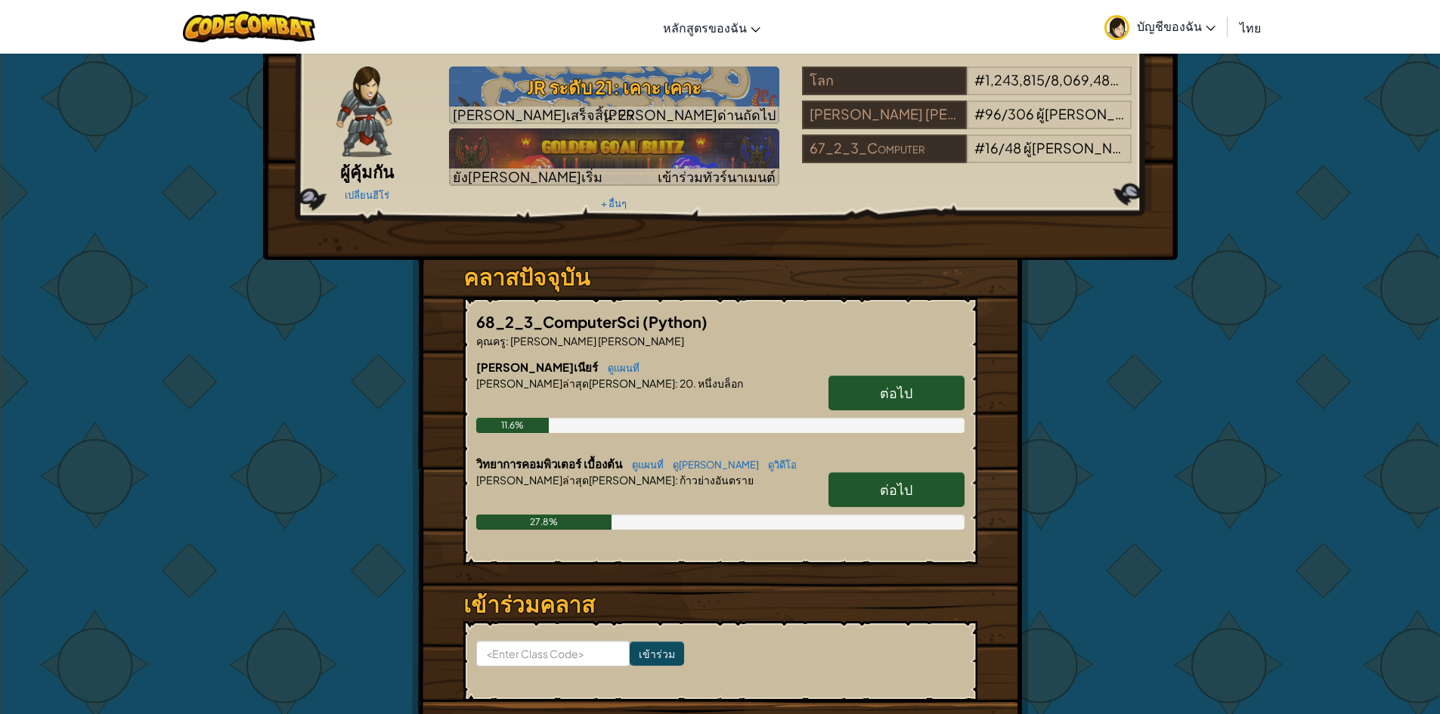
scroll to position [76, 0]
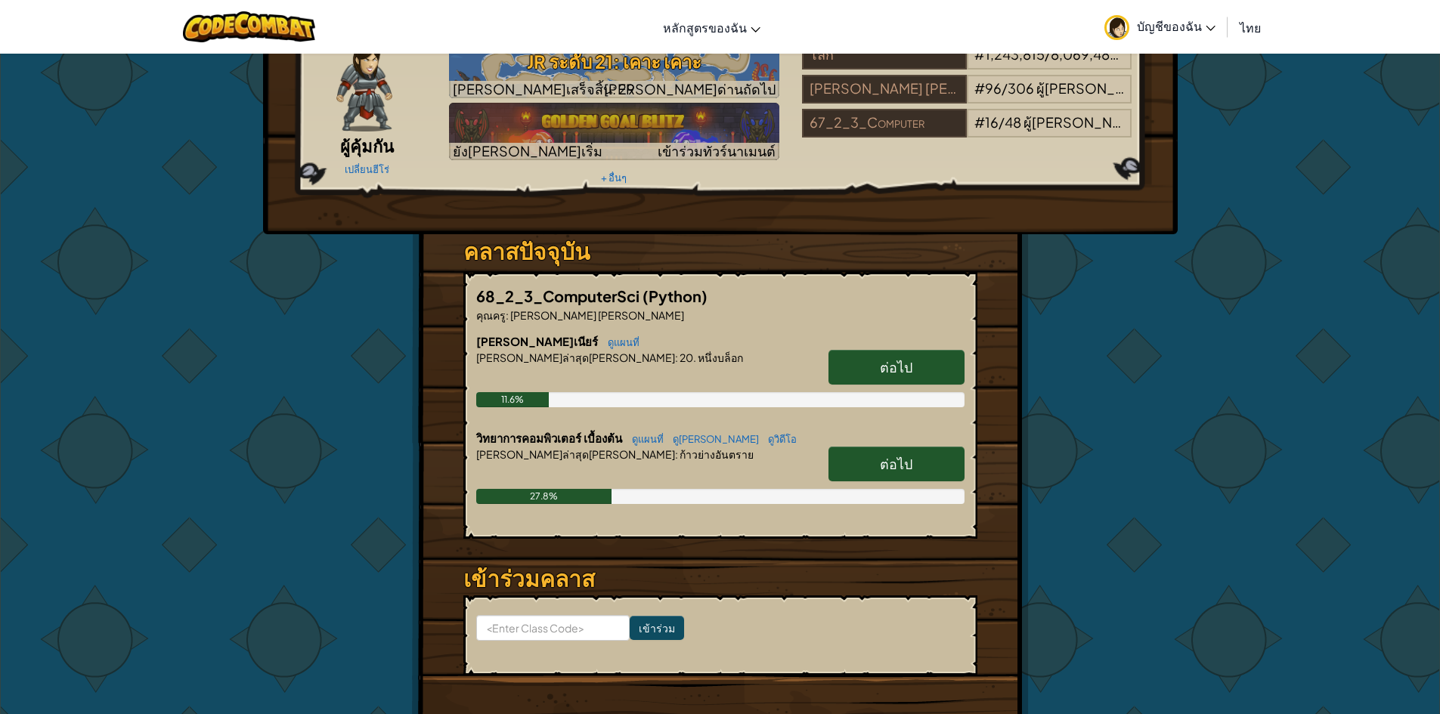
click at [871, 462] on link "ต่อไป" at bounding box center [897, 464] width 136 height 35
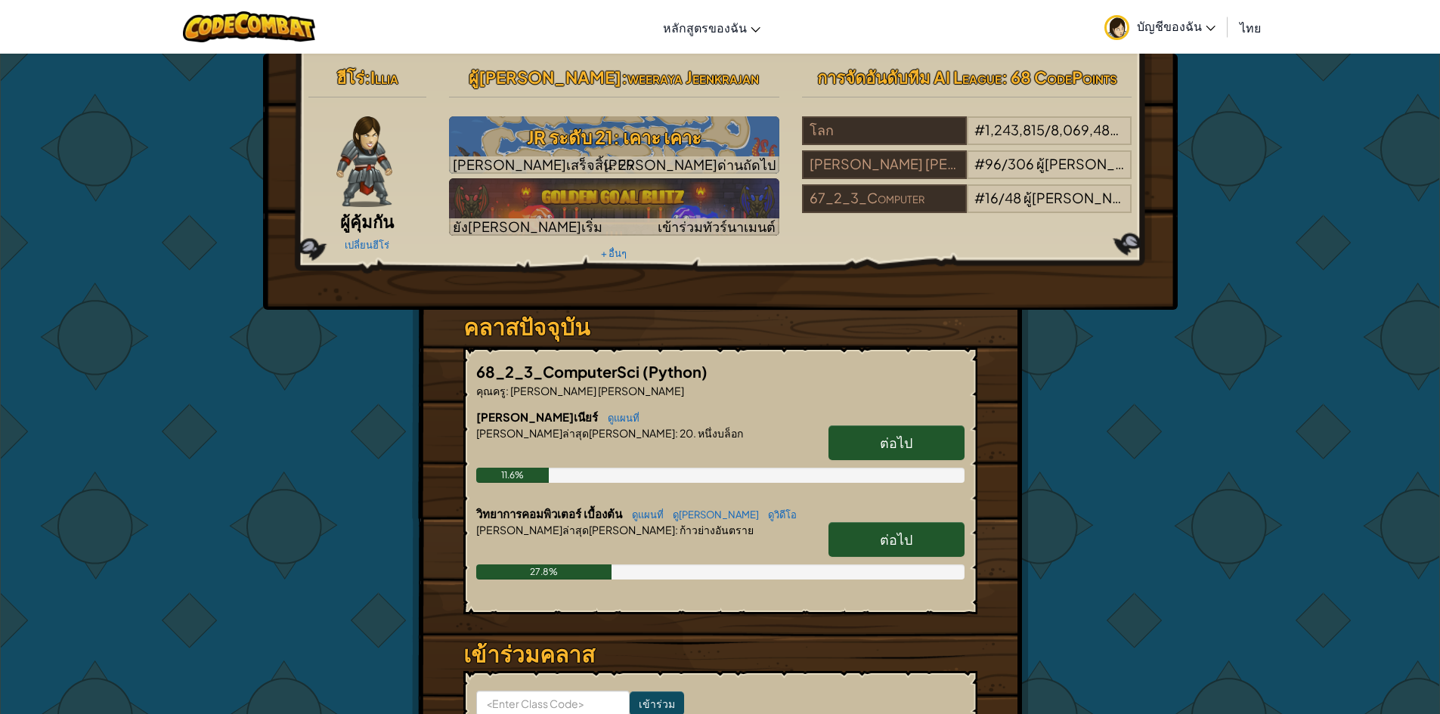
click at [884, 534] on span "ต่อไป" at bounding box center [896, 539] width 33 height 17
select select "th"
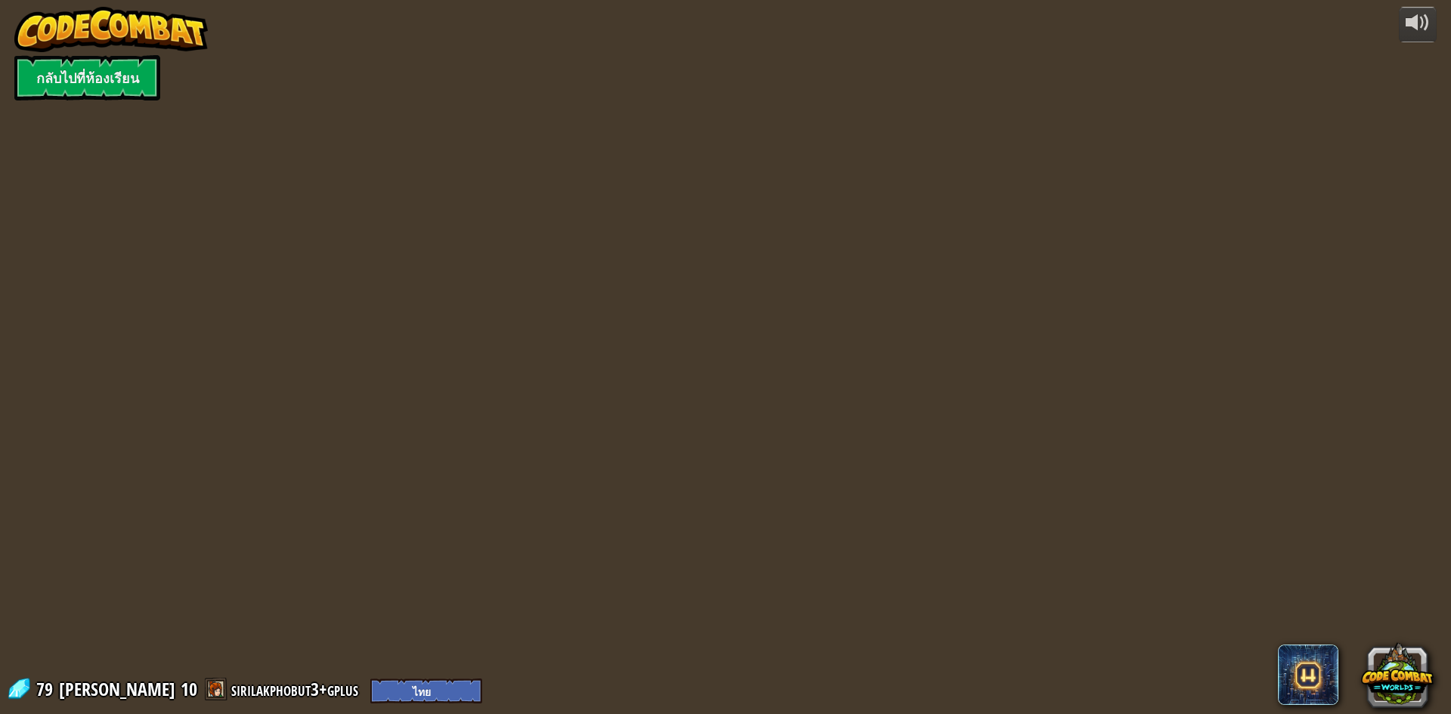
select select "th"
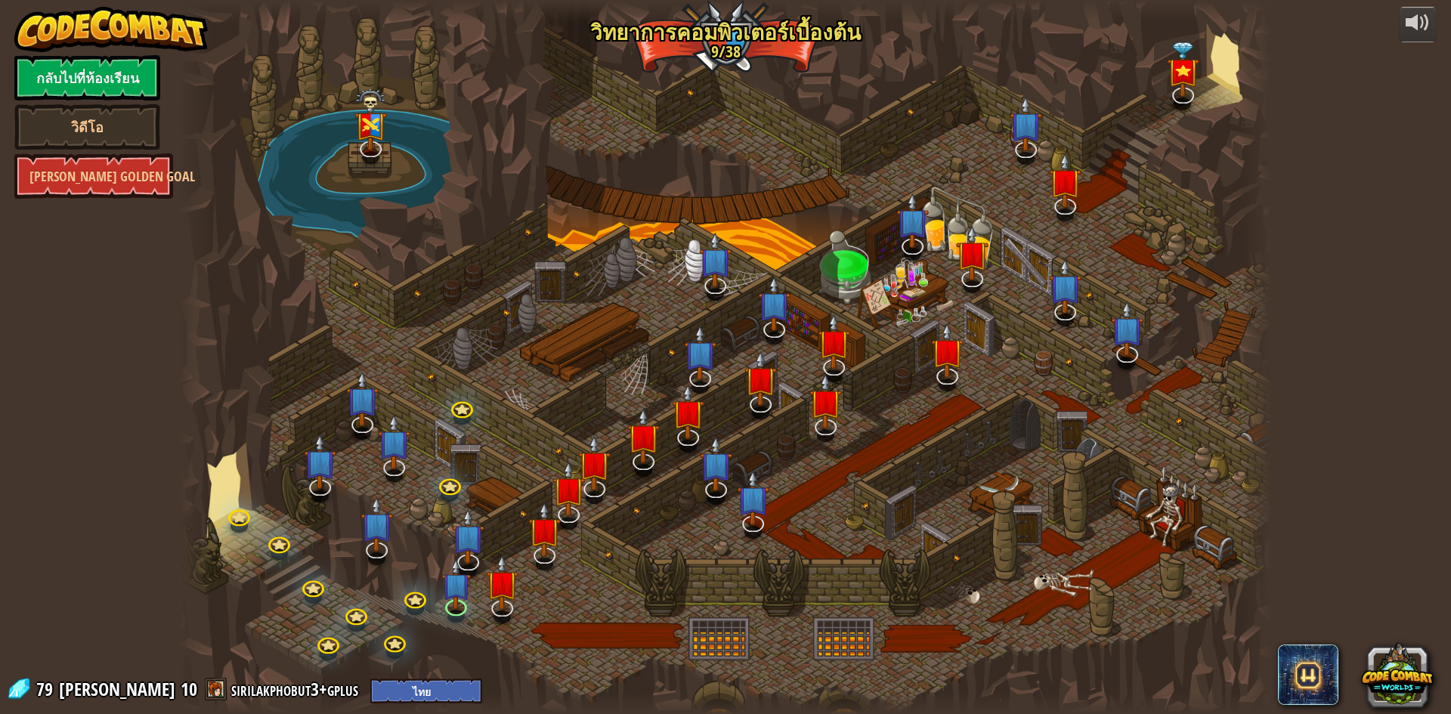
select select "th"
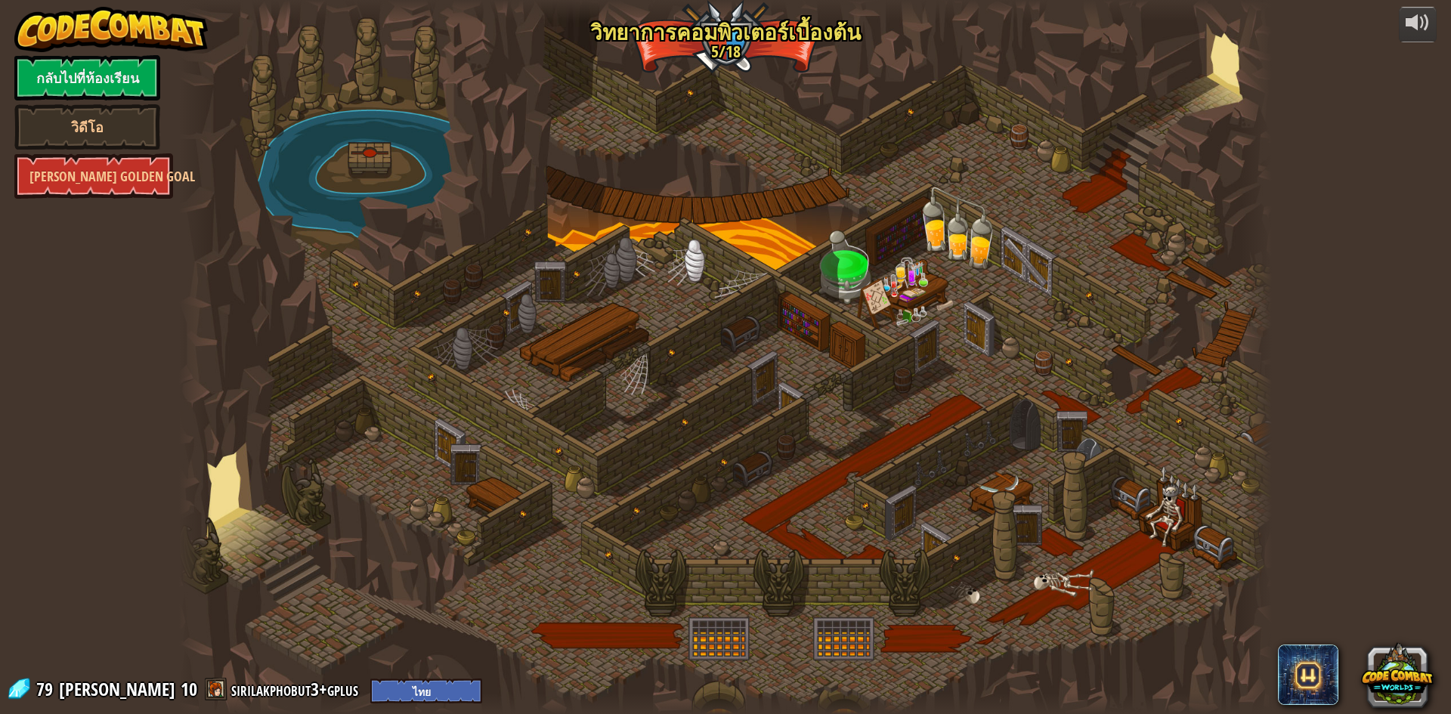
select select "th"
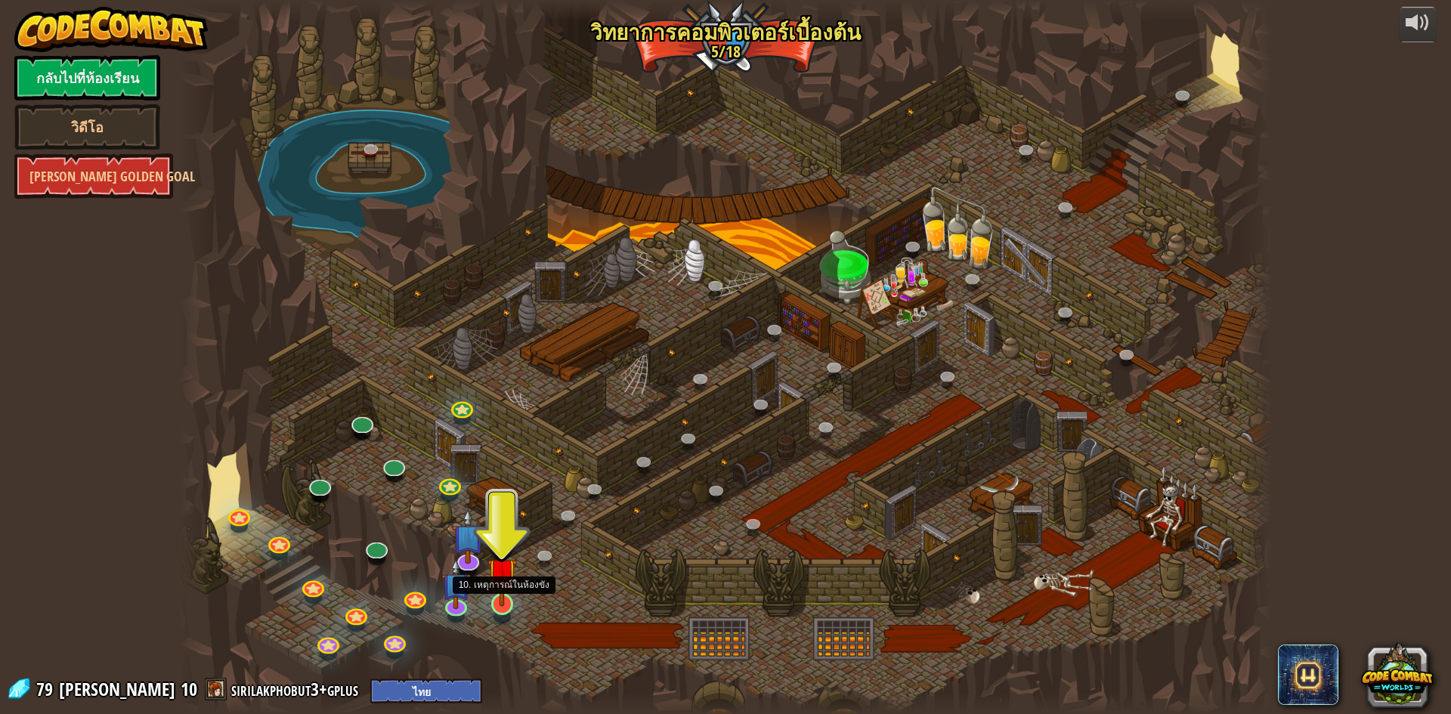
click at [500, 598] on img at bounding box center [502, 572] width 29 height 67
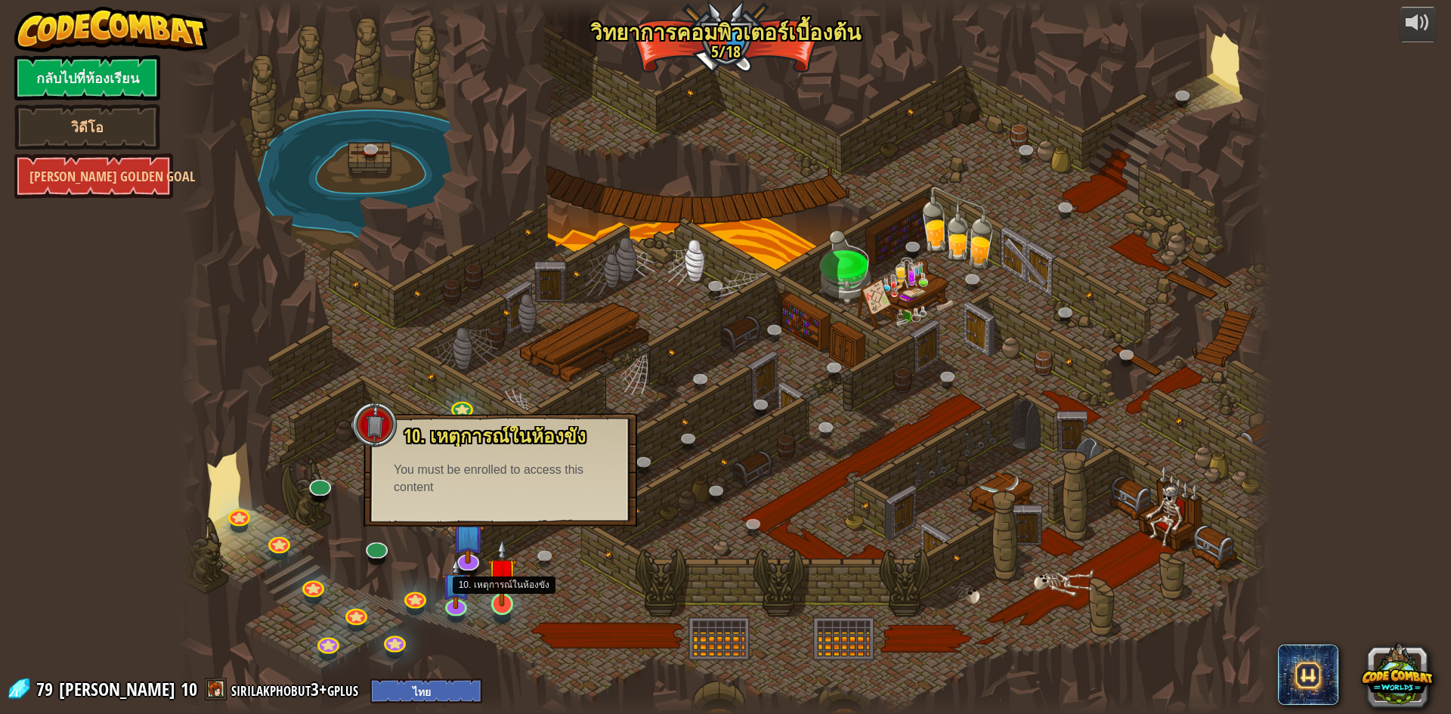
click at [508, 603] on img at bounding box center [502, 572] width 29 height 67
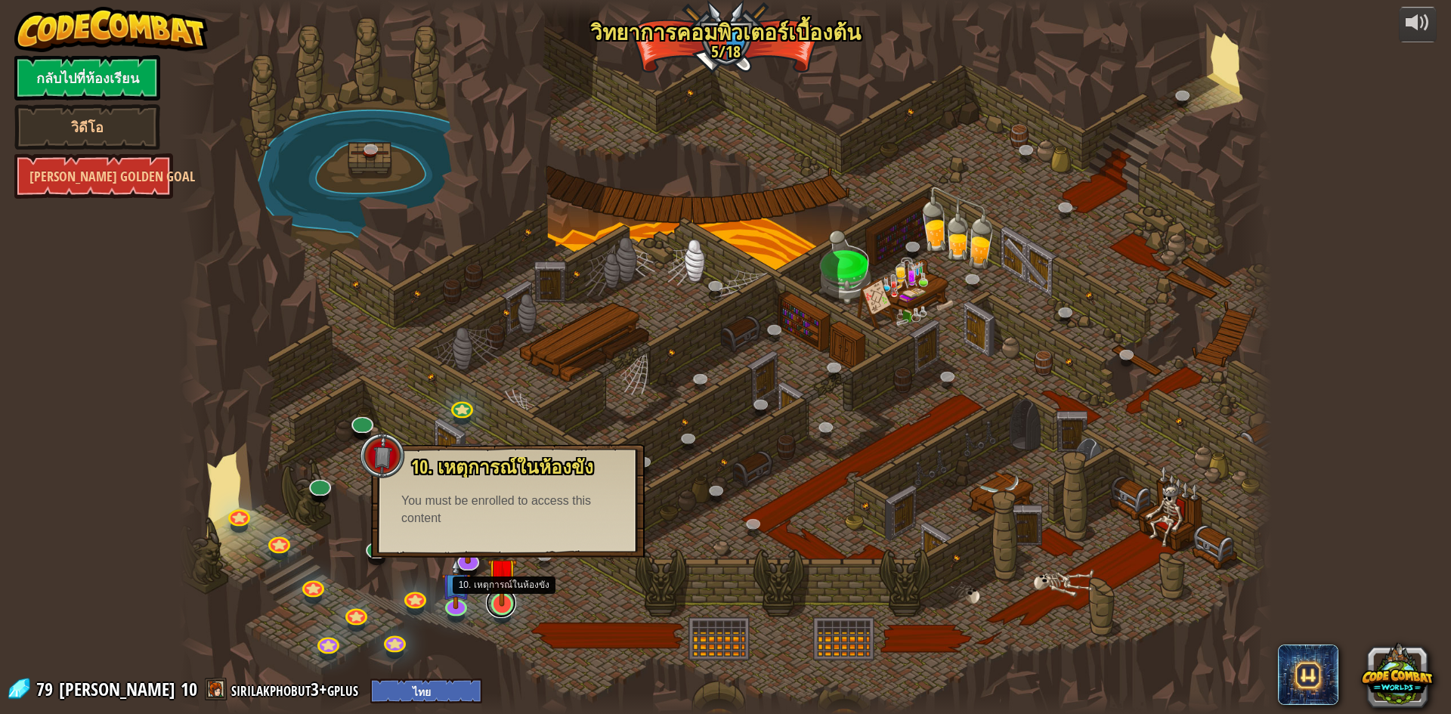
drag, startPoint x: 496, startPoint y: 612, endPoint x: 493, endPoint y: 587, distance: 25.9
click at [496, 612] on link at bounding box center [501, 603] width 30 height 30
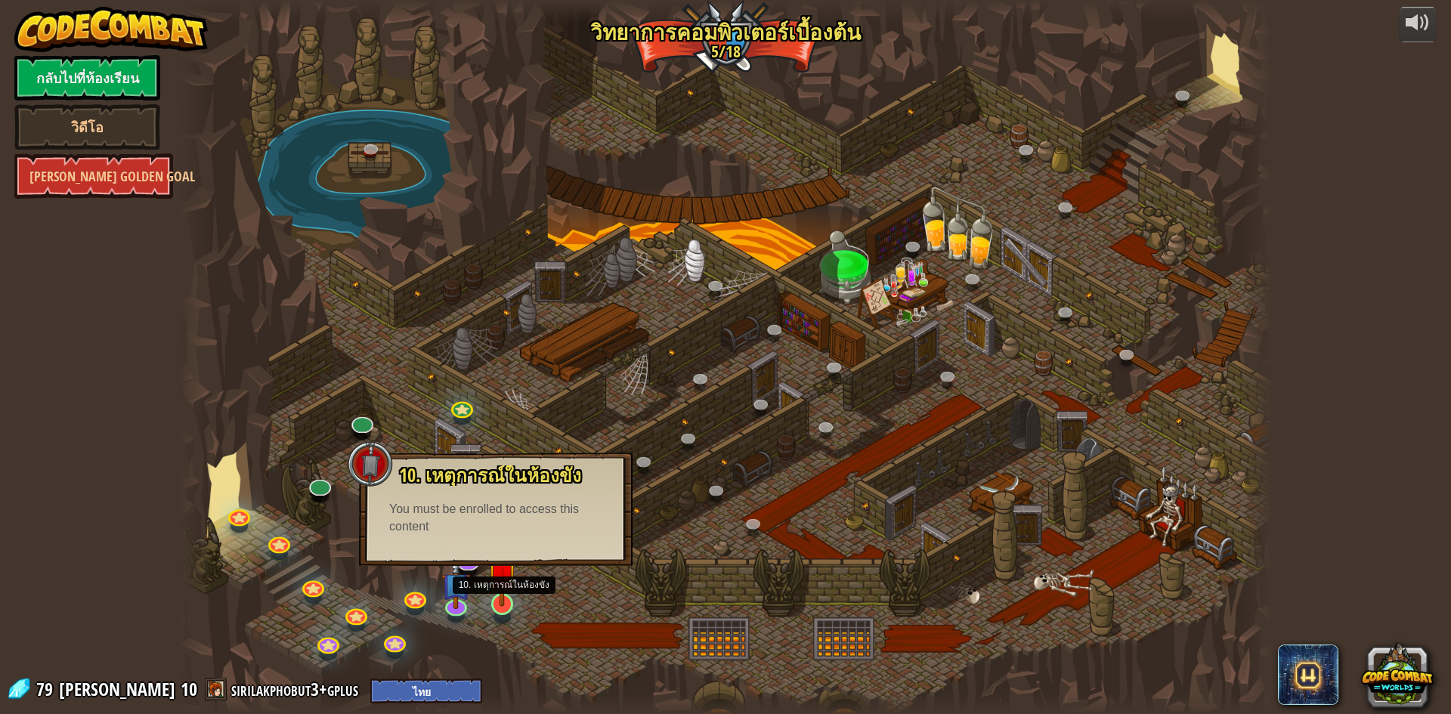
click at [493, 587] on img at bounding box center [502, 572] width 29 height 67
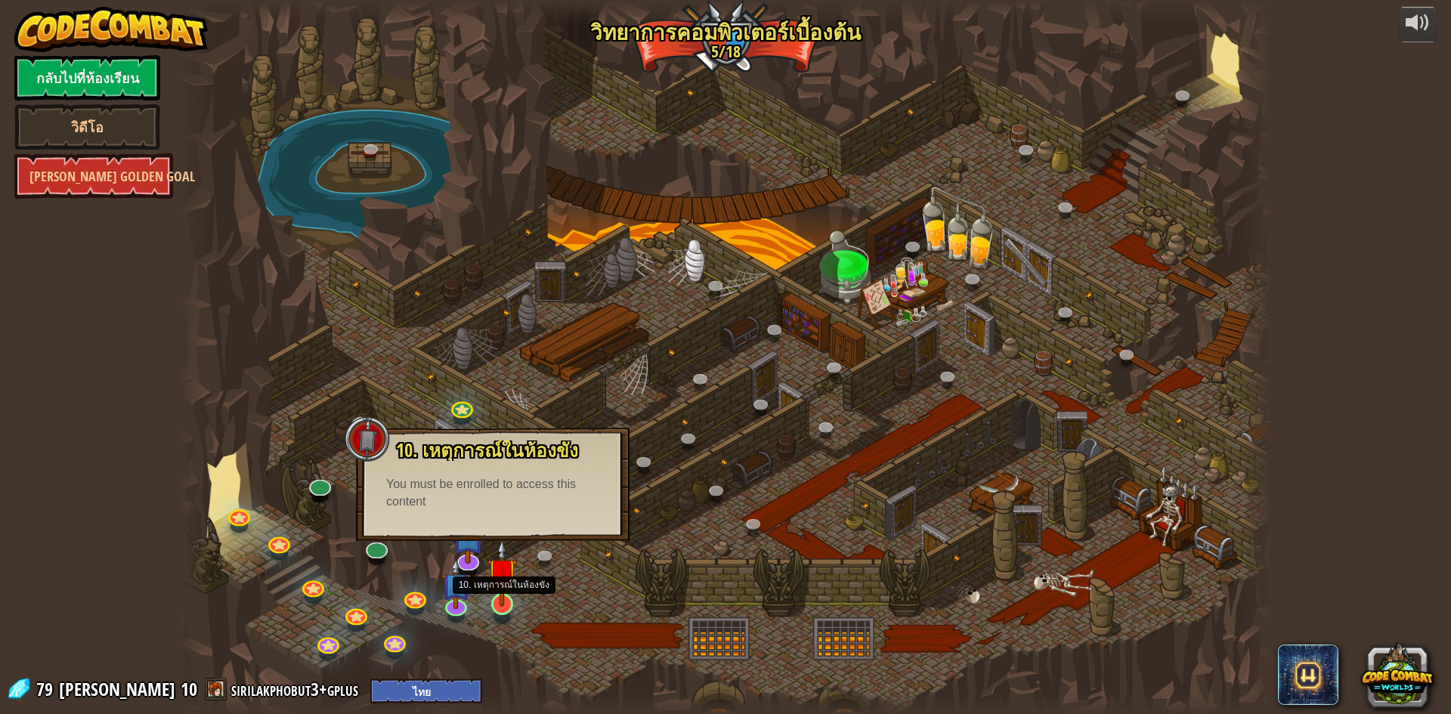
click at [493, 587] on img at bounding box center [502, 572] width 29 height 67
click at [558, 587] on div at bounding box center [725, 357] width 1093 height 714
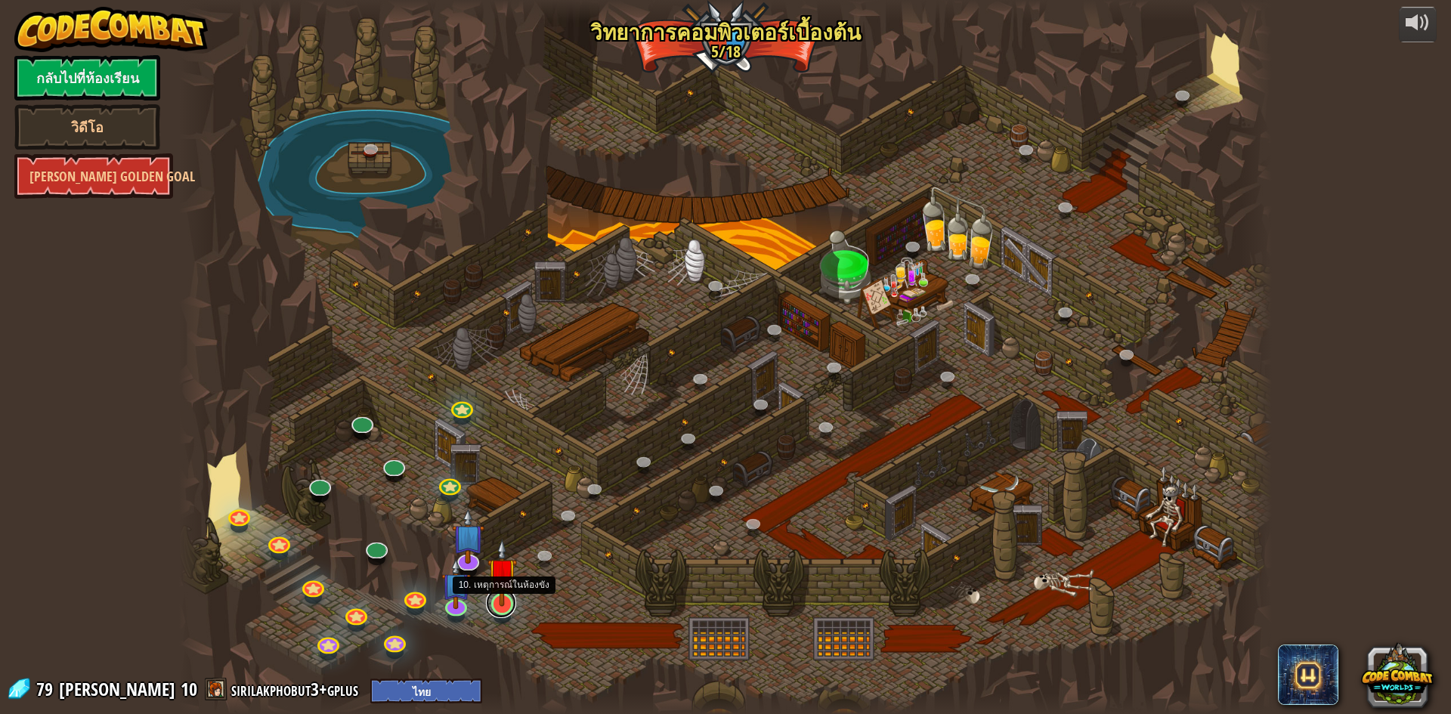
click at [503, 609] on link at bounding box center [501, 603] width 30 height 30
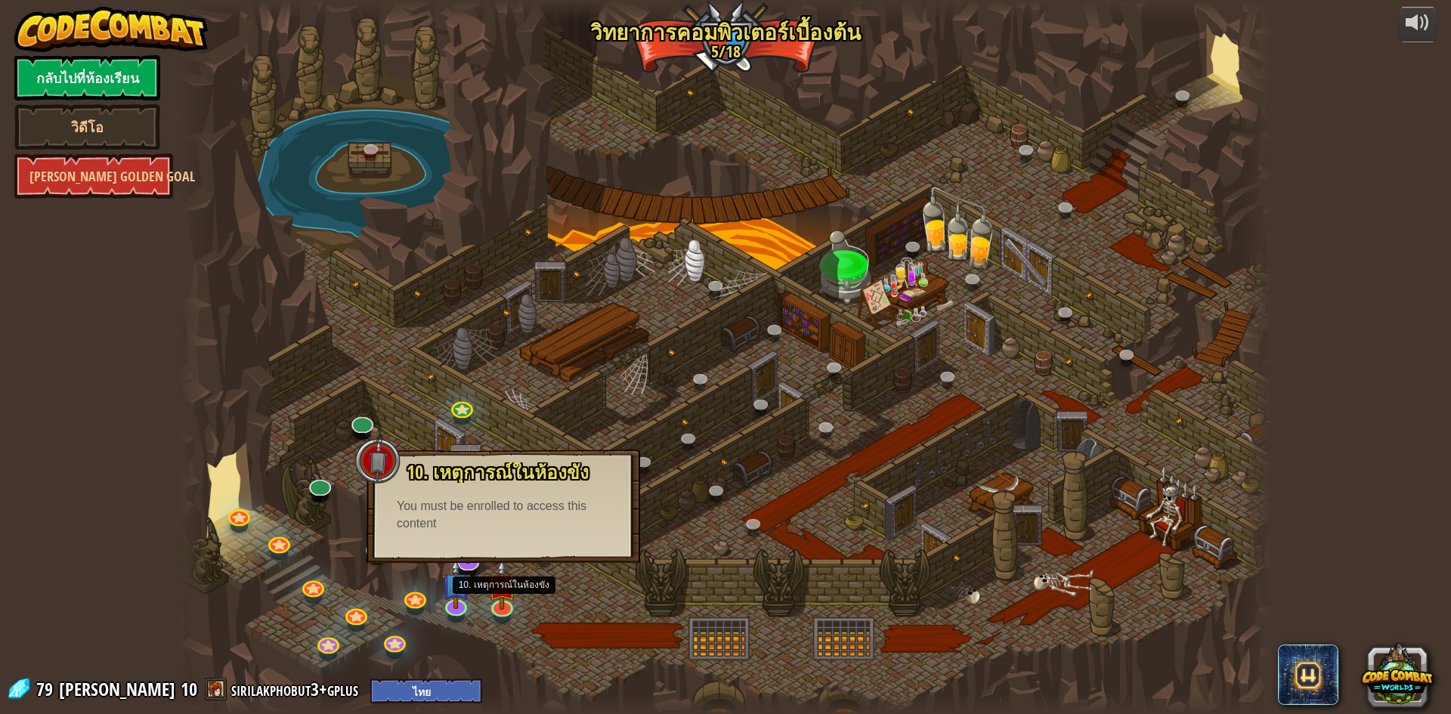
click at [503, 509] on div "You must be enrolled to access this content" at bounding box center [503, 515] width 213 height 35
click at [533, 546] on div "10. เหตุการณ์ในห้องขัง ถูกขังอยู่ใน[PERSON_NAME]กับ โอมาน บิว[PERSON_NAME]! พูด…" at bounding box center [504, 506] width 274 height 113
click at [534, 539] on div "10. เหตุการณ์ในห้องขัง ถูกขังอยู่ใน[PERSON_NAME]กับ โอมาน บิว[PERSON_NAME]! พูด…" at bounding box center [504, 506] width 274 height 113
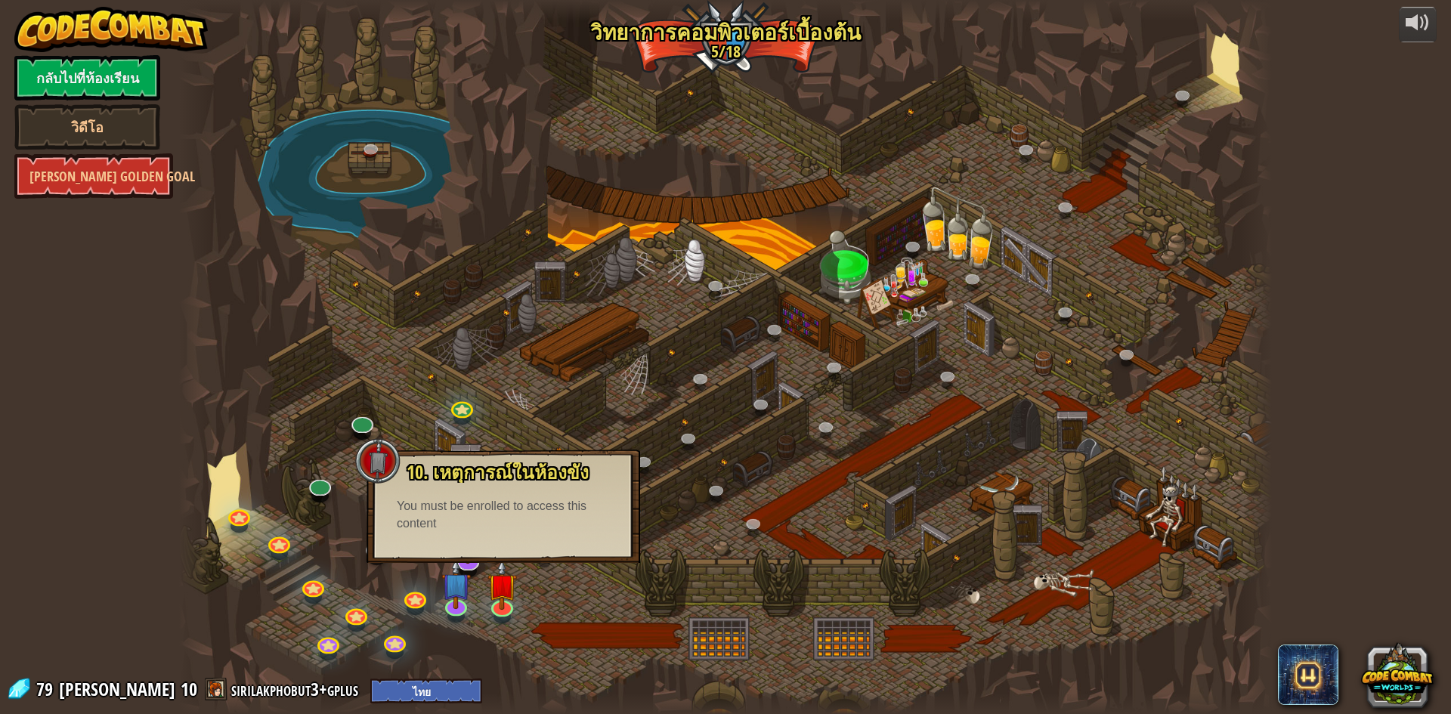
click at [541, 634] on div at bounding box center [725, 357] width 1093 height 714
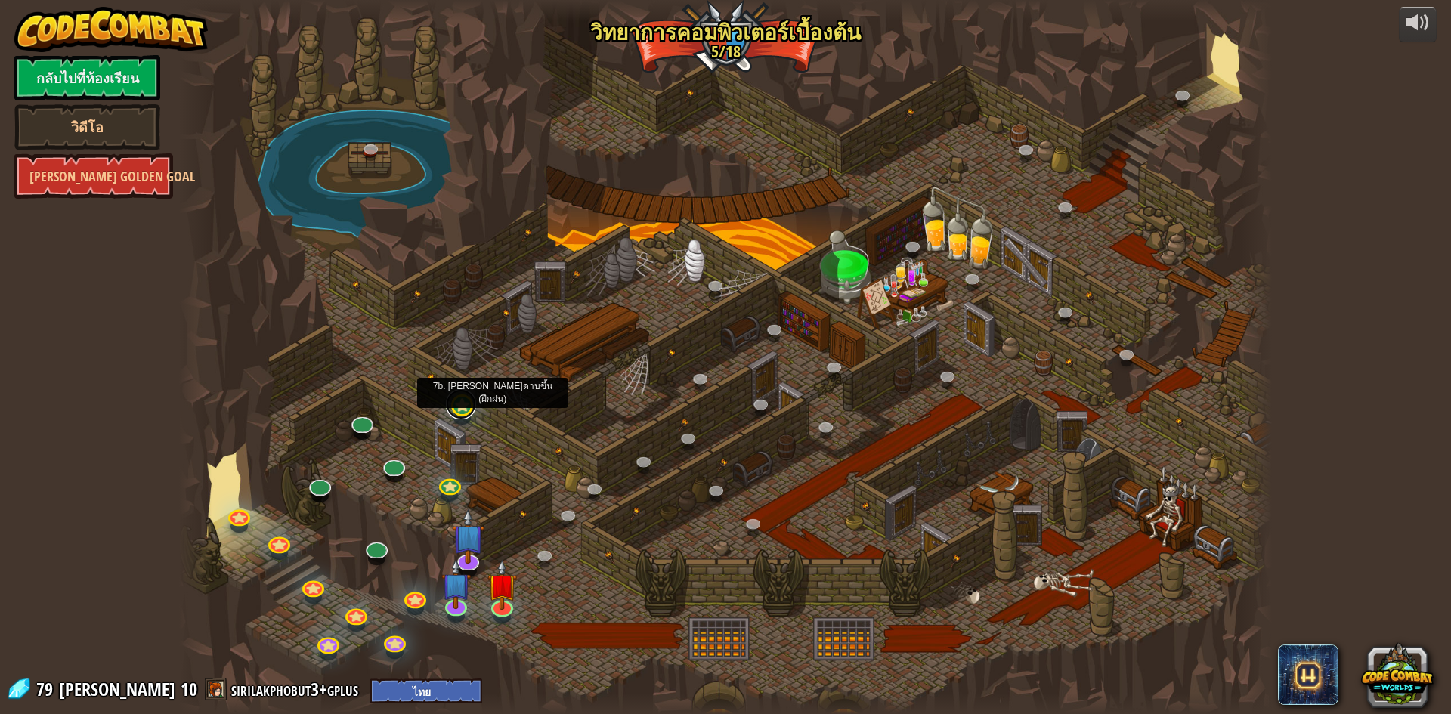
click at [460, 401] on link at bounding box center [461, 404] width 30 height 30
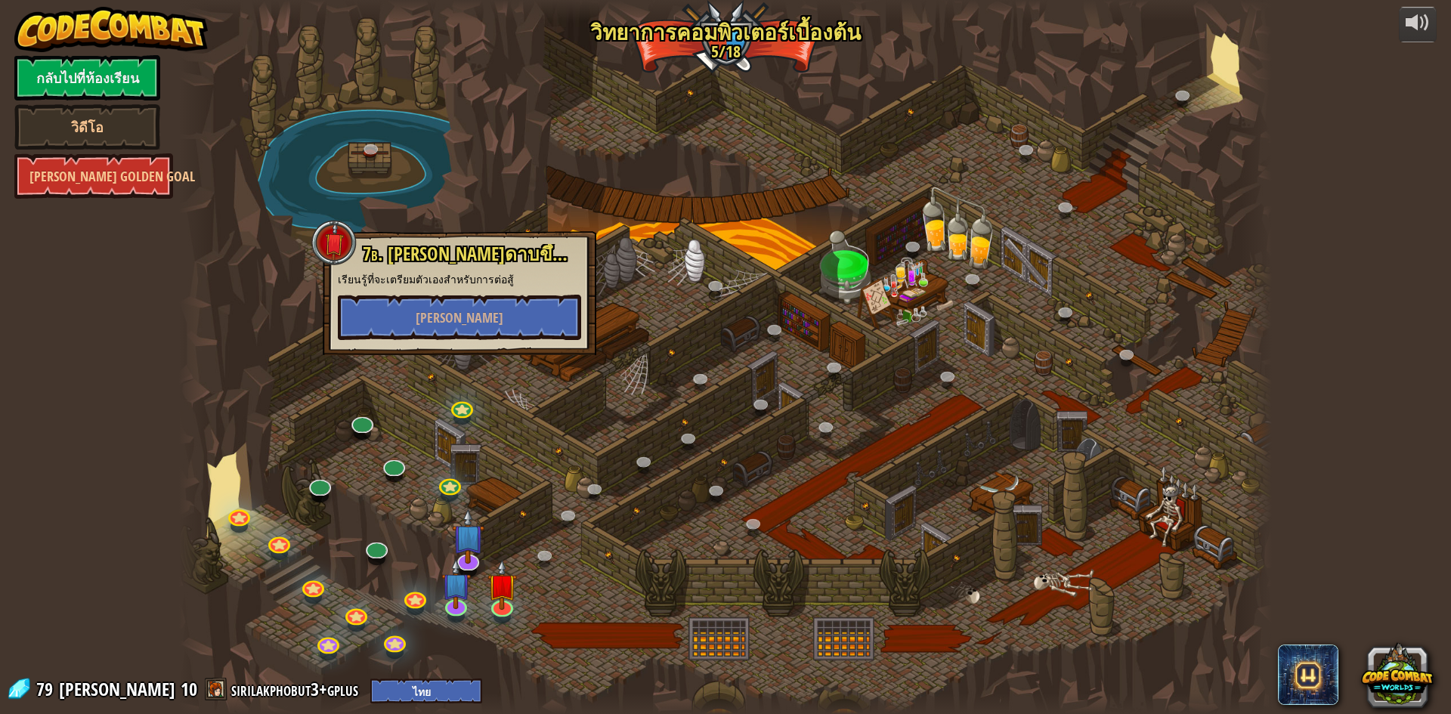
click at [723, 538] on div at bounding box center [725, 357] width 1093 height 714
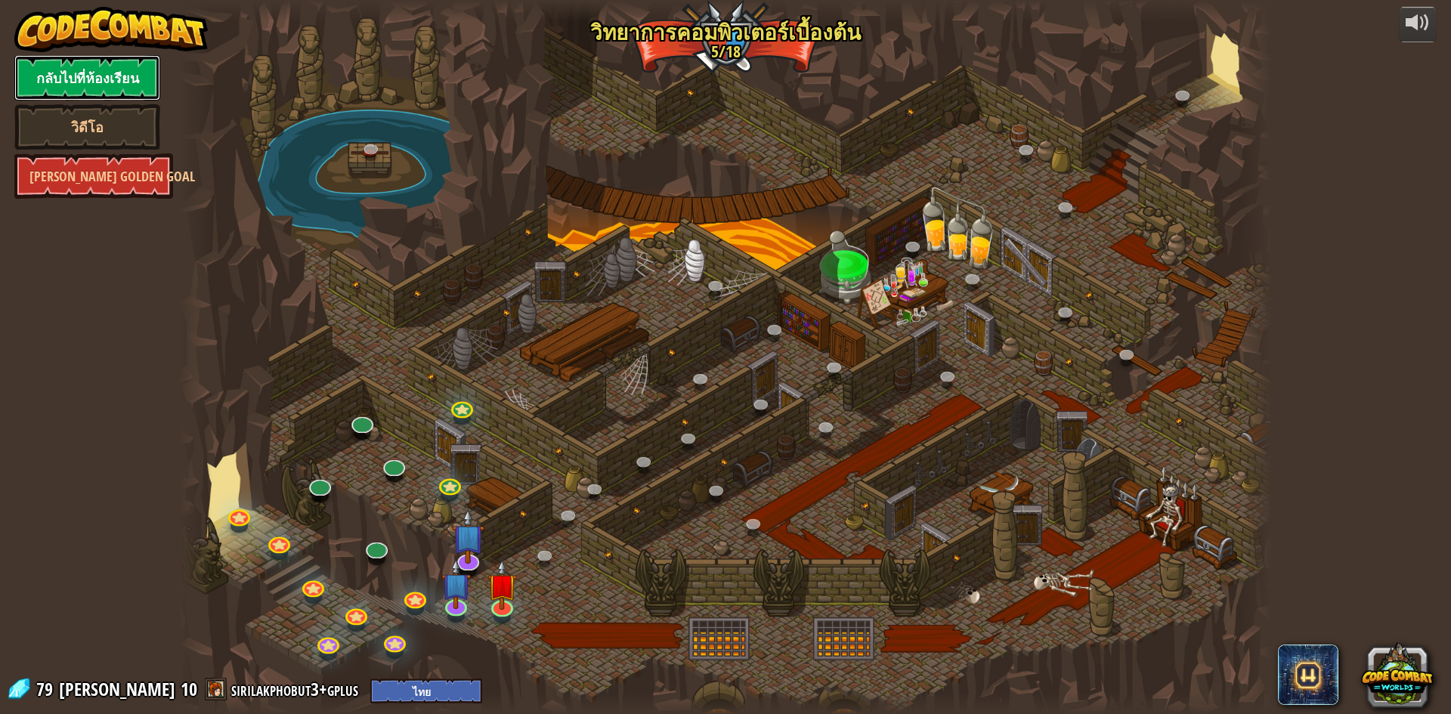
click at [48, 81] on link "กลับไปที่ห้องเรียน" at bounding box center [87, 77] width 146 height 45
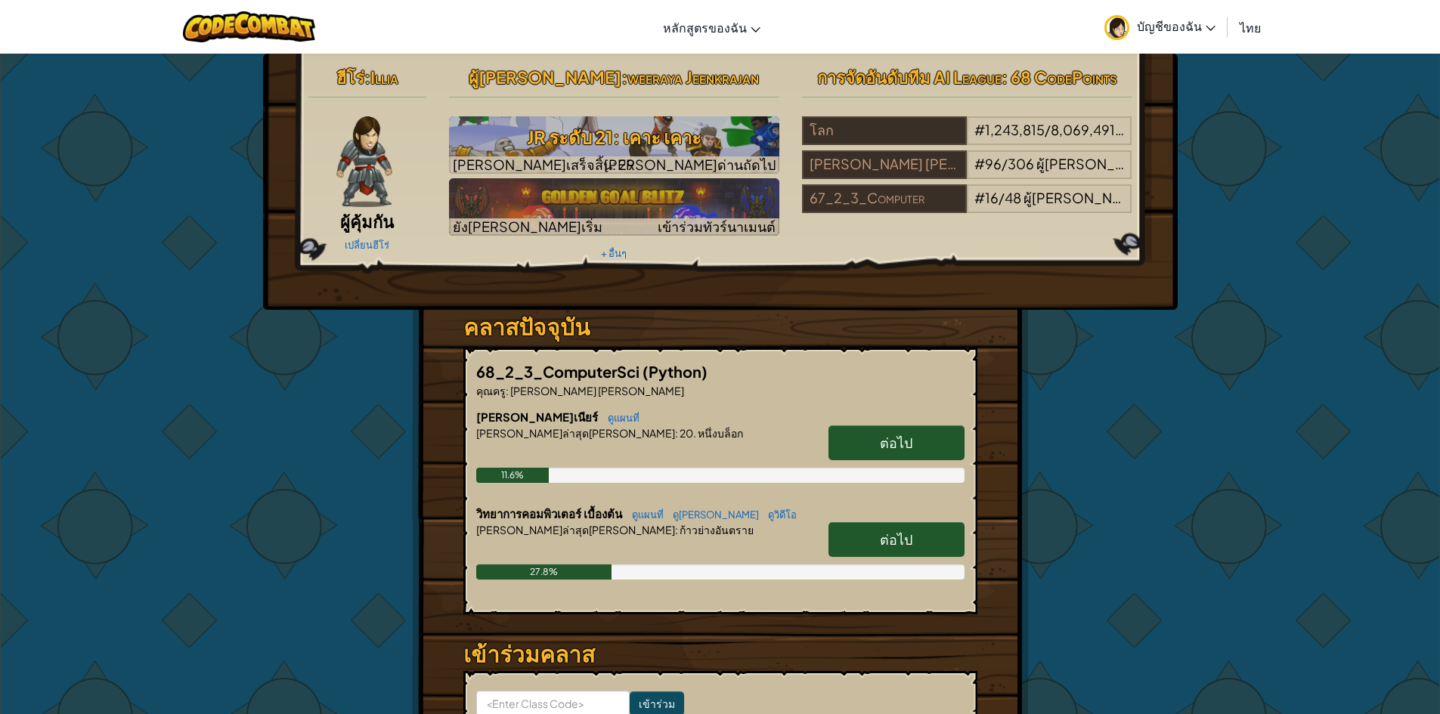
click at [856, 541] on link "ต่อไป" at bounding box center [897, 539] width 136 height 35
select select "th"
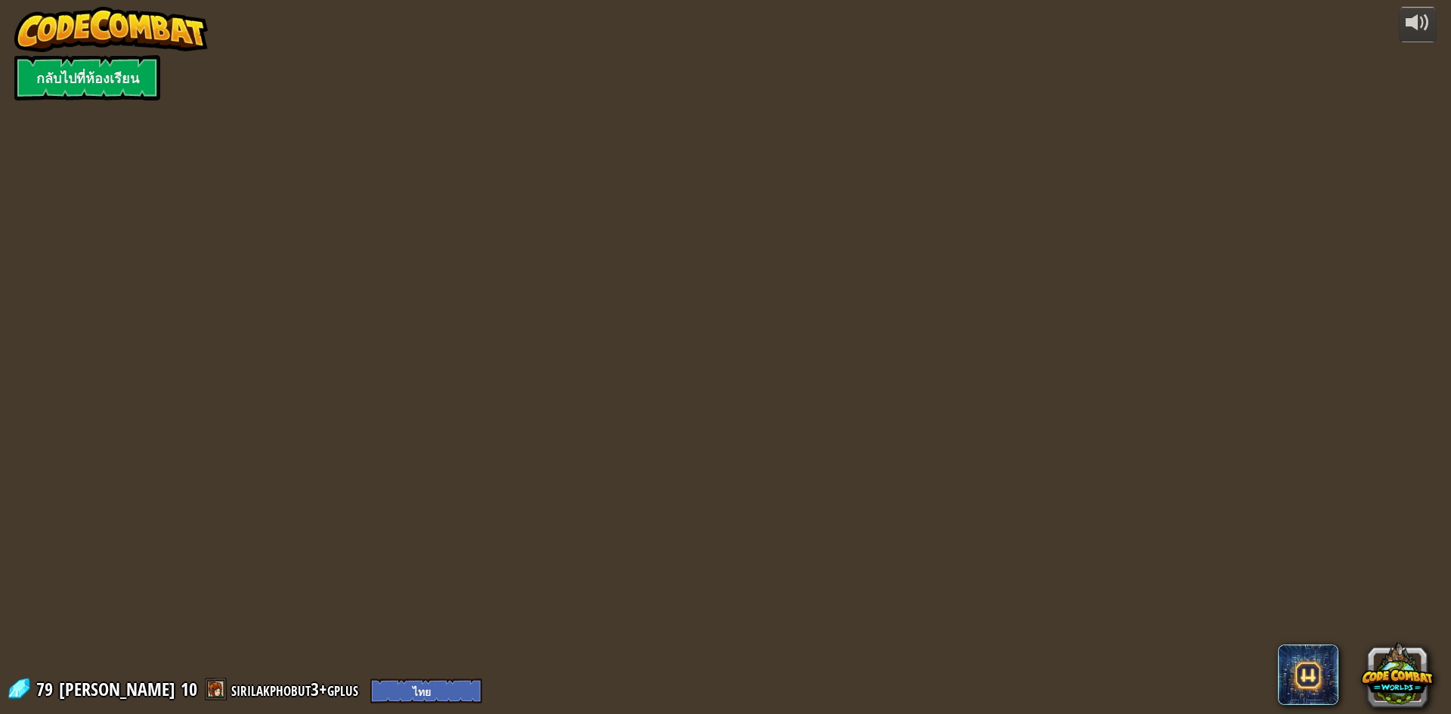
select select "th"
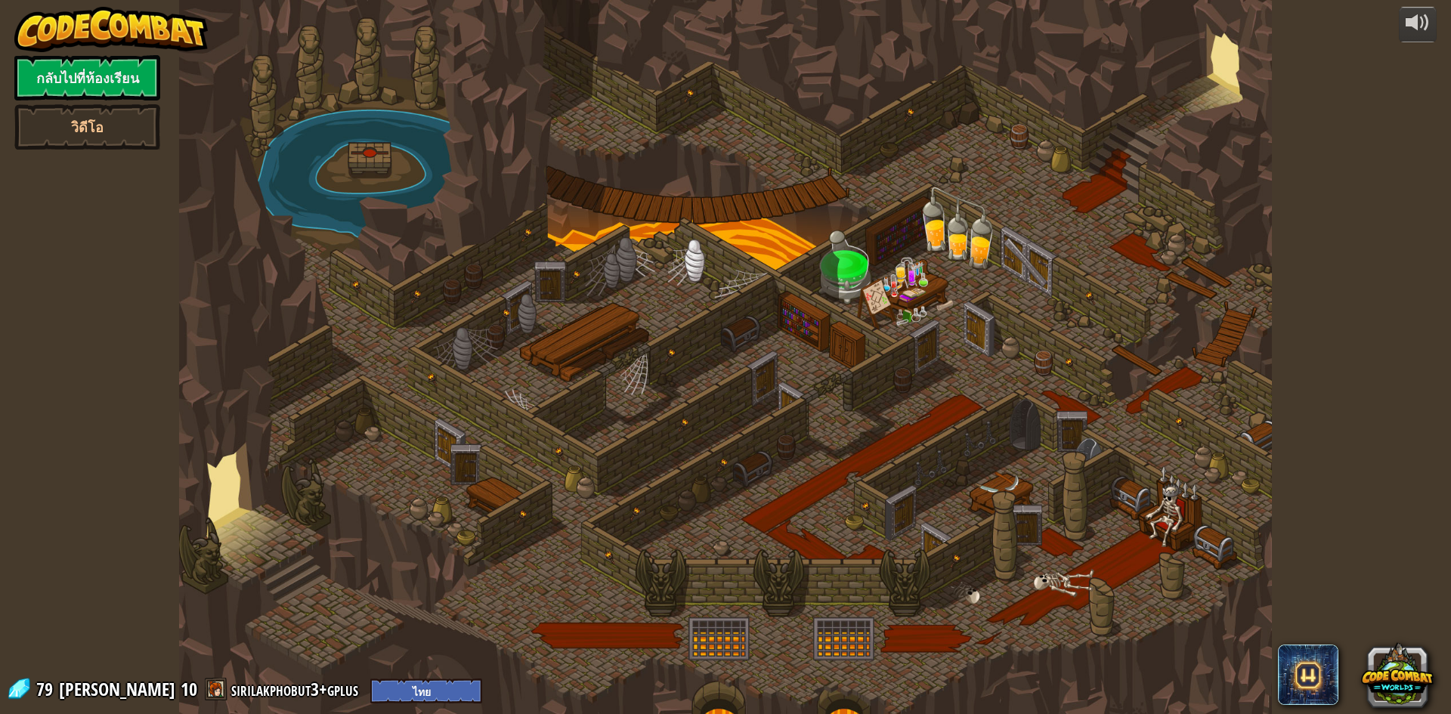
select select "th"
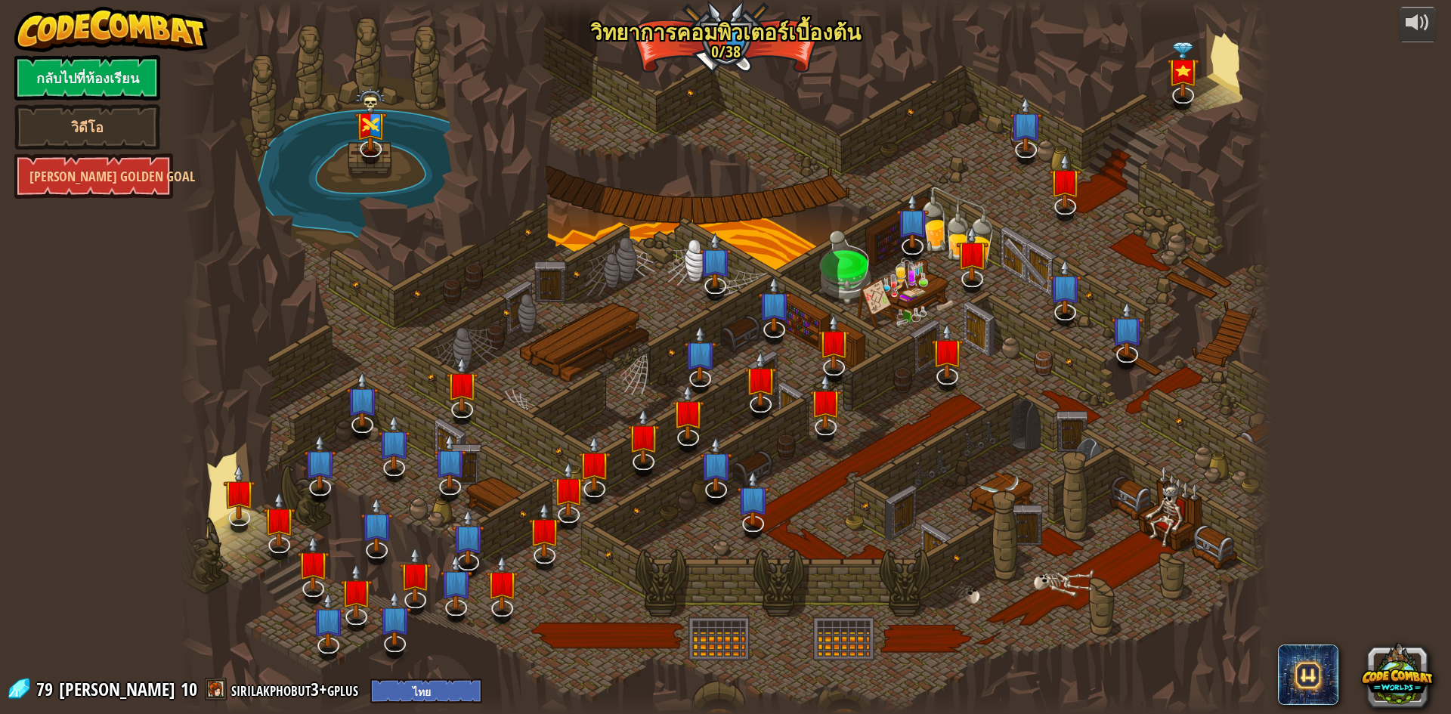
select select "th"
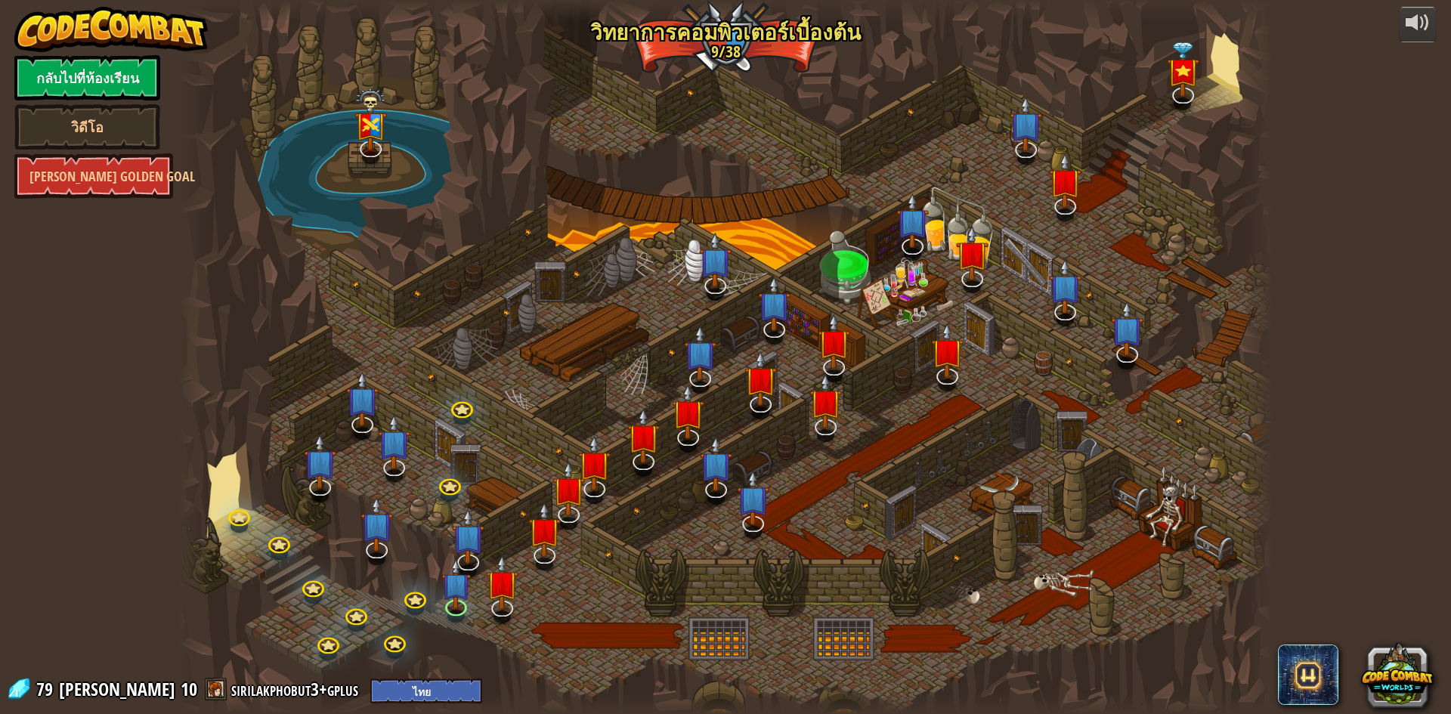
select select "th"
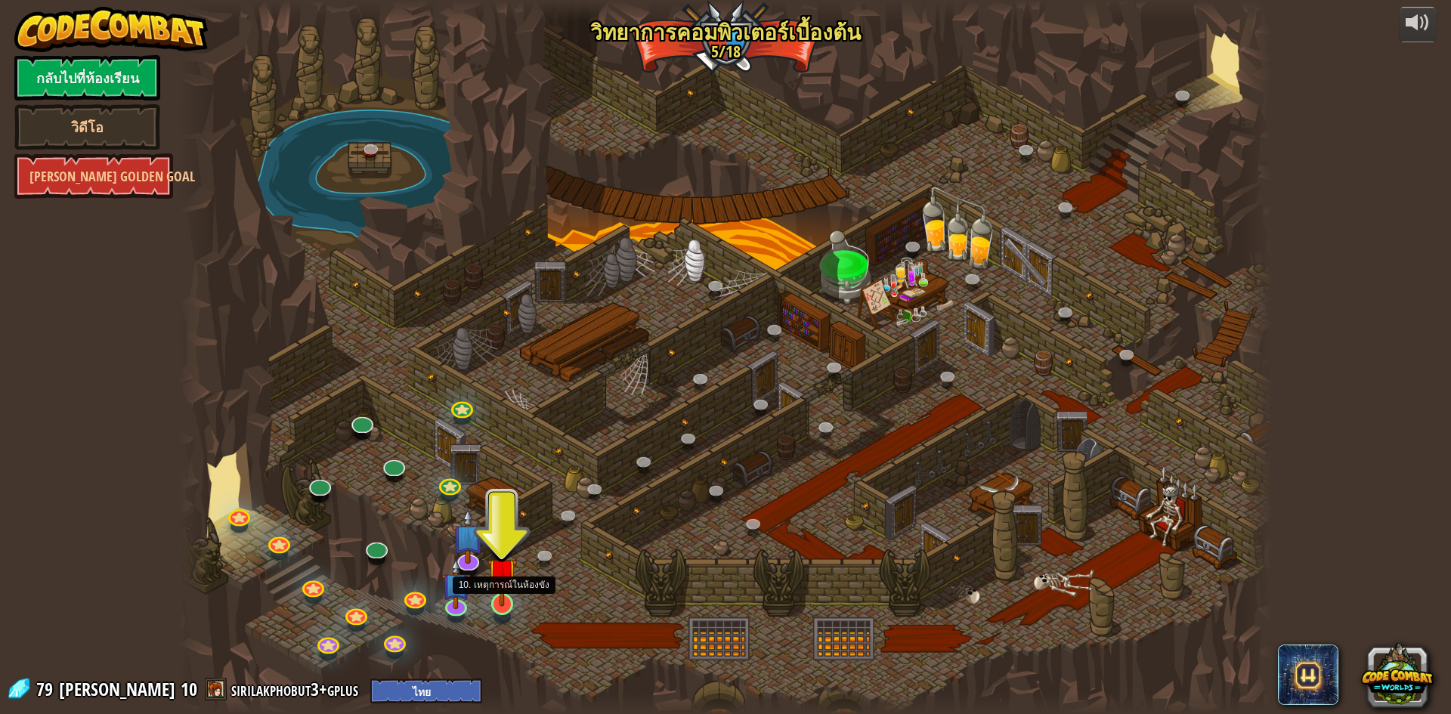
click at [499, 581] on img at bounding box center [502, 572] width 29 height 67
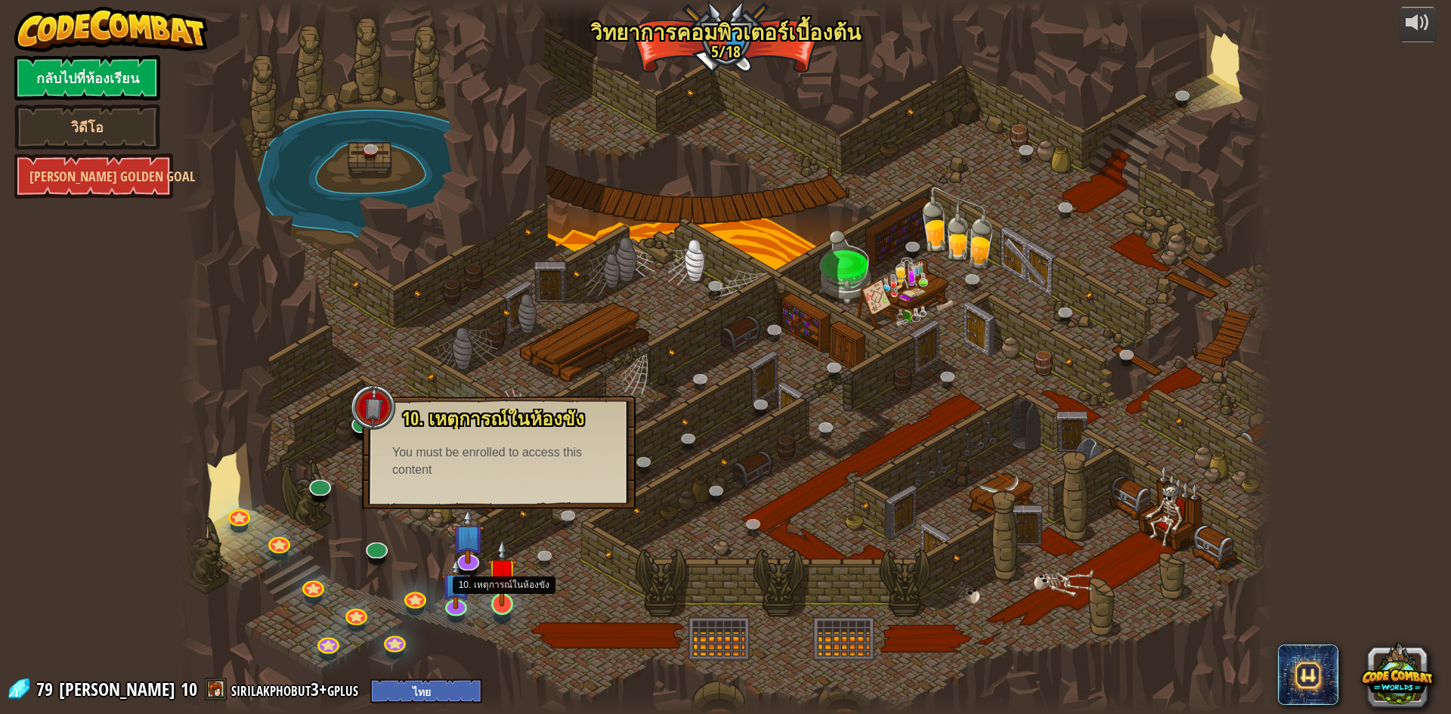
click at [511, 568] on img at bounding box center [502, 572] width 29 height 67
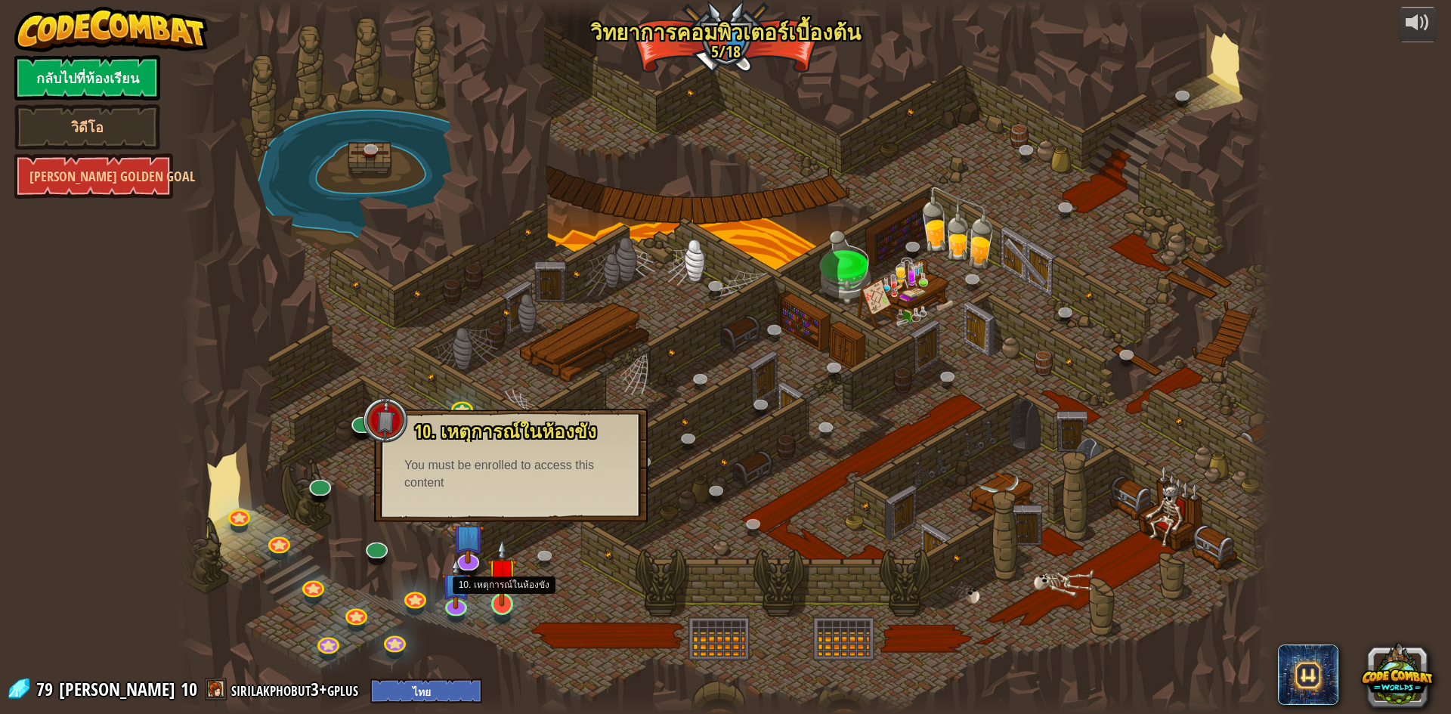
click at [507, 575] on img at bounding box center [502, 572] width 29 height 67
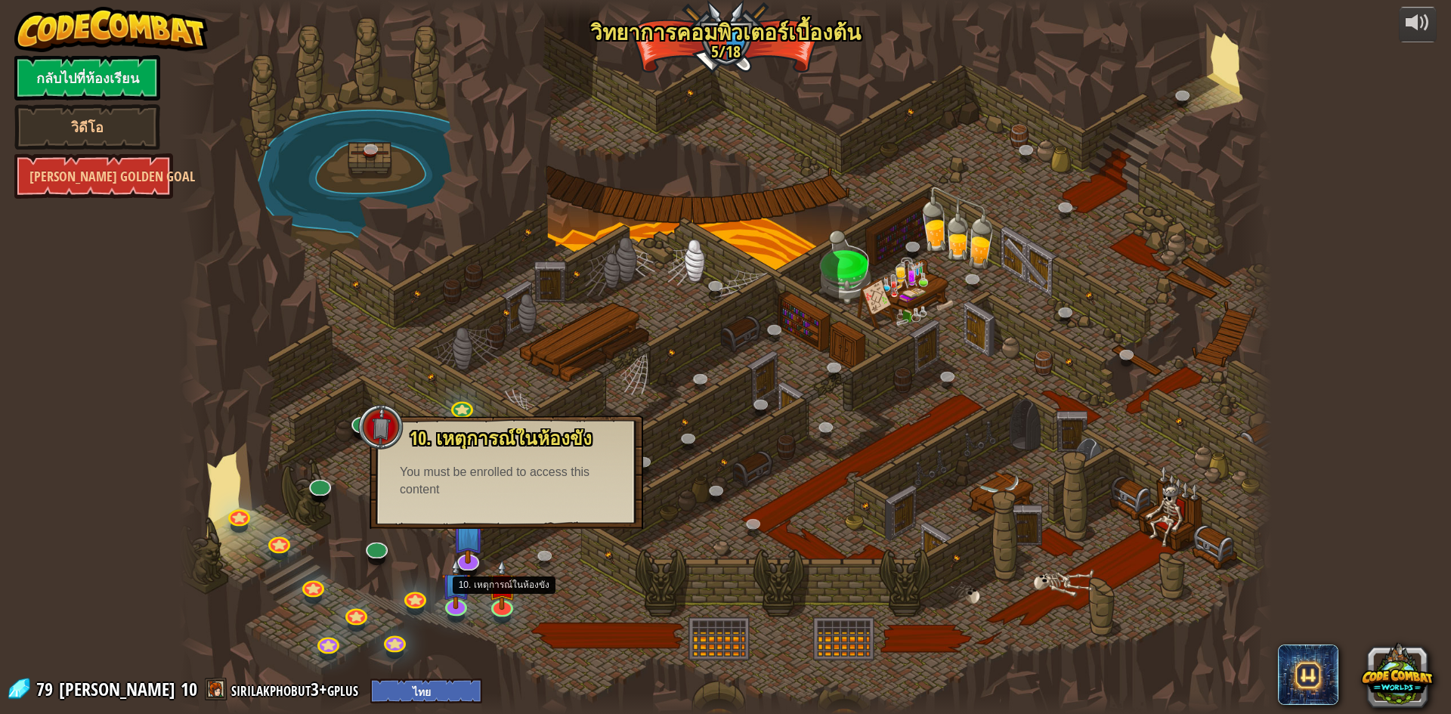
click at [515, 553] on div at bounding box center [725, 357] width 1093 height 714
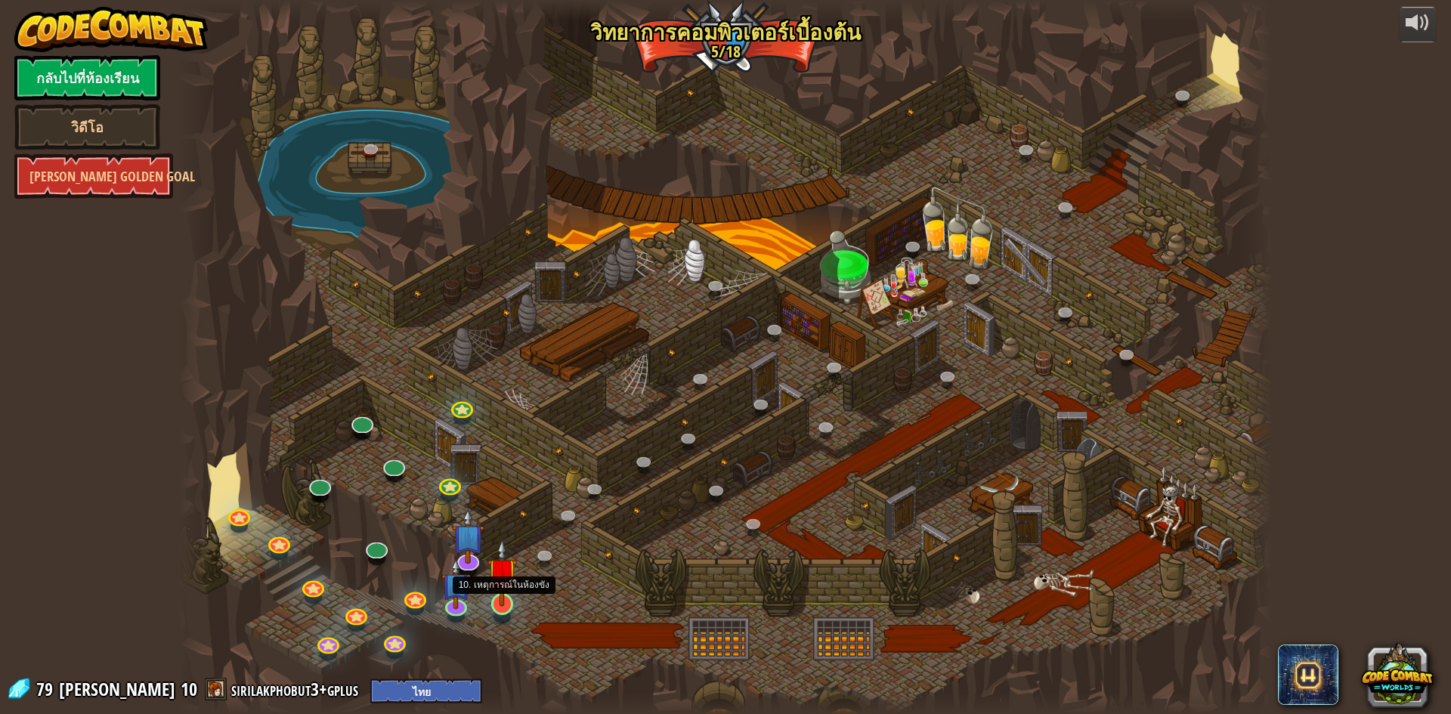
click at [508, 595] on img at bounding box center [502, 572] width 29 height 67
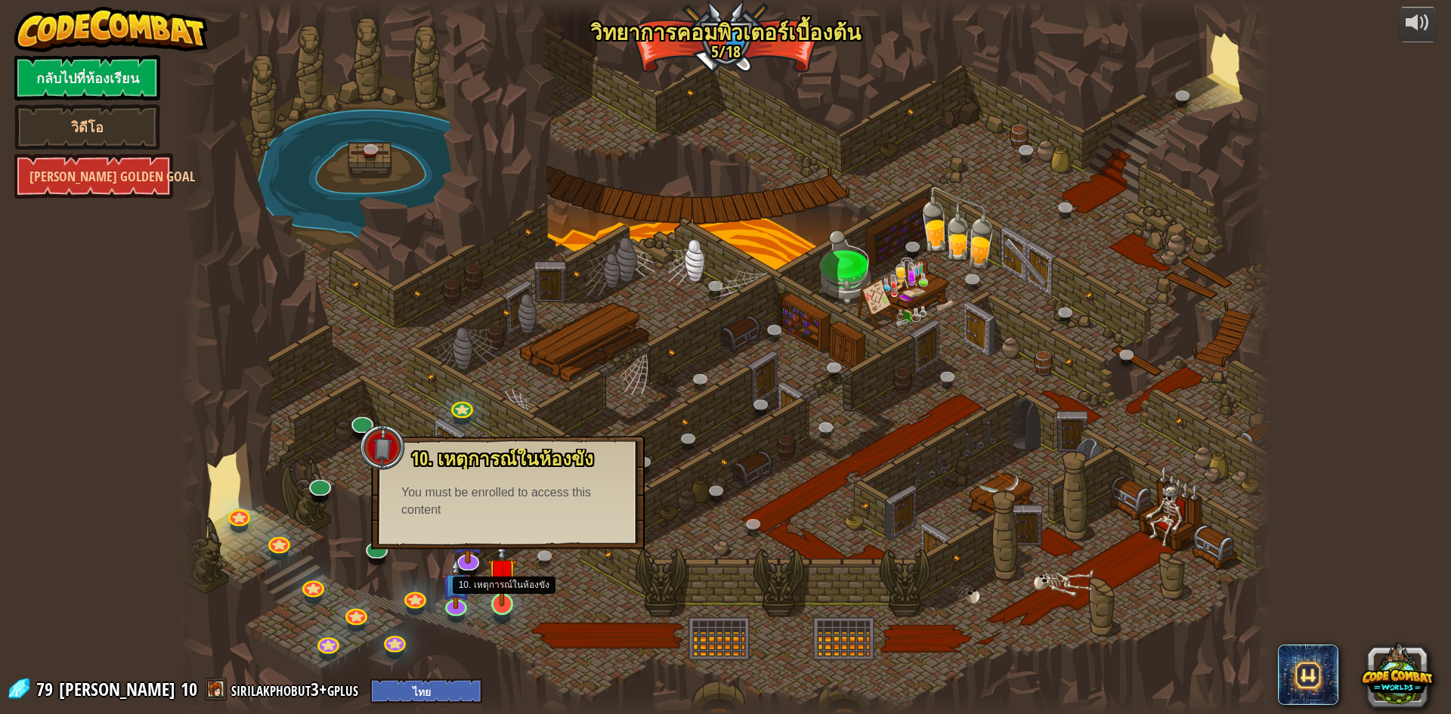
click at [507, 590] on img at bounding box center [502, 572] width 29 height 67
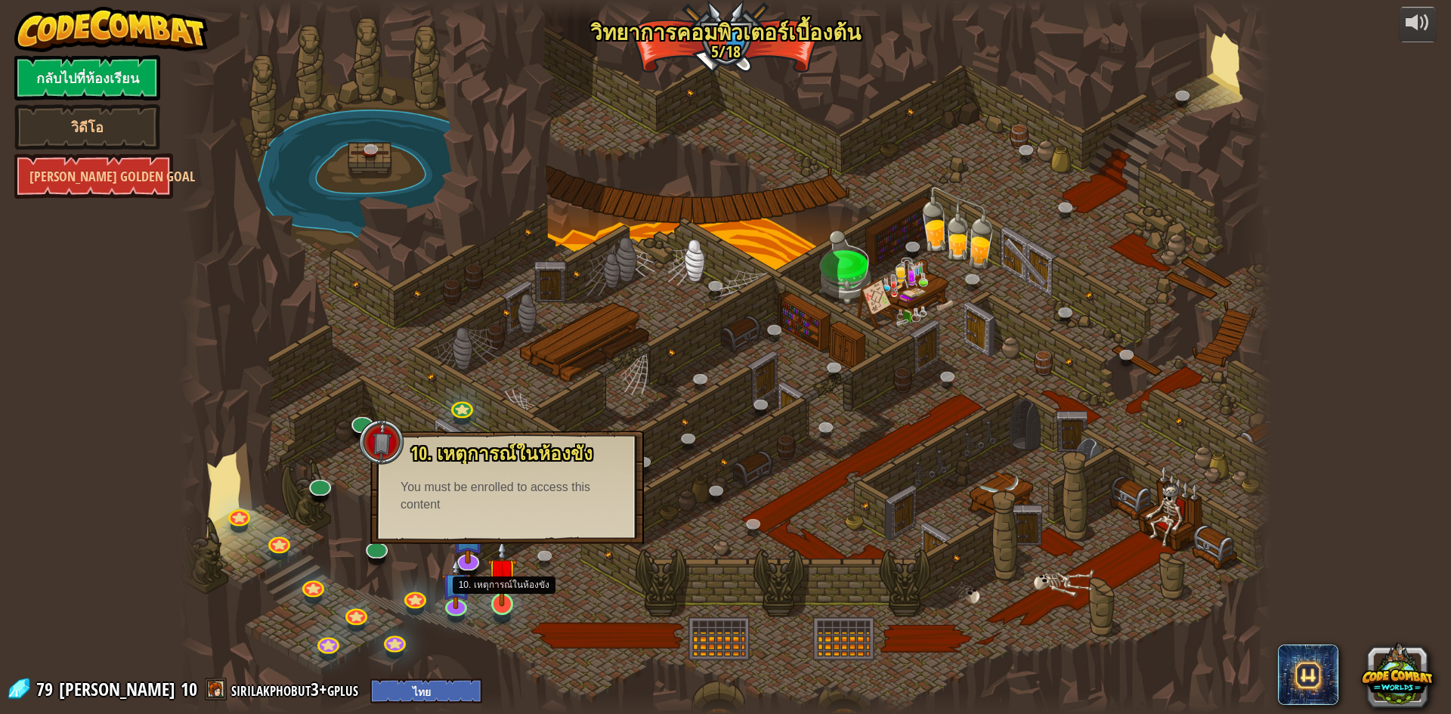
click at [506, 582] on img at bounding box center [502, 572] width 29 height 67
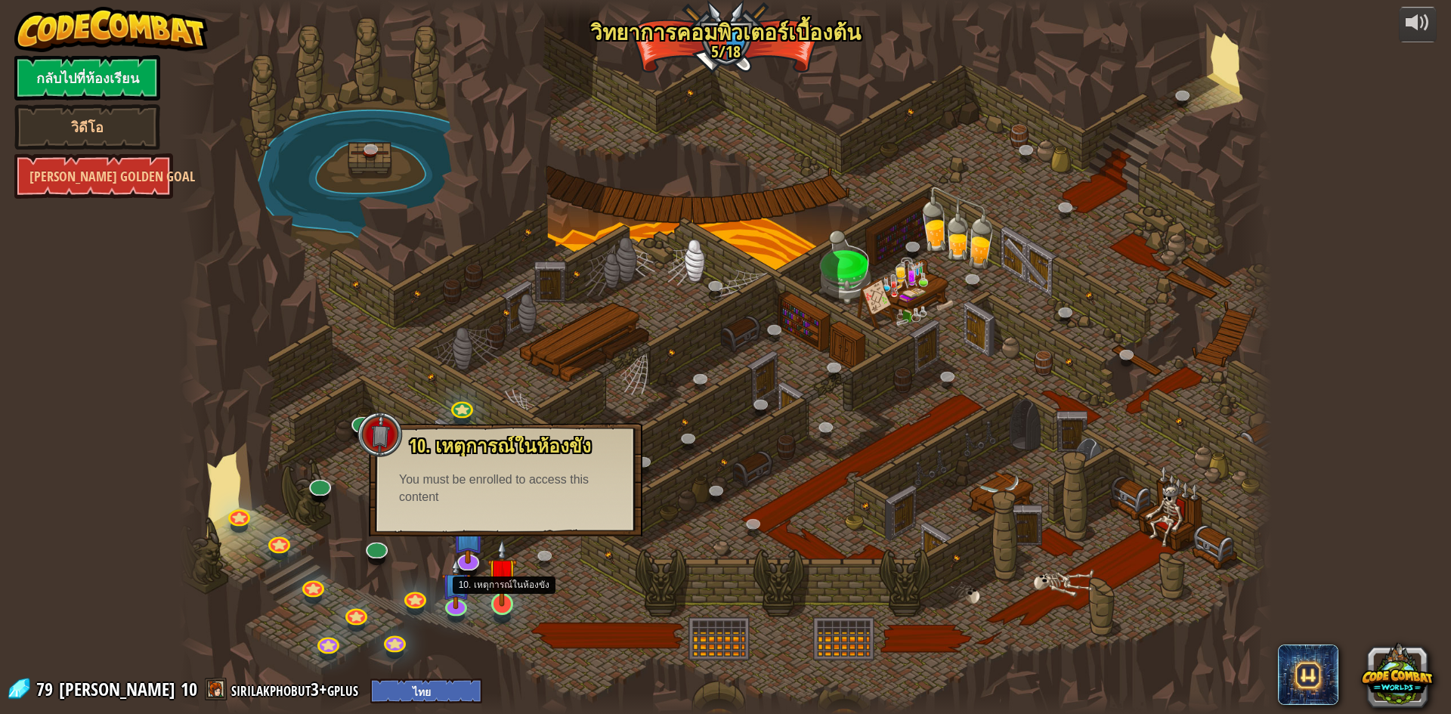
click at [506, 582] on img at bounding box center [502, 572] width 29 height 67
drag, startPoint x: 547, startPoint y: 527, endPoint x: 550, endPoint y: 509, distance: 18.5
click at [547, 526] on div "10. เหตุการณ์ในห้องขัง ถูกขังอยู่ใน[PERSON_NAME]กับ โอมาน บิว[PERSON_NAME]! พูด…" at bounding box center [506, 479] width 274 height 113
drag, startPoint x: 550, startPoint y: 509, endPoint x: 557, endPoint y: 501, distance: 10.2
click at [553, 507] on div "10. เหตุการณ์ในห้องขัง ถูกขังอยู่ใน[PERSON_NAME]กับ โอมาน บิว[PERSON_NAME]! พูด…" at bounding box center [506, 479] width 274 height 113
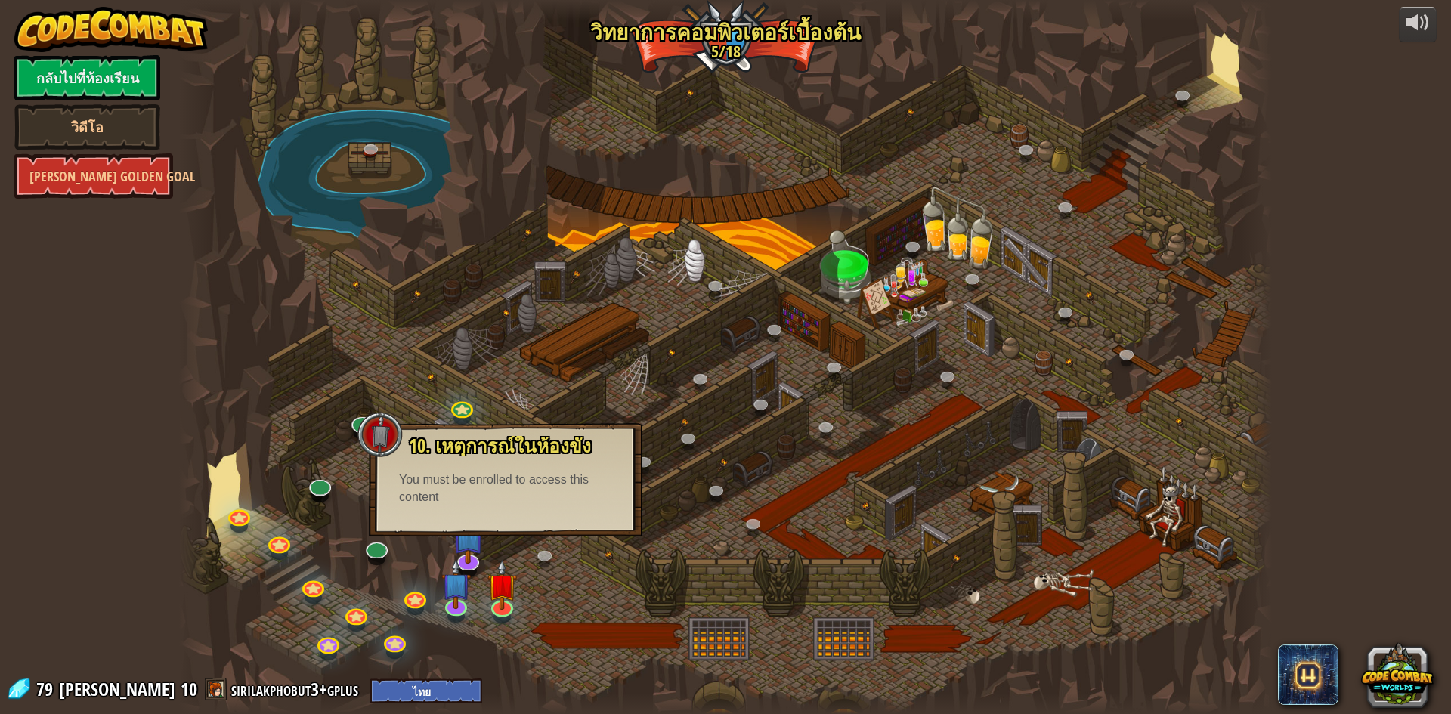
click at [557, 501] on div "You must be enrolled to access this content" at bounding box center [505, 489] width 213 height 35
click at [659, 491] on div at bounding box center [725, 357] width 1093 height 714
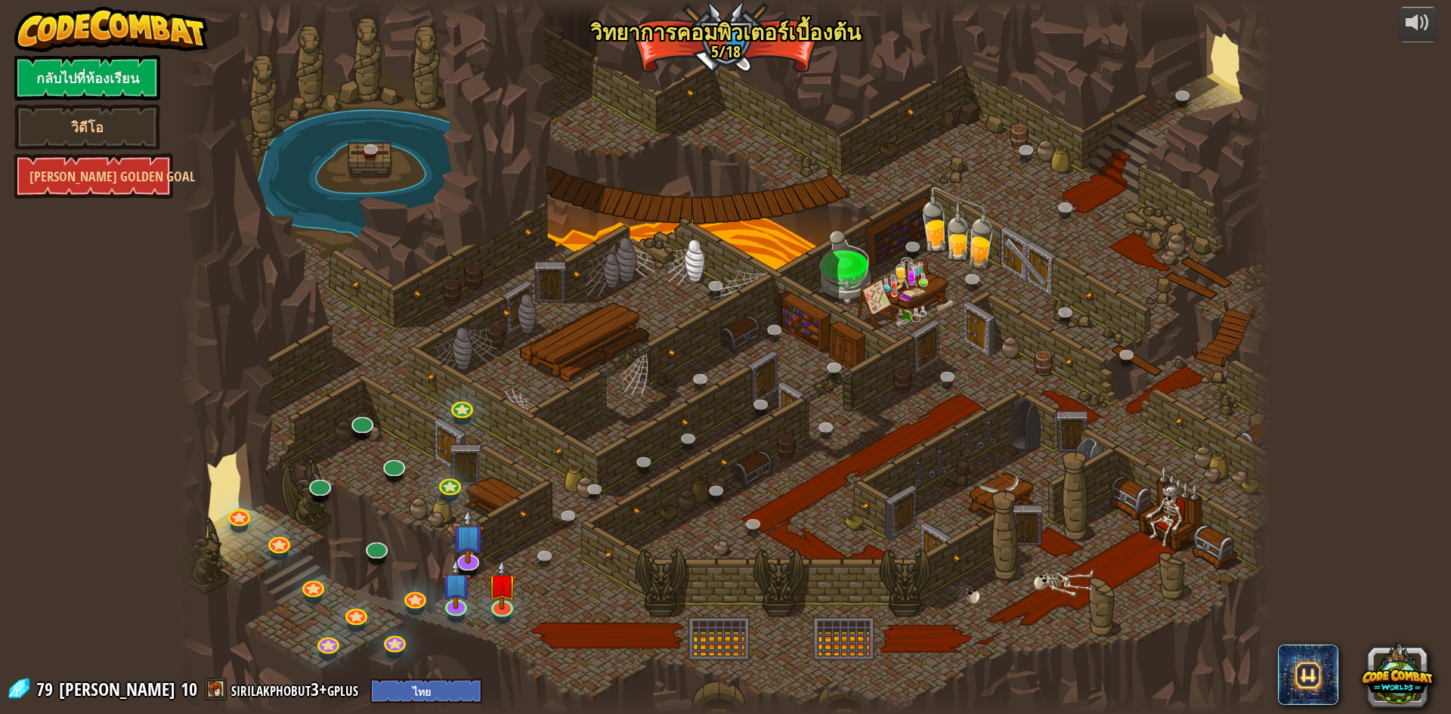
click at [665, 485] on div at bounding box center [725, 357] width 1093 height 714
click at [504, 596] on img at bounding box center [502, 572] width 29 height 67
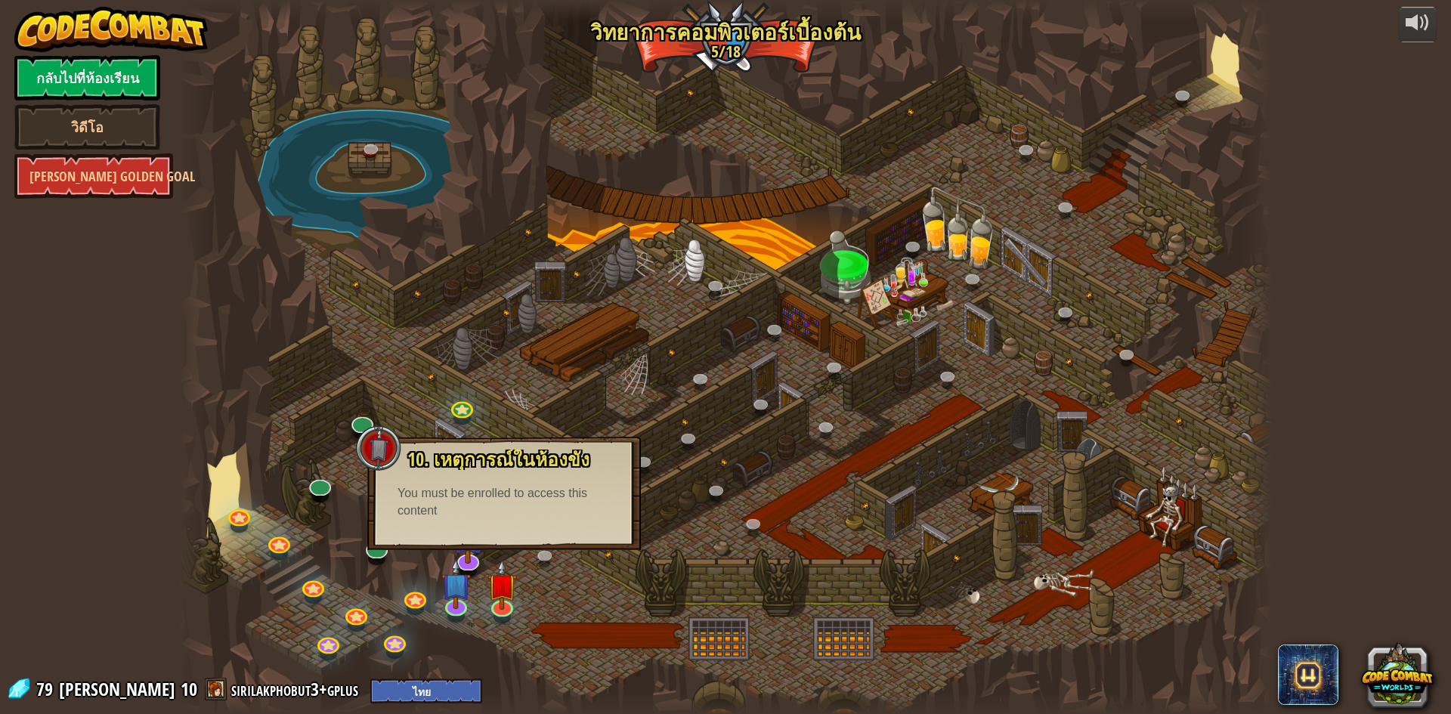
click at [488, 528] on div "10. เหตุการณ์ในห้องขัง ถูกขังอยู่ใน[PERSON_NAME]กับ โอมาน บิว[PERSON_NAME]! พูด…" at bounding box center [504, 493] width 274 height 113
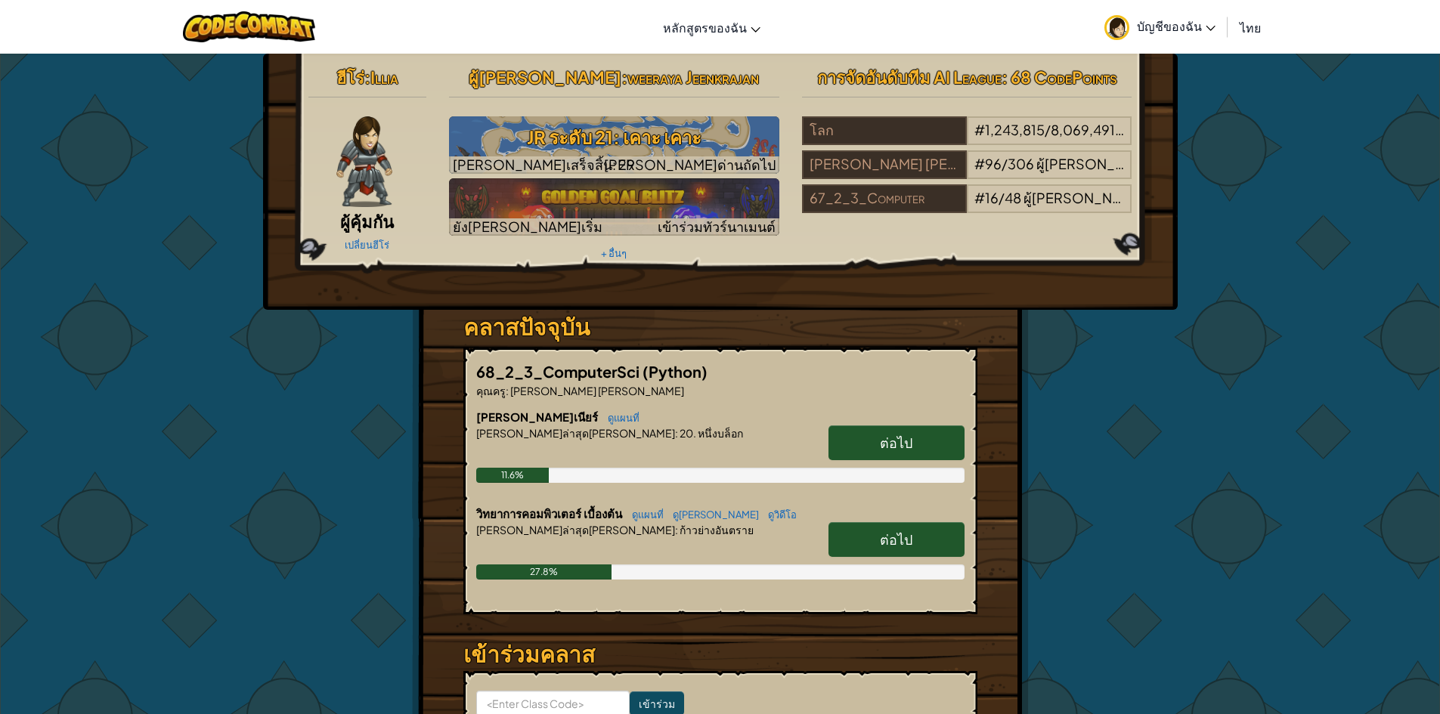
click at [889, 532] on span "ต่อไป" at bounding box center [896, 539] width 33 height 17
select select "th"
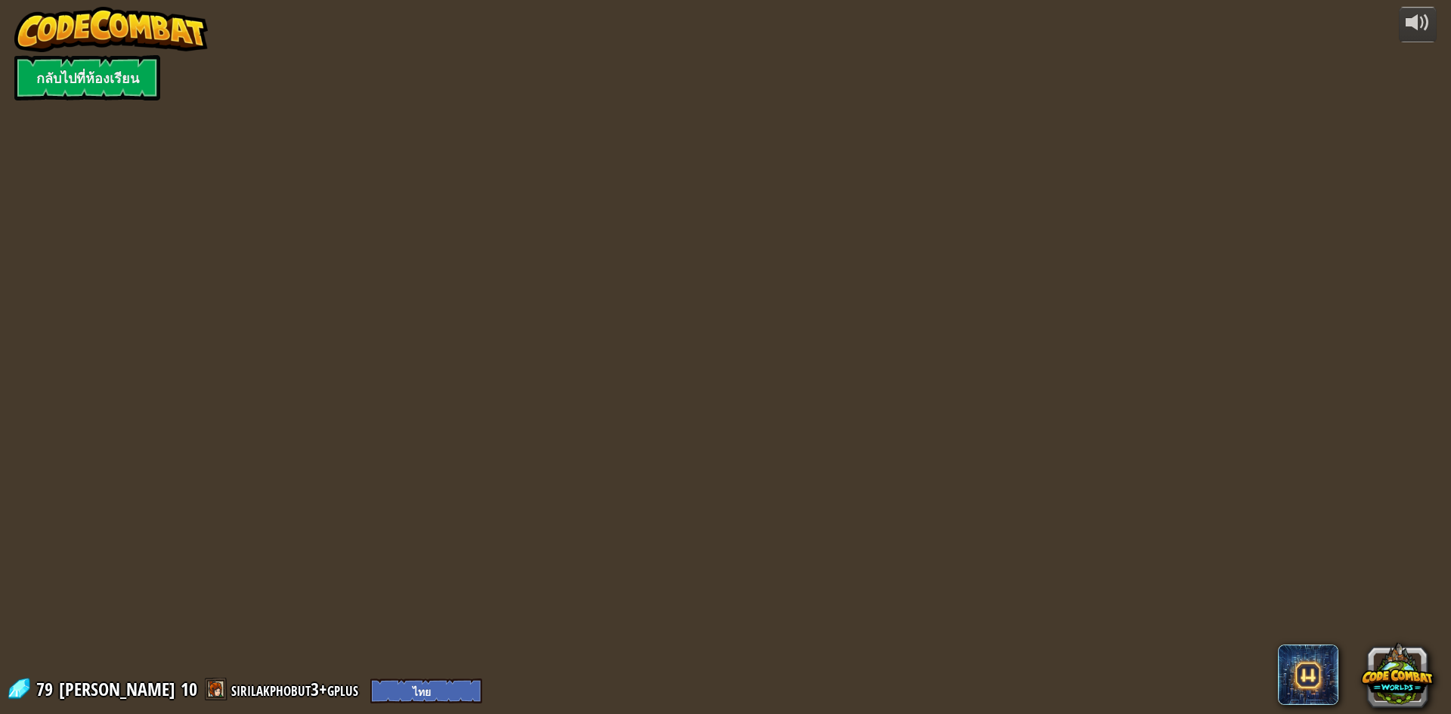
select select "th"
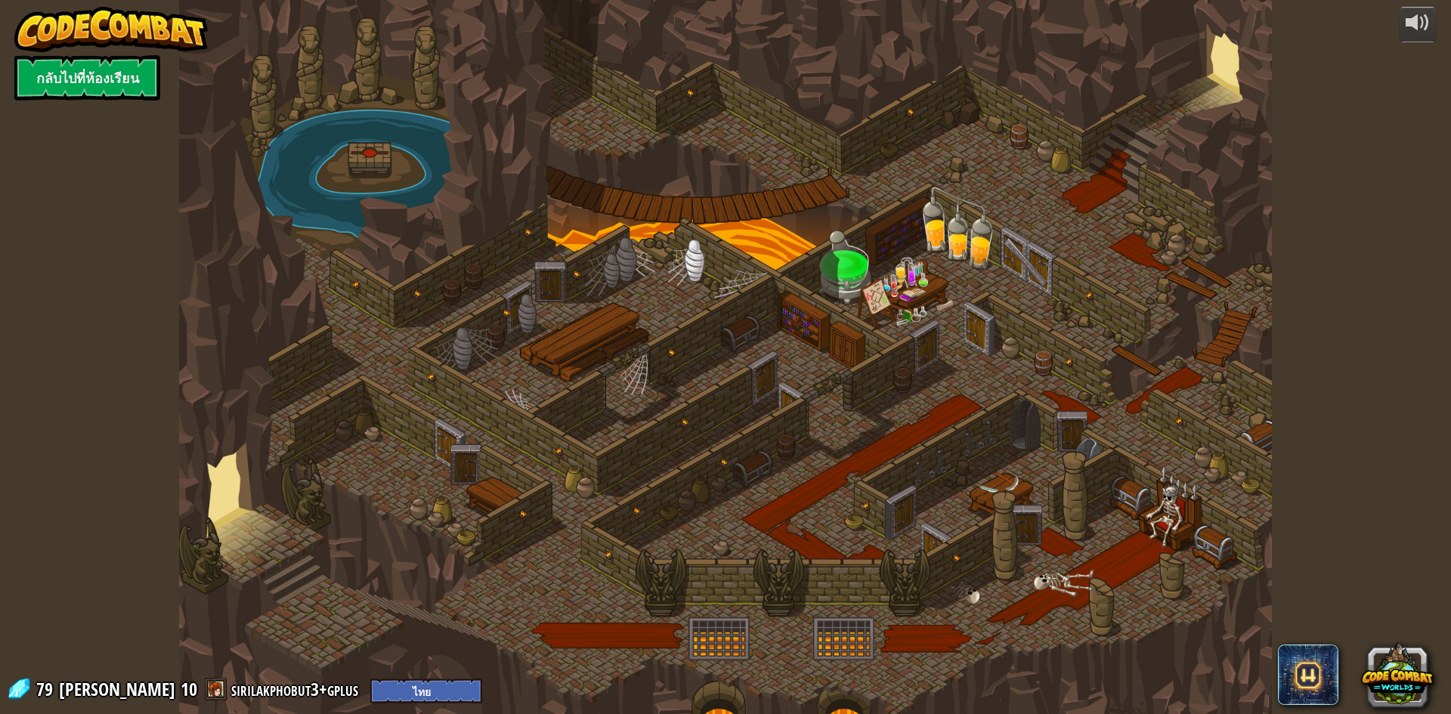
select select "th"
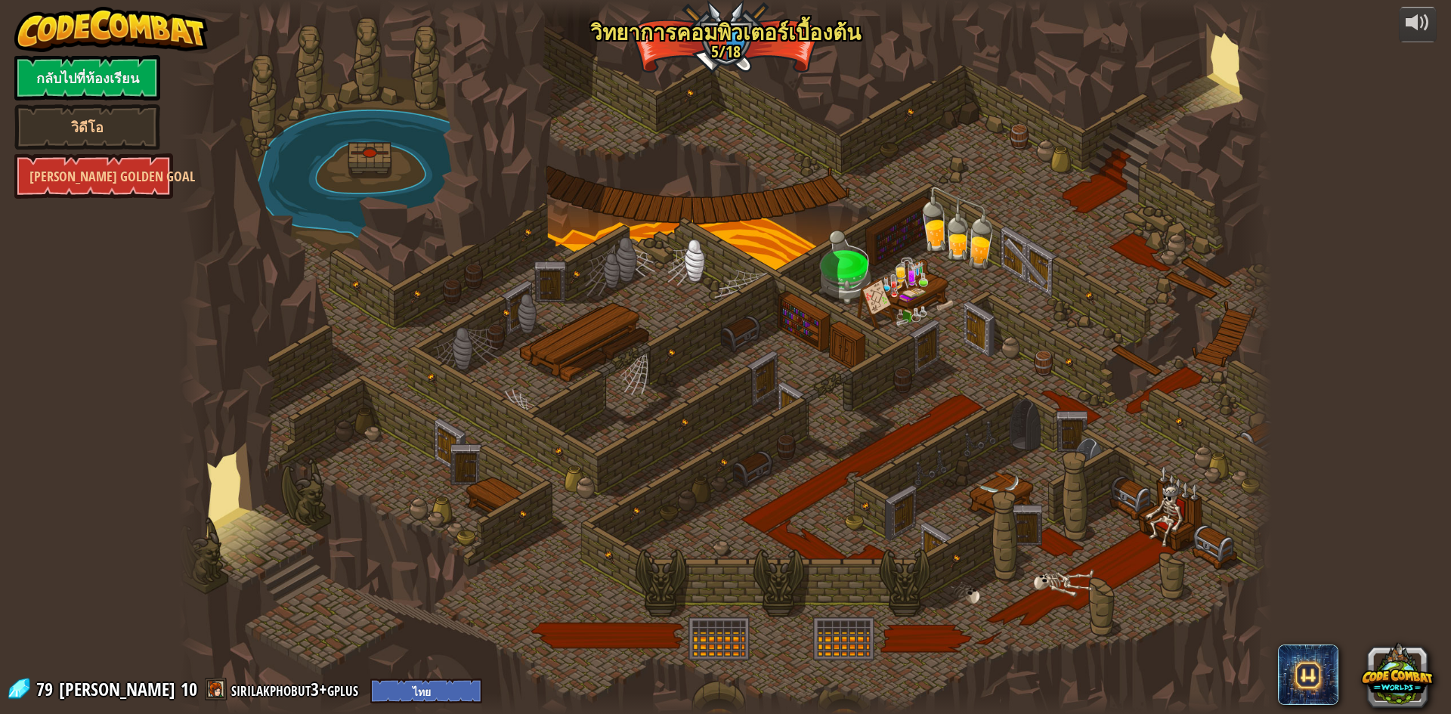
select select "th"
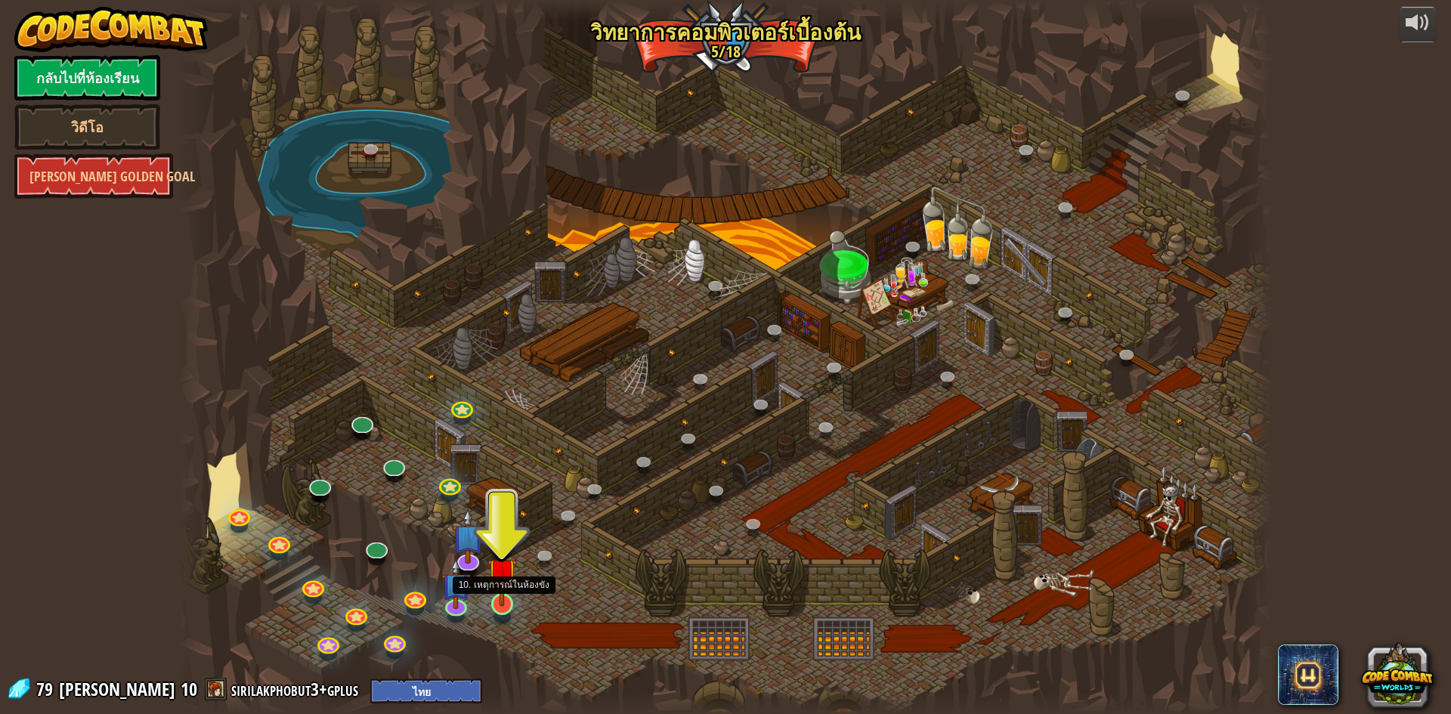
click at [501, 585] on img at bounding box center [502, 572] width 29 height 67
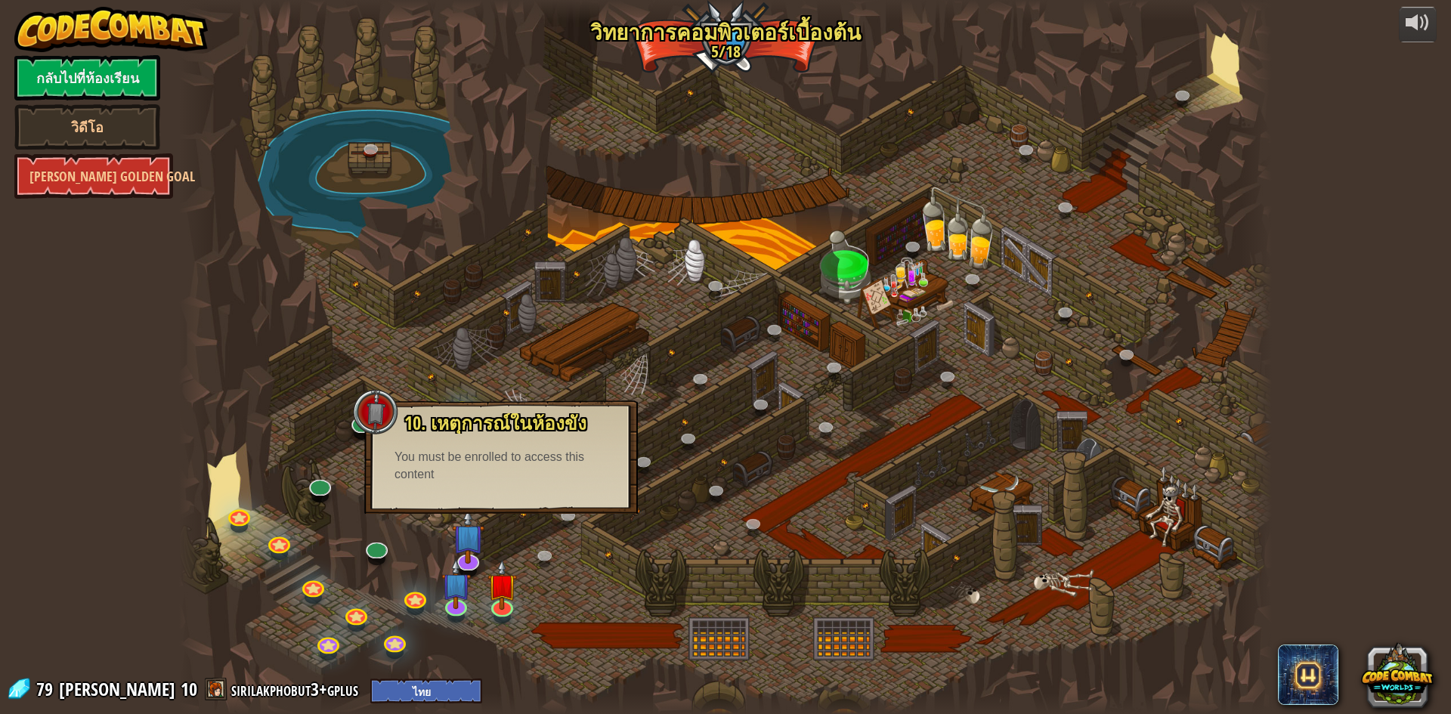
click at [522, 576] on div at bounding box center [725, 357] width 1093 height 714
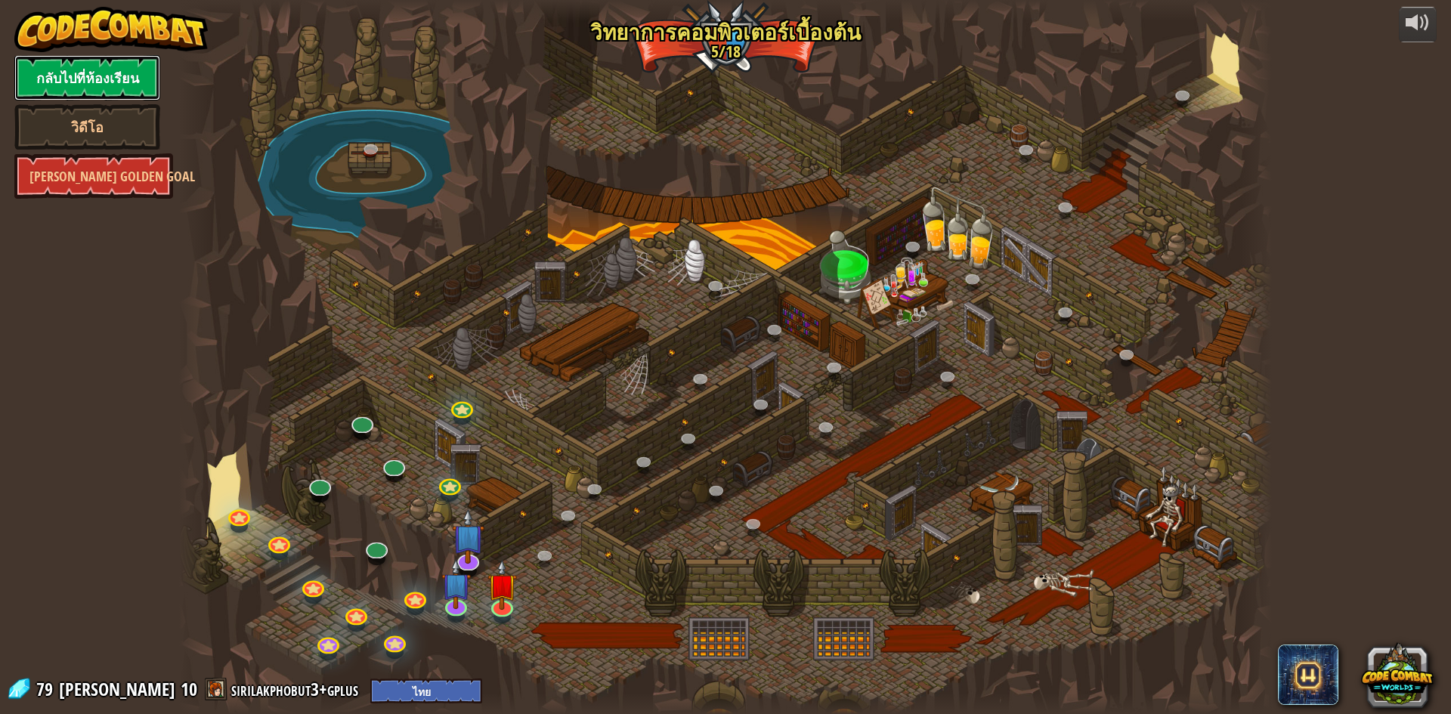
click at [60, 64] on link "กลับไปที่ห้องเรียน" at bounding box center [87, 77] width 146 height 45
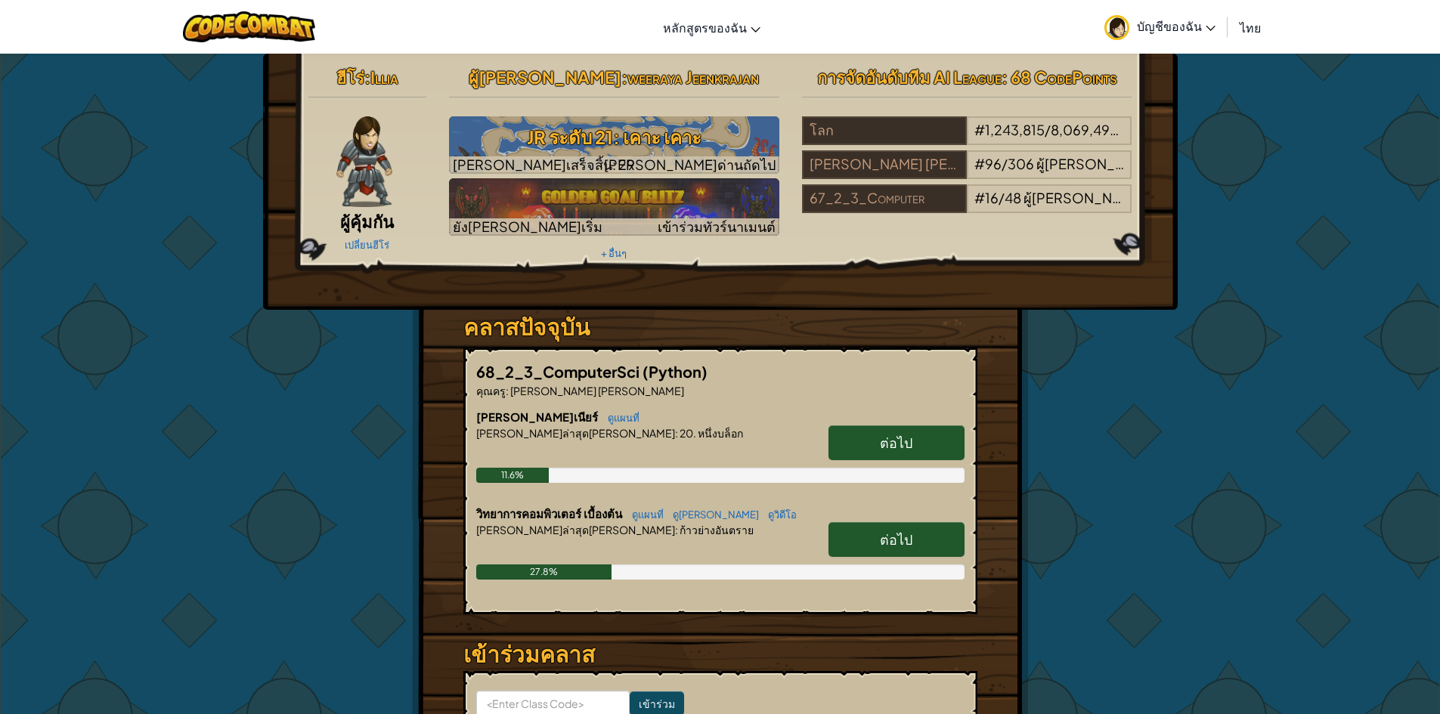
click at [911, 532] on span "ต่อไป" at bounding box center [896, 539] width 33 height 17
select select "th"
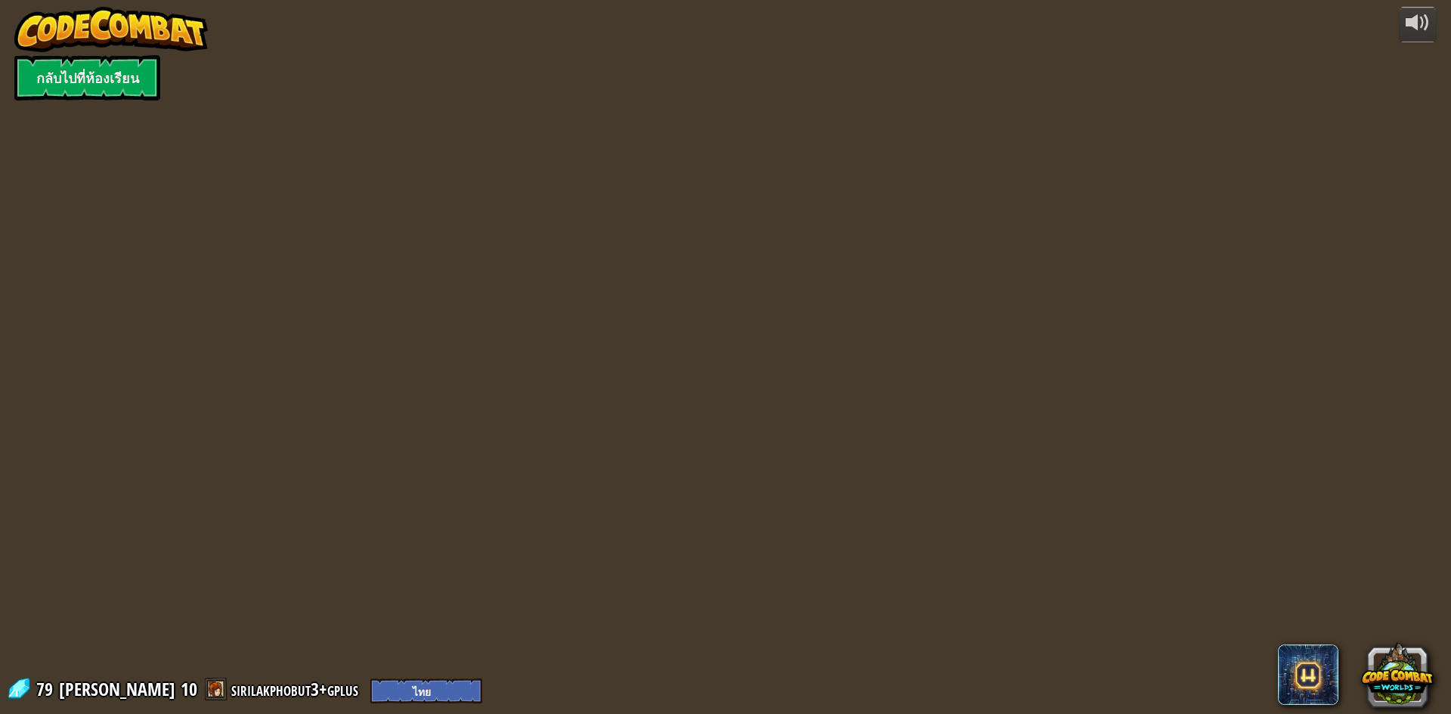
select select "th"
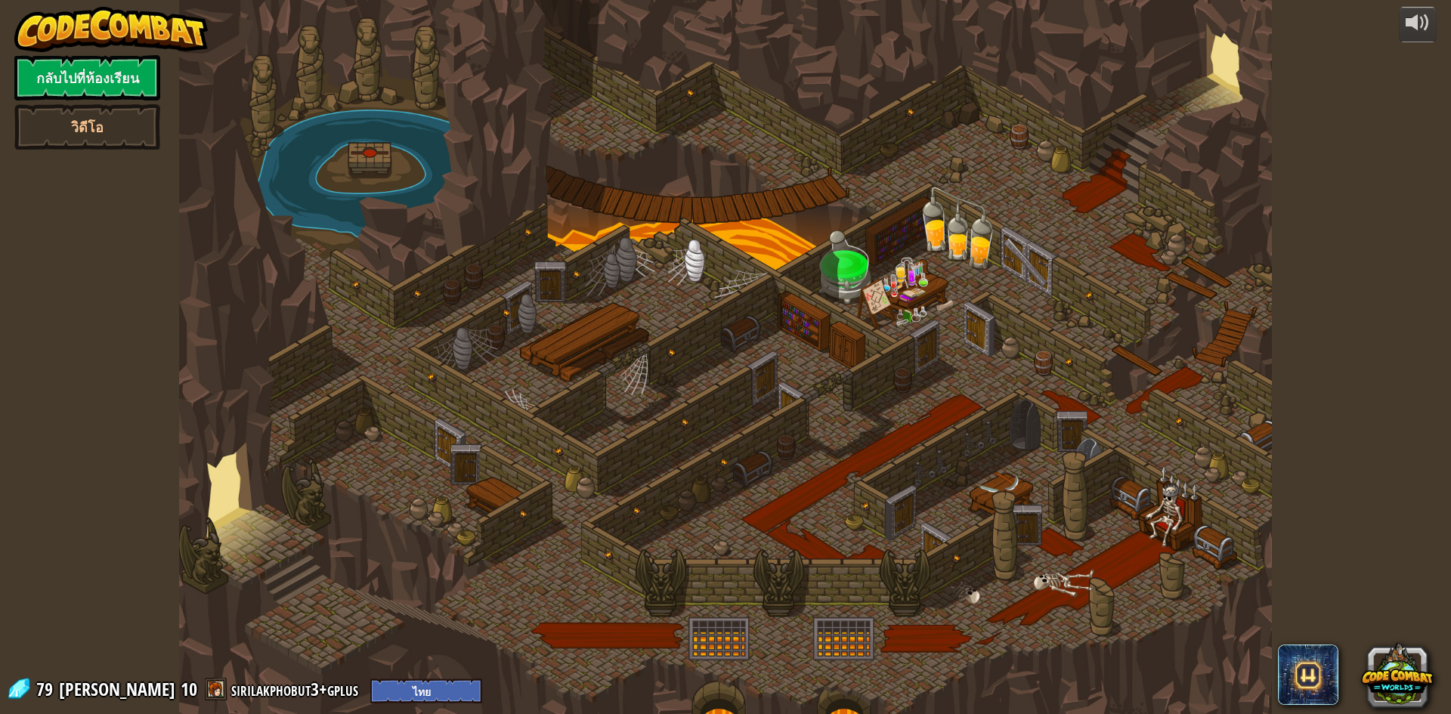
select select "th"
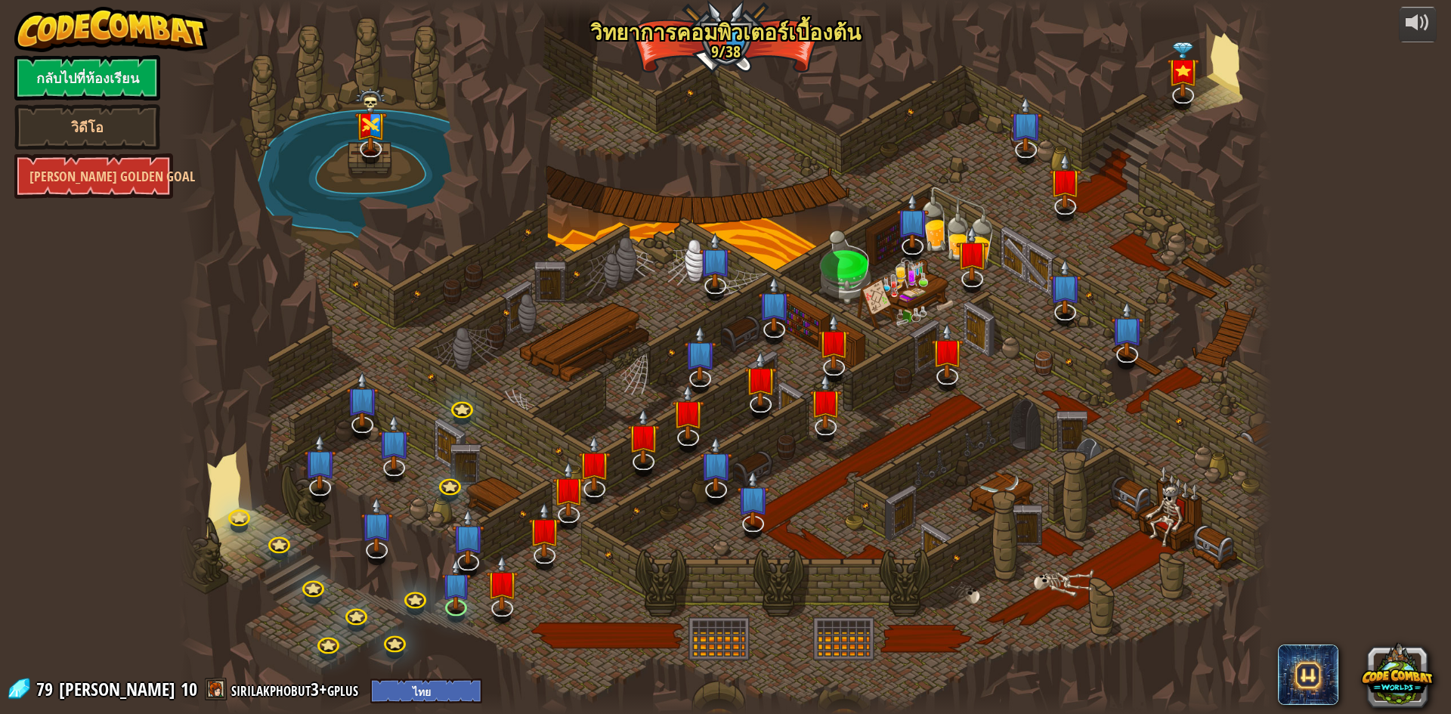
select select "th"
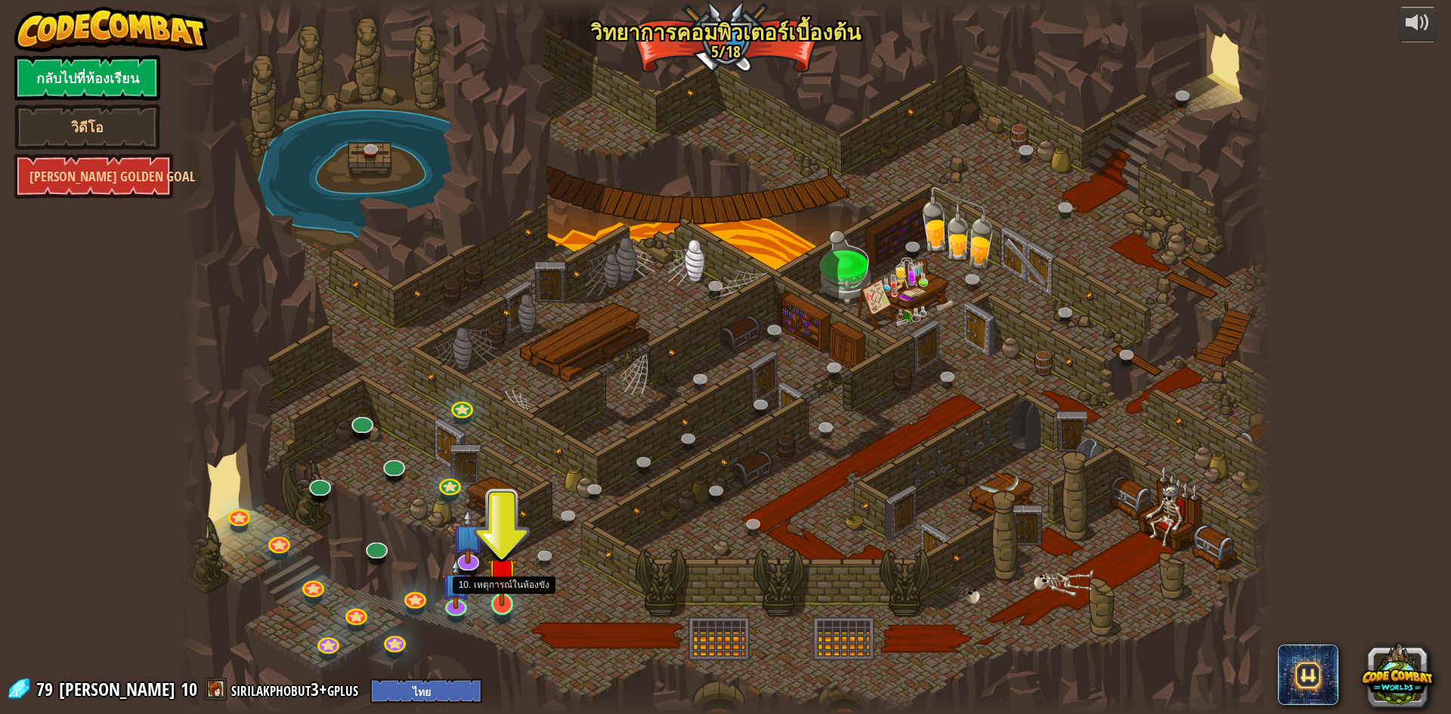
click at [508, 603] on img at bounding box center [502, 572] width 29 height 67
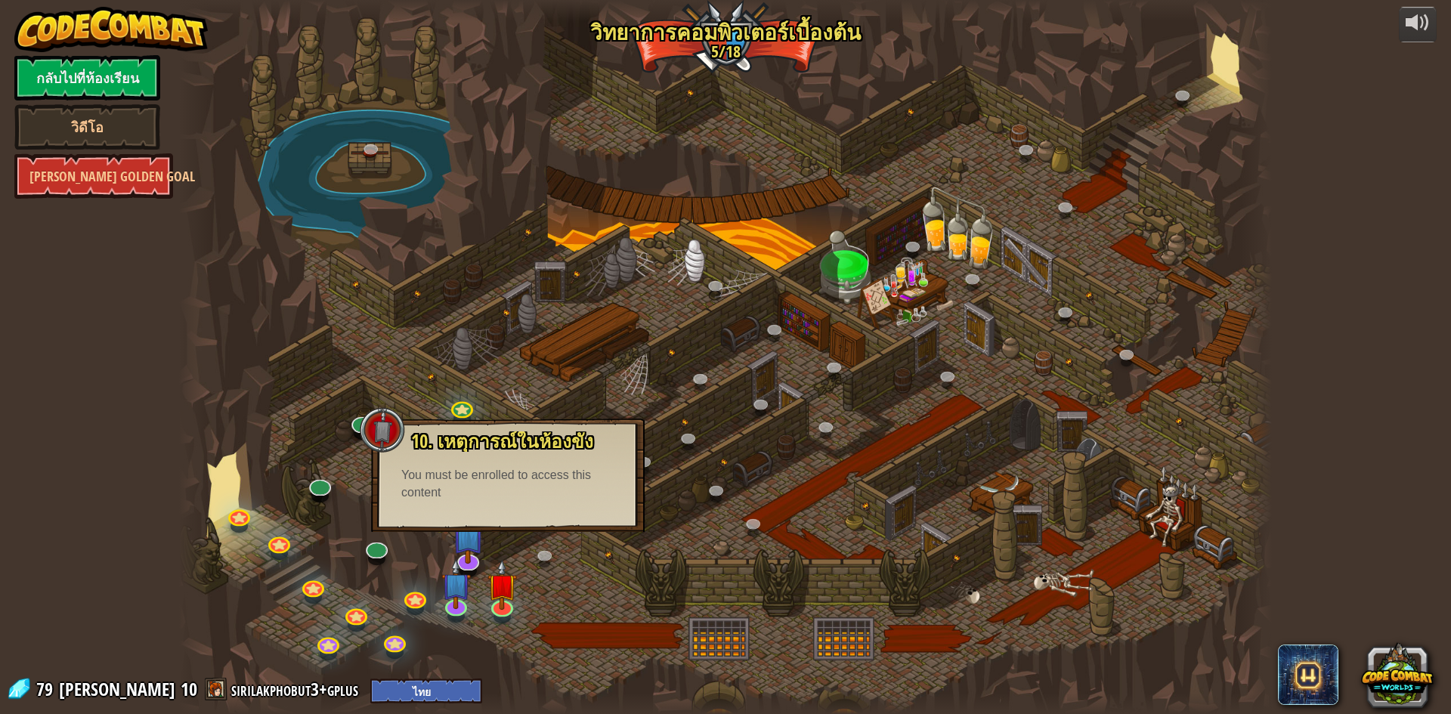
click at [526, 520] on div "10. เหตุการณ์ในห้องขัง ถูกขังอยู่ใน[PERSON_NAME]กับ โอมาน บิว[PERSON_NAME]! พูด…" at bounding box center [508, 475] width 274 height 113
click at [497, 602] on img at bounding box center [502, 572] width 29 height 67
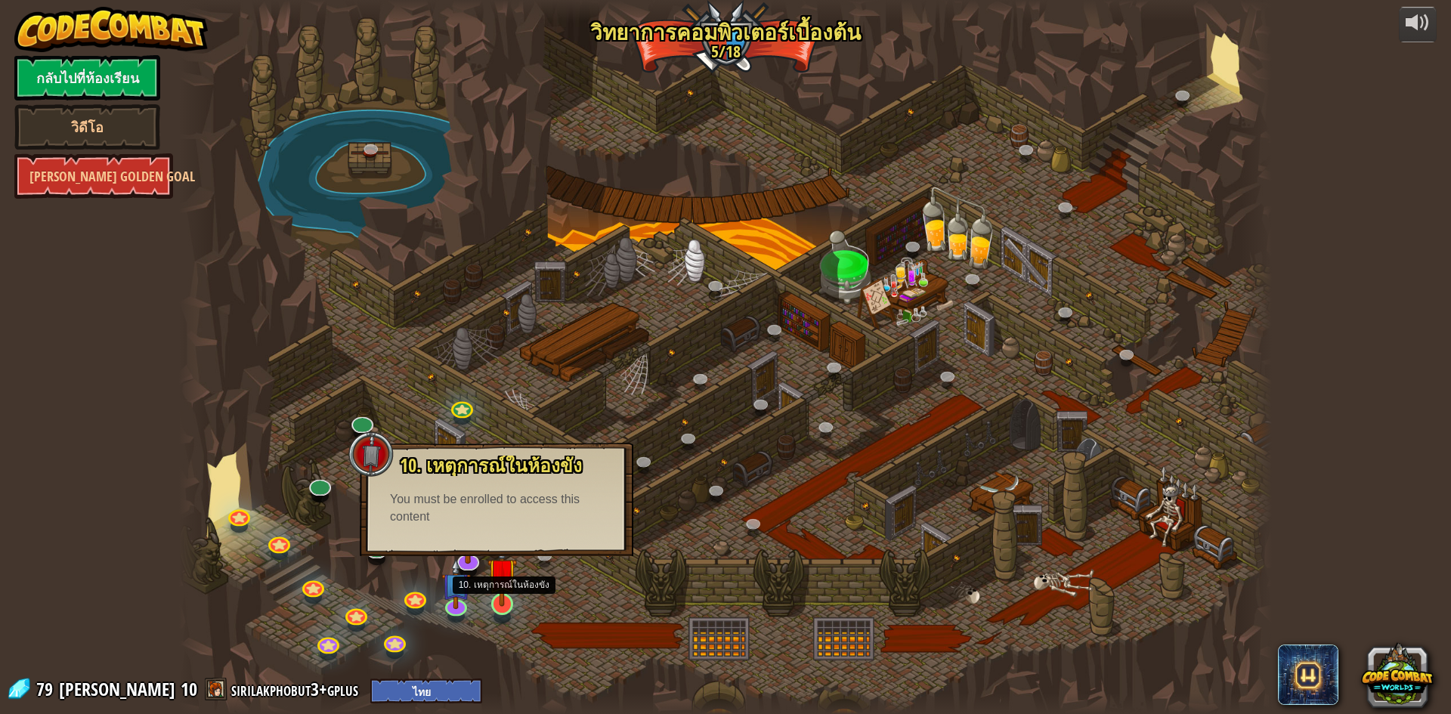
click at [497, 602] on img at bounding box center [502, 572] width 29 height 67
click at [498, 602] on img at bounding box center [502, 572] width 29 height 67
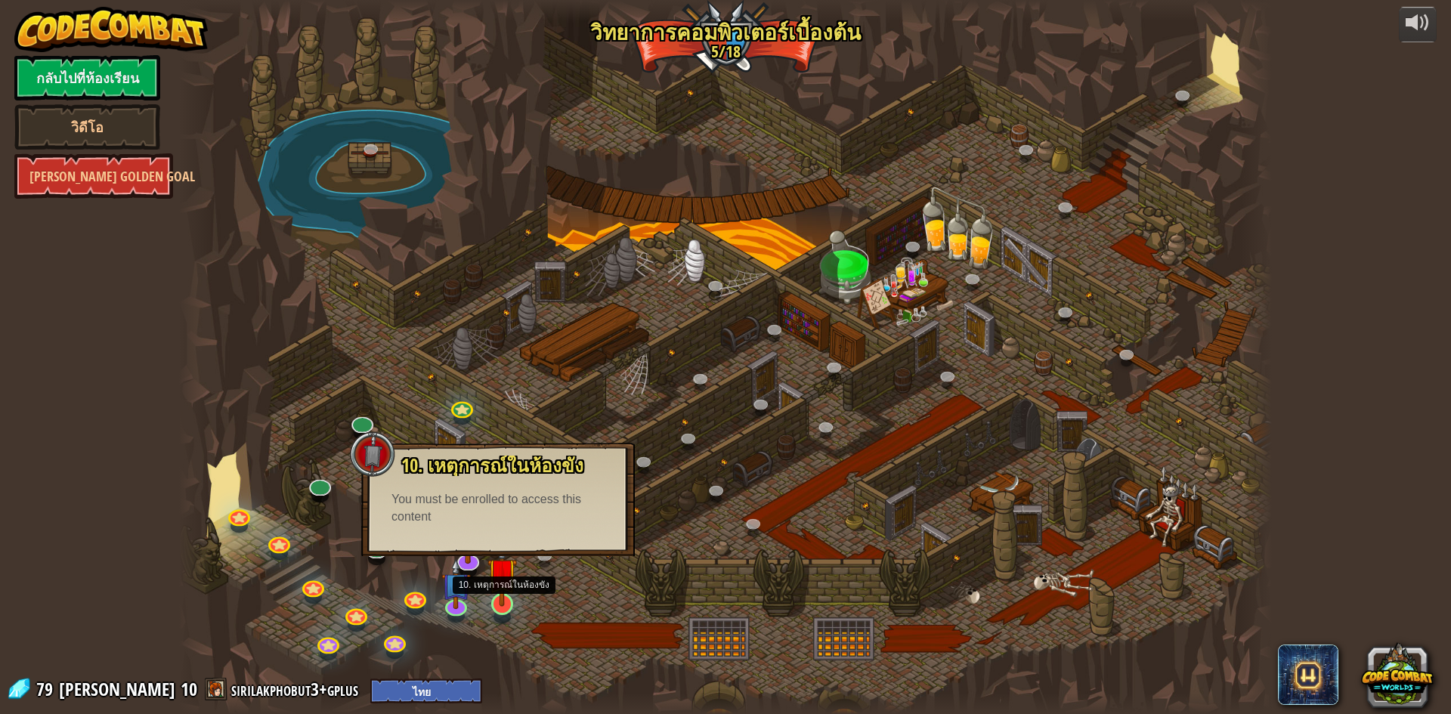
click at [498, 602] on img at bounding box center [502, 572] width 29 height 67
click at [456, 595] on img at bounding box center [455, 571] width 29 height 67
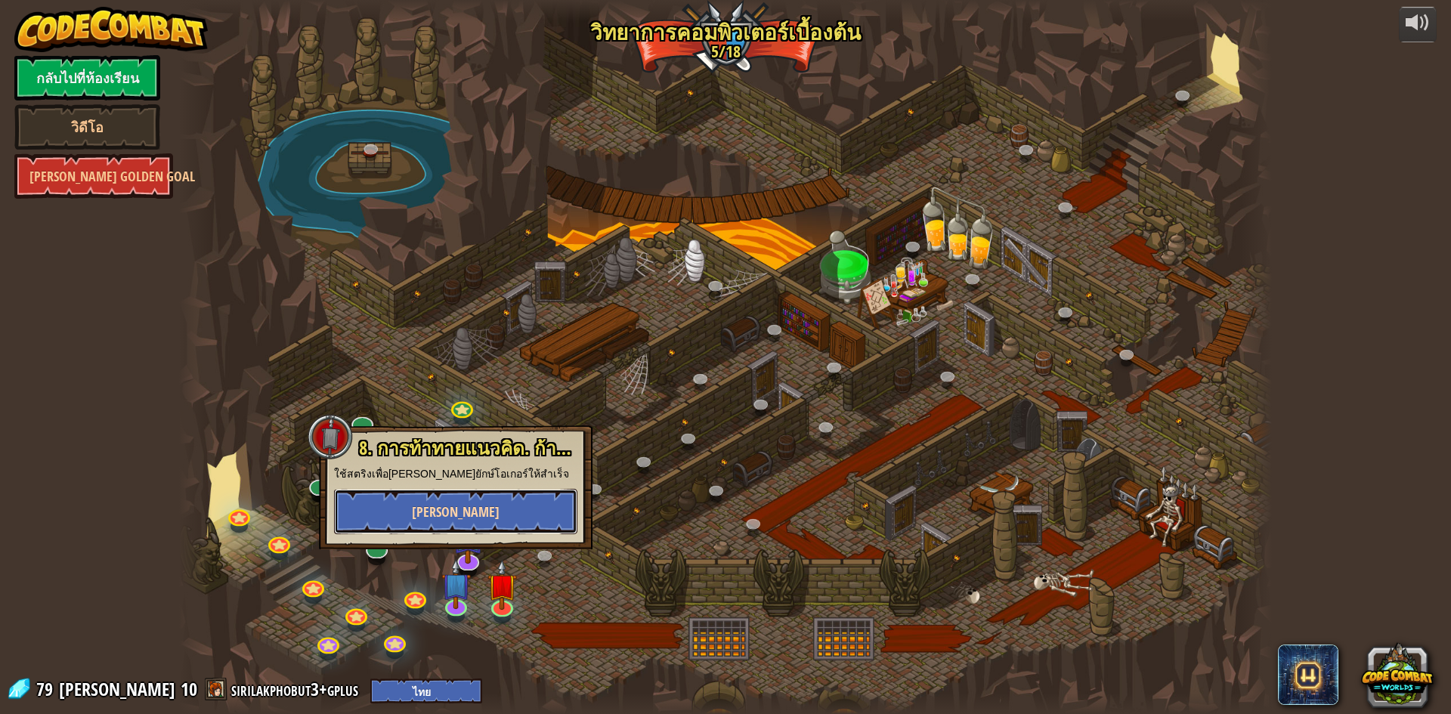
click at [473, 515] on button "[PERSON_NAME]" at bounding box center [455, 511] width 243 height 45
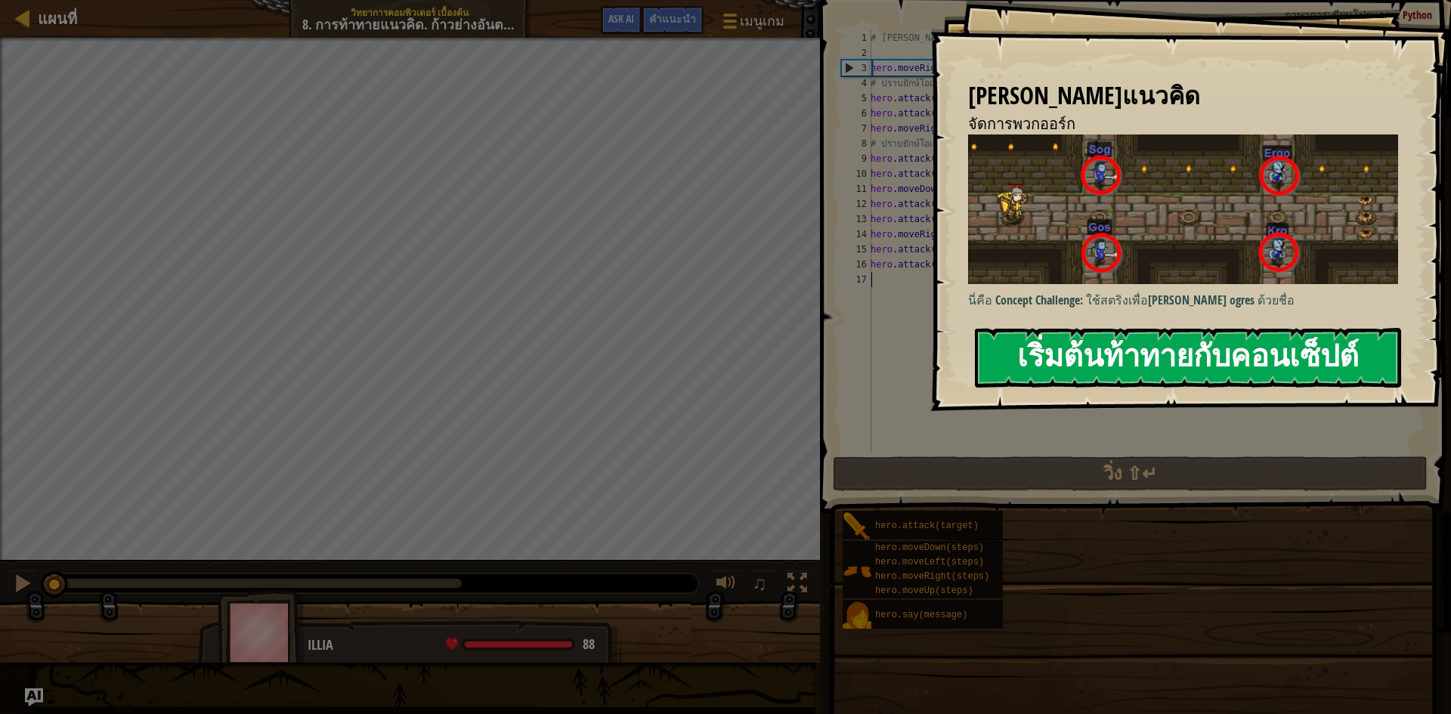
click at [1196, 339] on button "เริ่มต้นท้าทายกับคอนเซ็ปต์" at bounding box center [1188, 358] width 426 height 60
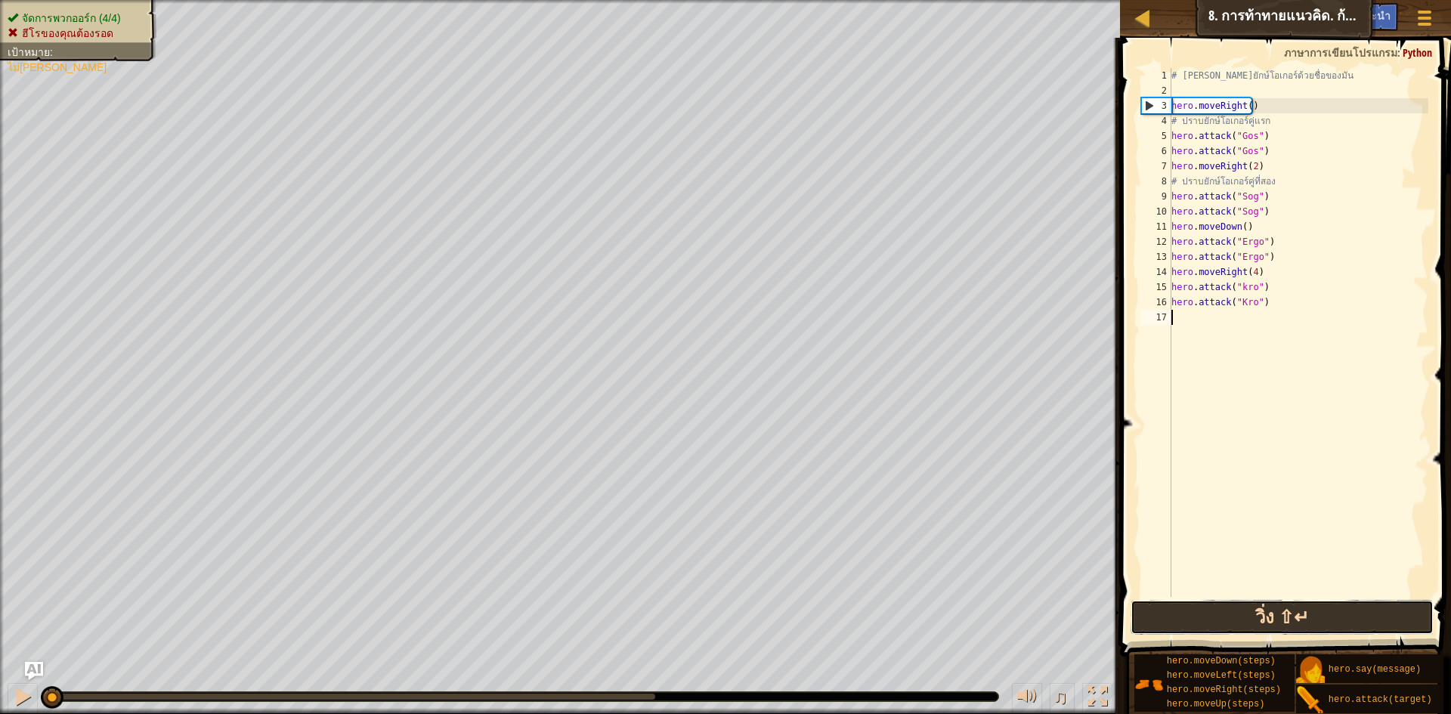
click at [1311, 627] on button "วิ่ง ⇧↵" at bounding box center [1282, 617] width 303 height 35
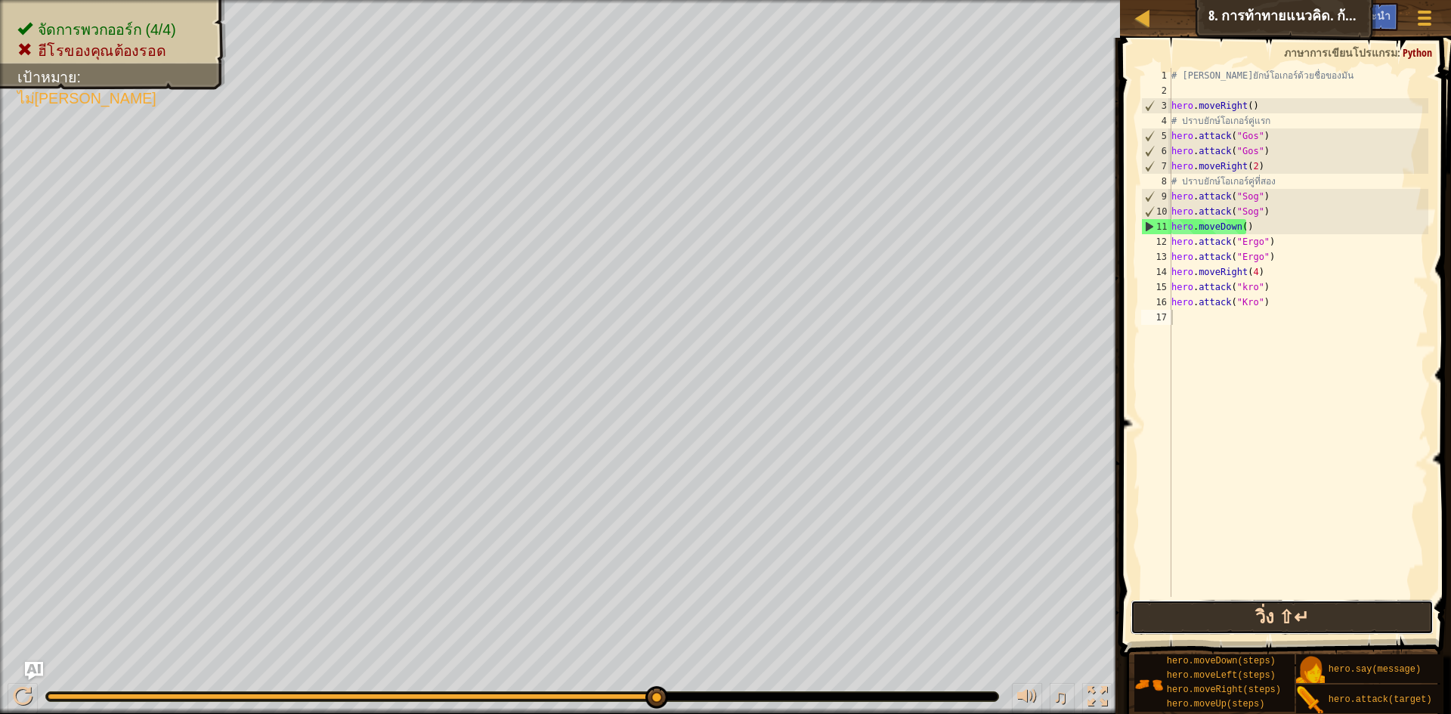
click at [1339, 600] on button "วิ่ง ⇧↵" at bounding box center [1282, 617] width 303 height 35
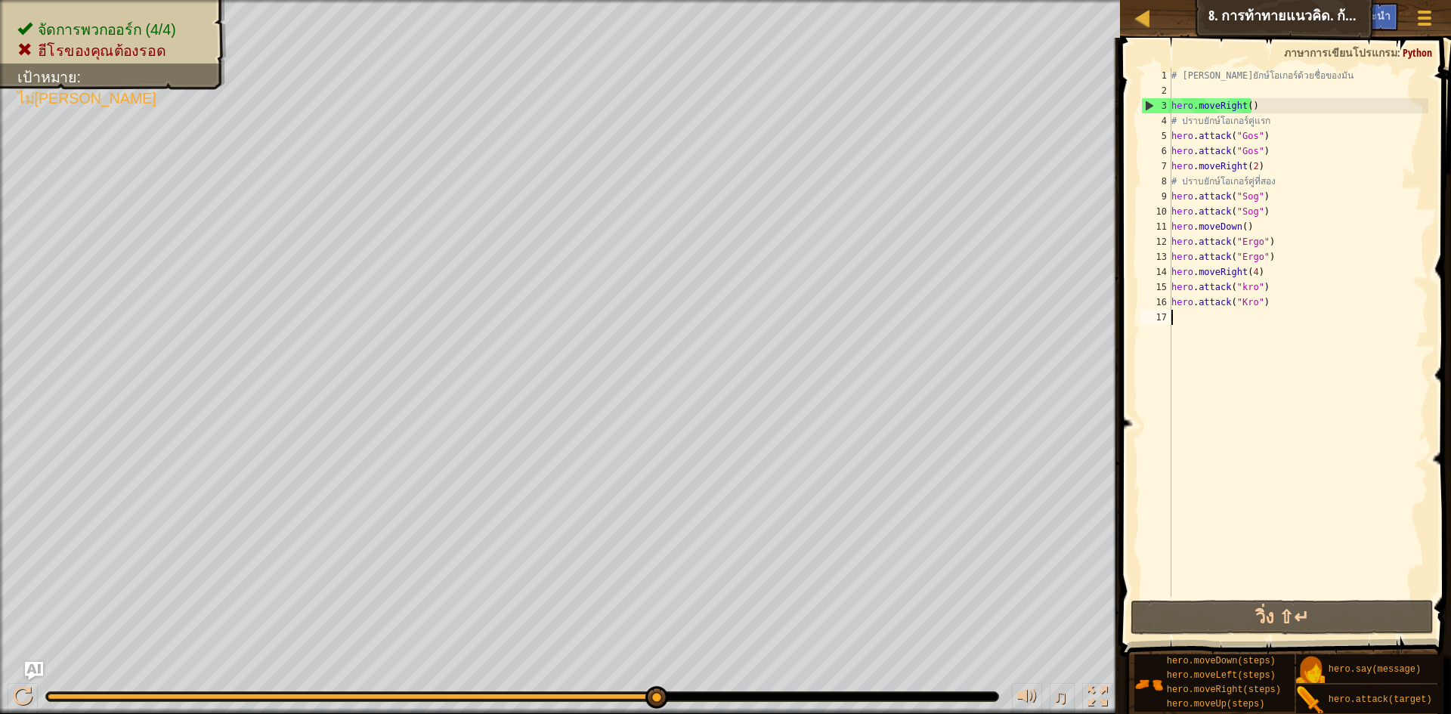
drag, startPoint x: 665, startPoint y: 701, endPoint x: 722, endPoint y: 701, distance: 57.5
drag, startPoint x: 657, startPoint y: 699, endPoint x: 516, endPoint y: 678, distance: 142.8
click at [36, 701] on button at bounding box center [23, 698] width 30 height 31
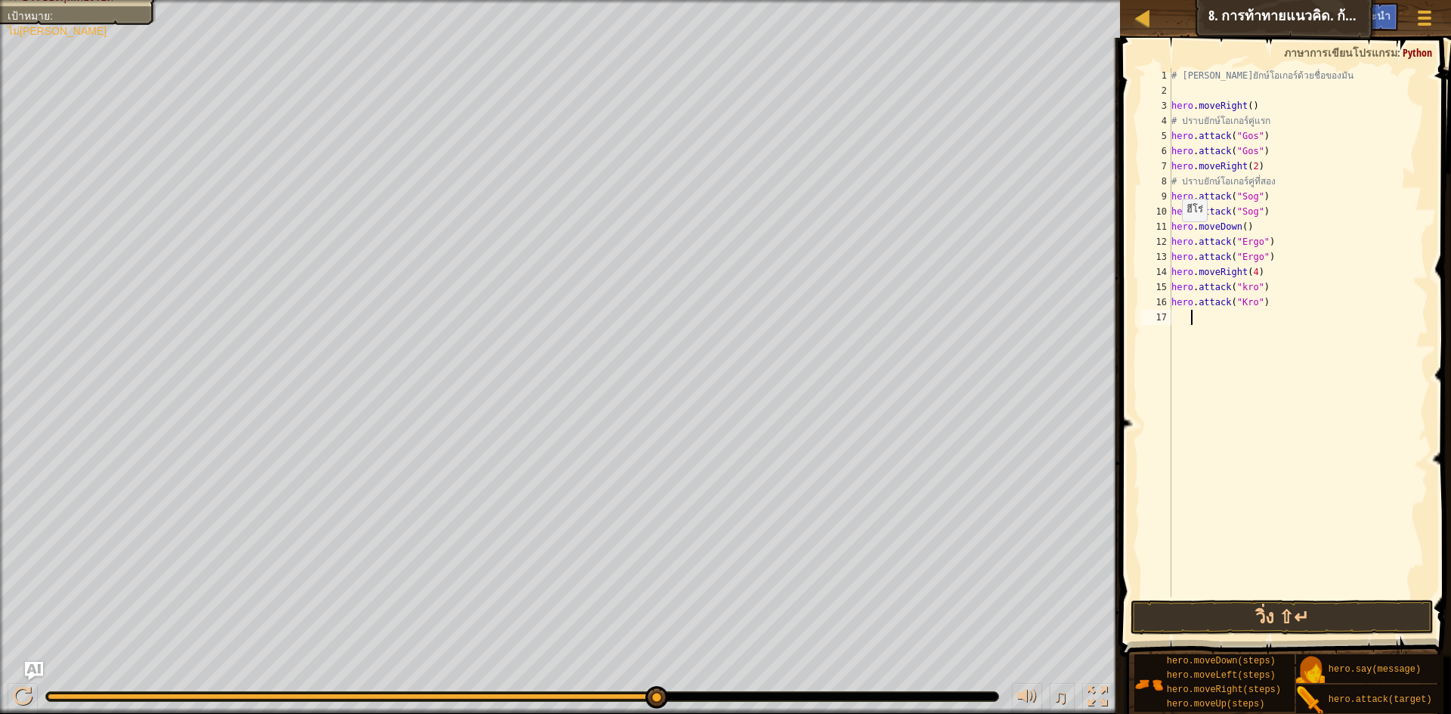
select select "th"
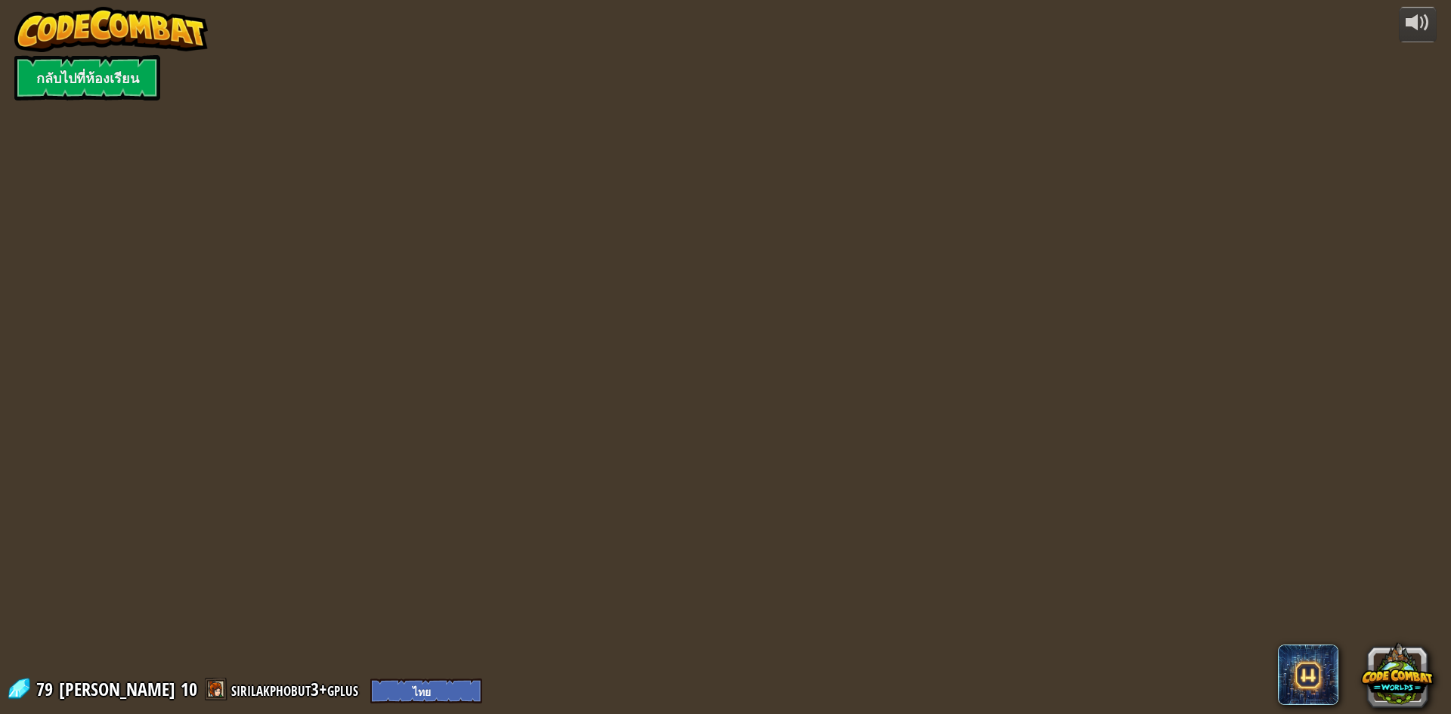
select select "th"
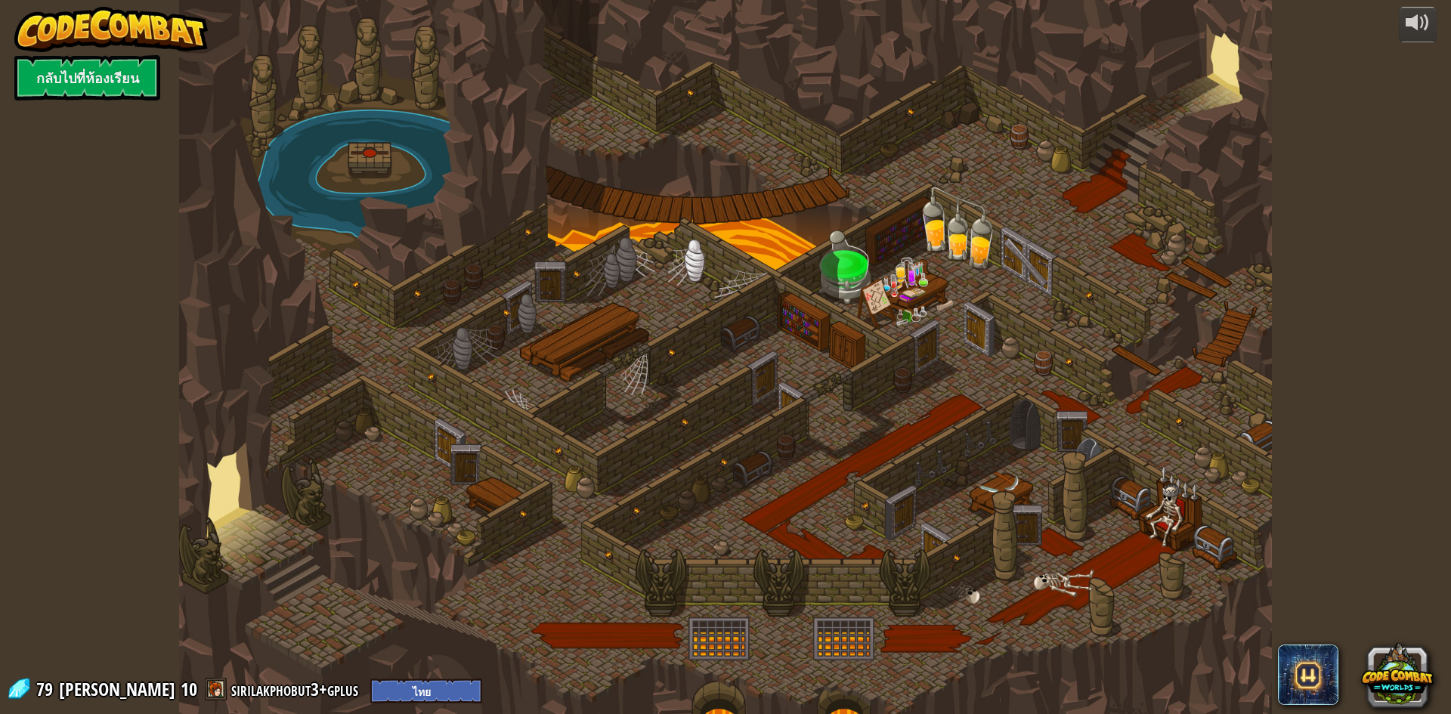
select select "th"
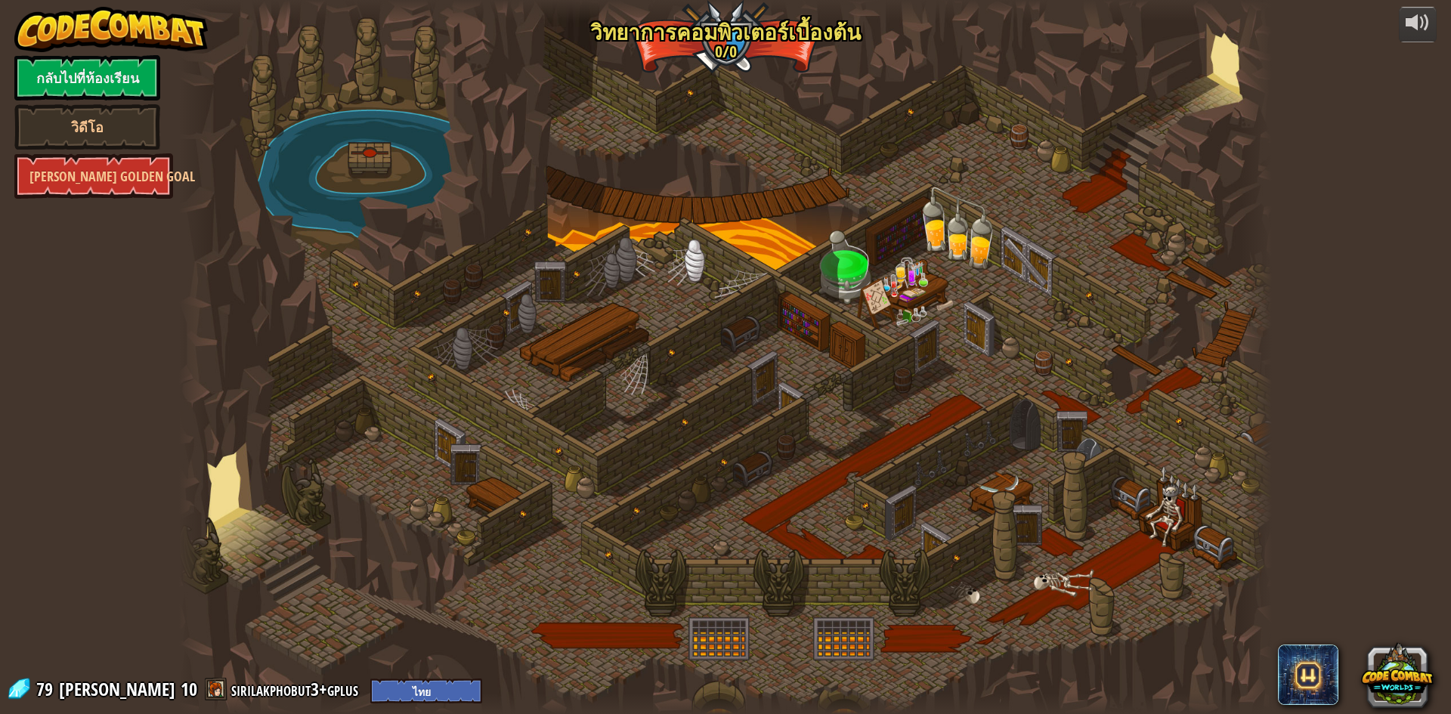
select select "th"
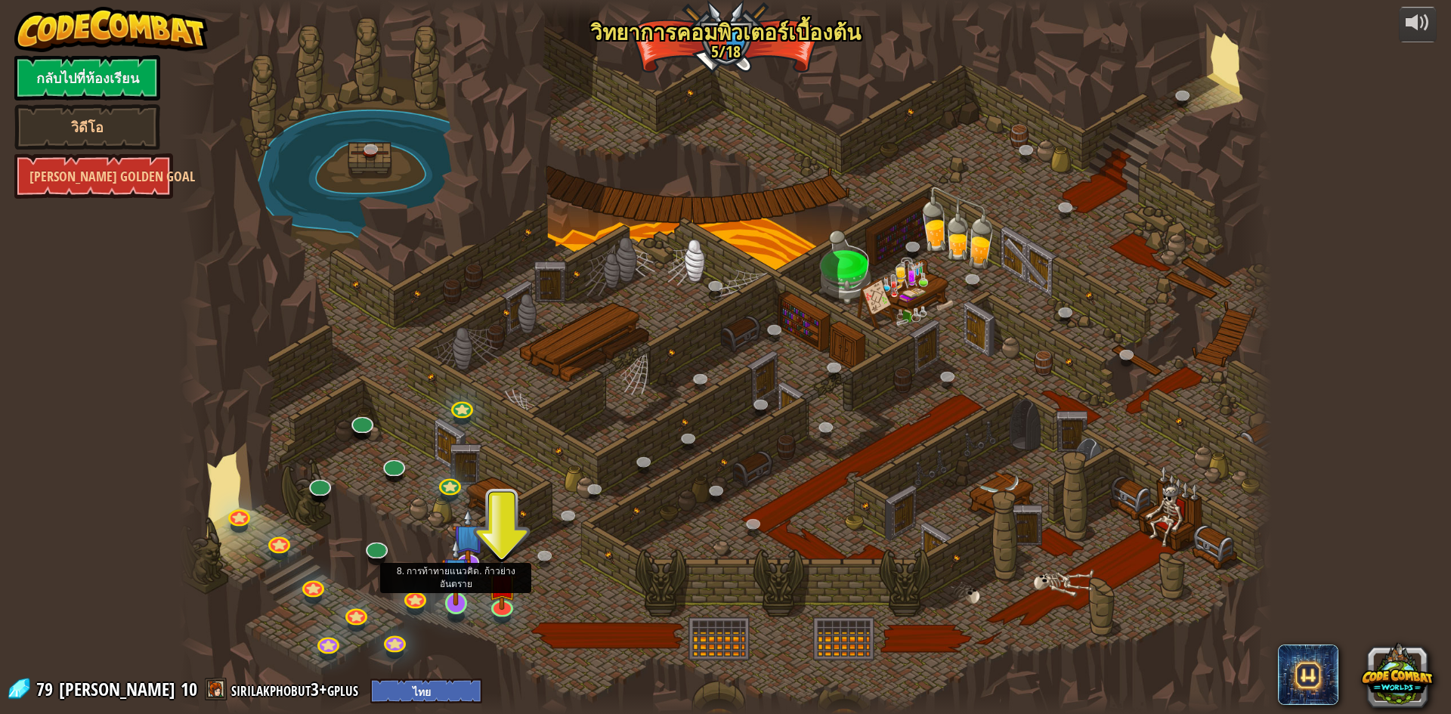
click at [451, 590] on img at bounding box center [455, 571] width 29 height 67
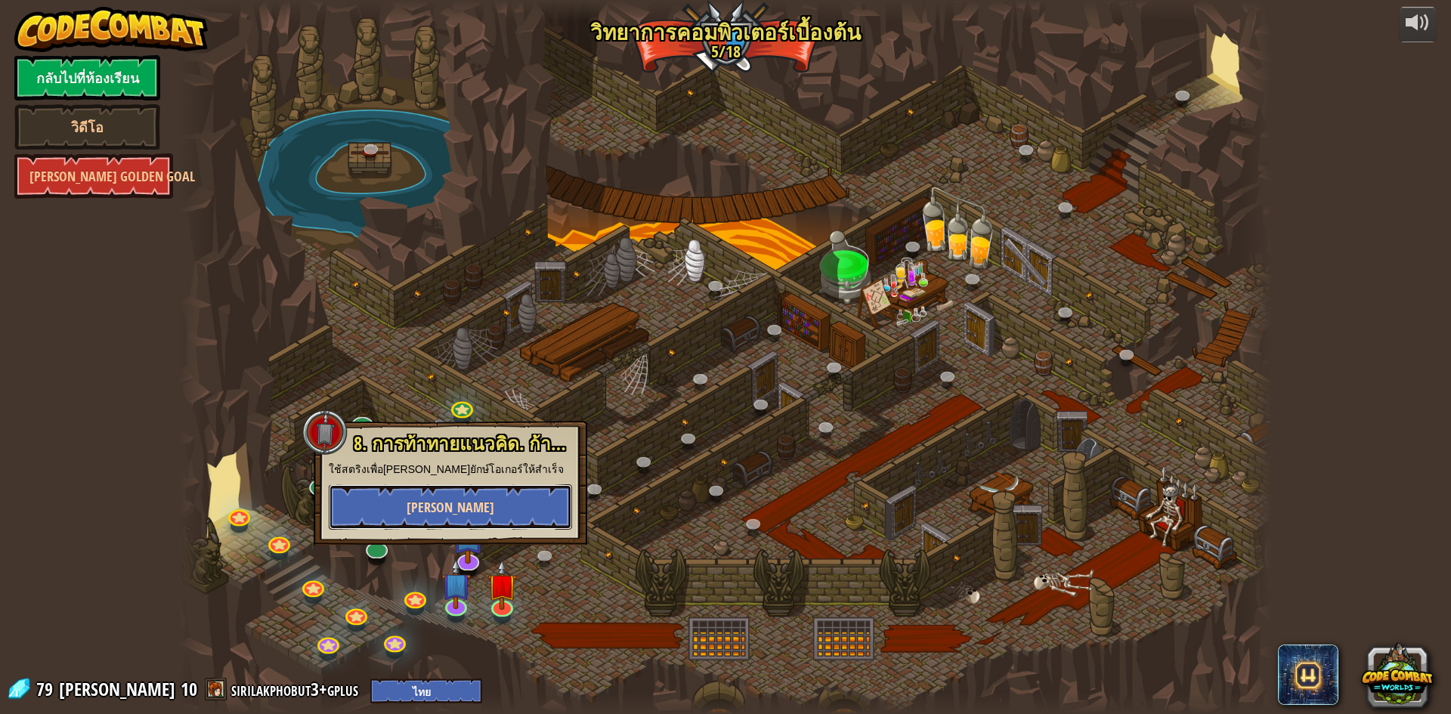
click at [527, 504] on button "[PERSON_NAME]" at bounding box center [450, 507] width 243 height 45
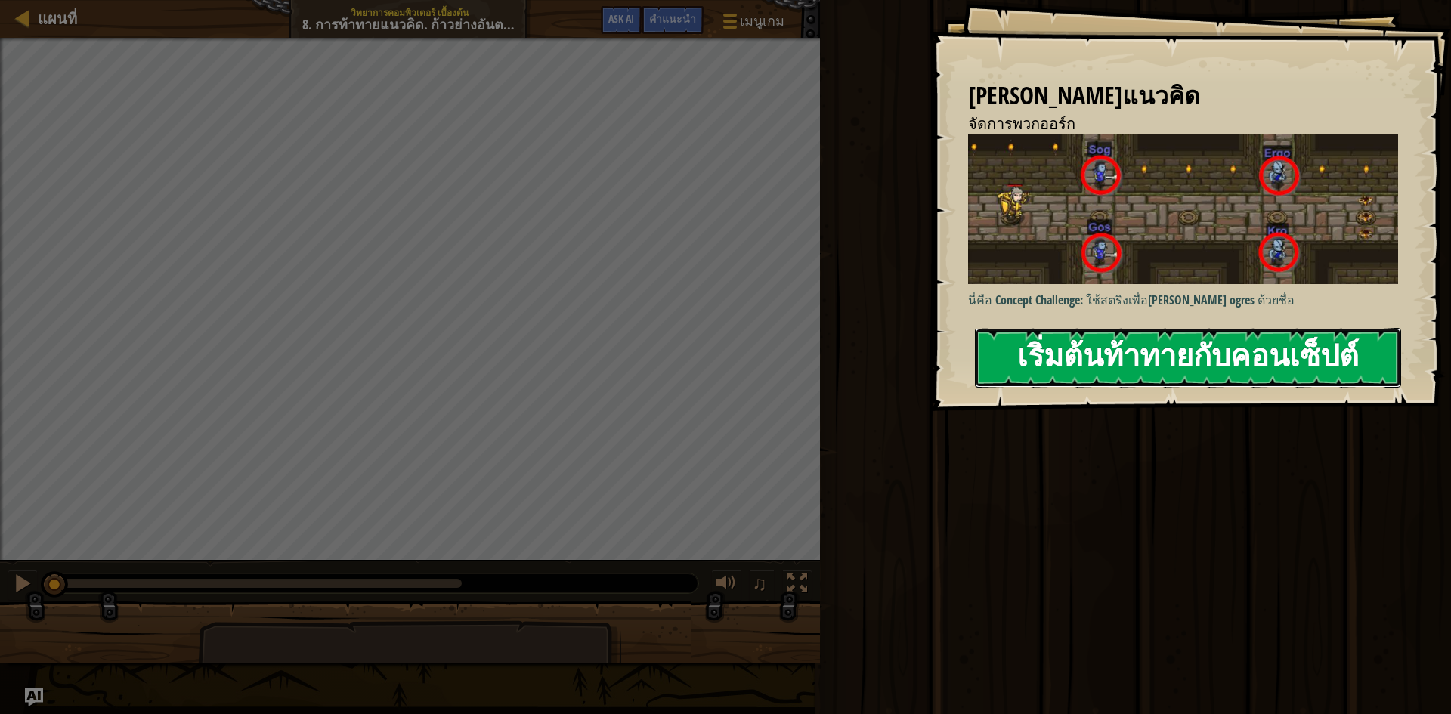
click at [1055, 355] on button "เริ่มต้นท้าทายกับคอนเซ็ปต์" at bounding box center [1188, 358] width 426 height 60
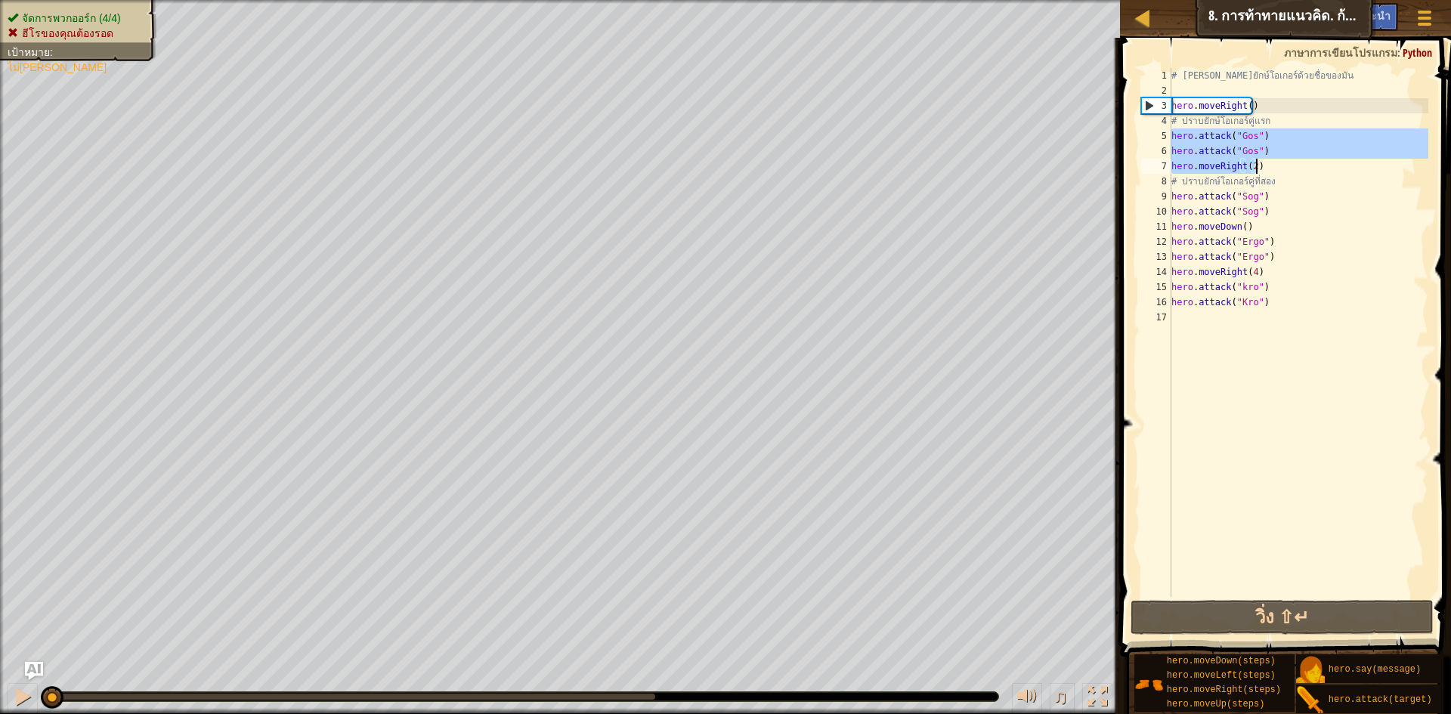
drag, startPoint x: 1174, startPoint y: 133, endPoint x: 1256, endPoint y: 160, distance: 86.5
click at [1256, 160] on div "# [PERSON_NAME]ยักษ์โอเกอร์ด้วยชื่อของมัน hero . moveRight ( ) # ปราบยักษ์โอเกอ…" at bounding box center [1299, 347] width 260 height 559
type textarea "hero.attack("Gos") hero.moveRight(2)"
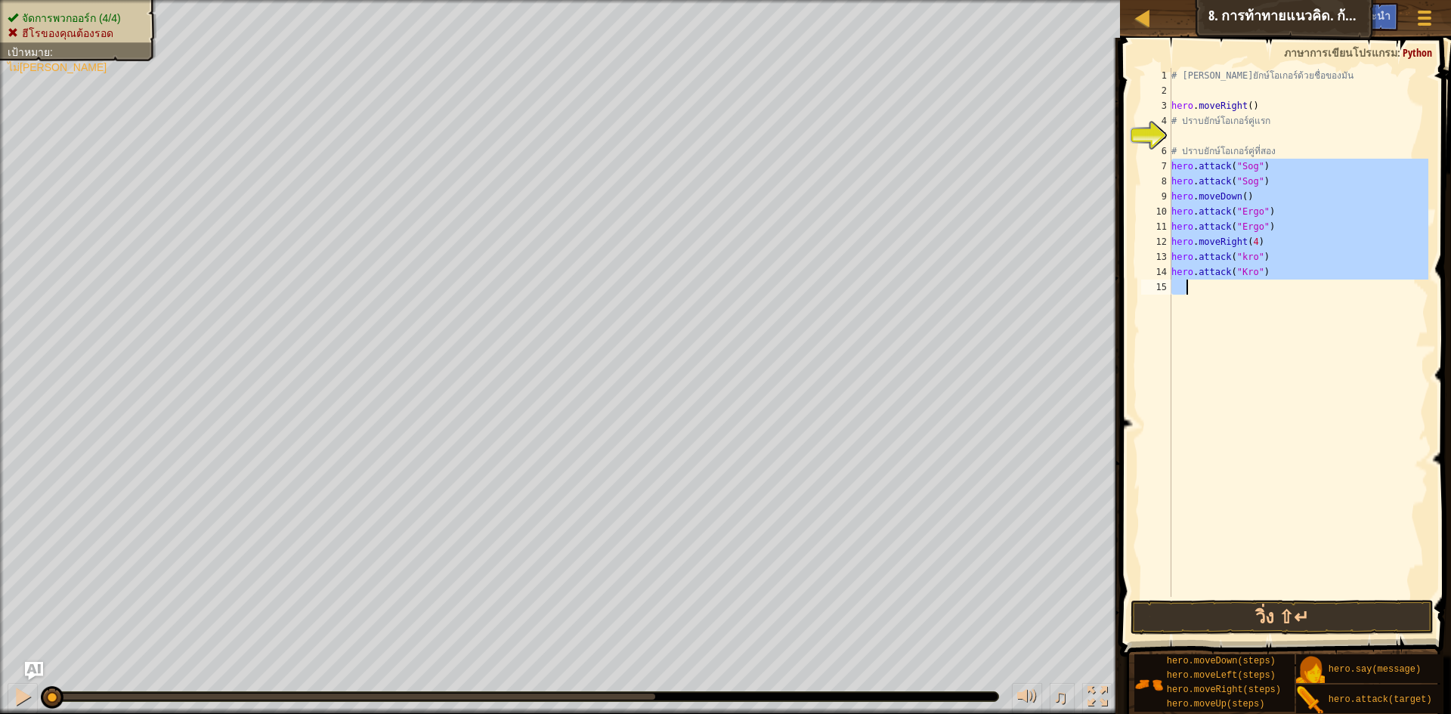
drag, startPoint x: 1172, startPoint y: 166, endPoint x: 1220, endPoint y: 289, distance: 132.4
click at [1220, 289] on div "# [PERSON_NAME]ยักษ์โอเกอร์ด้วยชื่อของมัน hero . moveRight ( ) # ปราบยักษ์โอเกอ…" at bounding box center [1299, 347] width 260 height 559
type textarea "hero.attack("Kro")"
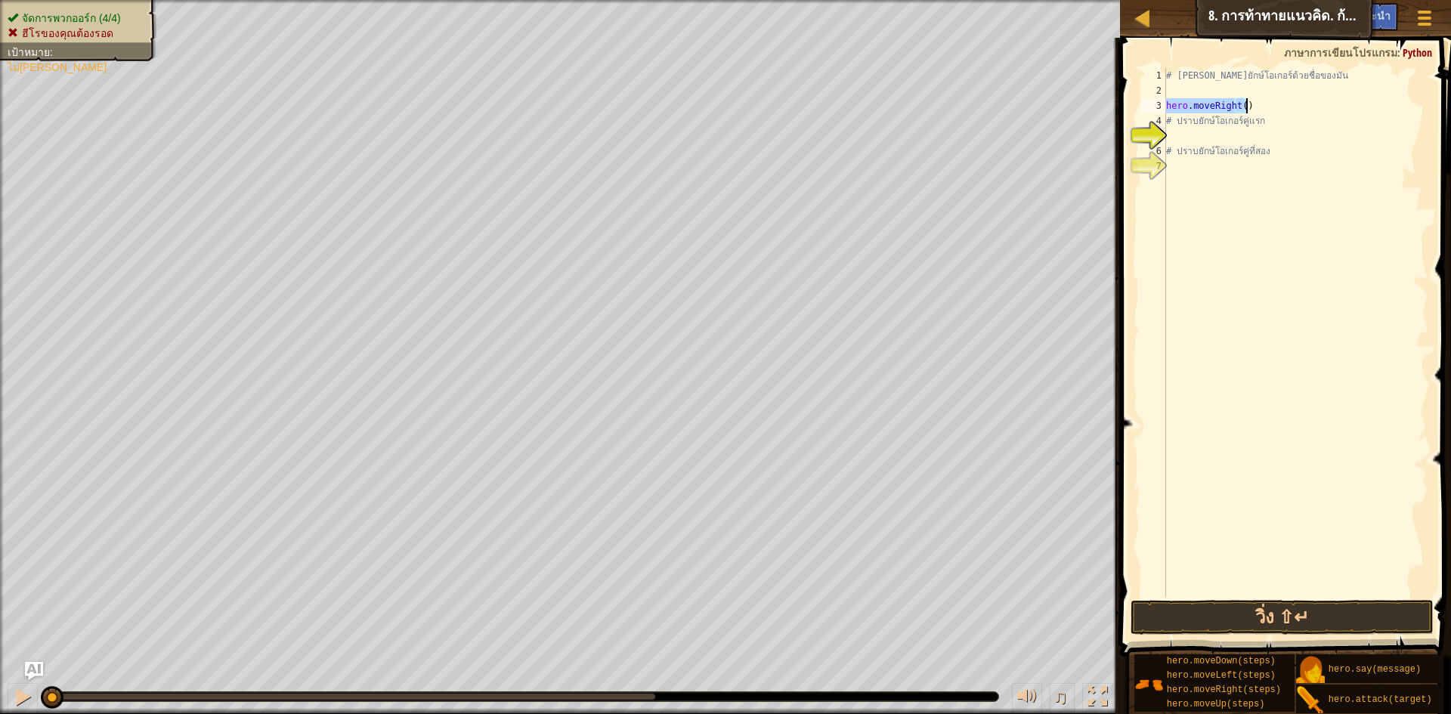
drag, startPoint x: 1167, startPoint y: 103, endPoint x: 1255, endPoint y: 102, distance: 87.7
click at [1255, 102] on div "# [PERSON_NAME]ยักษ์โอเกอร์ด้วยชื่อของมัน hero . moveRight ( ) # ปราบยักษ์โอเกอ…" at bounding box center [1295, 347] width 265 height 559
type textarea "hero.moveRight()"
click at [1179, 95] on div "# [PERSON_NAME]ยักษ์โอเกอร์ด้วยชื่อของมัน # ปราบยักษ์โอเกอร์คู่แรก # ปราบยักษ์โ…" at bounding box center [1295, 347] width 265 height 559
type textarea "้"
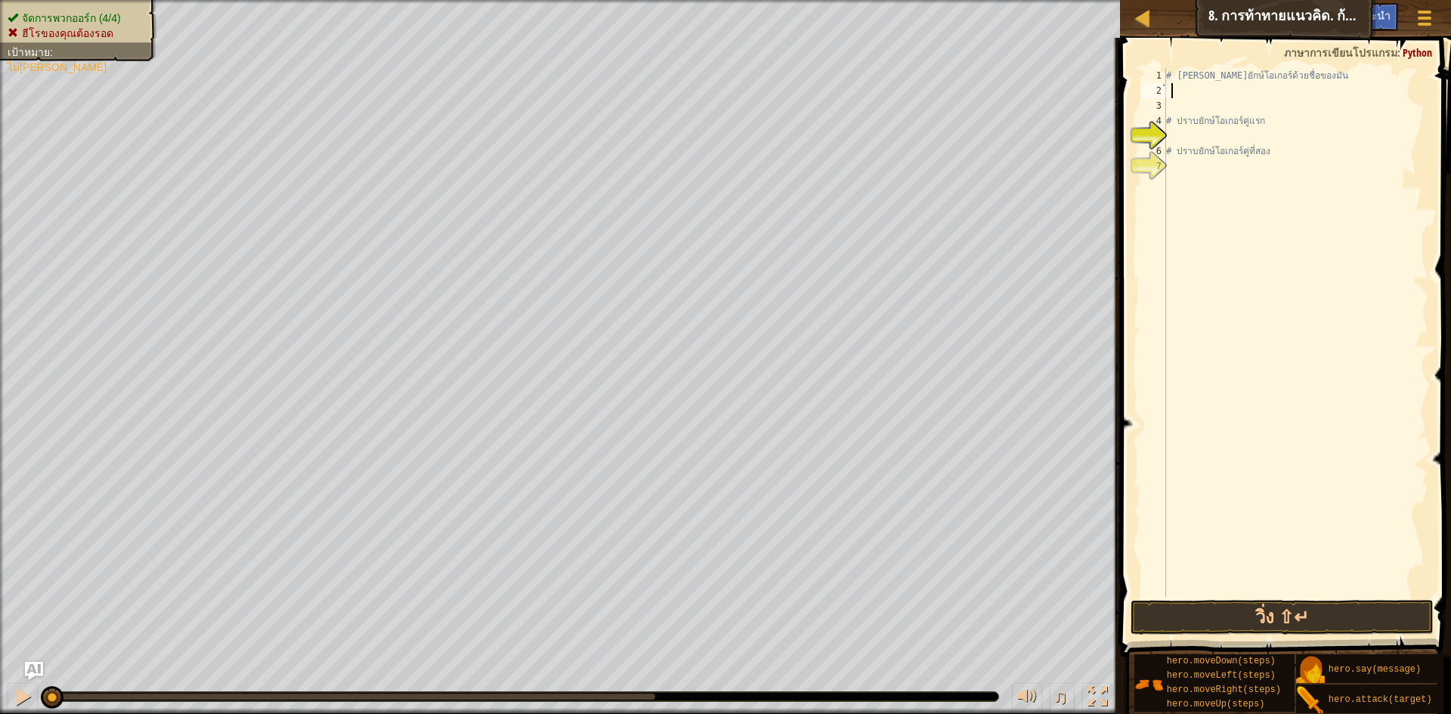
scroll to position [7, 0]
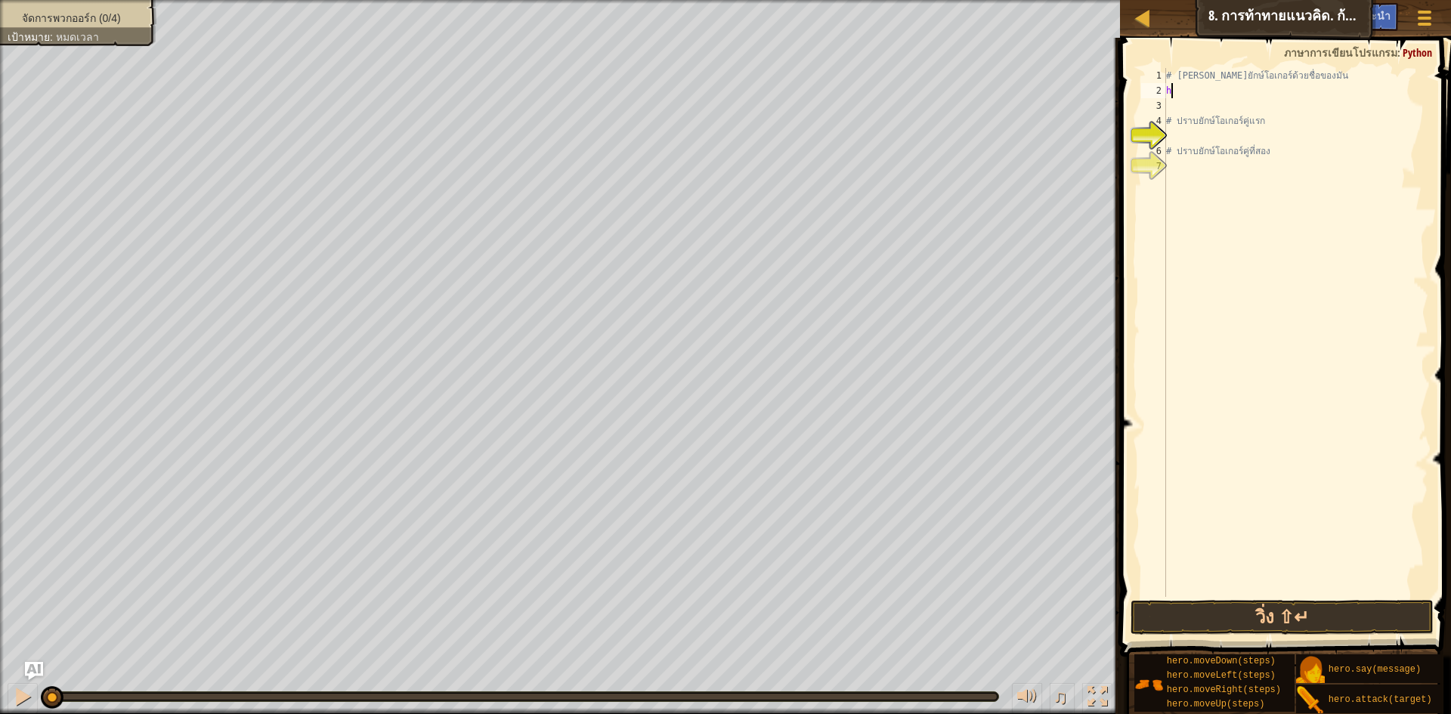
type textarea "h"
click at [1348, 627] on button "วิ่ง ⇧↵" at bounding box center [1282, 617] width 303 height 35
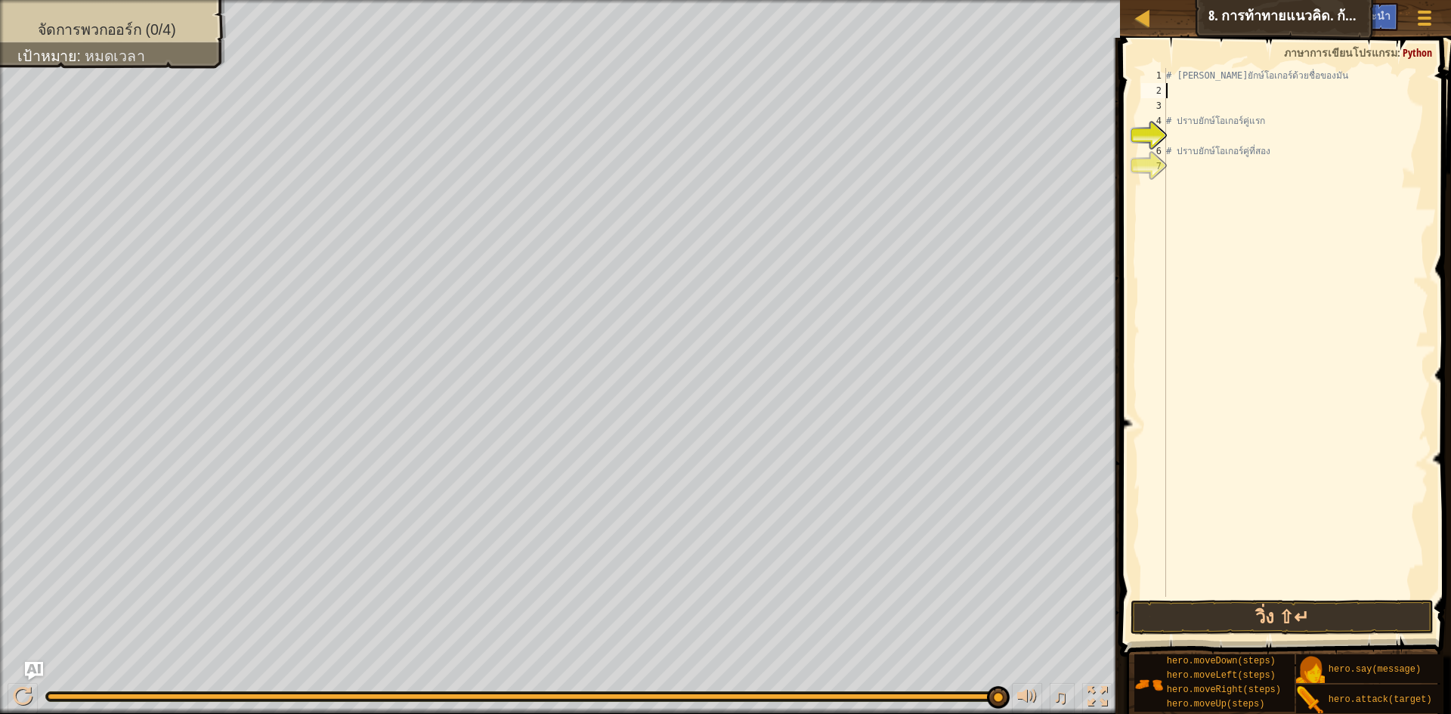
type textarea "h"
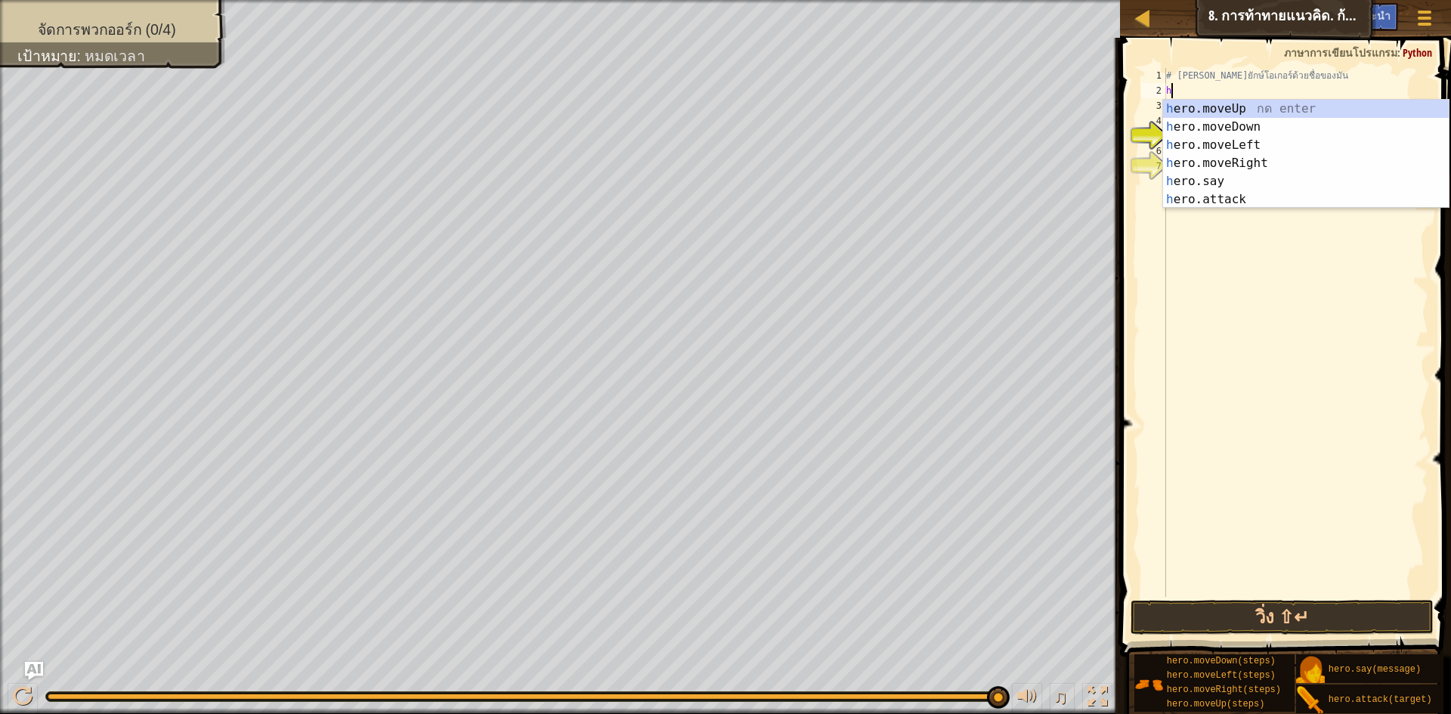
type textarea "h"
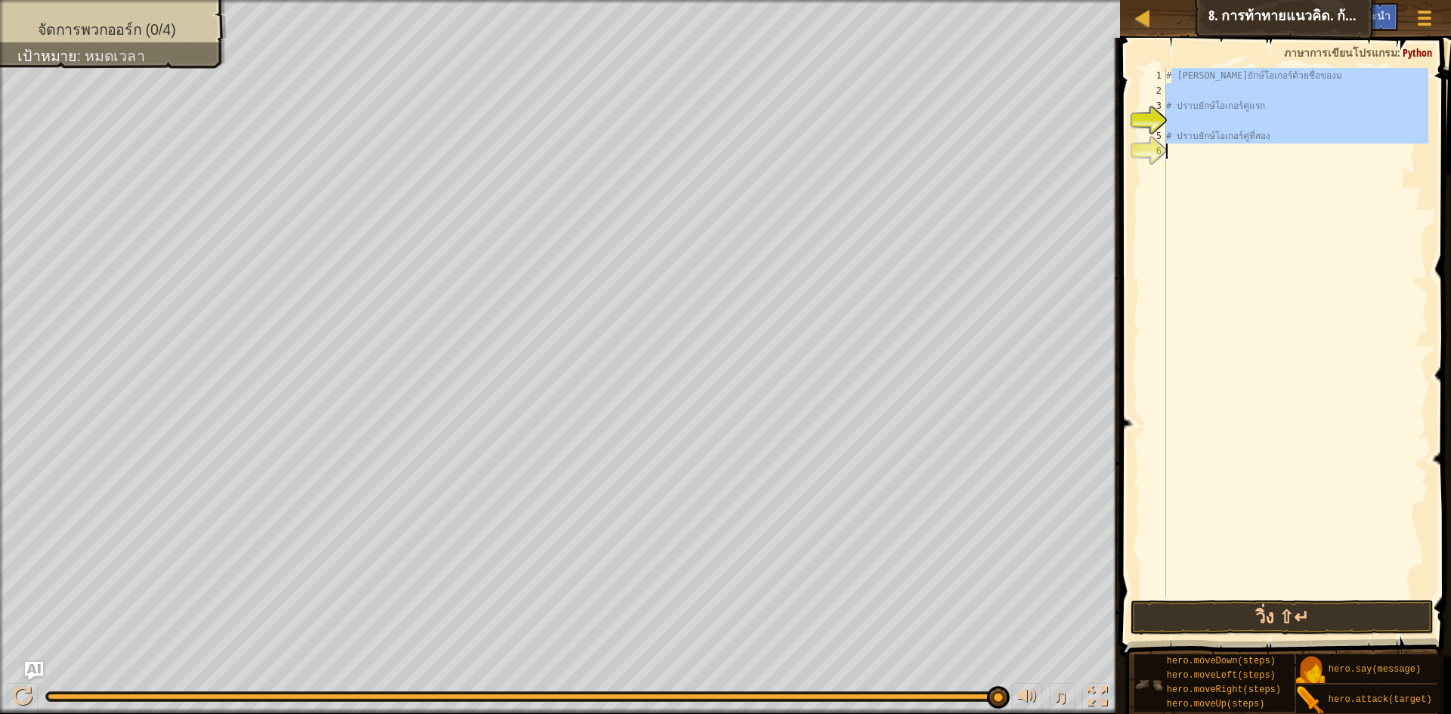
drag, startPoint x: 1174, startPoint y: 73, endPoint x: 1153, endPoint y: 671, distance: 599.1
click at [1200, 0] on html "แผนที่ วิทยาการคอมพิวเตอร์ เบื้องต้น 8. การท้าทายแนวคิด. ก้าวย่างอันตราย เมนูเก…" at bounding box center [725, 0] width 1451 height 0
type textarea "#"
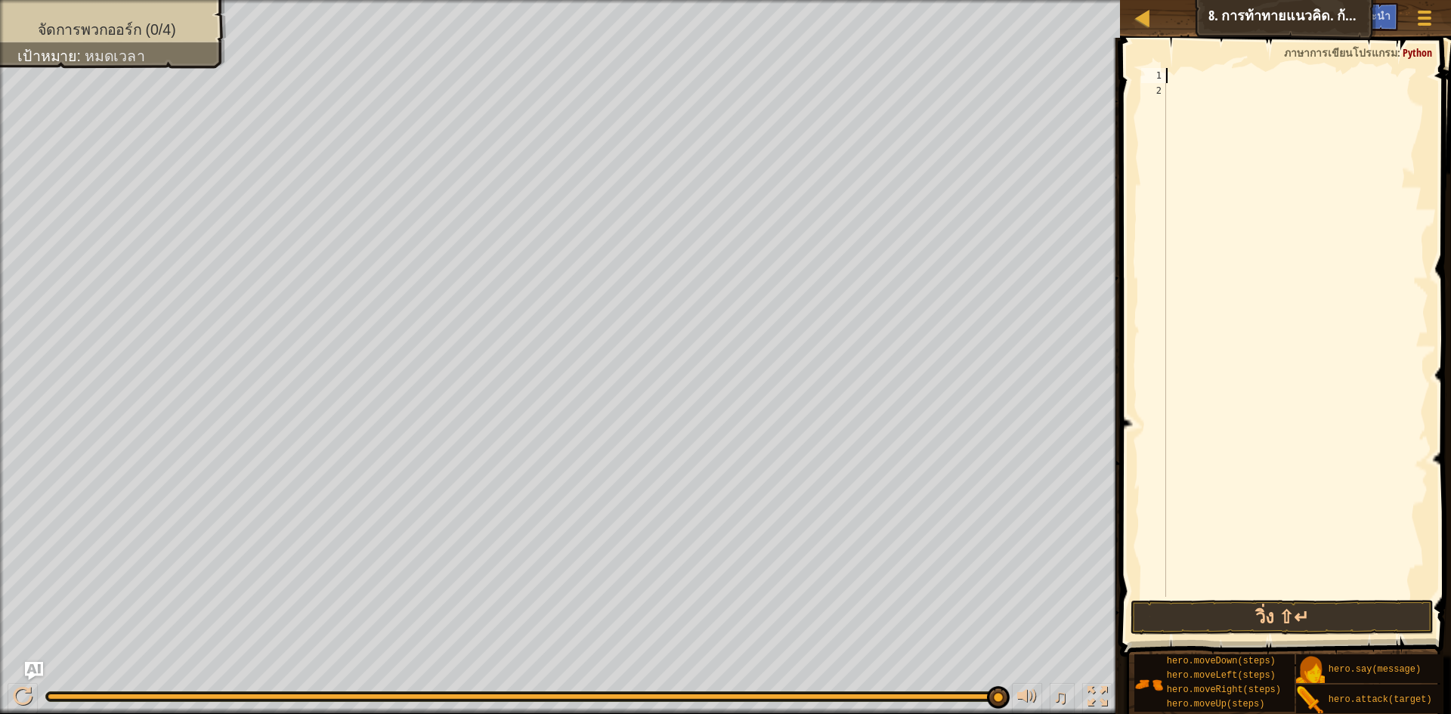
type textarea "h"
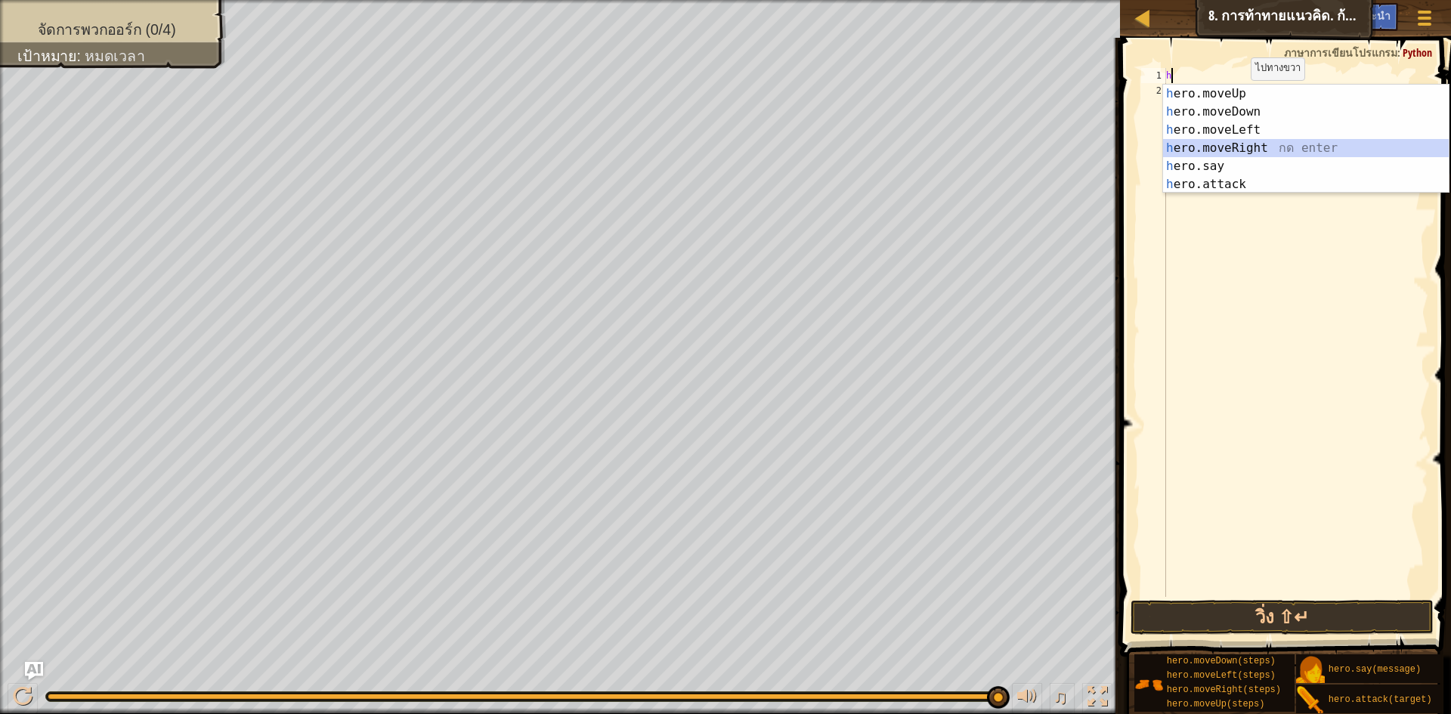
click at [1192, 147] on div "h ero.moveUp กด enter h ero.moveDown กด enter h ero.moveLeft กด enter h ero.mov…" at bounding box center [1306, 157] width 286 height 145
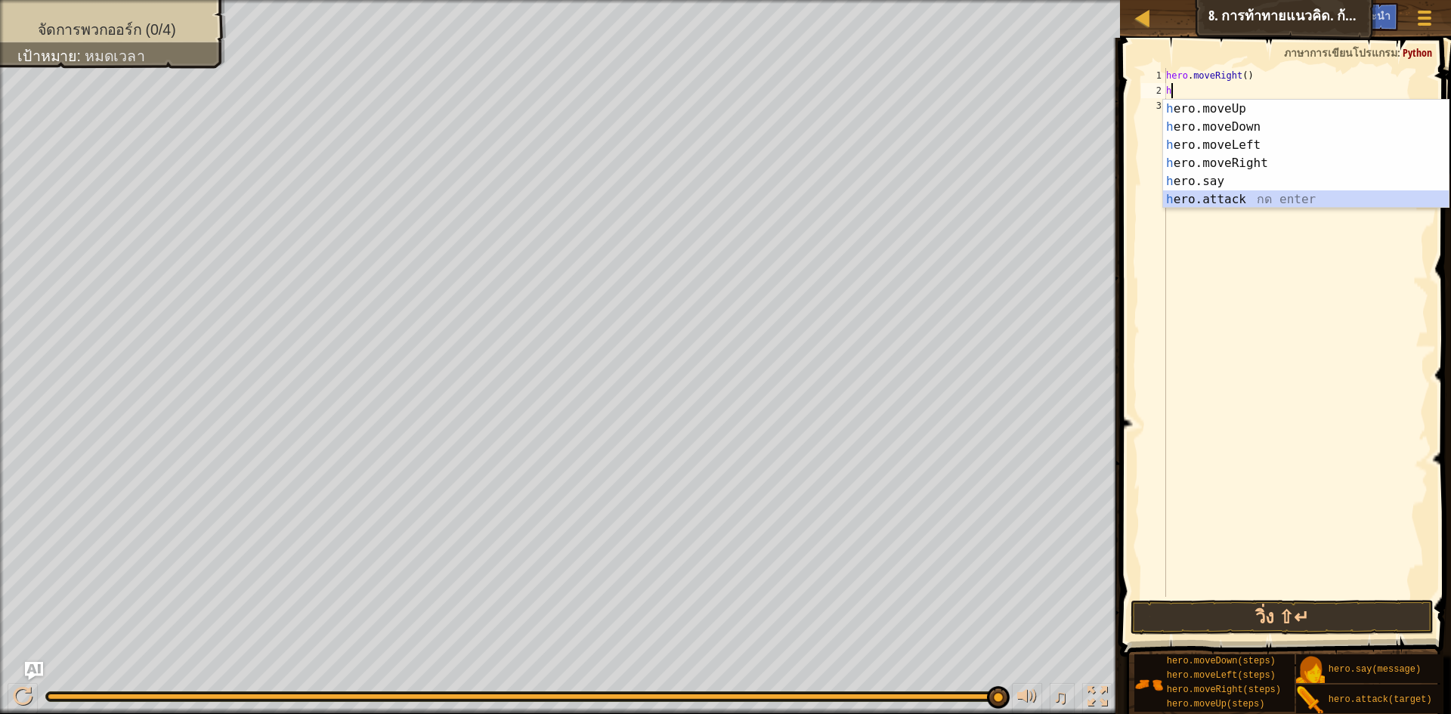
click at [1213, 197] on div "h ero.moveUp กด enter h ero.moveDown กด enter h ero.moveLeft กด enter h ero.mov…" at bounding box center [1306, 172] width 286 height 145
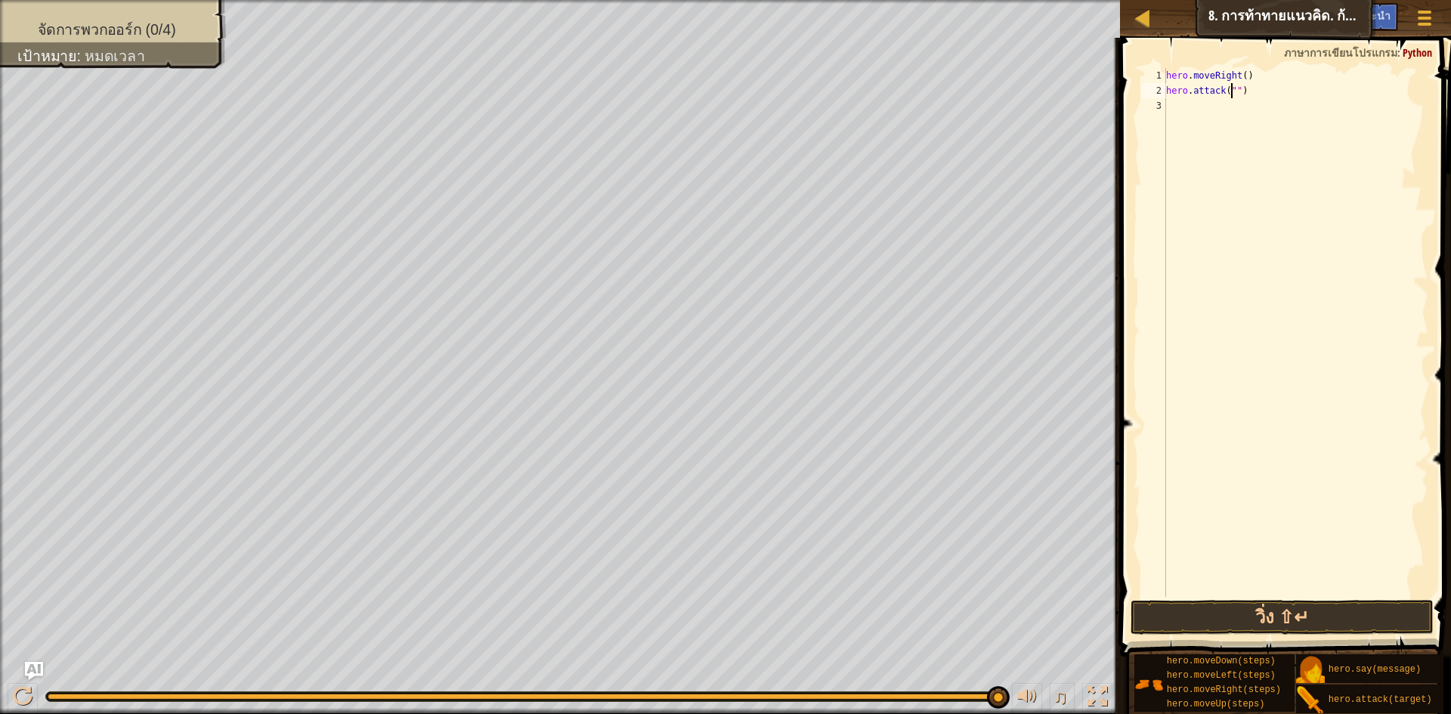
scroll to position [7, 6]
type textarea "hero.attack("Sog")"
click at [1191, 112] on div "hero . moveRight ( ) hero . attack ( "Sog" )" at bounding box center [1295, 347] width 265 height 559
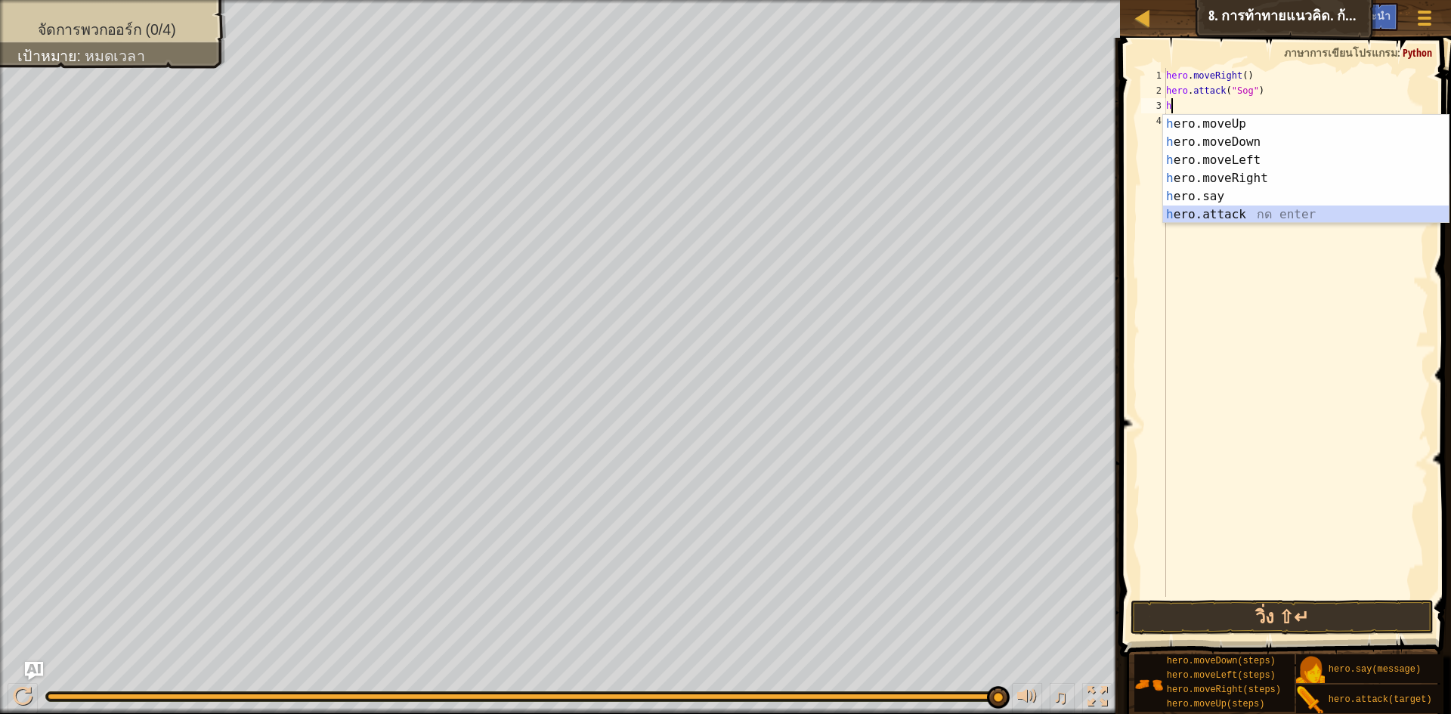
click at [1212, 215] on div "h ero.moveUp กด enter h ero.moveDown กด enter h ero.moveLeft กด enter h ero.mov…" at bounding box center [1306, 187] width 286 height 145
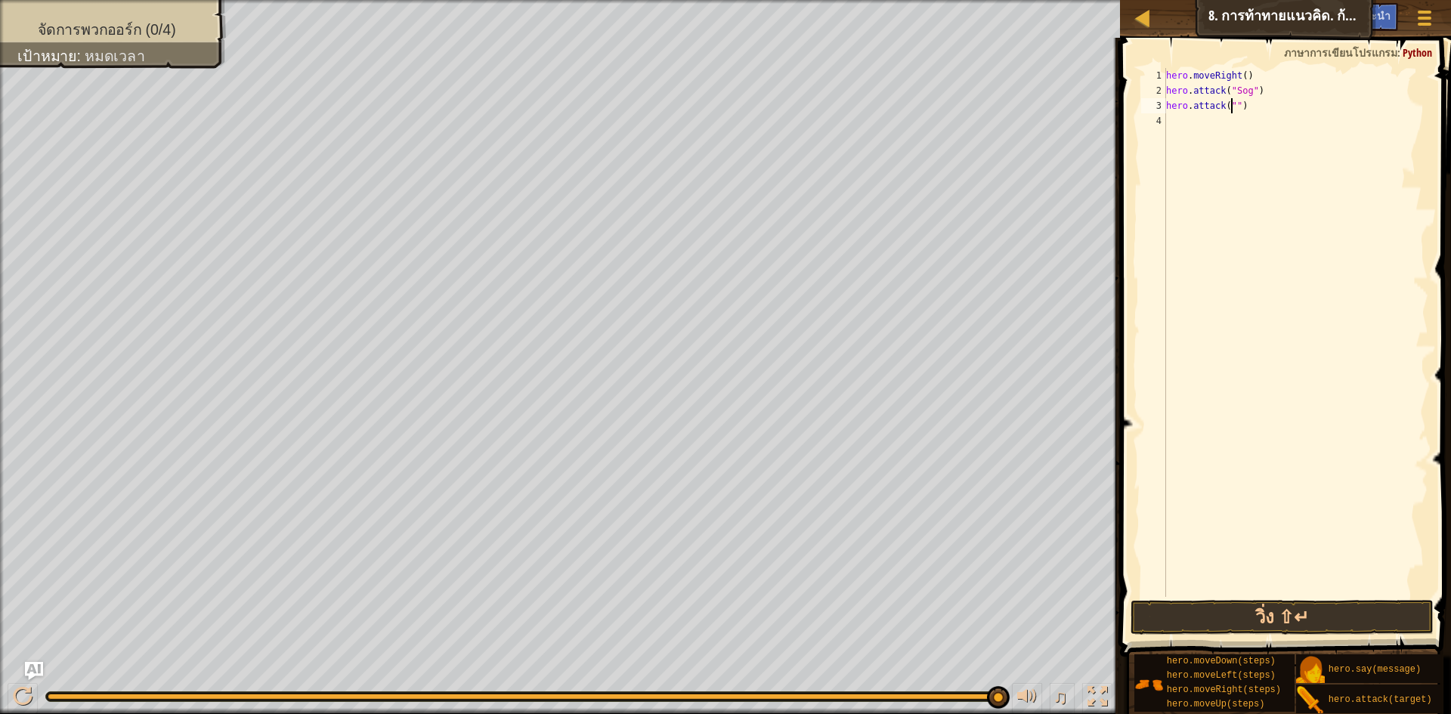
scroll to position [7, 6]
type textarea "hero.attack("Sog")"
click at [1200, 139] on div "hero . moveRight ( ) hero . attack ( "Sog" ) hero . attack ( "Sog" )" at bounding box center [1295, 347] width 265 height 559
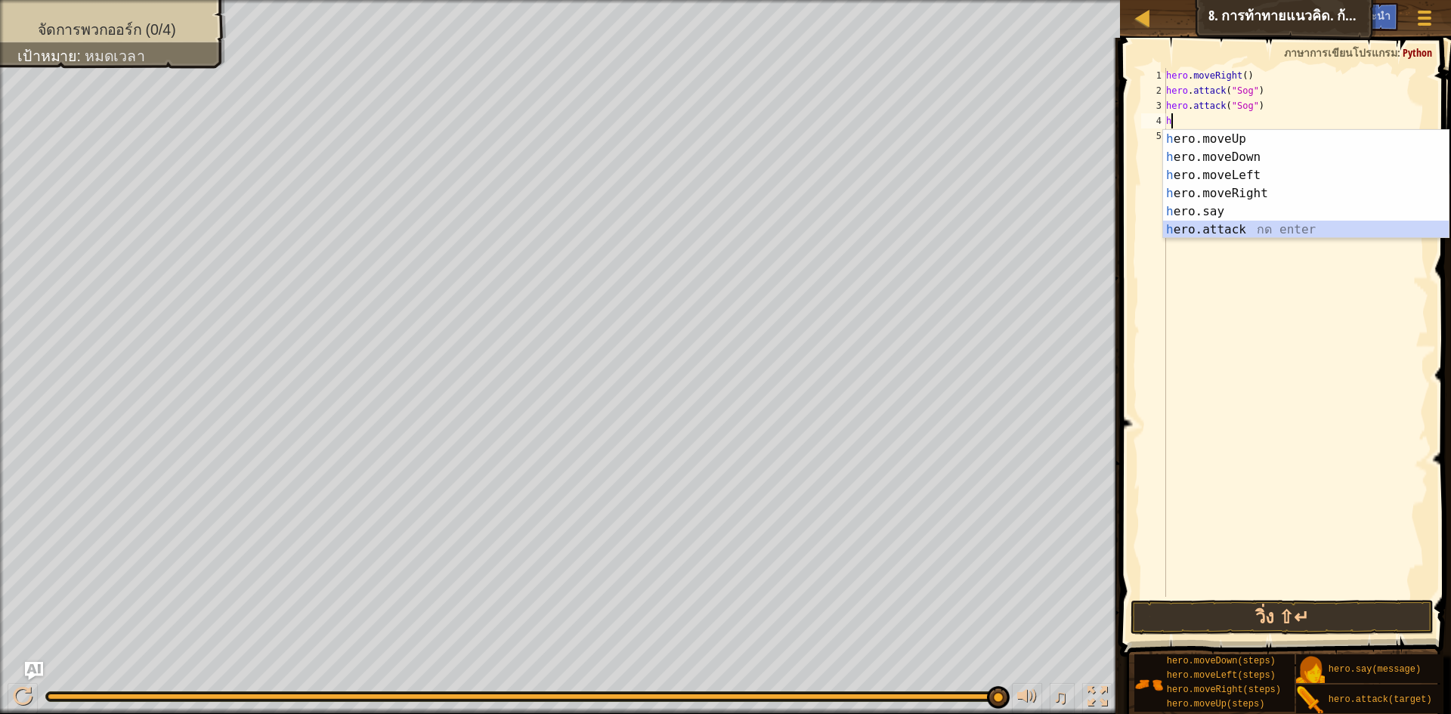
click at [1204, 231] on div "h ero.moveUp กด enter h ero.moveDown กด enter h ero.moveLeft กด enter h ero.mov…" at bounding box center [1306, 202] width 286 height 145
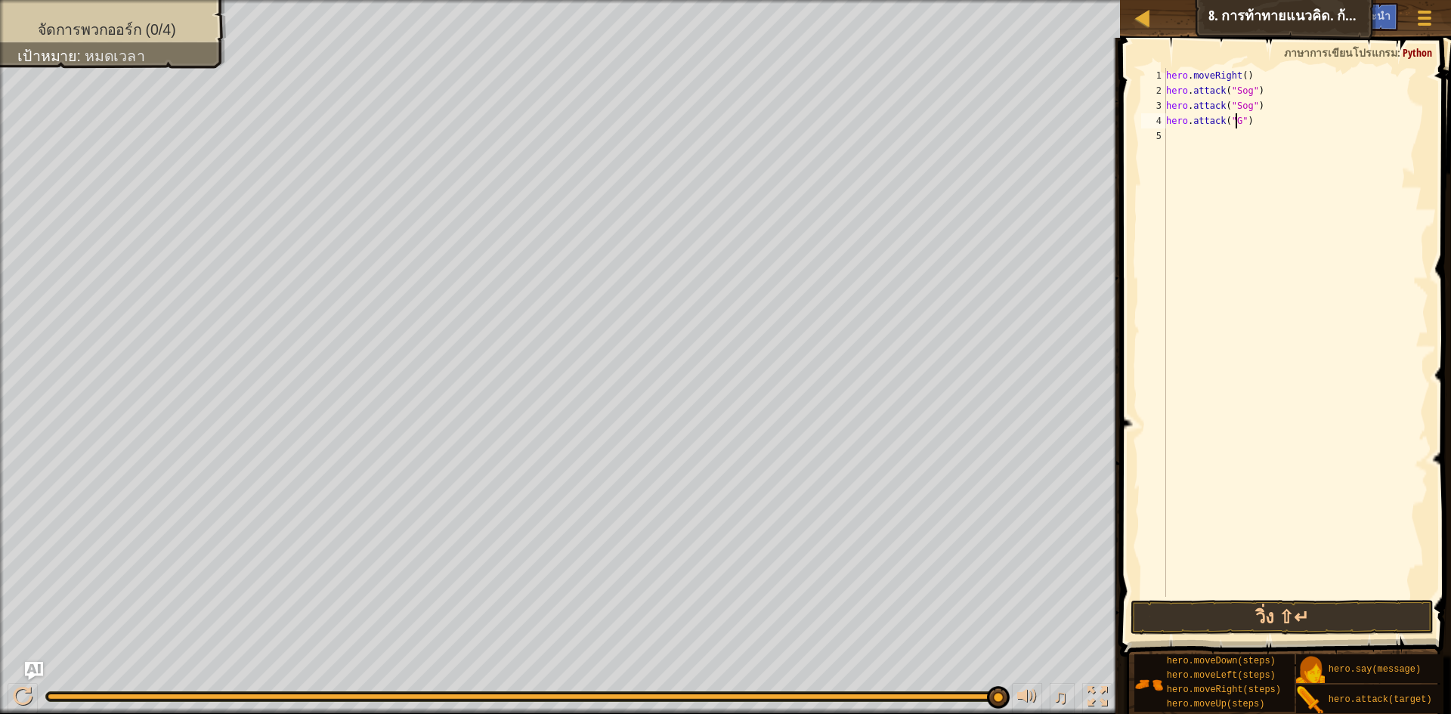
scroll to position [7, 6]
type textarea "hero.attack("Gos")"
click at [1177, 148] on div "hero . moveRight ( ) hero . attack ( "Sog" ) hero . attack ( "Sog" ) hero . att…" at bounding box center [1295, 347] width 265 height 559
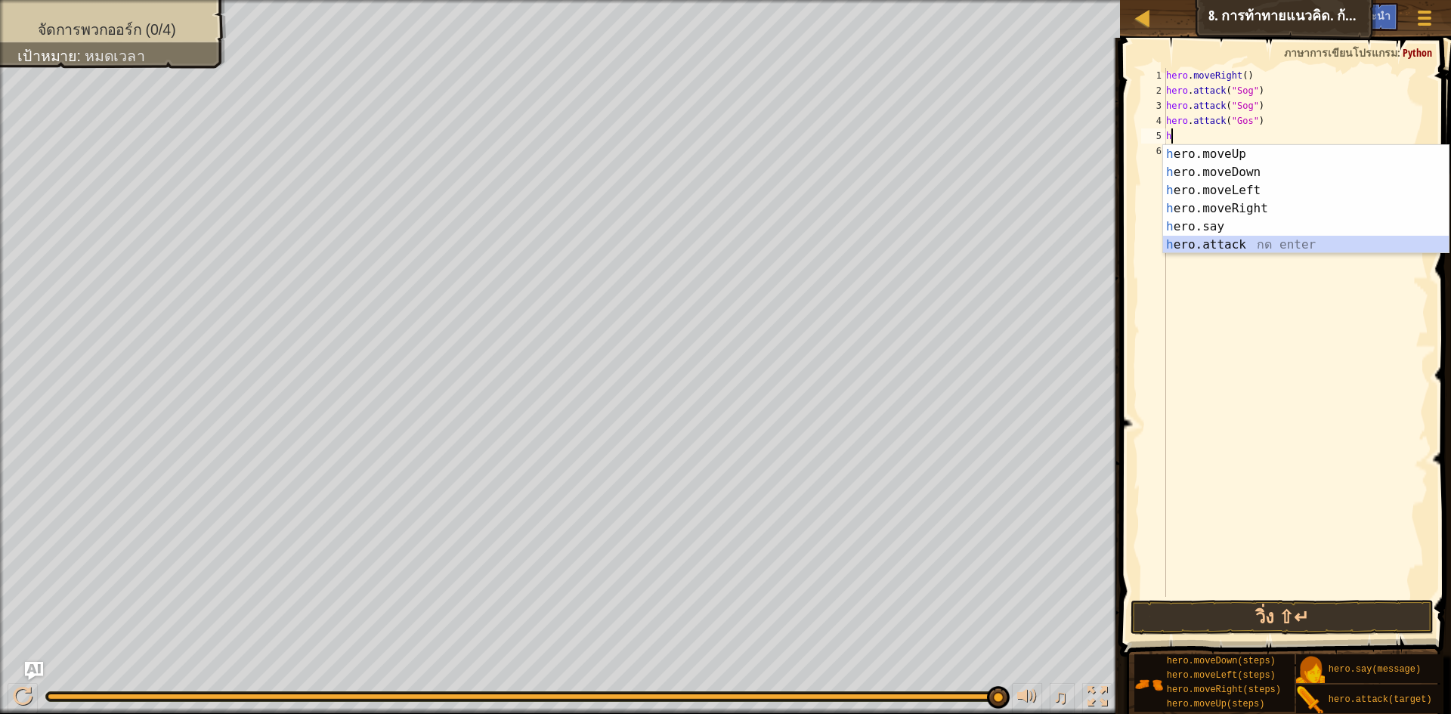
click at [1245, 243] on div "h ero.moveUp กด enter h ero.moveDown กด enter h ero.moveLeft กด enter h ero.mov…" at bounding box center [1306, 217] width 286 height 145
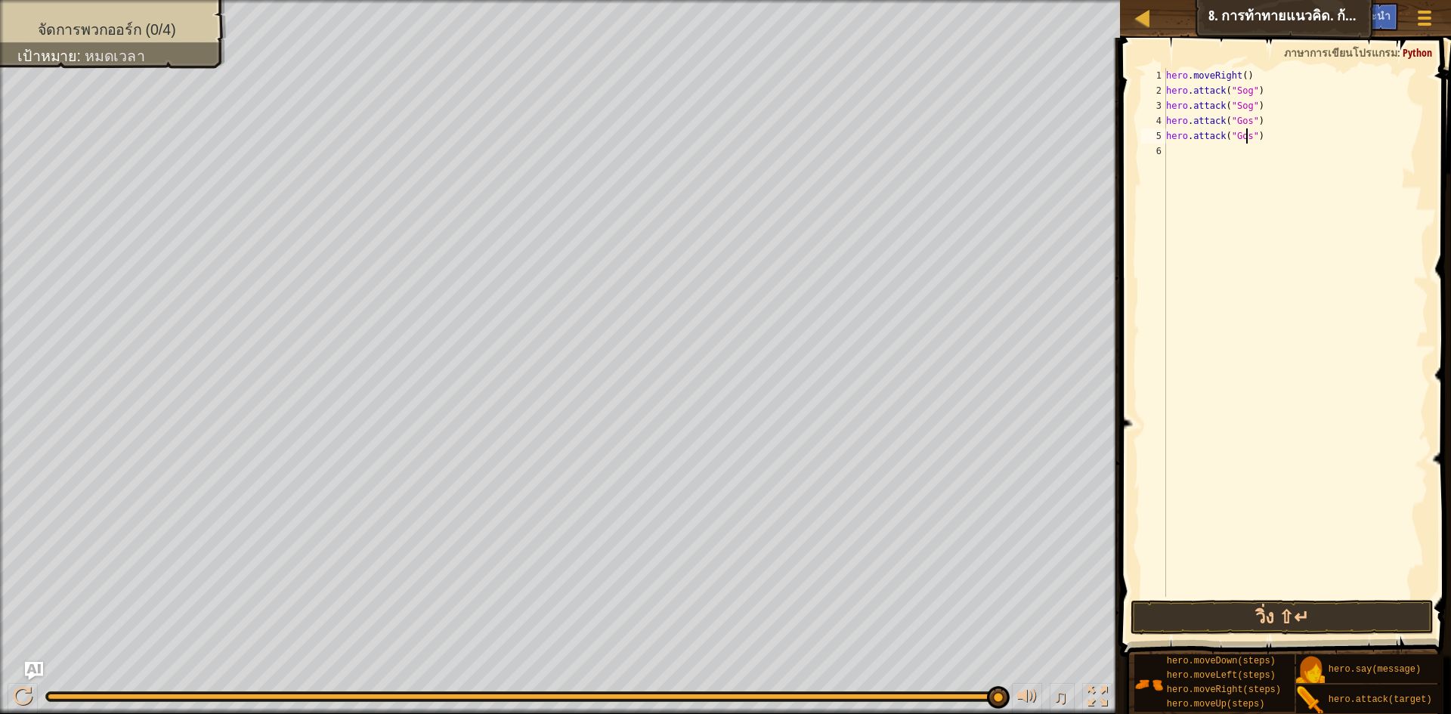
scroll to position [7, 7]
type textarea "hero.attack("Gos")"
click at [1312, 625] on button "วิ่ง ⇧↵" at bounding box center [1282, 617] width 303 height 35
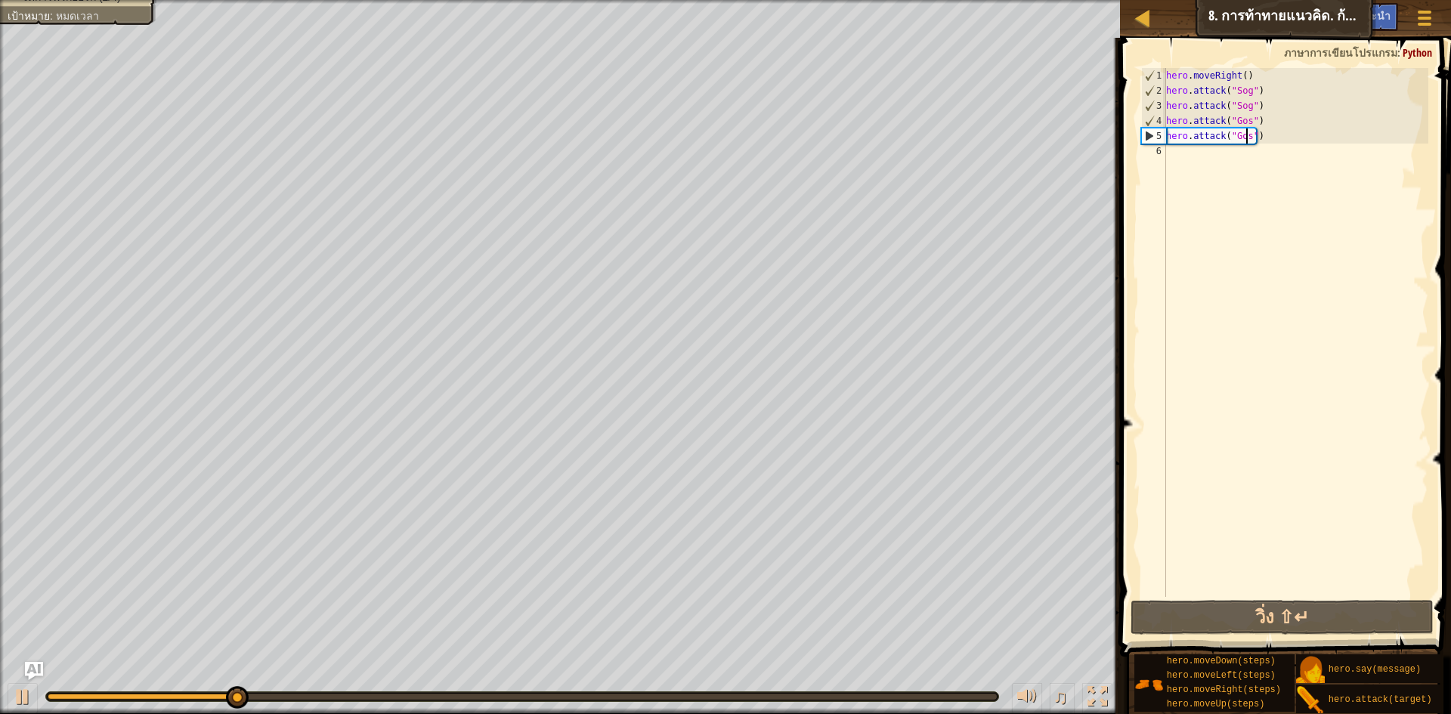
click at [1192, 147] on div "hero . moveRight ( ) hero . attack ( "Sog" ) hero . attack ( "Sog" ) hero . att…" at bounding box center [1295, 347] width 265 height 559
type textarea "h"
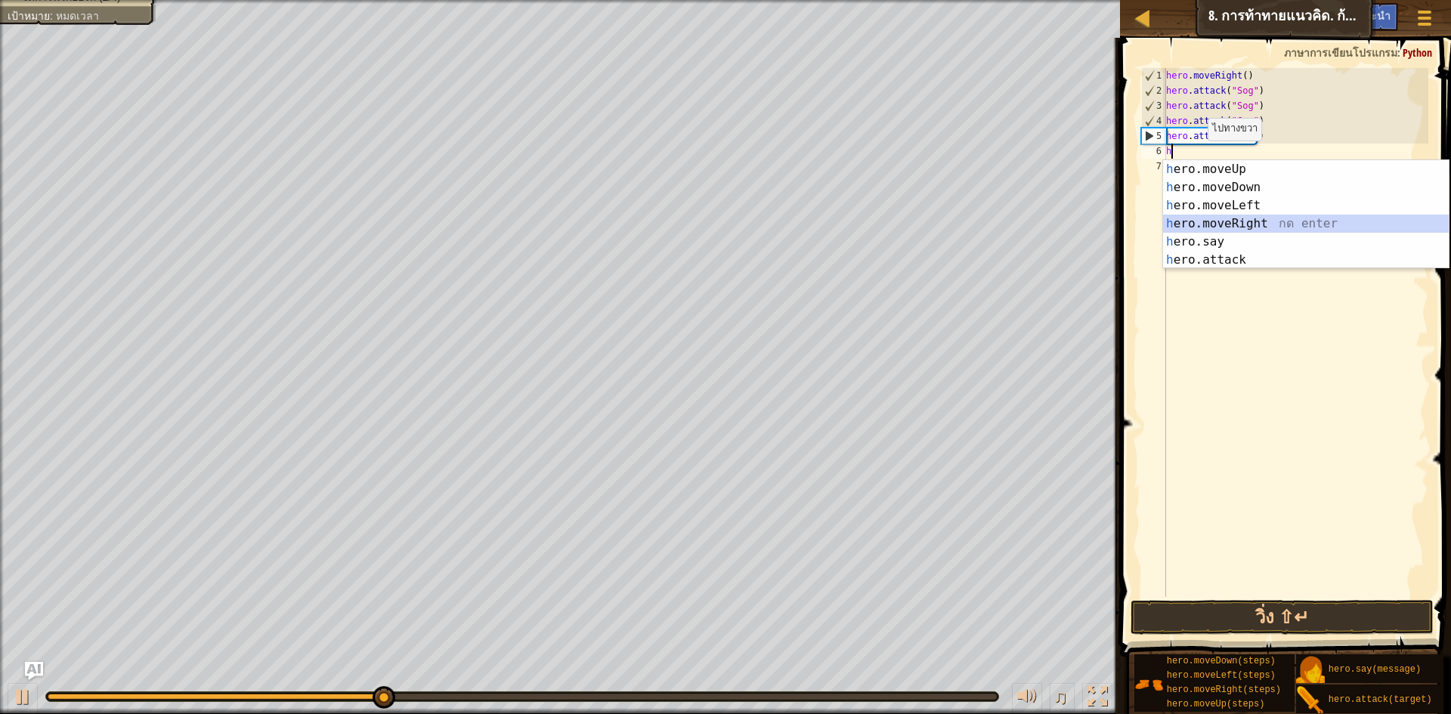
click at [1231, 221] on div "h ero.moveUp กด enter h ero.moveDown กด enter h ero.moveLeft กด enter h ero.mov…" at bounding box center [1306, 232] width 286 height 145
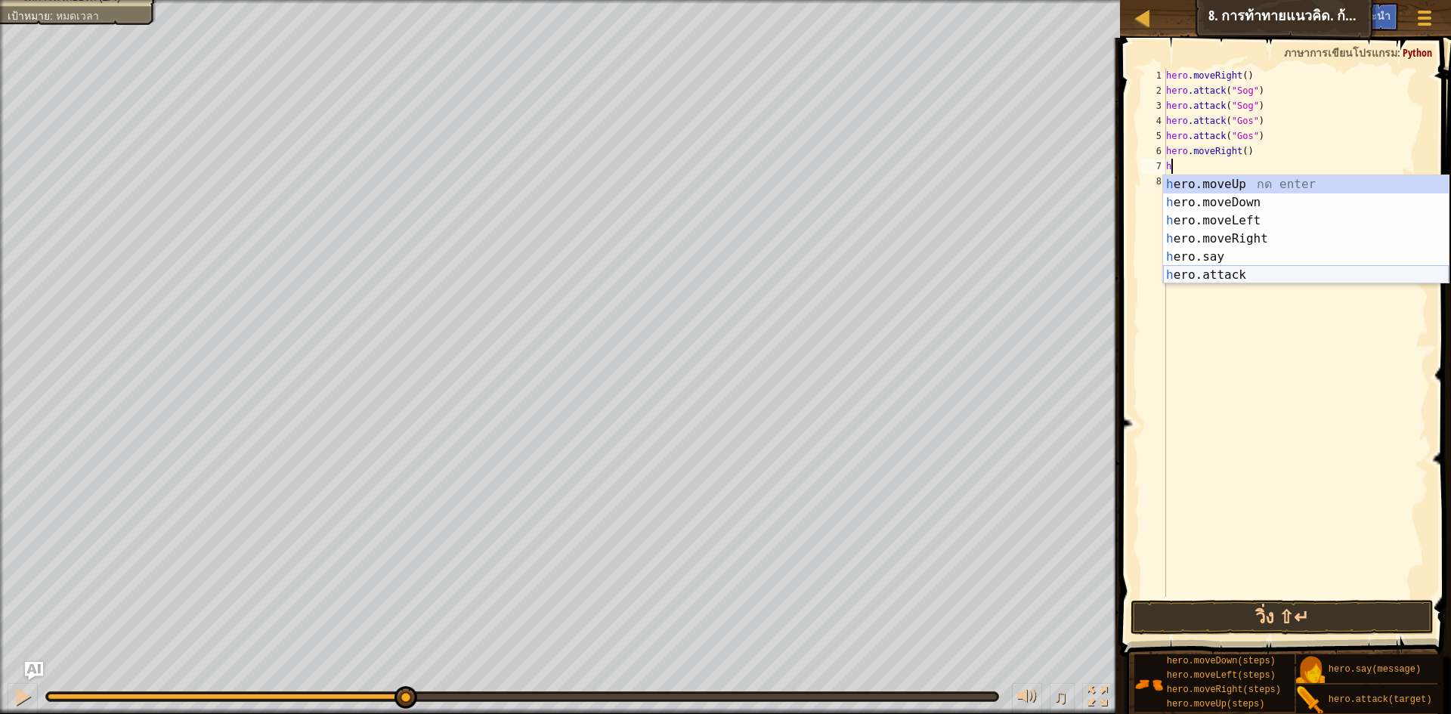
click at [1248, 277] on div "h ero.moveUp กด enter h ero.moveDown กด enter h ero.moveLeft กด enter h ero.mov…" at bounding box center [1306, 247] width 286 height 145
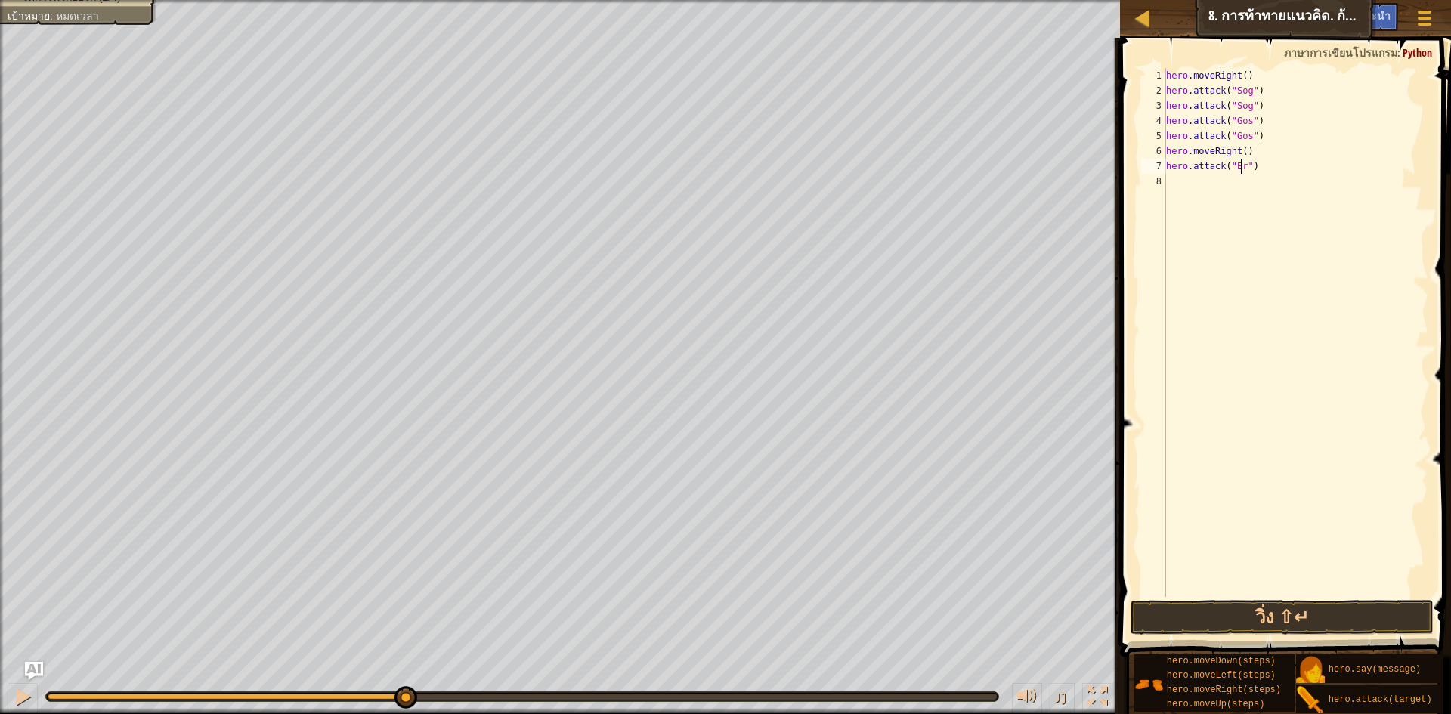
scroll to position [7, 7]
type textarea "hero.attack("Ergo")"
click at [1235, 202] on div "hero . moveRight ( ) hero . attack ( "Sog" ) hero . attack ( "Sog" ) hero . att…" at bounding box center [1295, 347] width 265 height 559
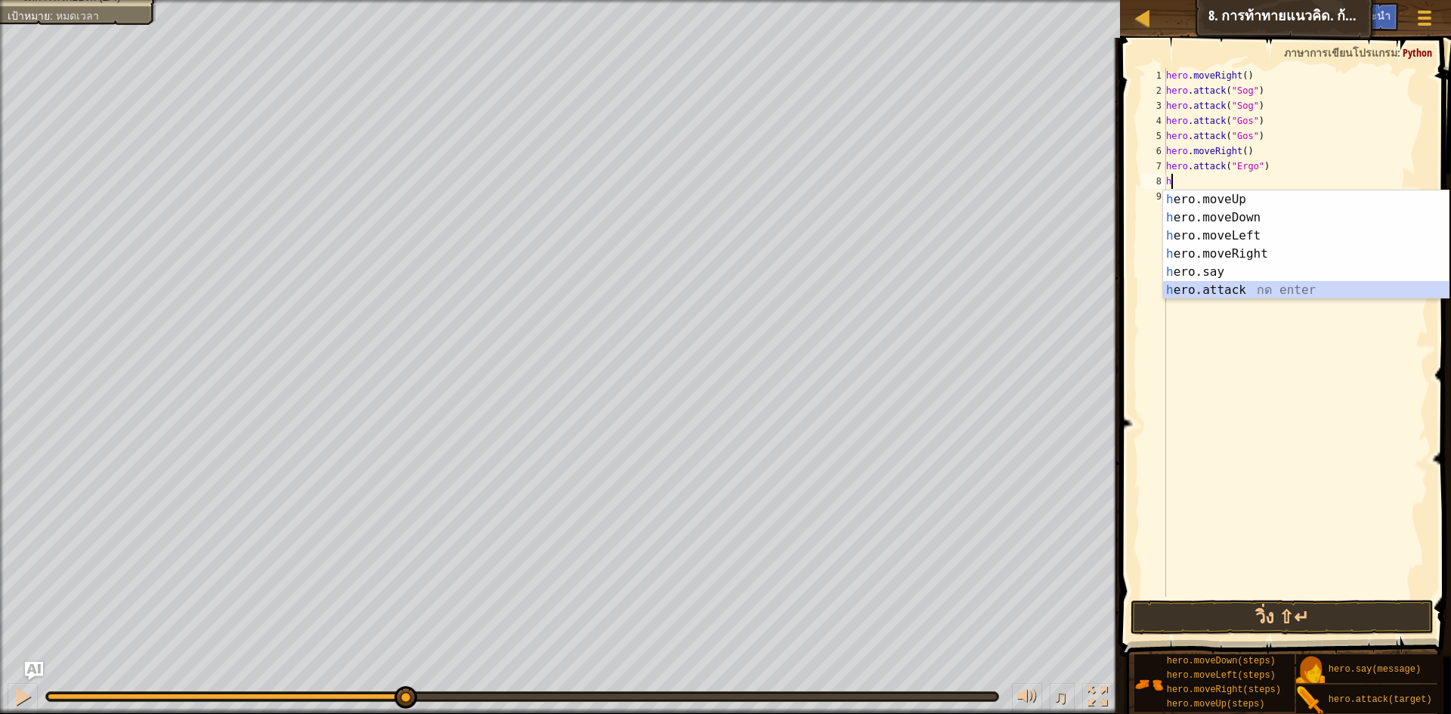
click at [1240, 296] on div "h ero.moveUp กด enter h ero.moveDown กด enter h ero.moveLeft กด enter h ero.mov…" at bounding box center [1306, 263] width 286 height 145
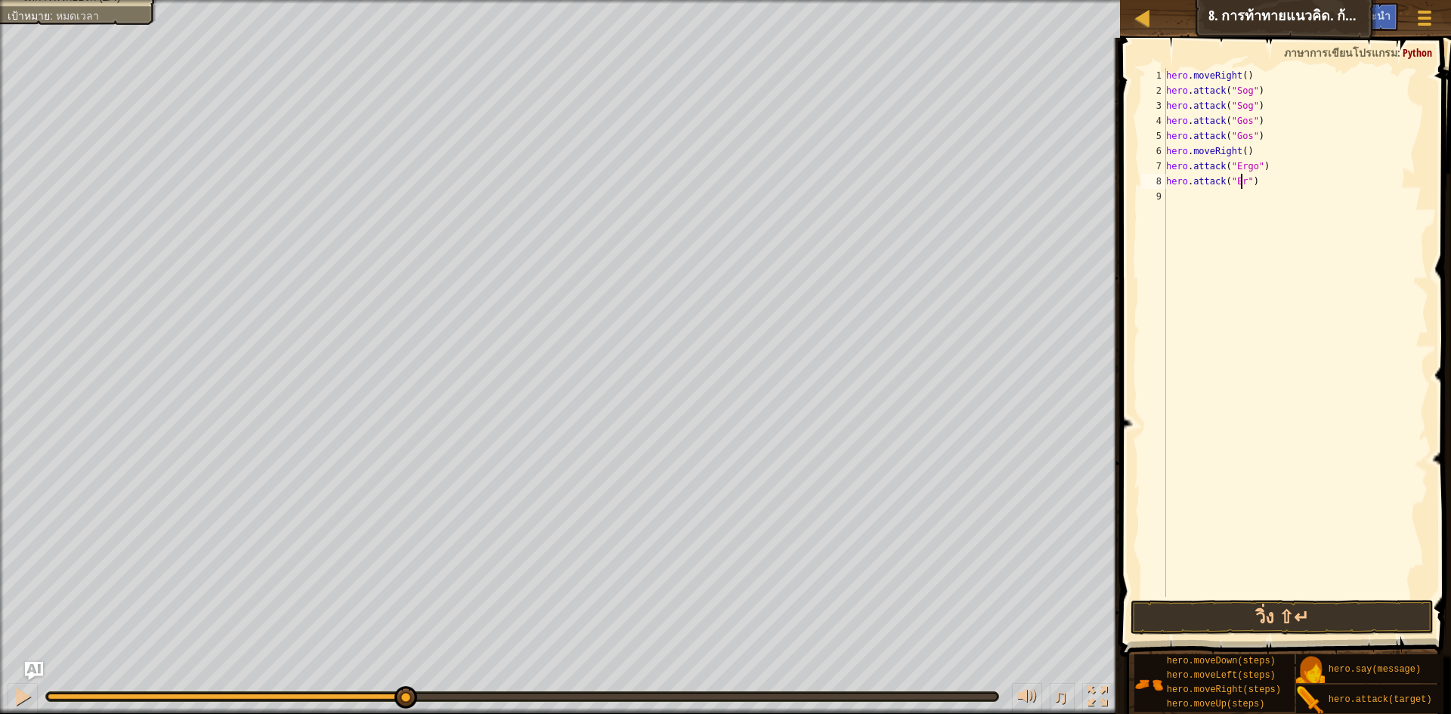
scroll to position [7, 7]
type textarea "hero.attack("Ergo")"
click at [1228, 224] on div "hero . moveRight ( ) hero . attack ( "Sog" ) hero . attack ( "Sog" ) hero . att…" at bounding box center [1295, 347] width 265 height 559
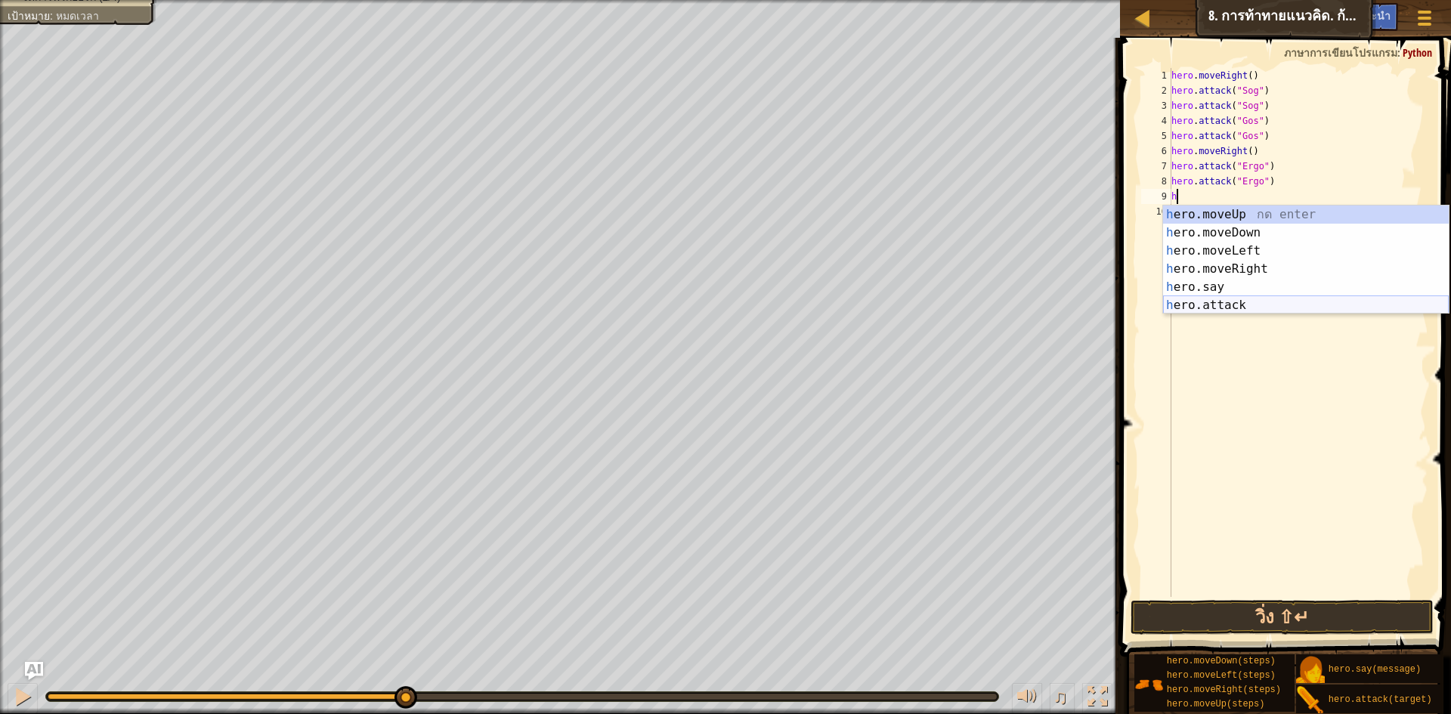
click at [1228, 305] on div "h ero.moveUp กด enter h ero.moveDown กด enter h ero.moveLeft กด enter h ero.mov…" at bounding box center [1306, 278] width 286 height 145
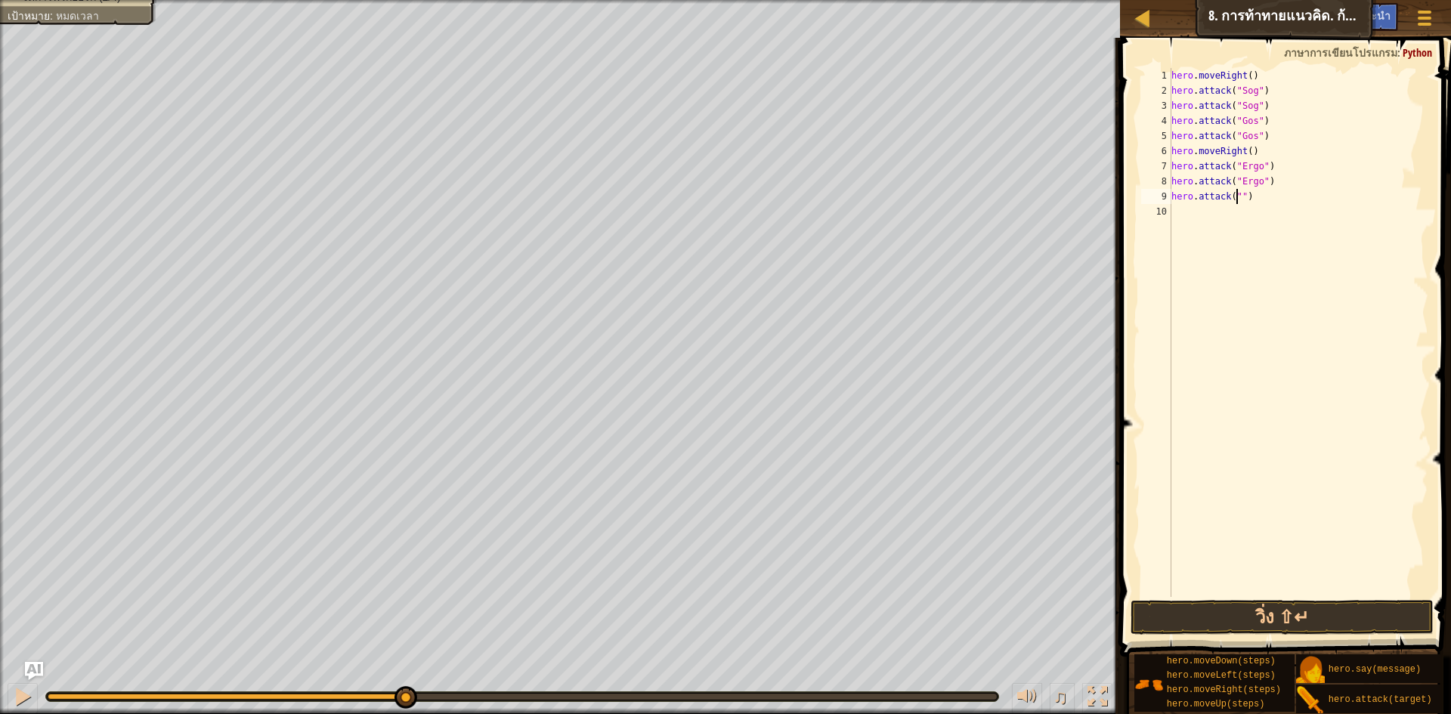
scroll to position [7, 6]
type textarea "hero.attack("Kro")"
click at [1198, 231] on div "hero . moveRight ( ) hero . attack ( "Sog" ) hero . attack ( "Sog" ) hero . att…" at bounding box center [1299, 347] width 261 height 559
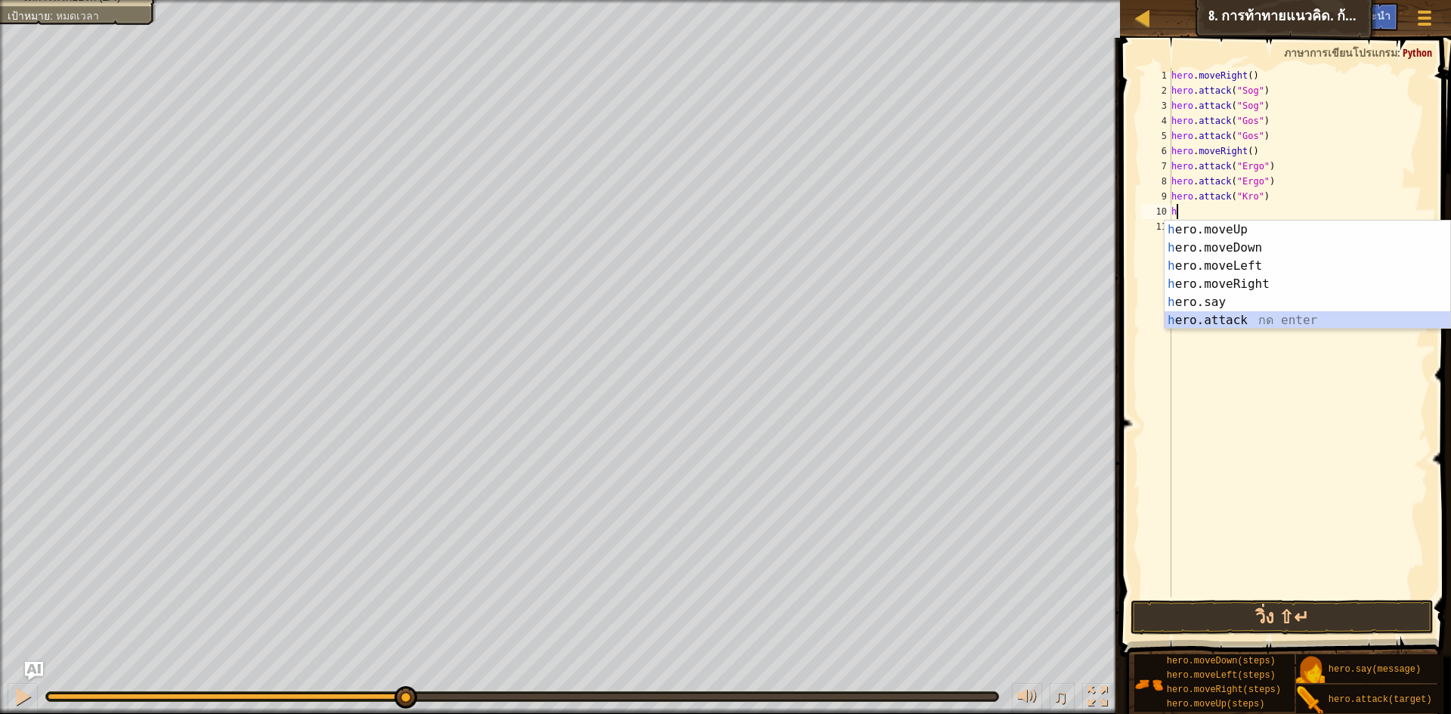
click at [1272, 321] on div "h ero.moveUp กด enter h ero.moveDown กด enter h ero.moveLeft กด enter h ero.mov…" at bounding box center [1308, 293] width 286 height 145
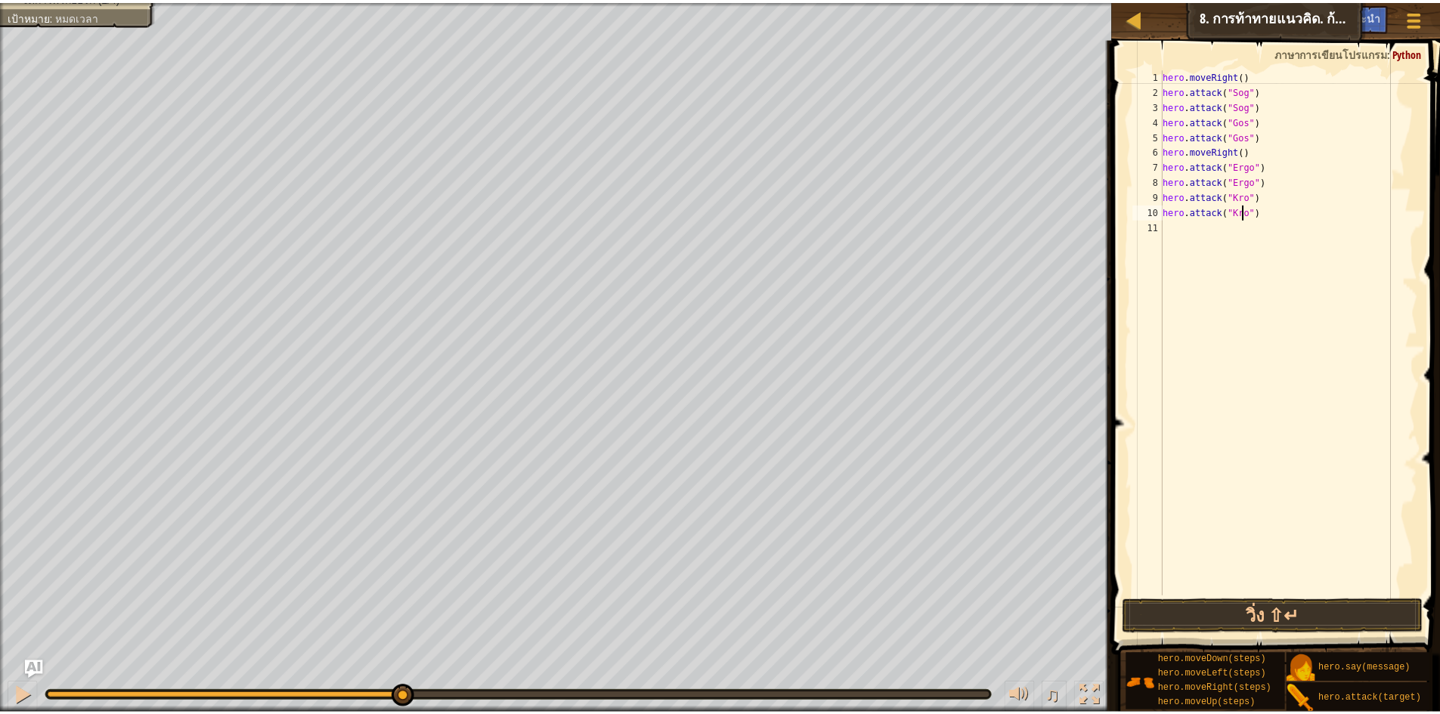
scroll to position [7, 7]
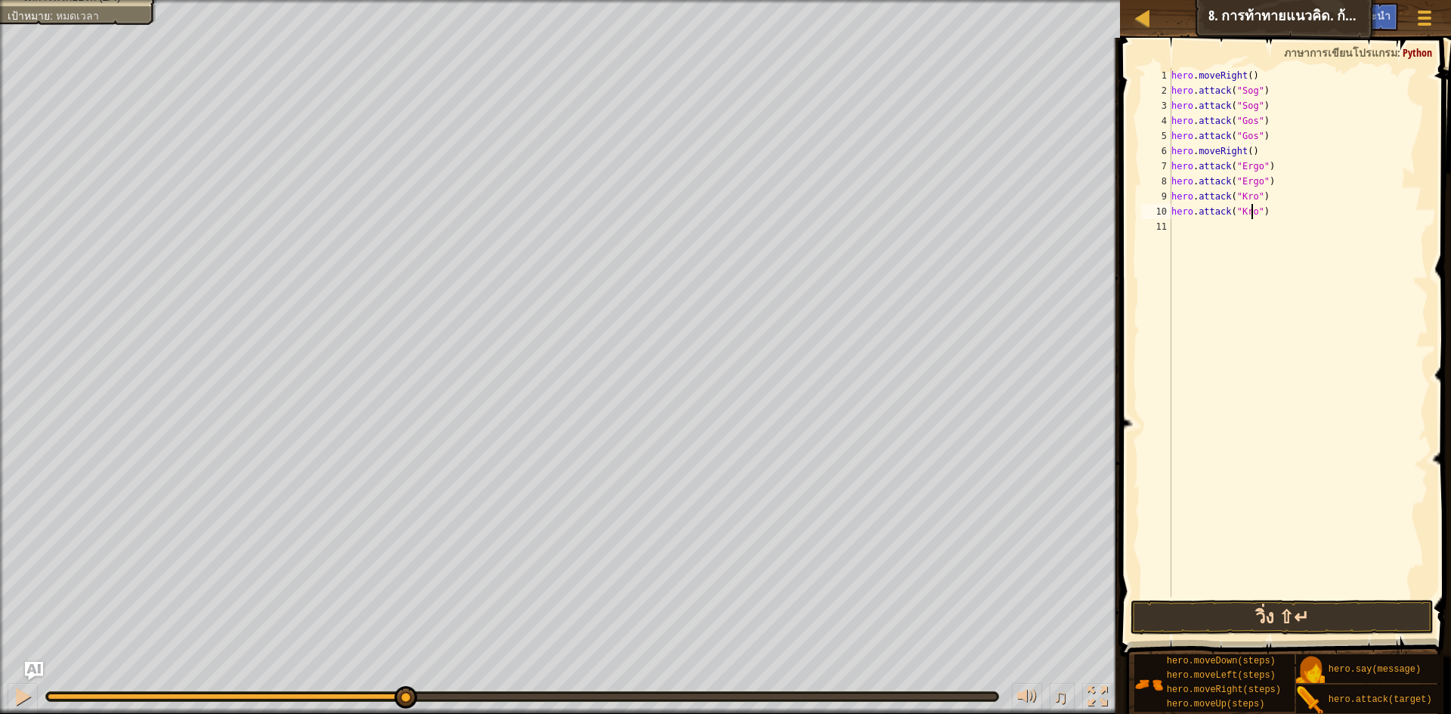
type textarea "hero.attack("Kro")"
click at [1244, 618] on button "วิ่ง ⇧↵" at bounding box center [1282, 617] width 303 height 35
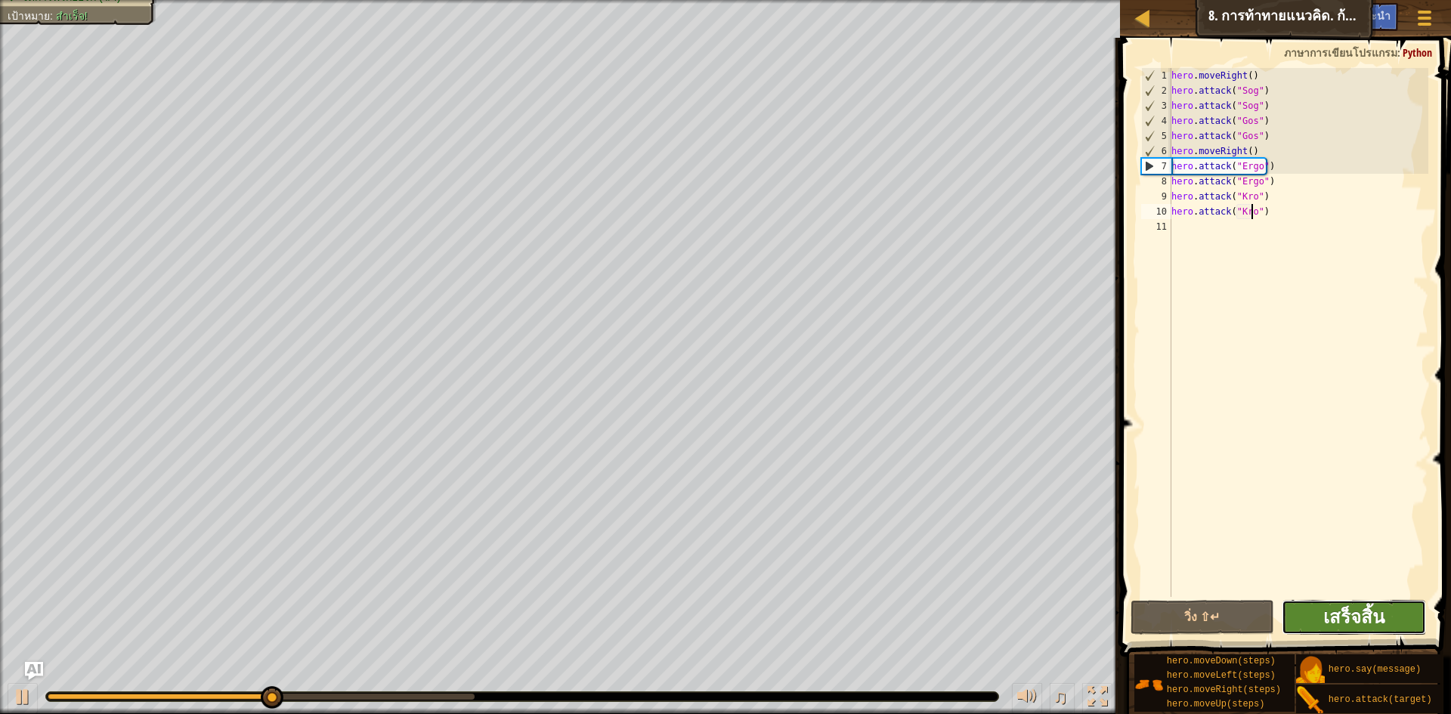
click at [1352, 615] on span "เสร็จสิ้น" at bounding box center [1354, 617] width 61 height 24
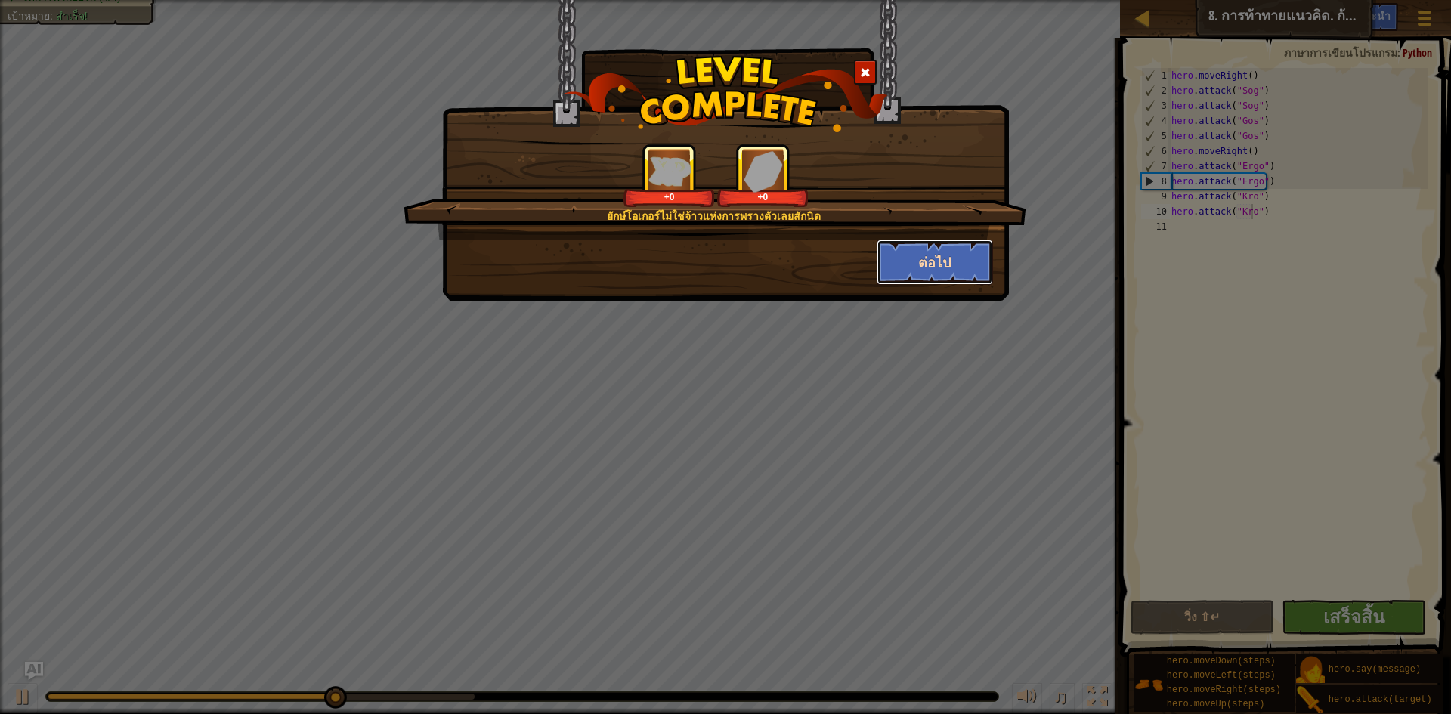
drag, startPoint x: 919, startPoint y: 277, endPoint x: 926, endPoint y: 271, distance: 9.7
click at [926, 271] on button "ต่อไป" at bounding box center [935, 262] width 117 height 45
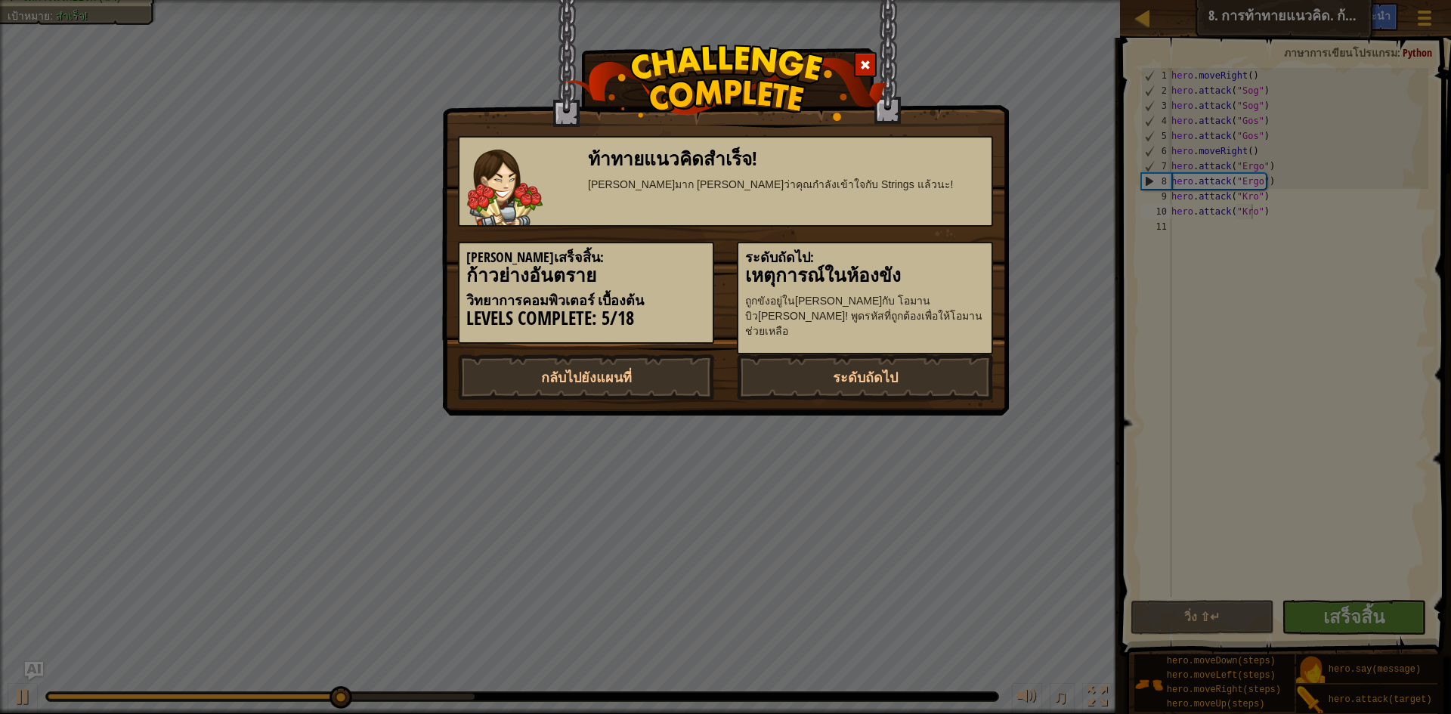
click at [928, 250] on div "ระดับถัดไป: เหตุการณ์ในห้องขัง ถูกขังอยู่ใน[PERSON_NAME]กับ โอมาน บิว[PERSON_NA…" at bounding box center [865, 298] width 256 height 113
click at [850, 358] on link "ระดับถัดไป" at bounding box center [865, 377] width 256 height 45
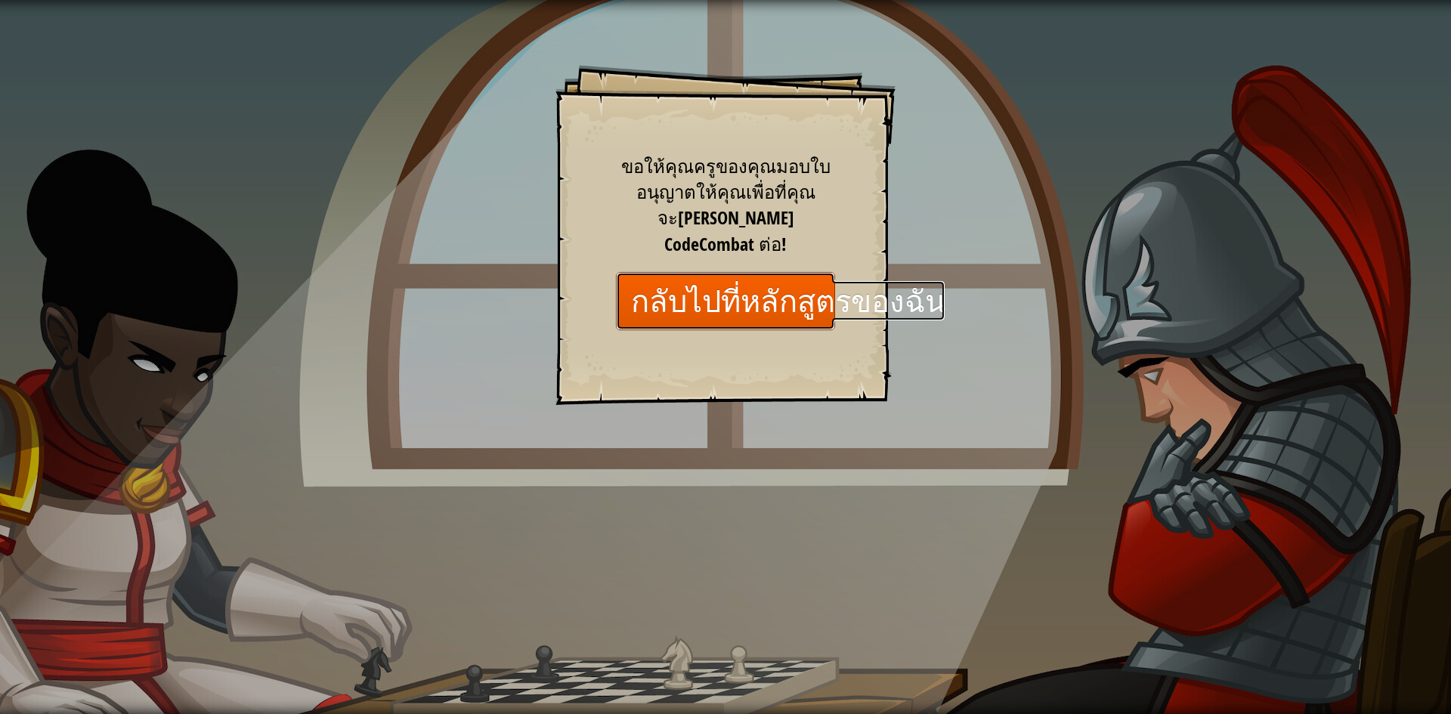
click at [726, 272] on link "กลับไปที่หลักสูตรของฉัน" at bounding box center [725, 301] width 219 height 58
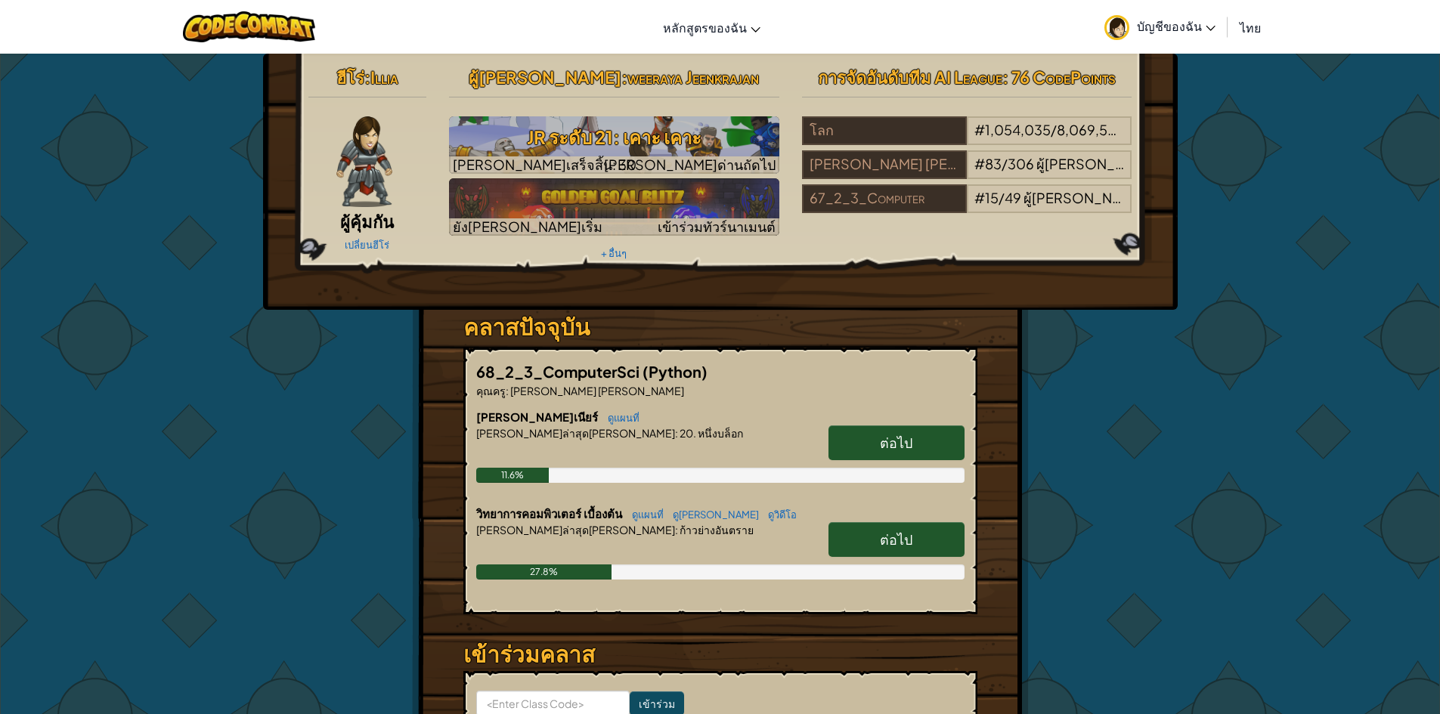
click at [853, 448] on link "ต่อไป" at bounding box center [897, 443] width 136 height 35
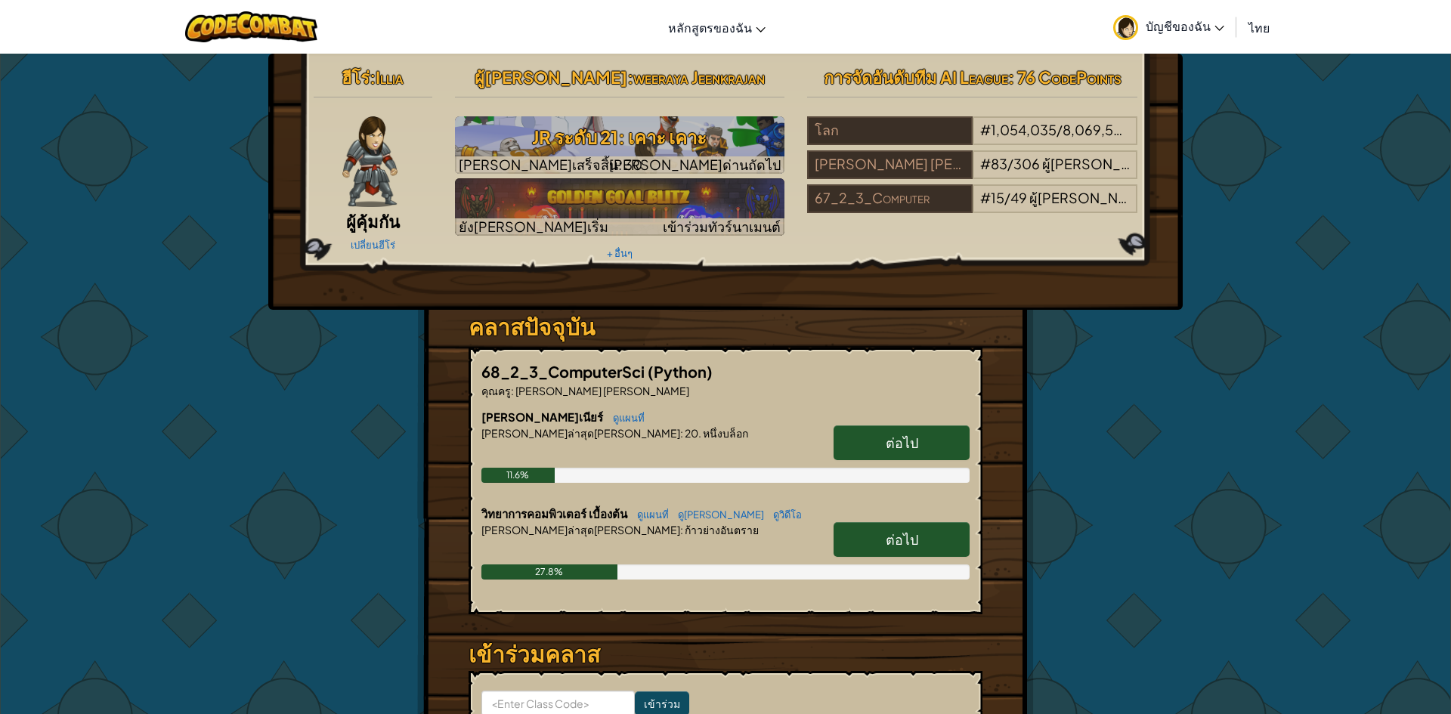
select select "th"
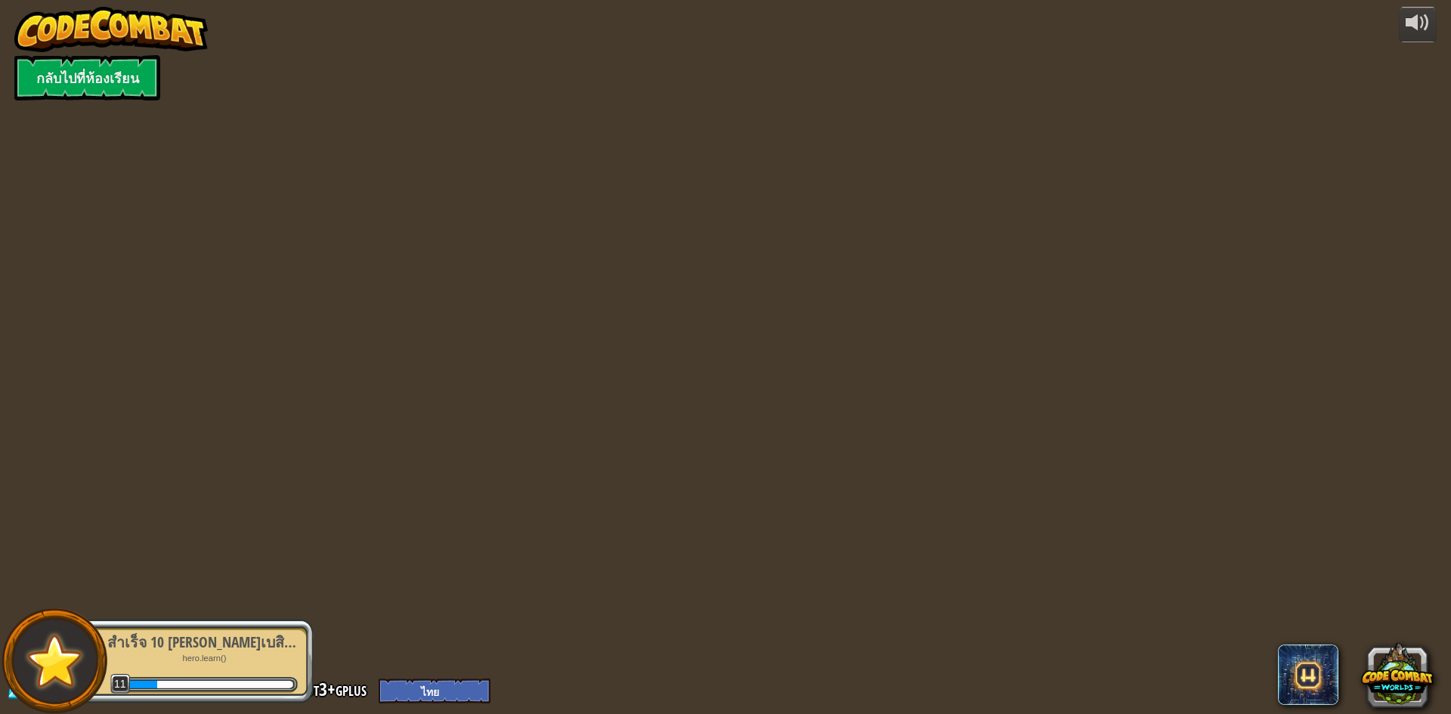
select select "th"
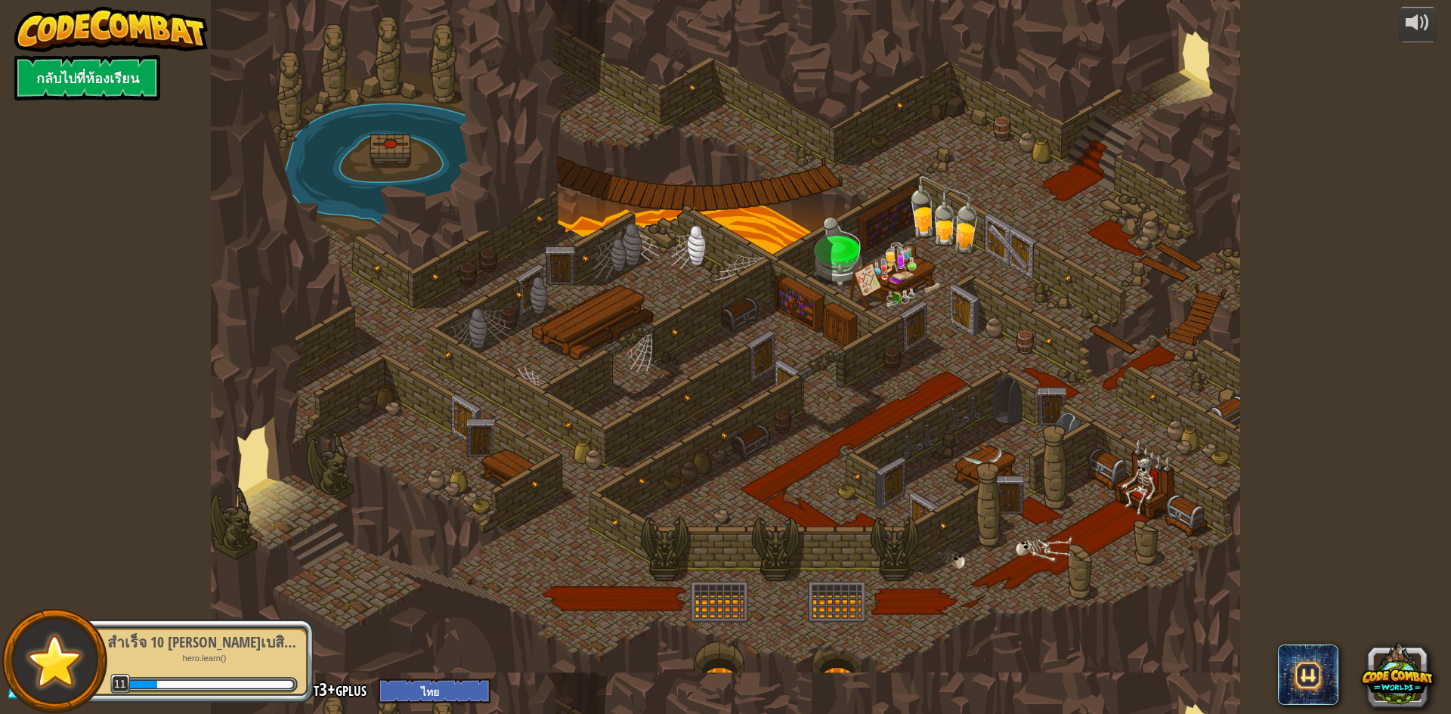
select select "th"
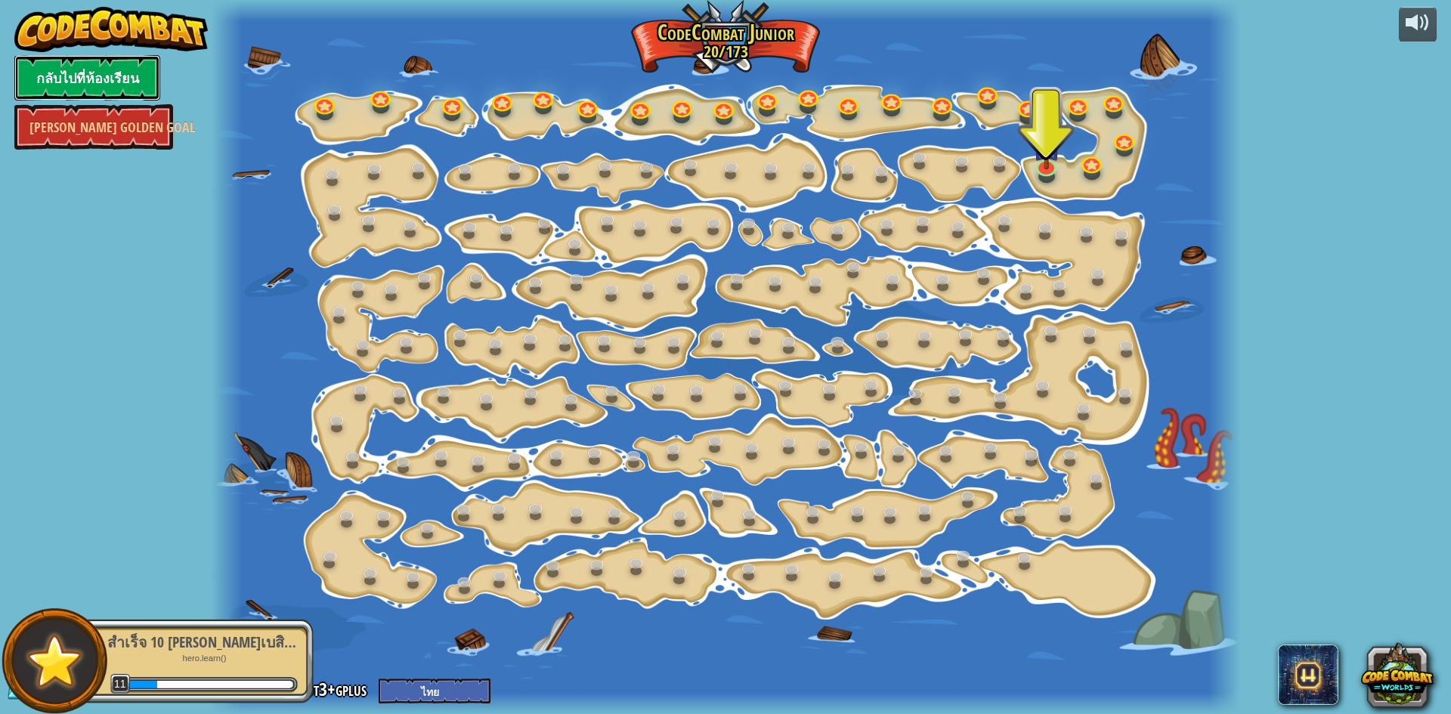
click at [28, 74] on link "กลับไปที่ห้องเรียน" at bounding box center [87, 77] width 146 height 45
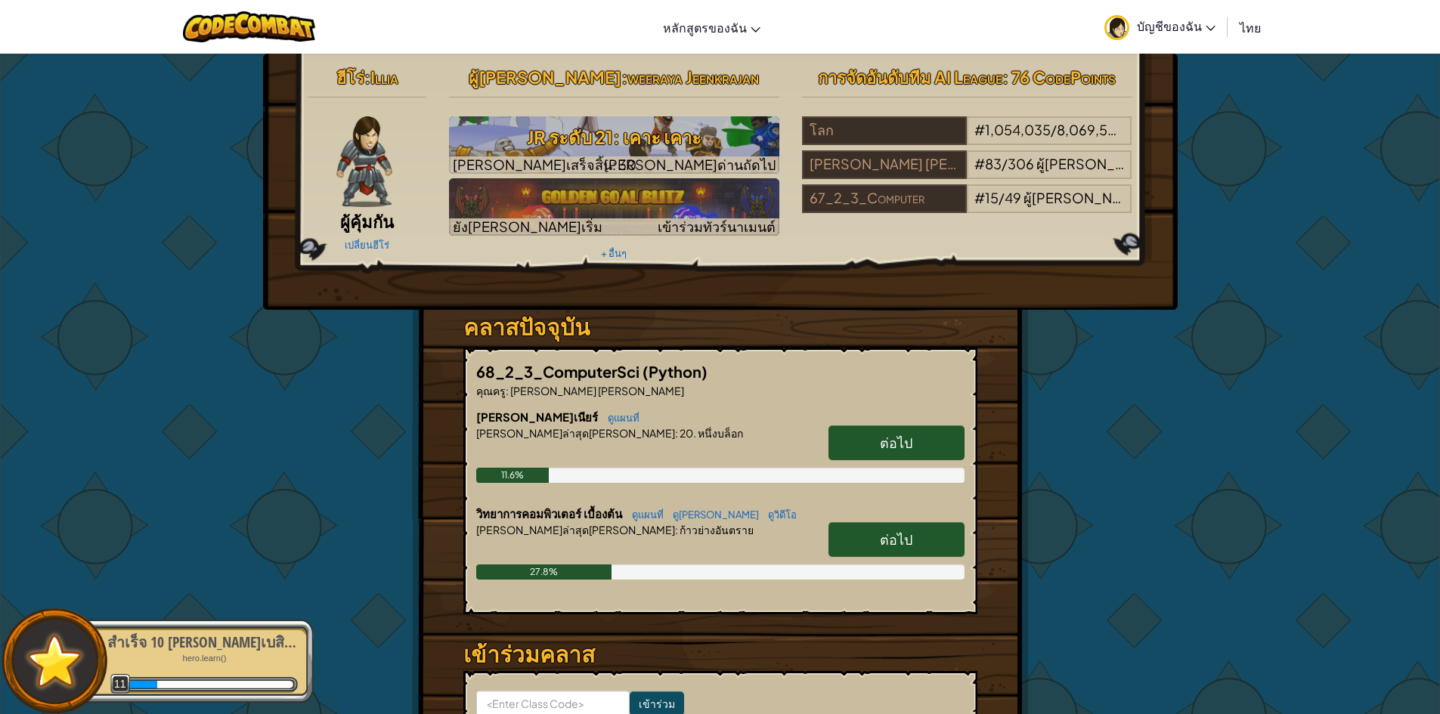
click at [884, 533] on span "ต่อไป" at bounding box center [896, 539] width 33 height 17
select select "th"
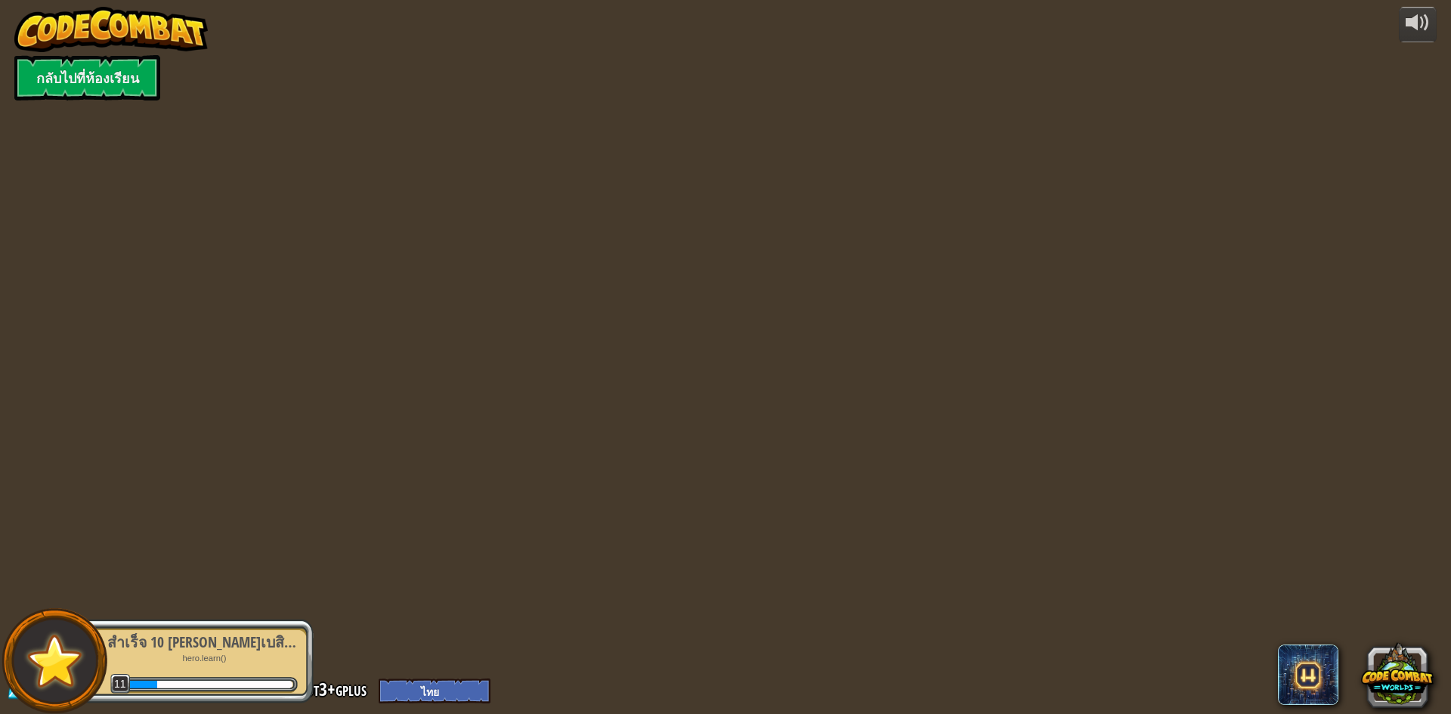
select select "th"
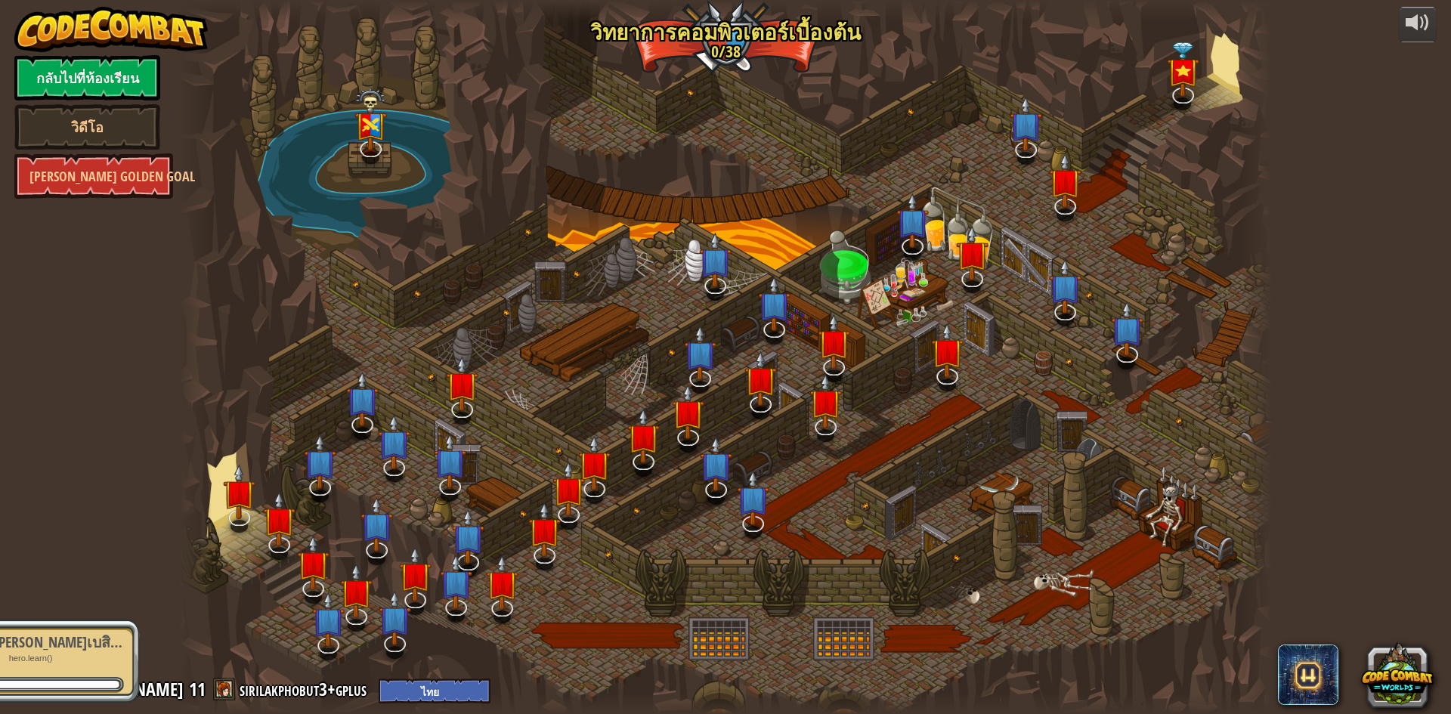
select select "th"
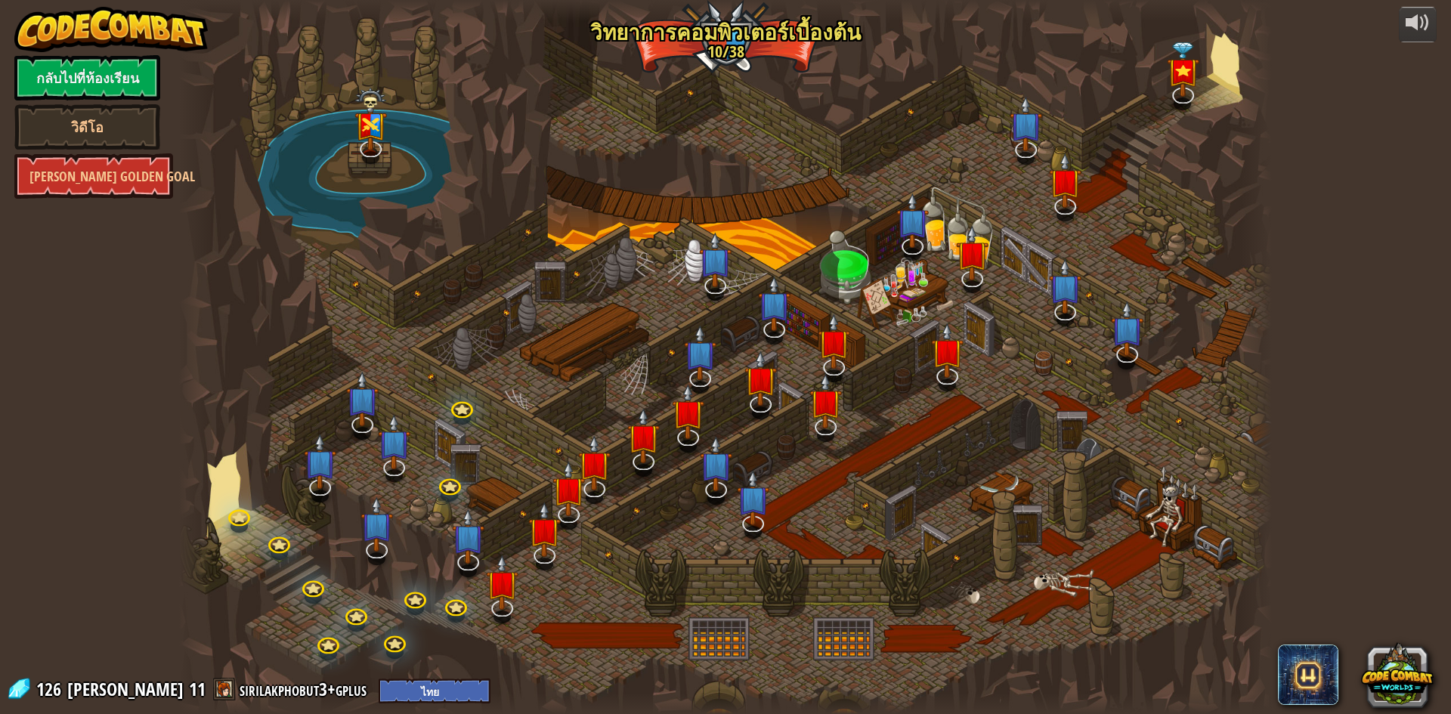
select select "th"
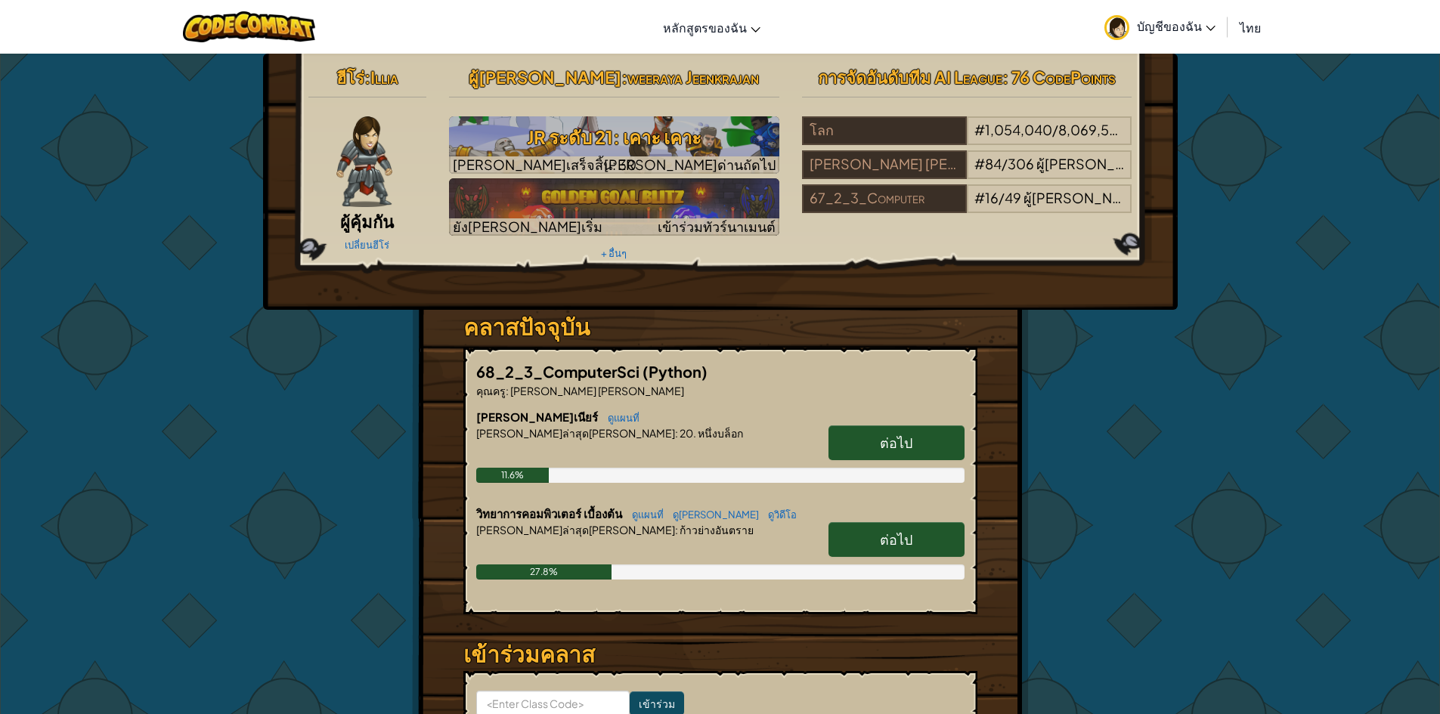
click at [1185, 16] on link "บัญชีของฉัน" at bounding box center [1160, 27] width 126 height 48
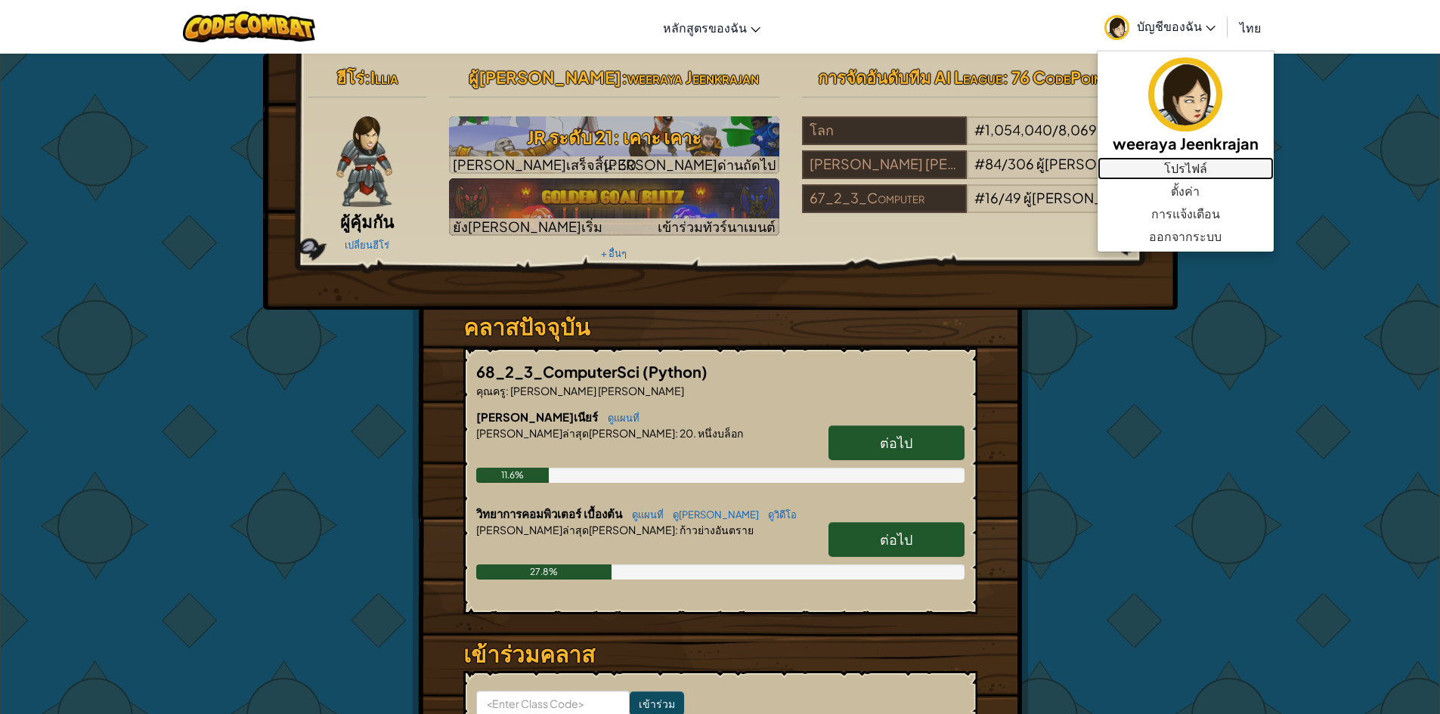
click at [1182, 163] on link "โปรไฟล์" at bounding box center [1186, 168] width 176 height 23
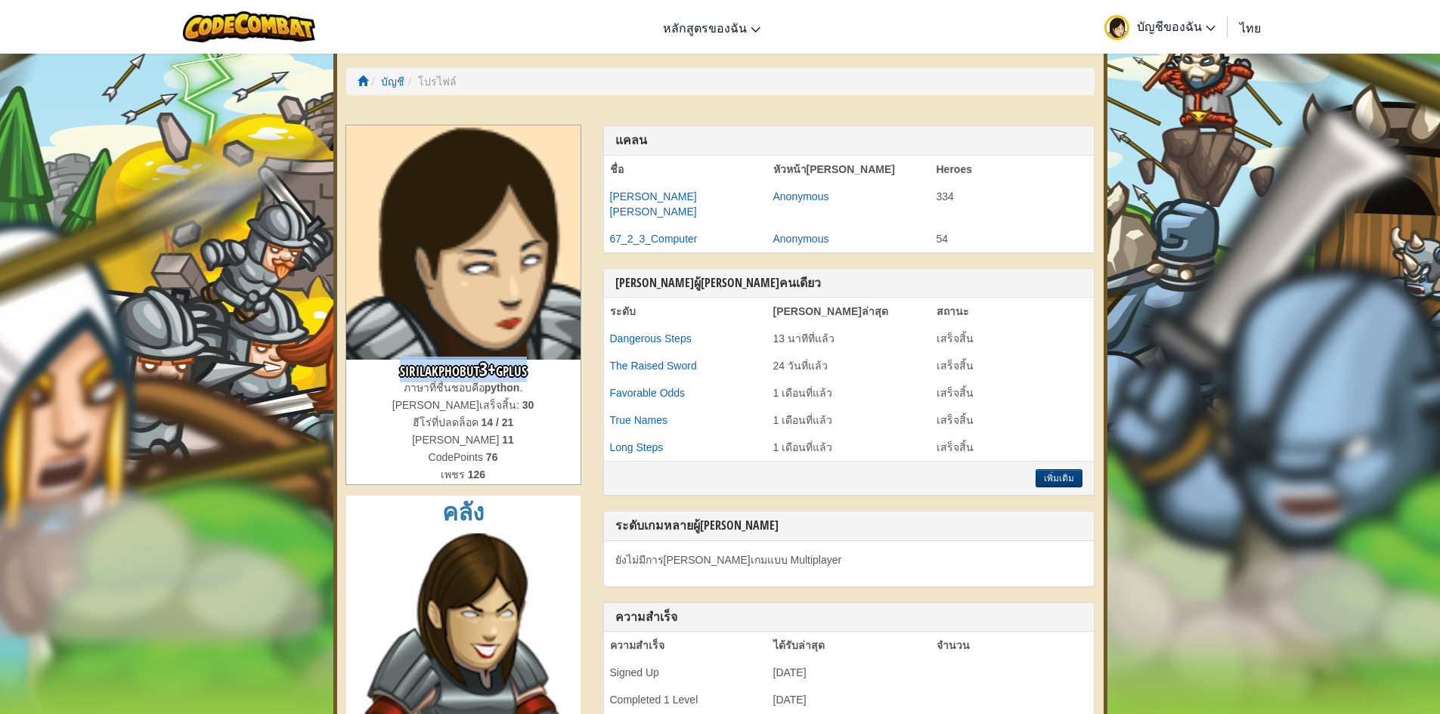
drag, startPoint x: 398, startPoint y: 361, endPoint x: 539, endPoint y: 373, distance: 141.1
click at [539, 373] on h3 "sirilakphobut3+gplus" at bounding box center [463, 370] width 234 height 20
click at [1194, 14] on link "บัญชีของฉัน" at bounding box center [1160, 27] width 126 height 48
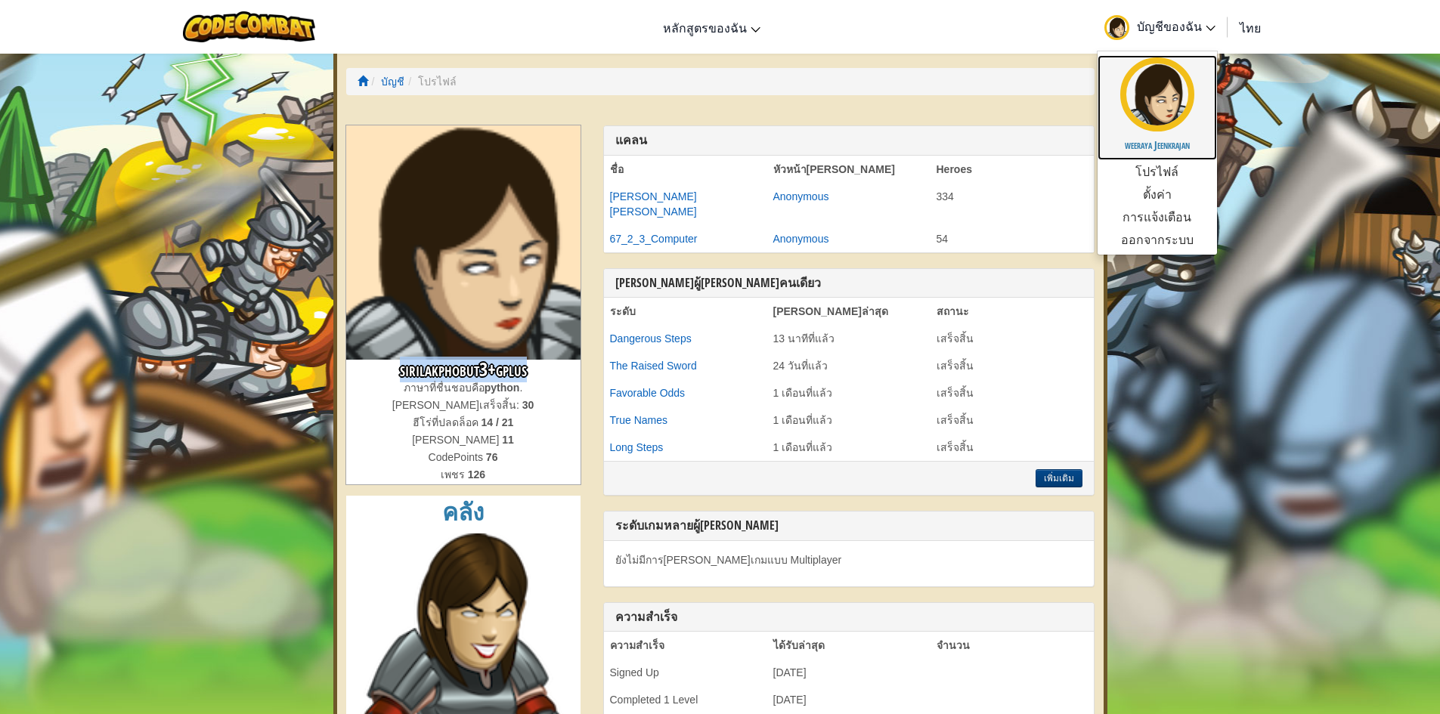
click at [1174, 128] on img at bounding box center [1157, 94] width 74 height 74
click at [1174, 176] on link "โปรไฟล์" at bounding box center [1157, 171] width 119 height 23
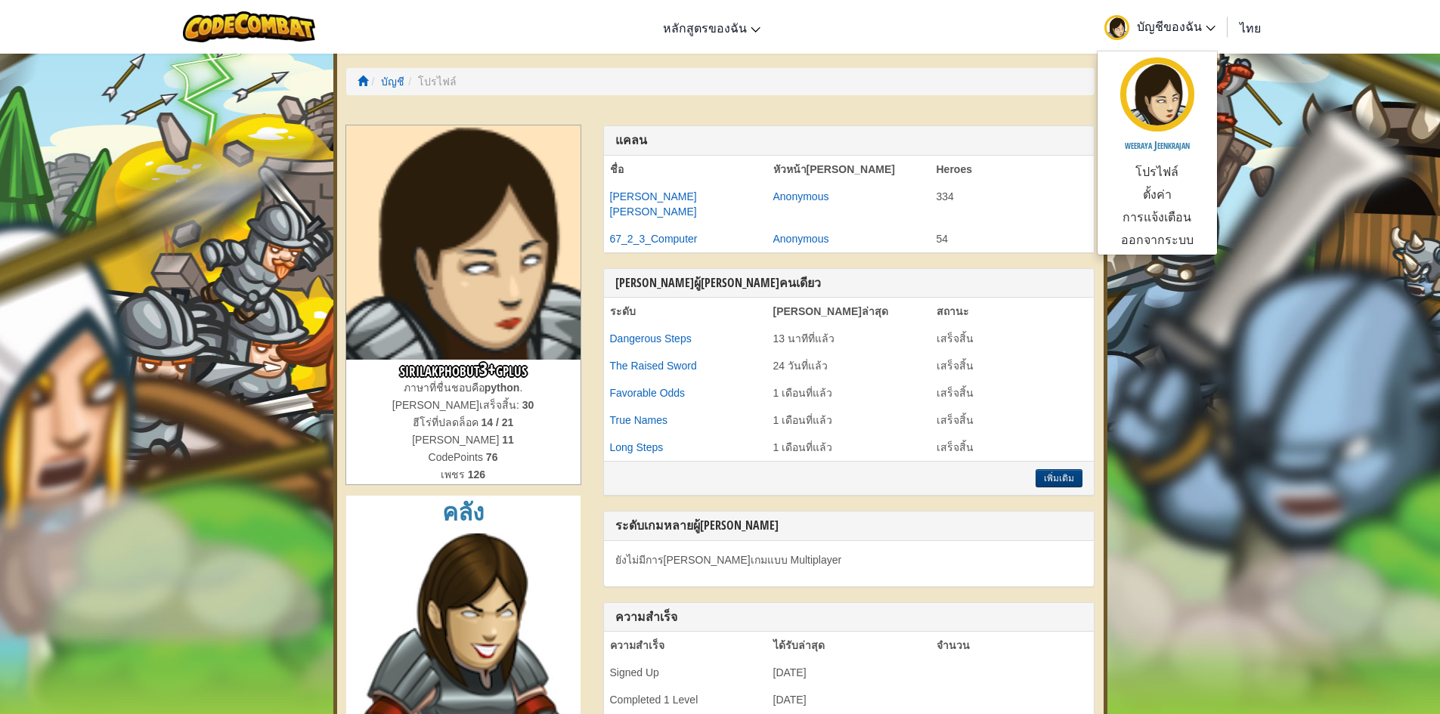
click at [982, 494] on div "แคลน ชื่อ หัวหน้า[PERSON_NAME] Heroes [PERSON_NAME] [PERSON_NAME] Anonymous 334…" at bounding box center [849, 508] width 514 height 766
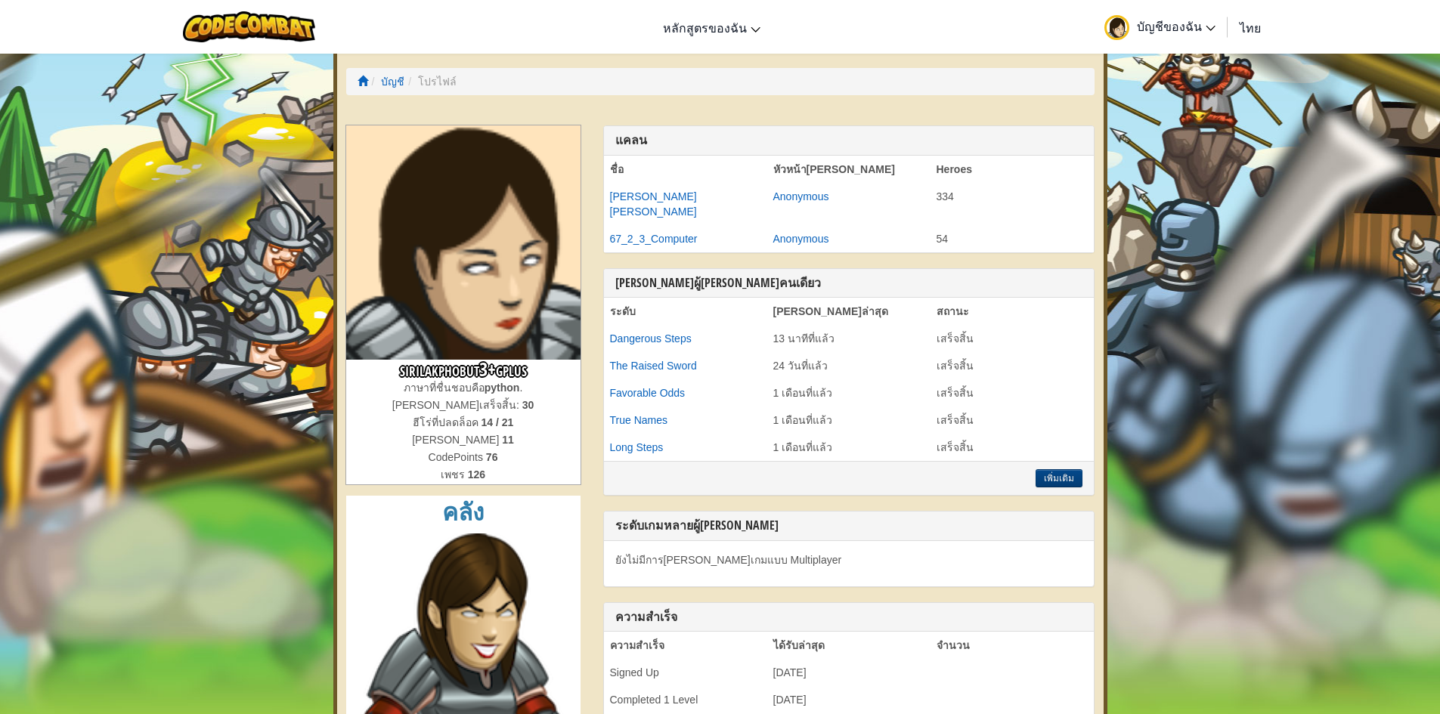
drag, startPoint x: 376, startPoint y: 76, endPoint x: 398, endPoint y: 88, distance: 24.4
click at [377, 76] on li "บัญชี" at bounding box center [386, 81] width 37 height 15
click at [418, 88] on li "โปรไฟล์" at bounding box center [430, 81] width 52 height 15
click at [430, 86] on li "โปรไฟล์" at bounding box center [430, 81] width 52 height 15
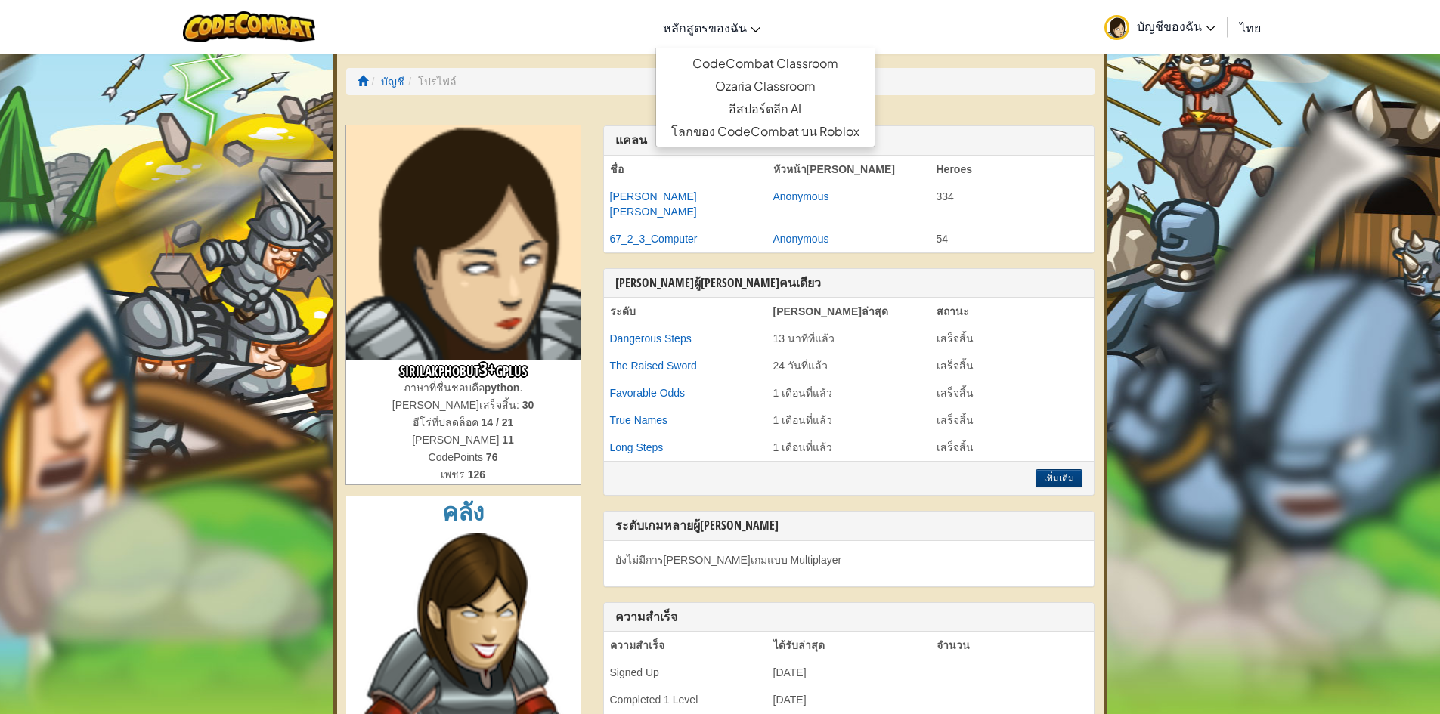
click at [705, 15] on link "หลักสูตรของฉัน" at bounding box center [711, 27] width 113 height 41
click at [1191, 27] on span "บัญชีของฉัน" at bounding box center [1176, 26] width 79 height 16
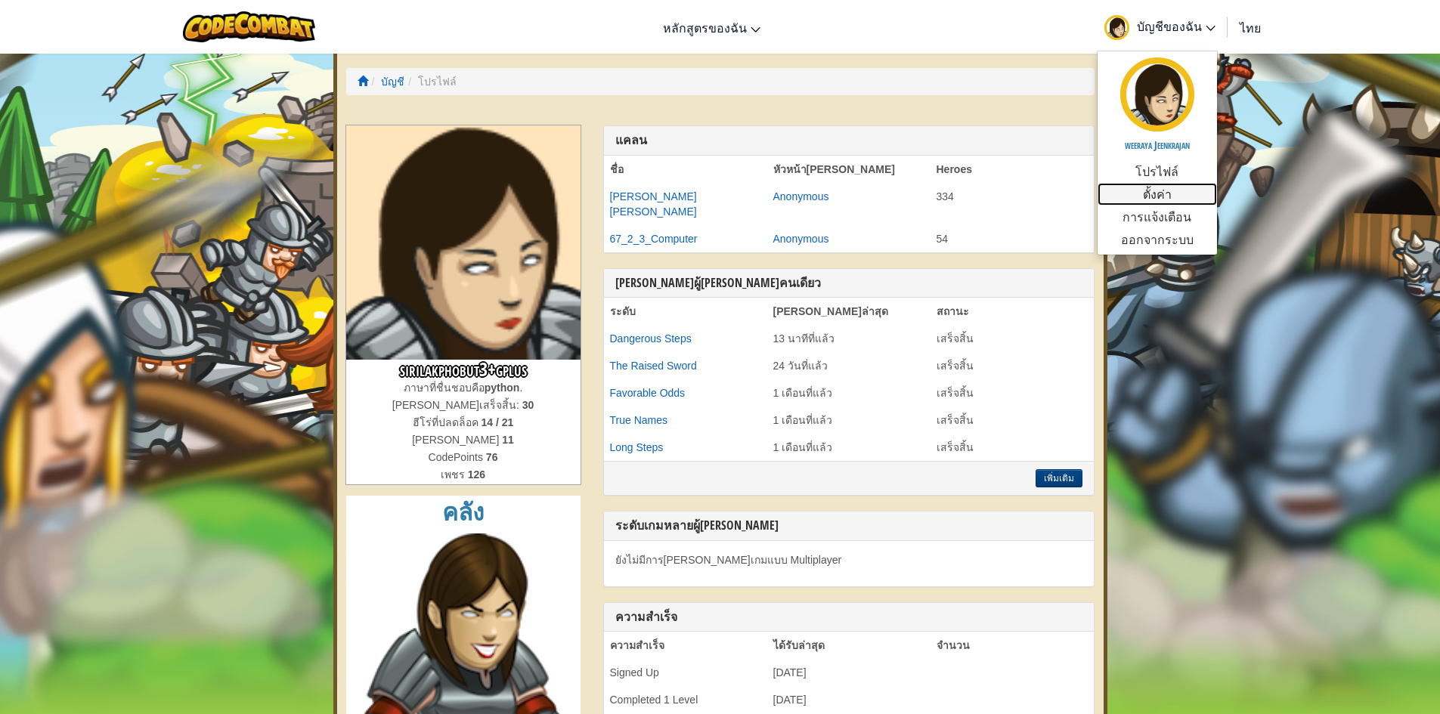
click at [1173, 189] on link "ตั้งค่า" at bounding box center [1157, 194] width 119 height 23
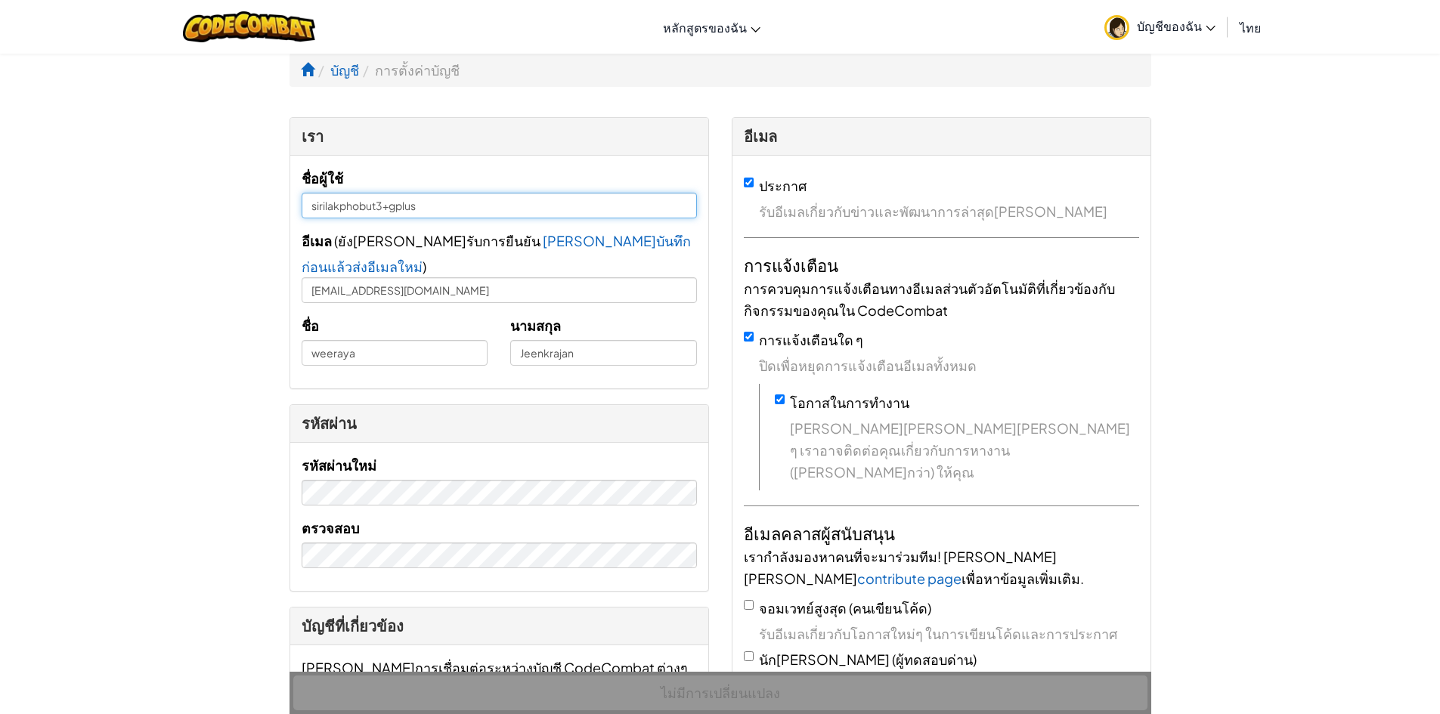
drag, startPoint x: 310, startPoint y: 204, endPoint x: 419, endPoint y: 231, distance: 112.0
click at [419, 231] on div "ชื่อผู้ใช้ sirilakphobut3+gplus อีเมล ( ยัง[PERSON_NAME]รับการยืนยัน [PERSON_NA…" at bounding box center [499, 272] width 395 height 210
type input "Weeraya Jeenkrajan"
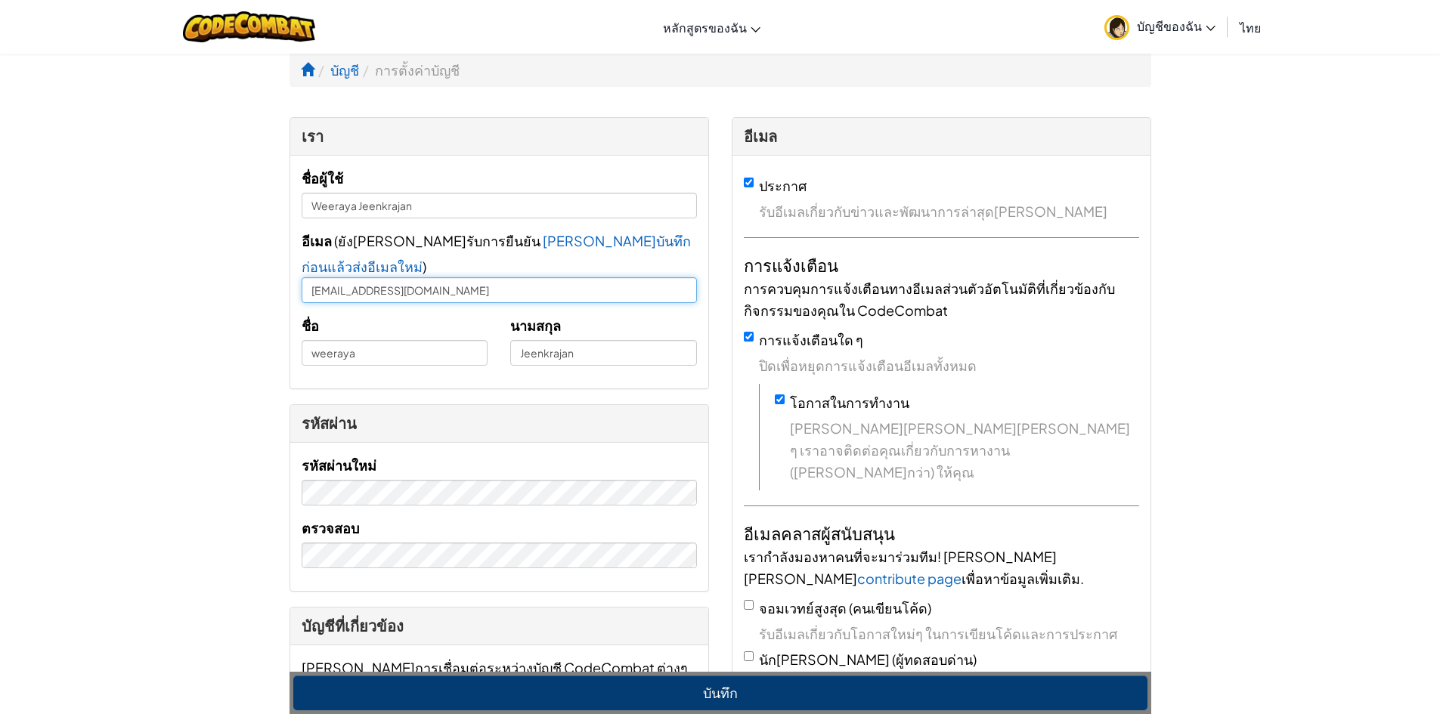
click at [475, 277] on input "[EMAIL_ADDRESS][DOMAIN_NAME]" at bounding box center [499, 290] width 395 height 26
type input "s"
type input "W"
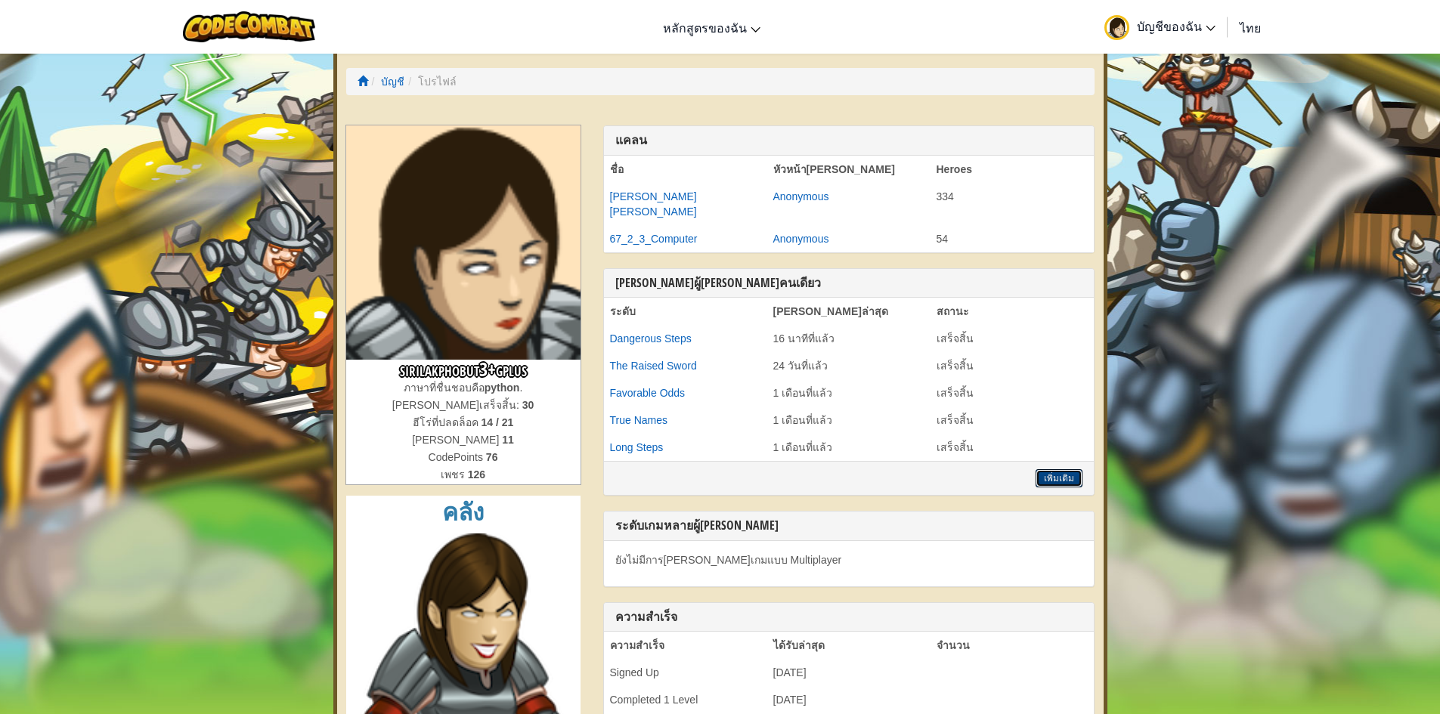
click at [1044, 469] on button "เพิ่มเติม" at bounding box center [1059, 478] width 47 height 18
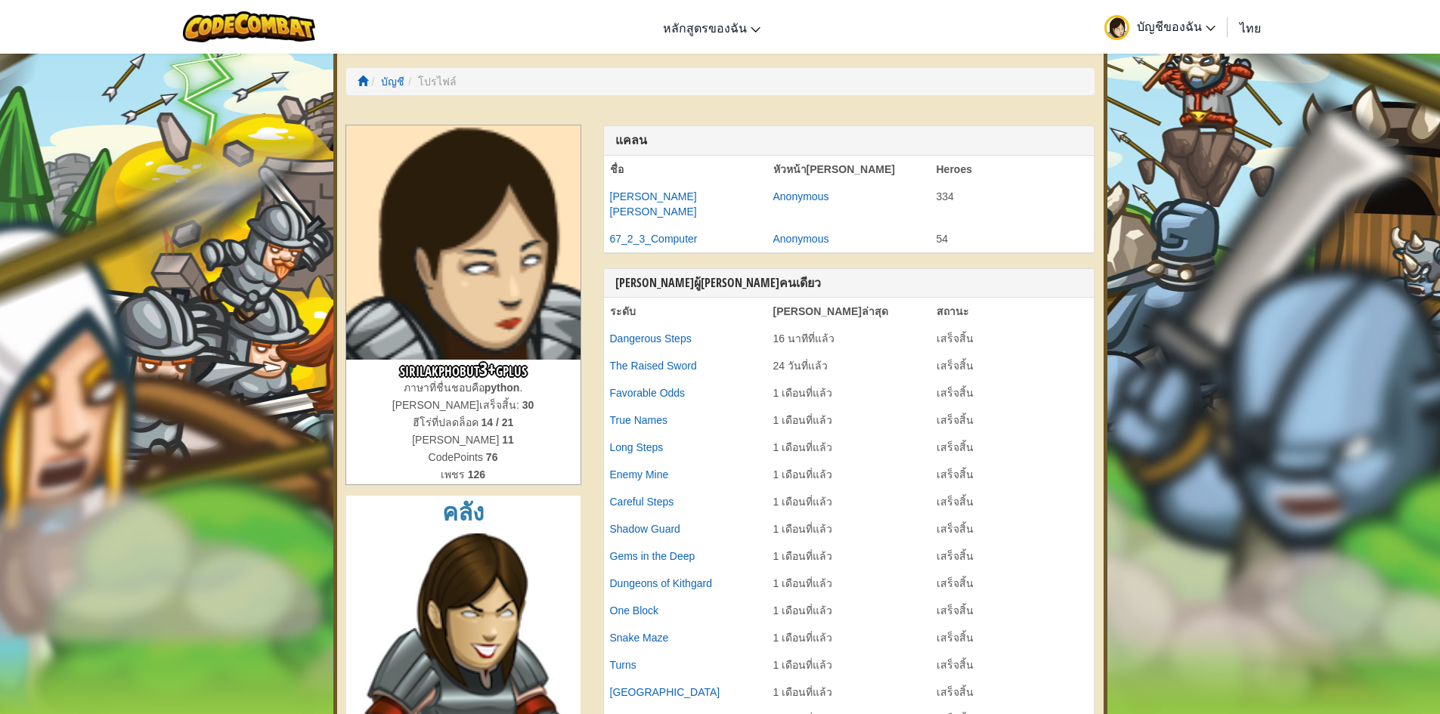
click at [1169, 33] on span "บัญชีของฉัน" at bounding box center [1176, 26] width 79 height 16
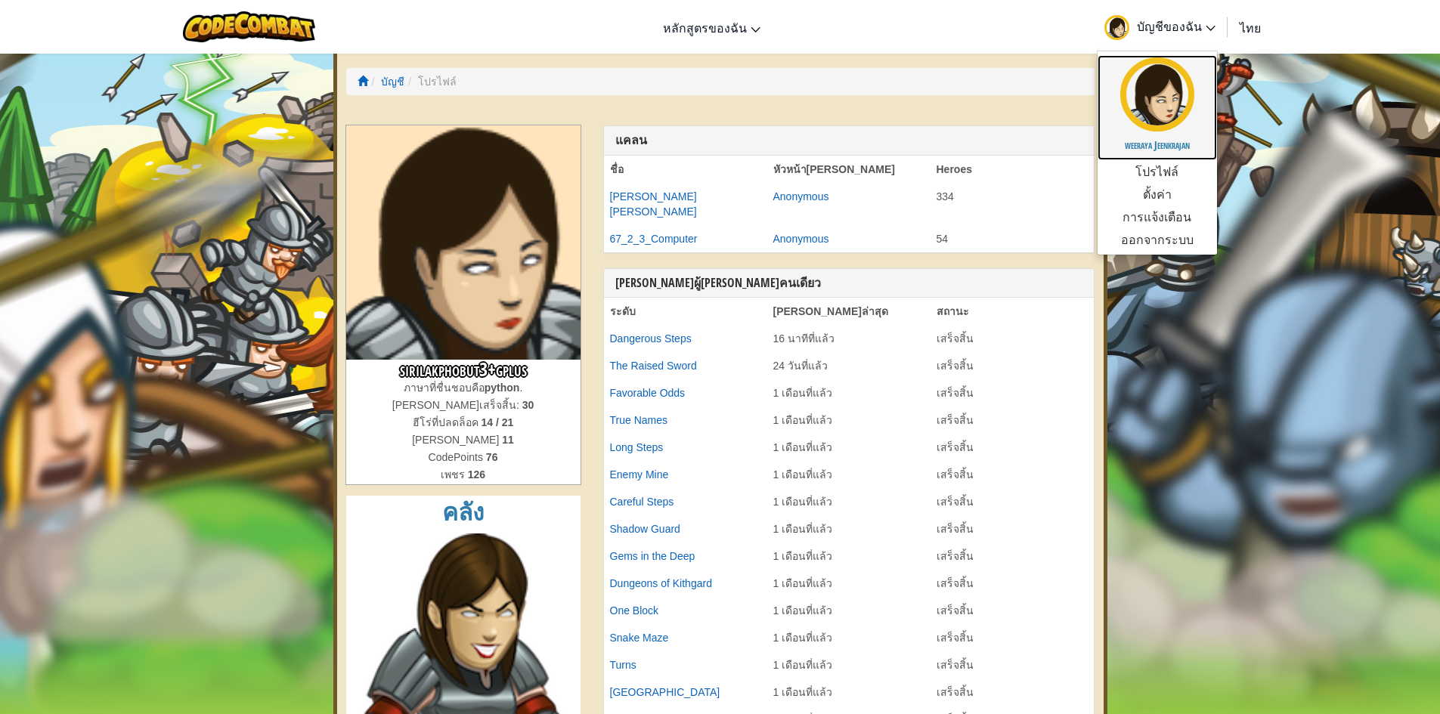
click at [1168, 133] on link "weeraya Jeenkrajan" at bounding box center [1157, 107] width 119 height 105
click at [1168, 171] on link "โปรไฟล์" at bounding box center [1157, 171] width 119 height 23
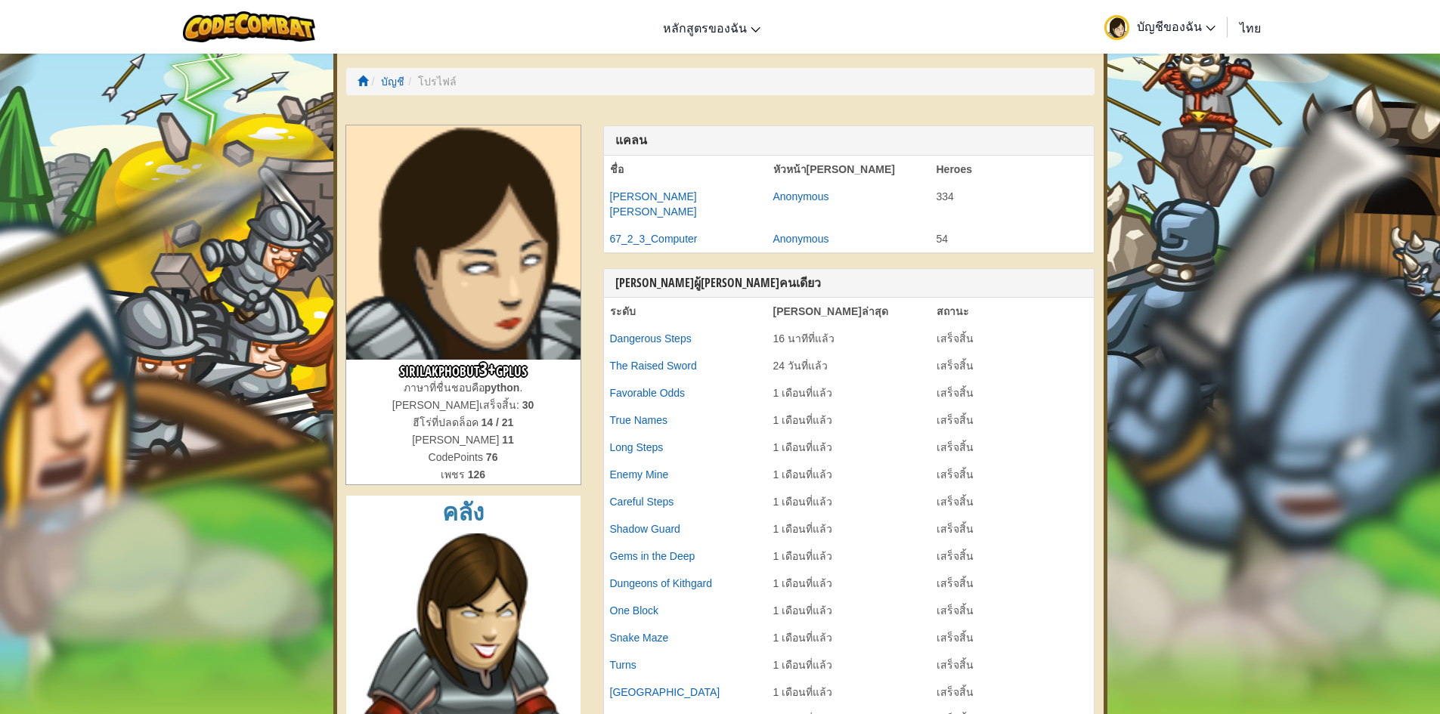
click at [1202, 18] on span "บัญชีของฉัน" at bounding box center [1176, 26] width 79 height 16
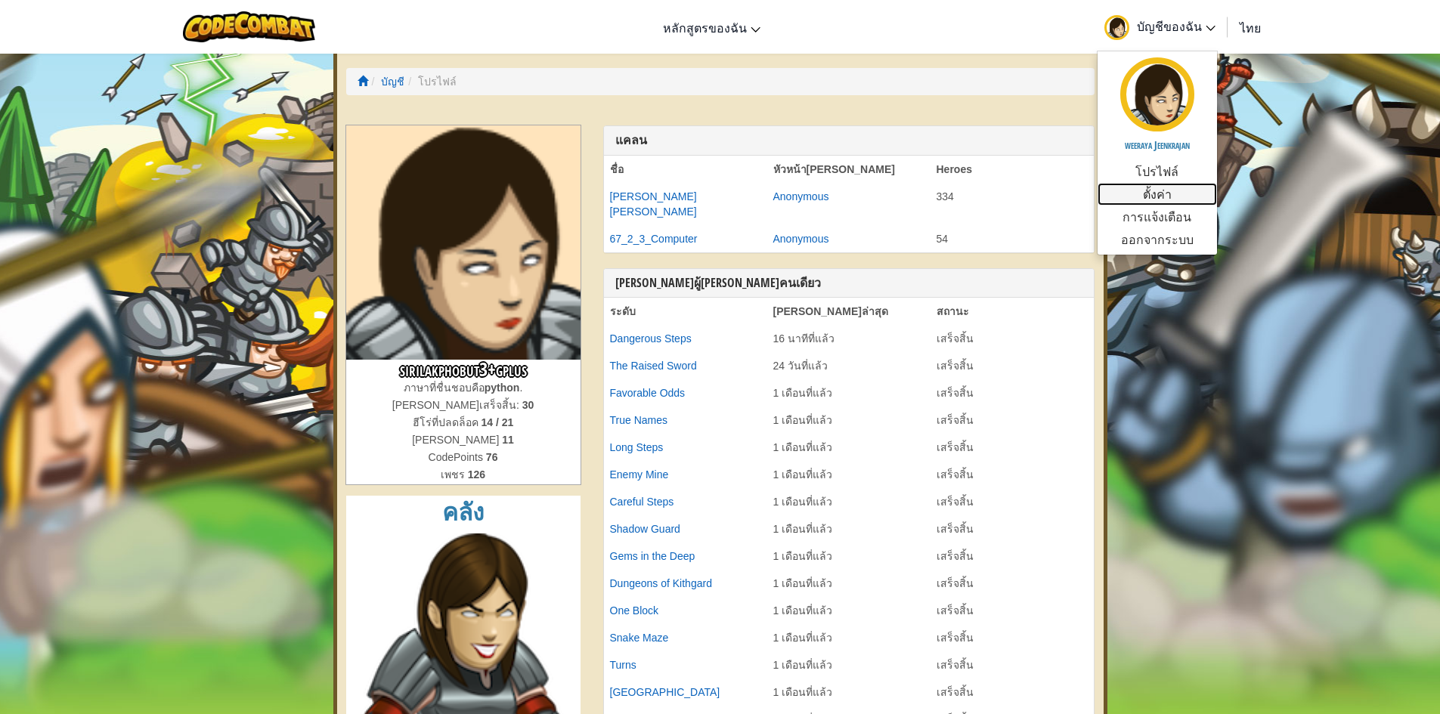
click at [1172, 190] on link "ตั้งค่า" at bounding box center [1157, 194] width 119 height 23
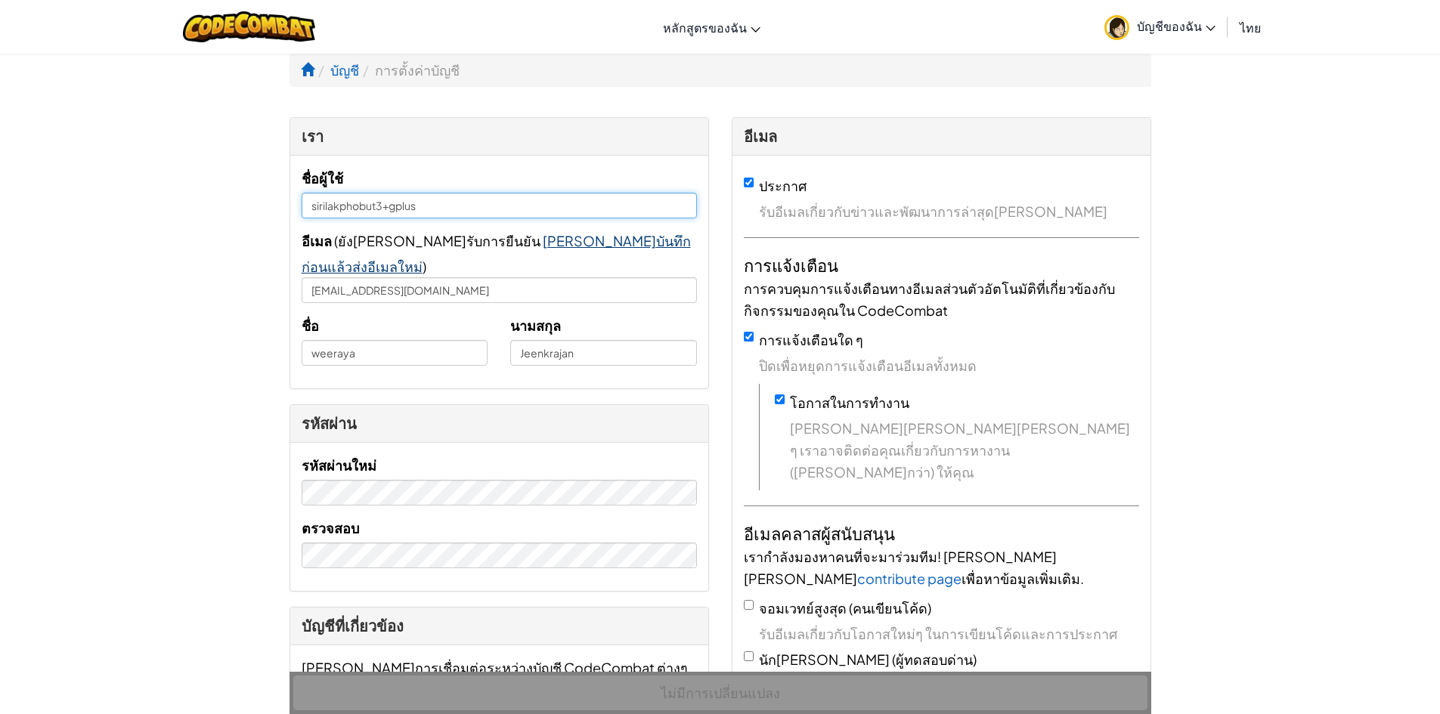
drag, startPoint x: 308, startPoint y: 202, endPoint x: 622, endPoint y: 235, distance: 315.5
click at [622, 235] on div "ชื่อผู้ใช้ sirilakphobut3+gplus อีเมล ( ยัง[PERSON_NAME]รับการยืนยัน [PERSON_NA…" at bounding box center [499, 272] width 395 height 210
type input "Weeraya Jeenkrajan"
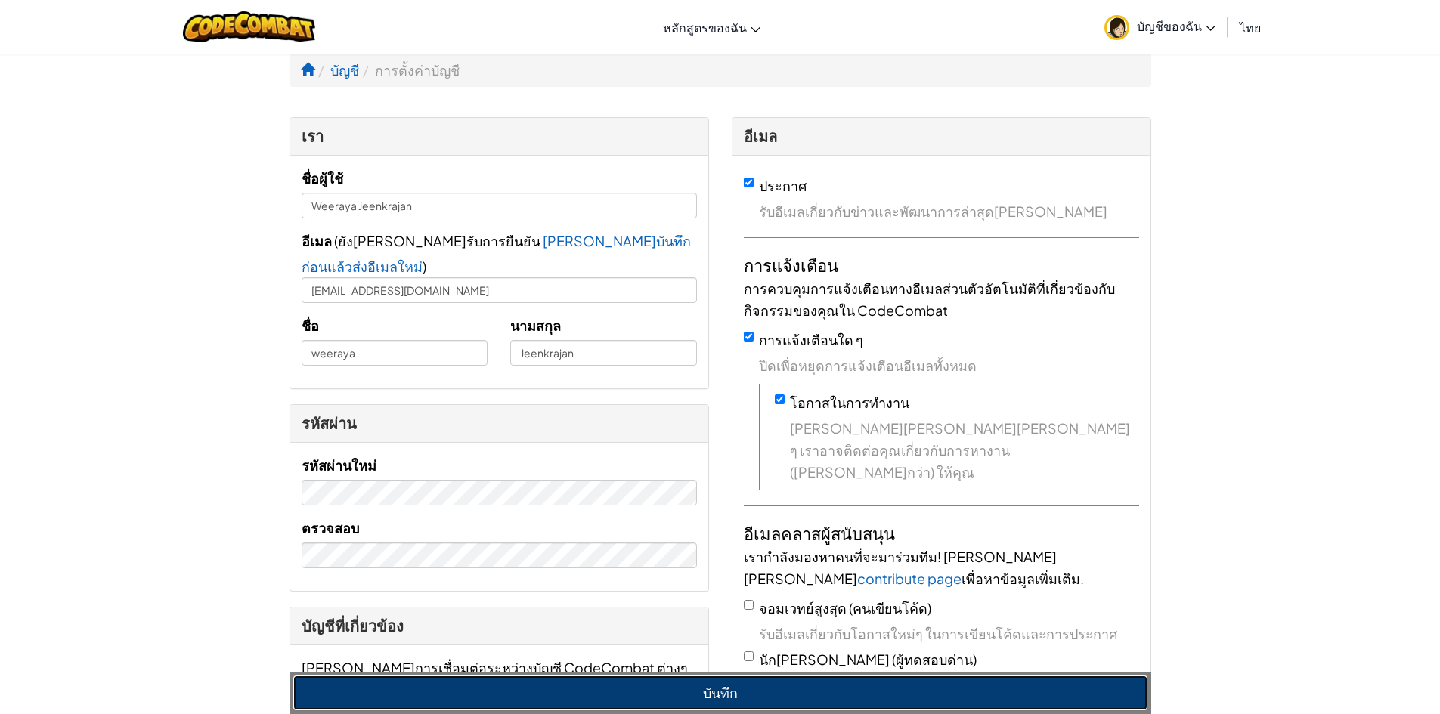
click at [864, 687] on button "บันทึก" at bounding box center [720, 693] width 854 height 35
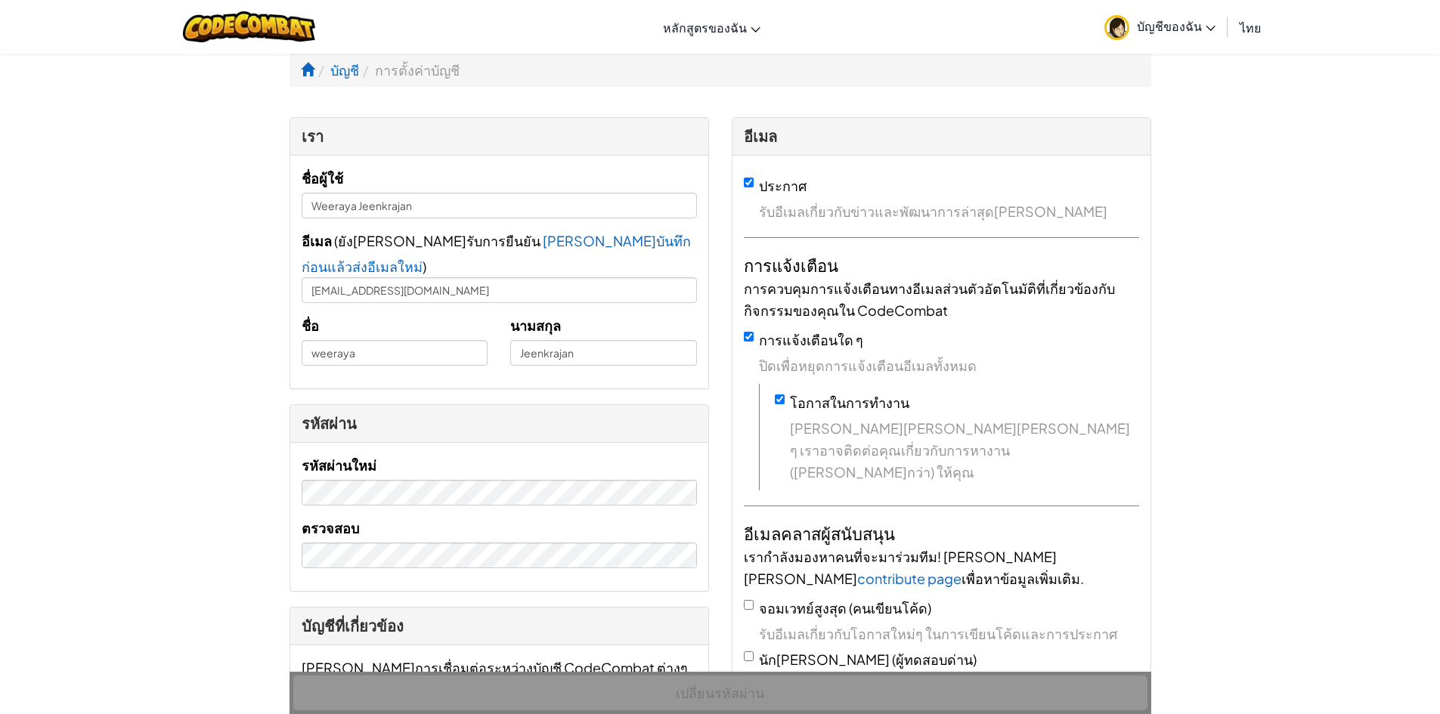
click at [864, 685] on div "เปลี่ยนรหัสผ่าน" at bounding box center [721, 693] width 862 height 42
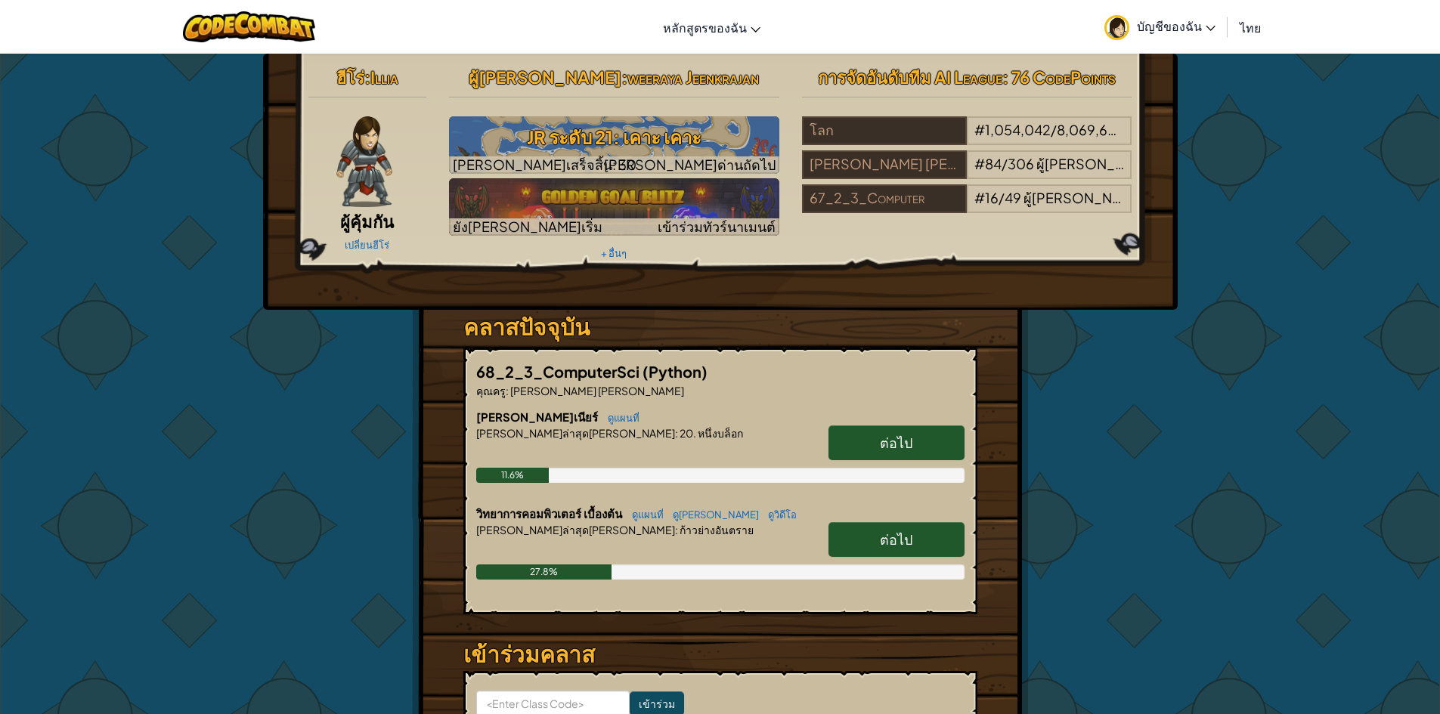
click at [893, 443] on span "ต่อไป" at bounding box center [896, 442] width 33 height 17
select select "th"
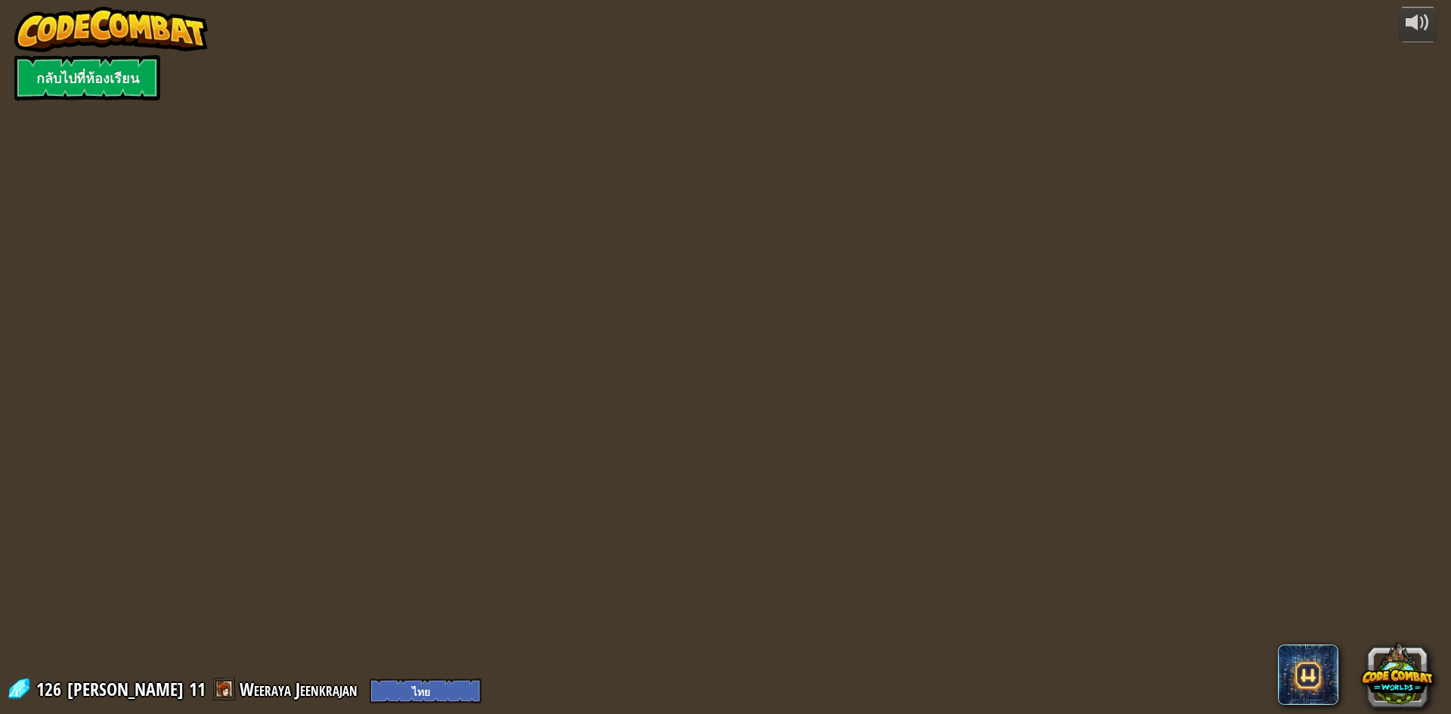
select select "th"
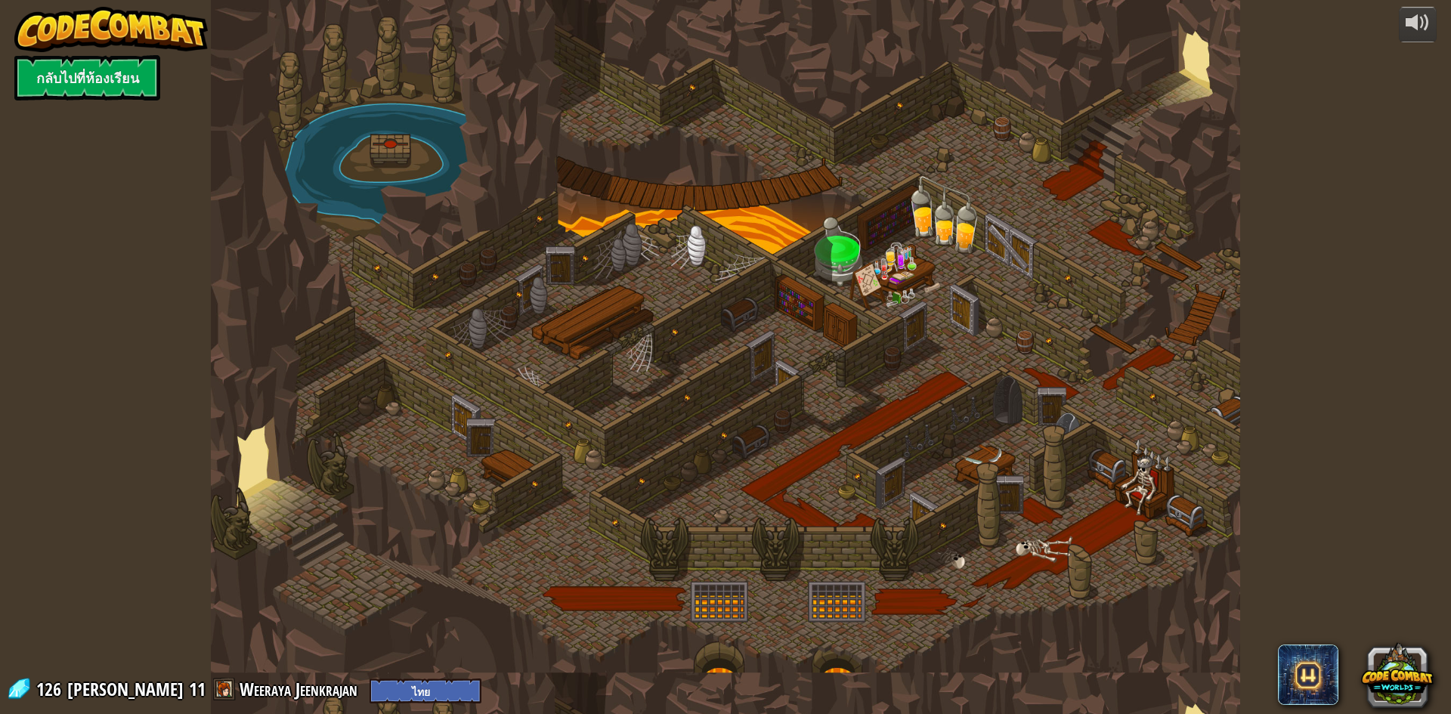
select select "th"
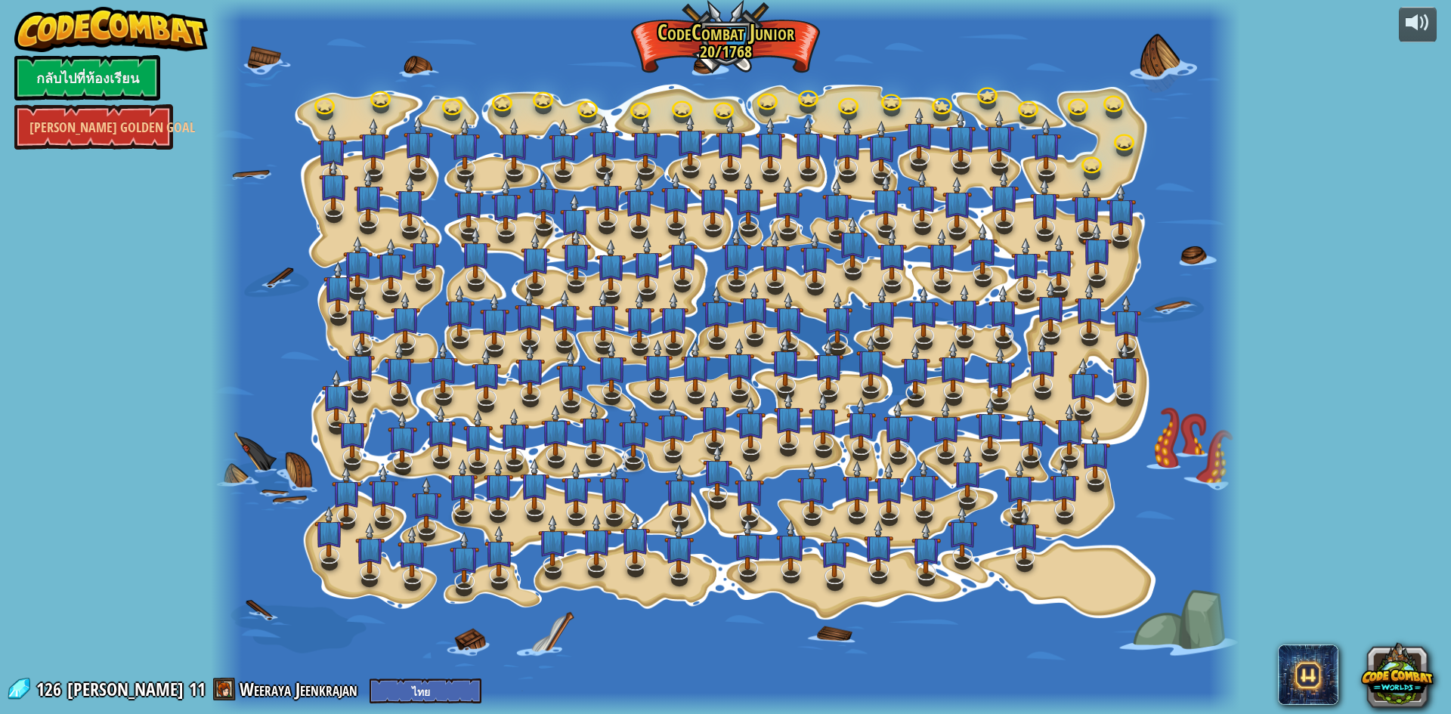
select select "th"
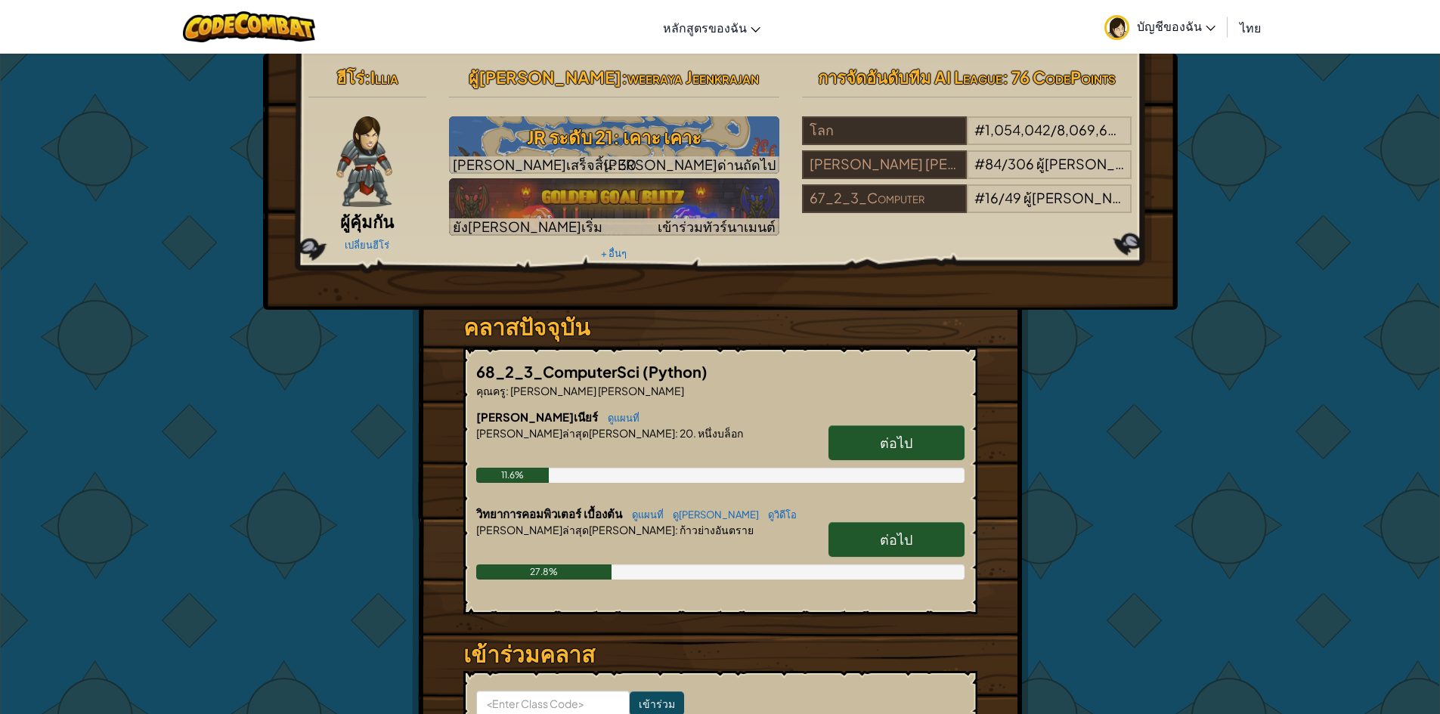
click at [898, 541] on span "ต่อไป" at bounding box center [896, 539] width 33 height 17
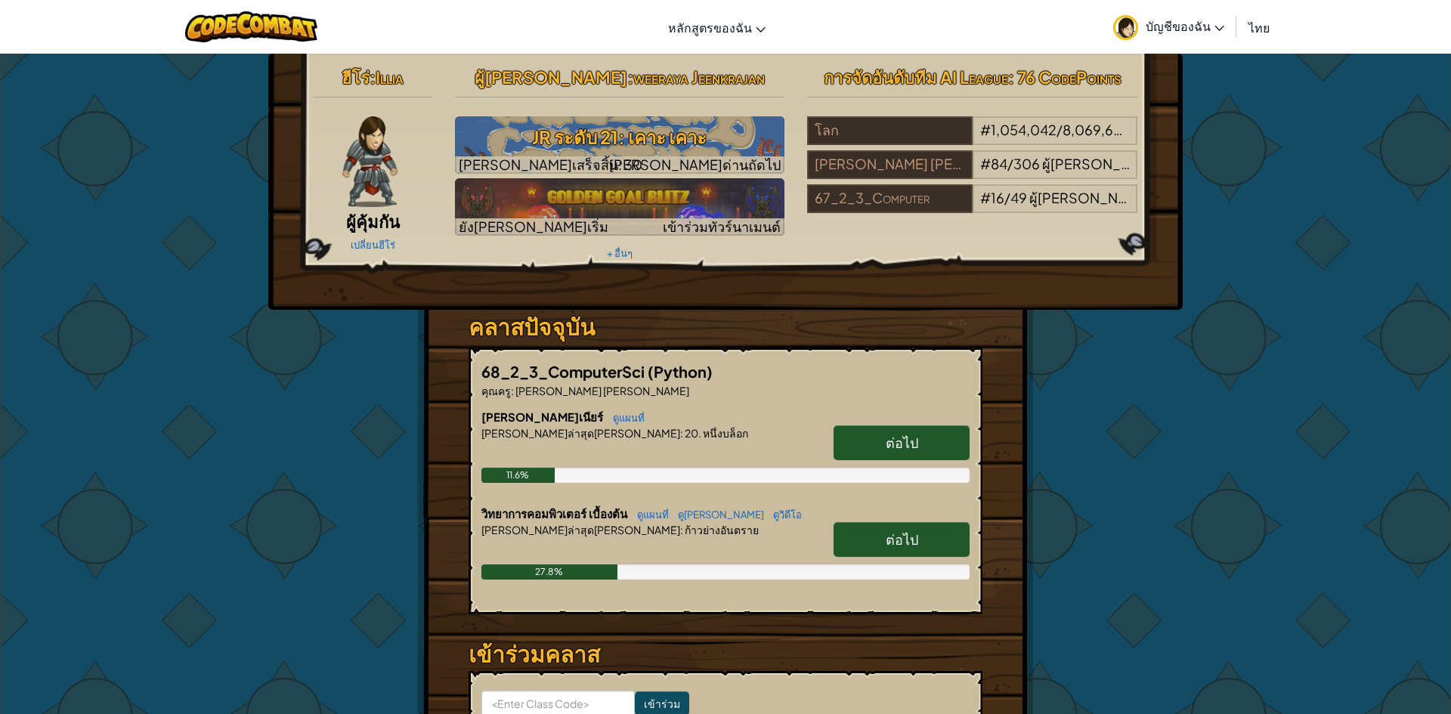
select select "th"
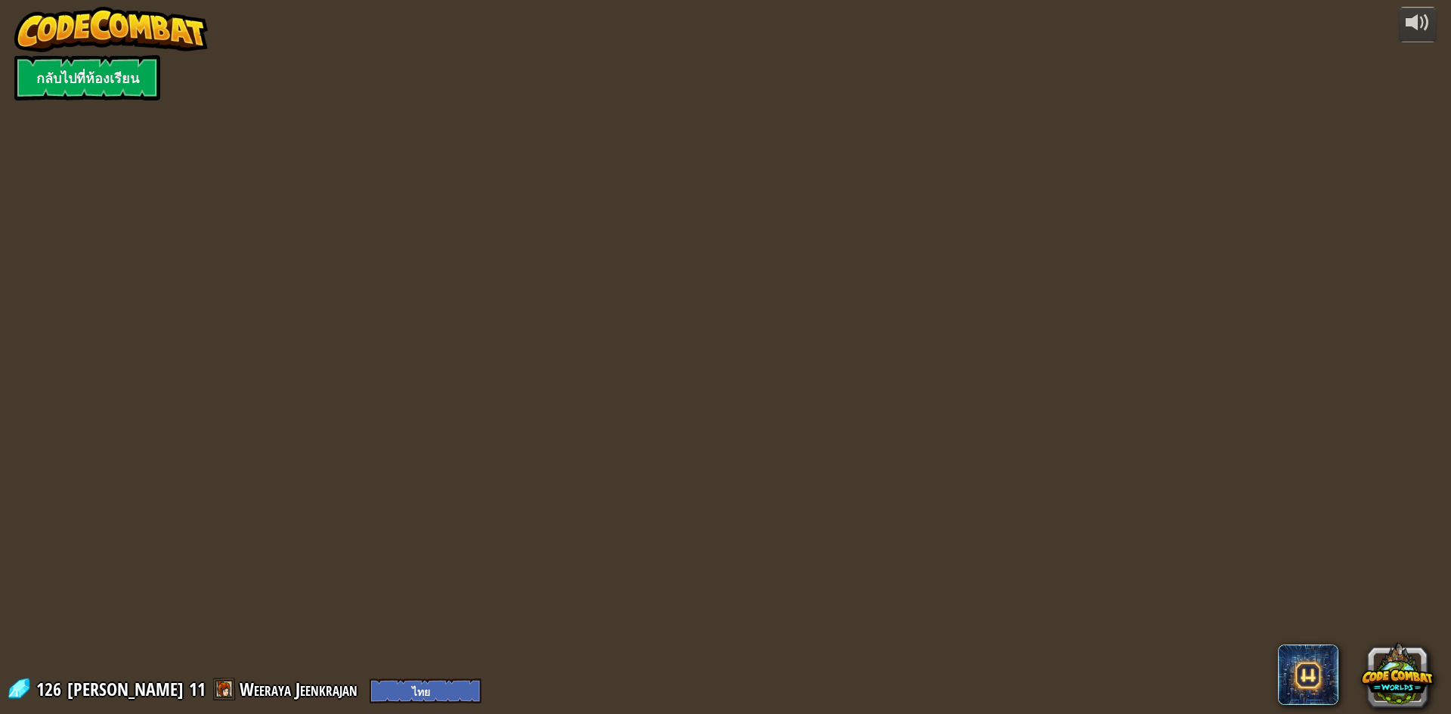
select select "th"
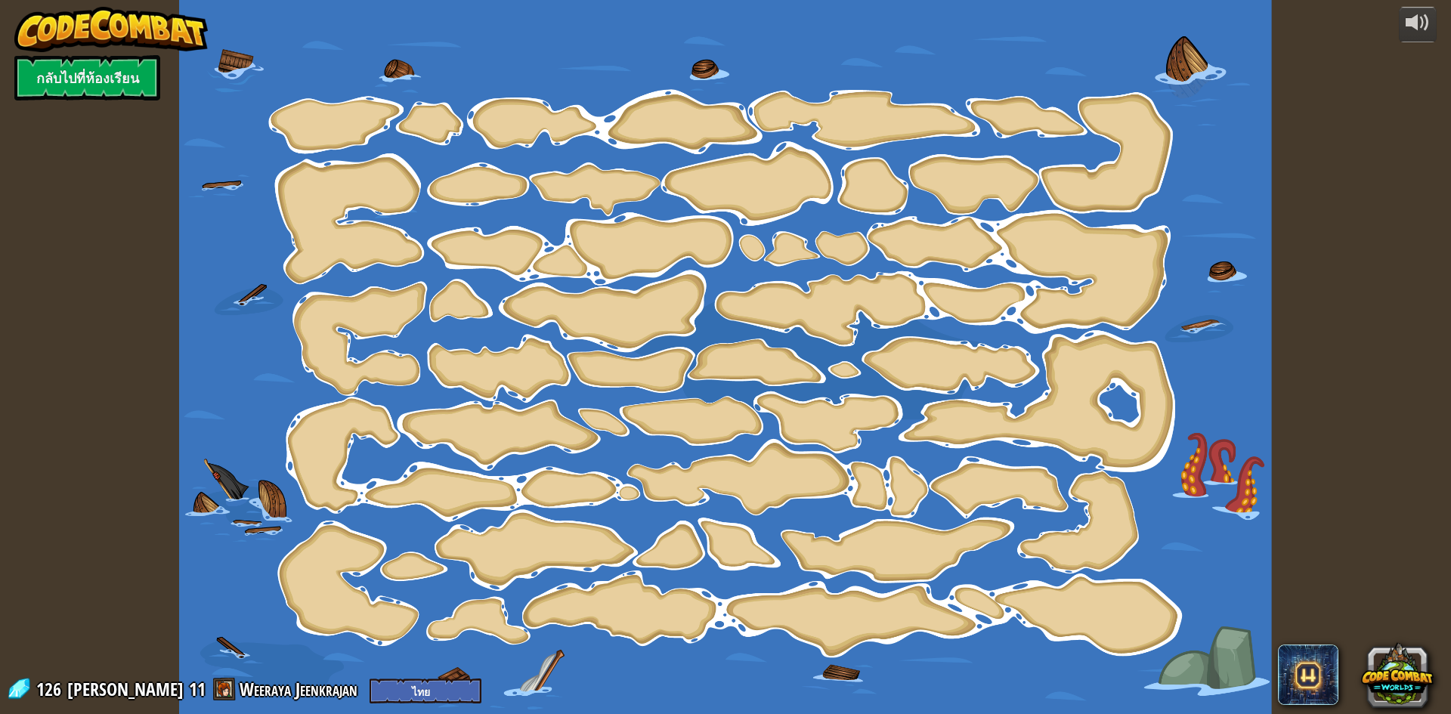
select select "th"
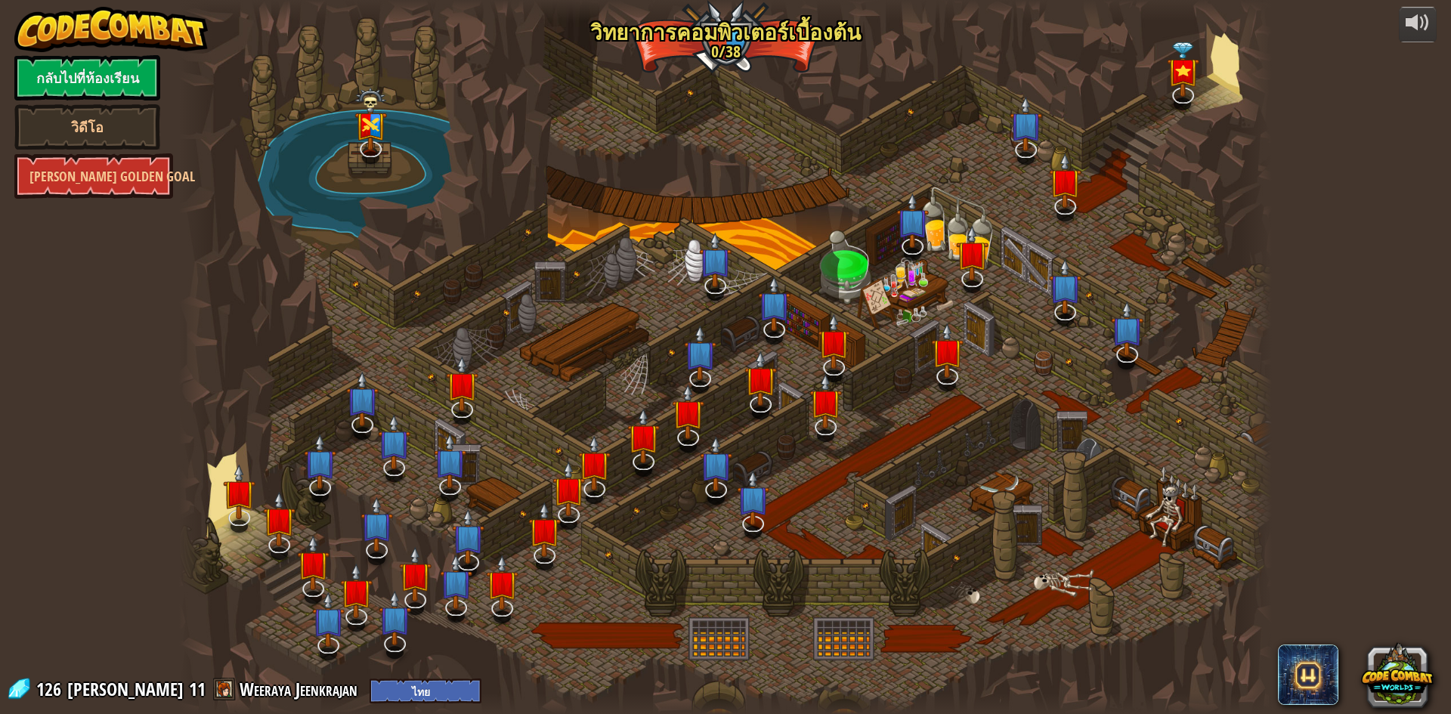
select select "th"
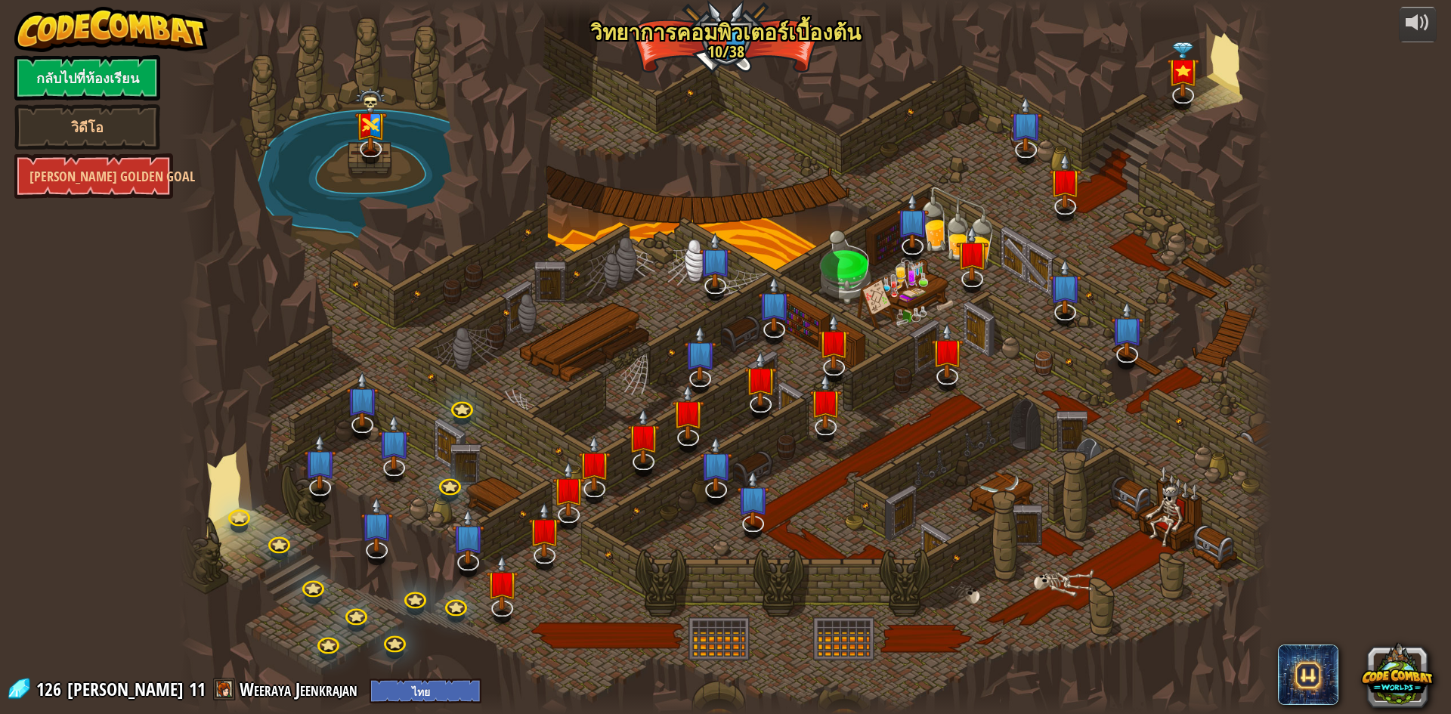
select select "th"
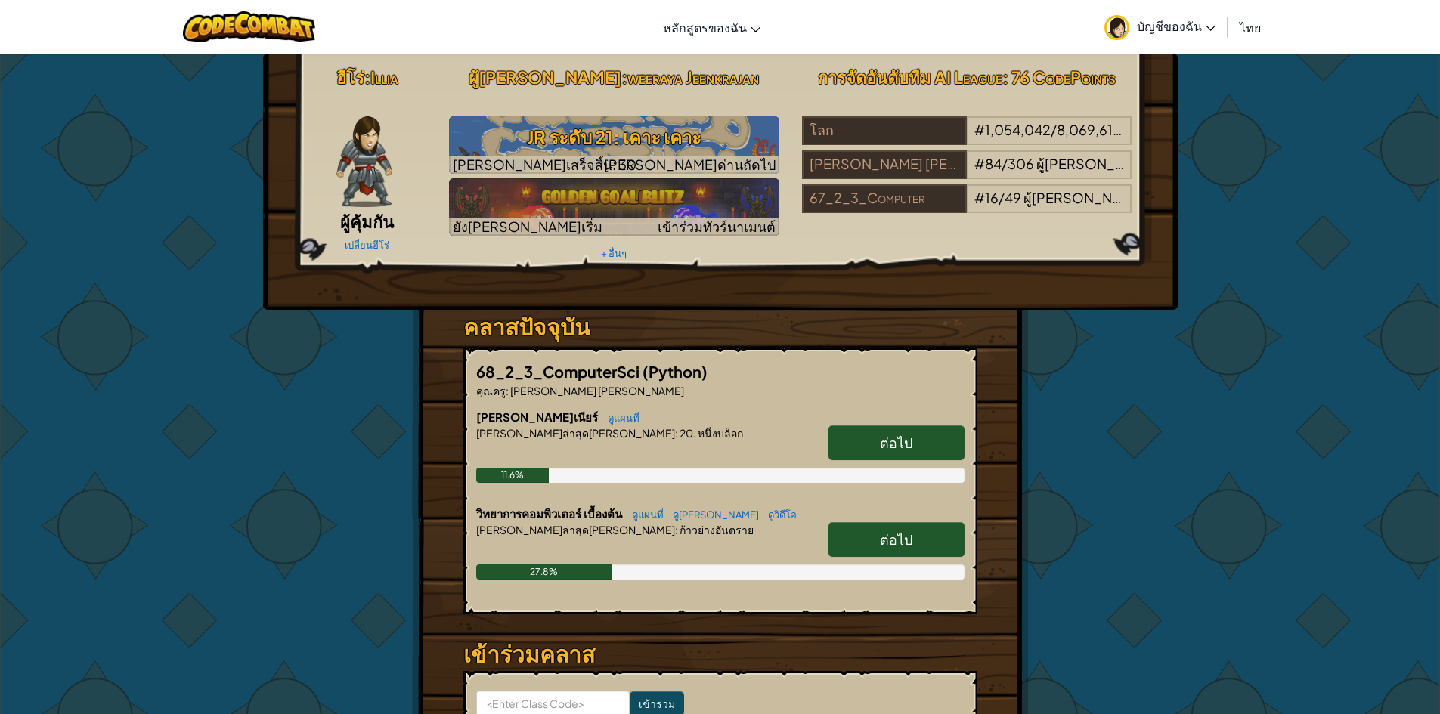
click at [947, 435] on link "ต่อไป" at bounding box center [897, 443] width 136 height 35
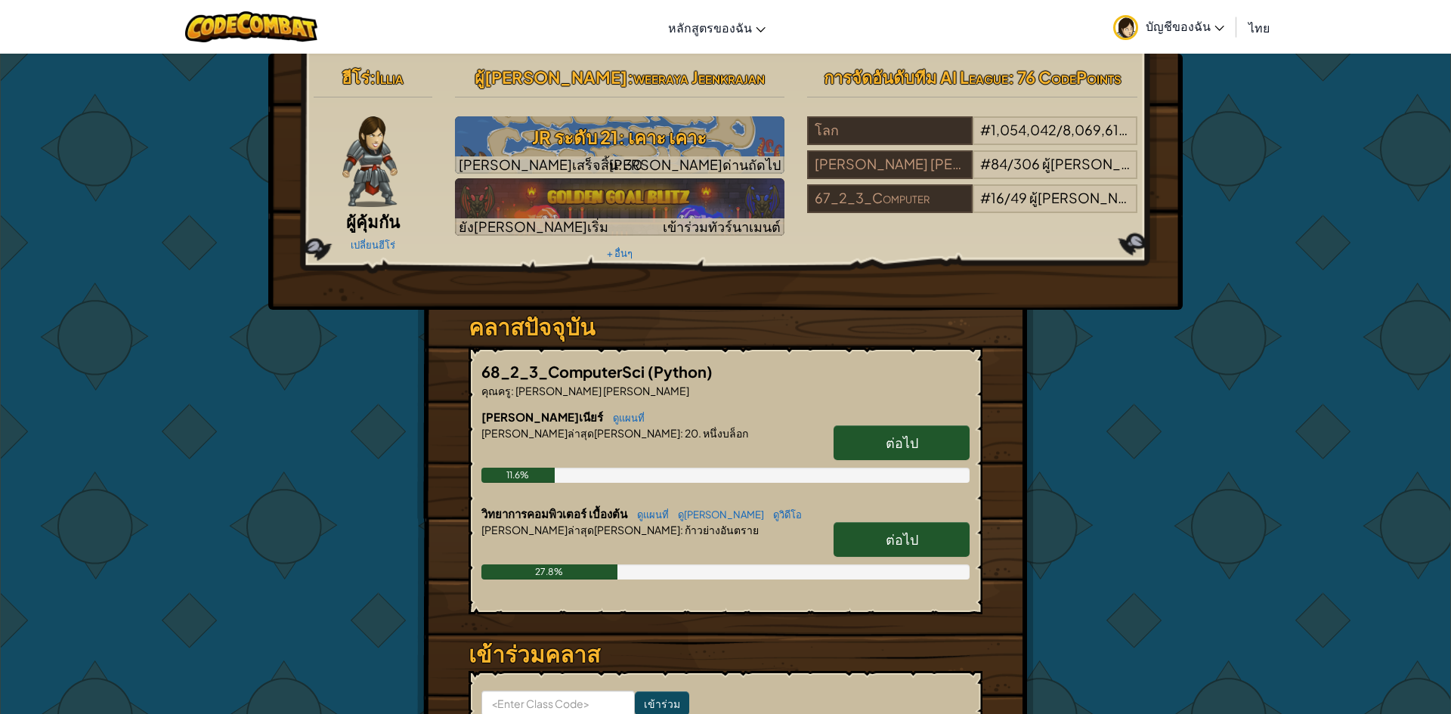
select select "th"
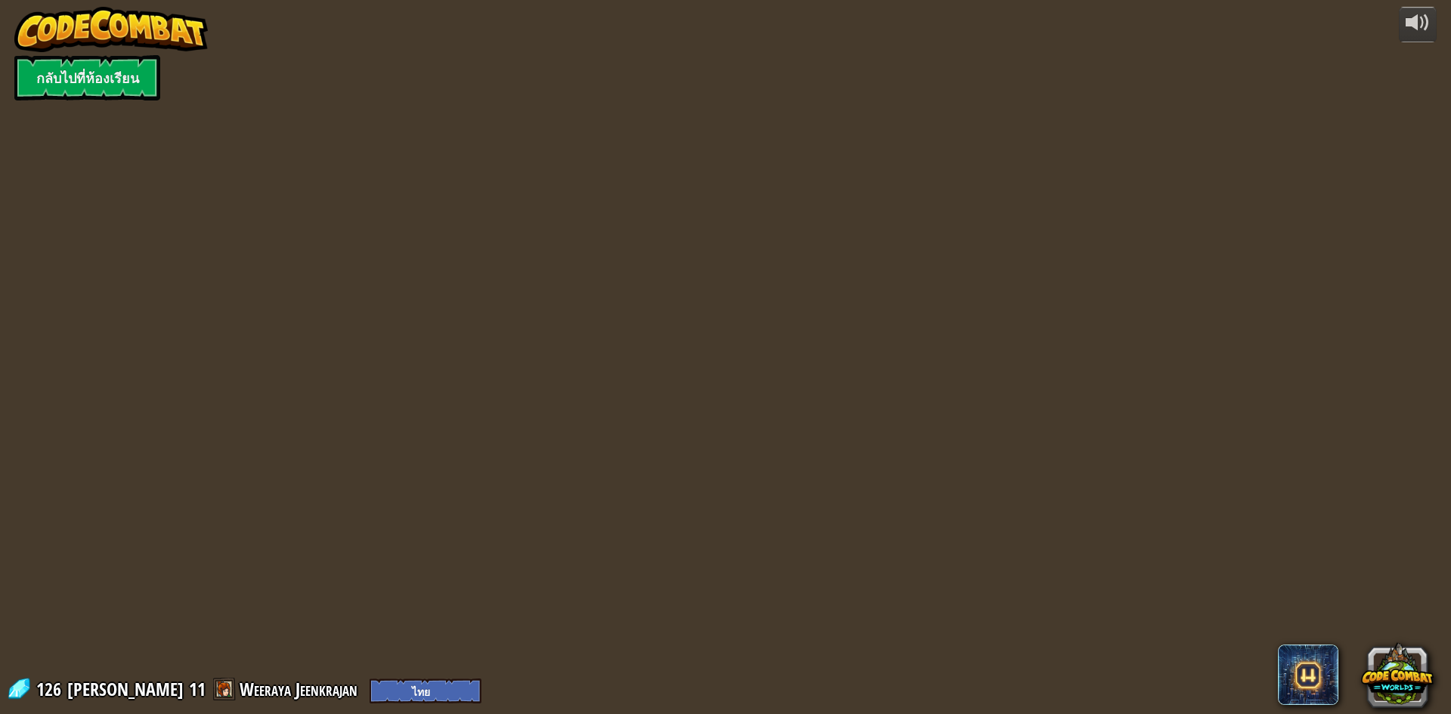
select select "th"
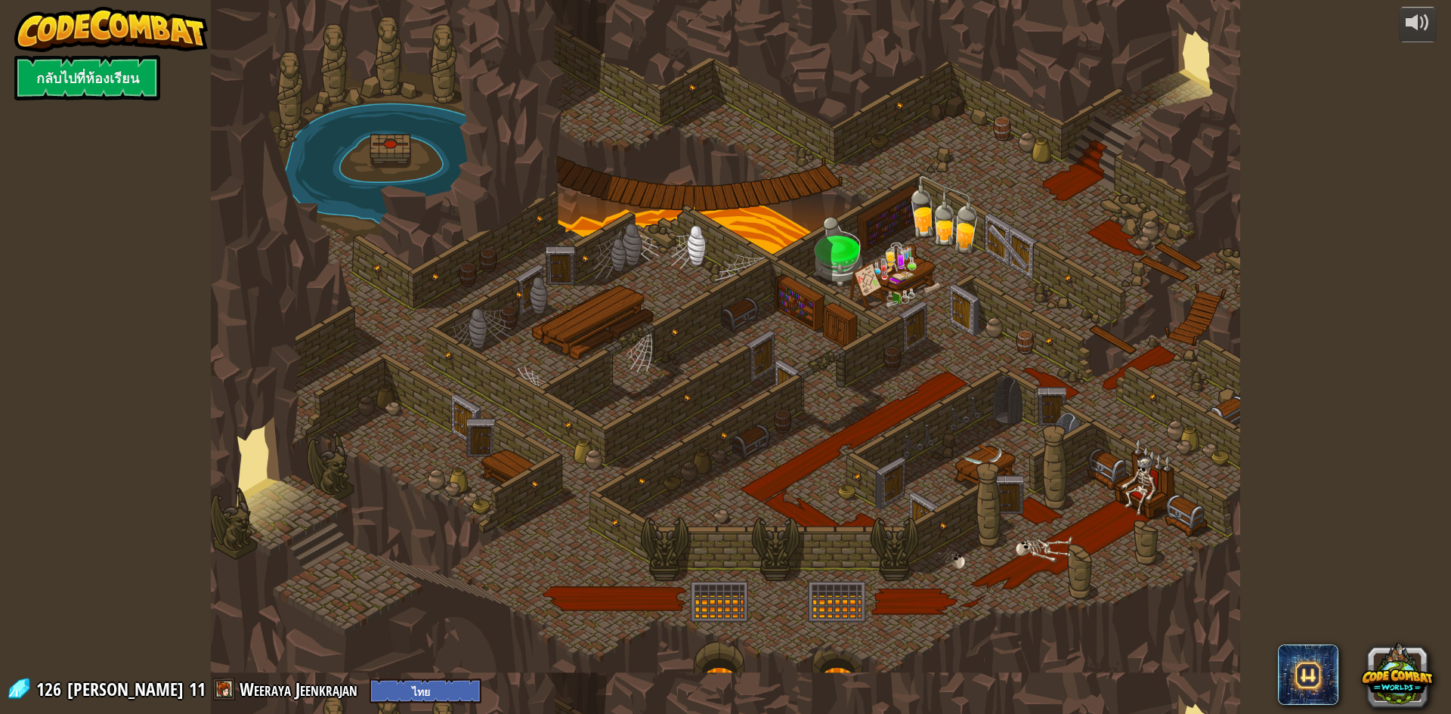
select select "th"
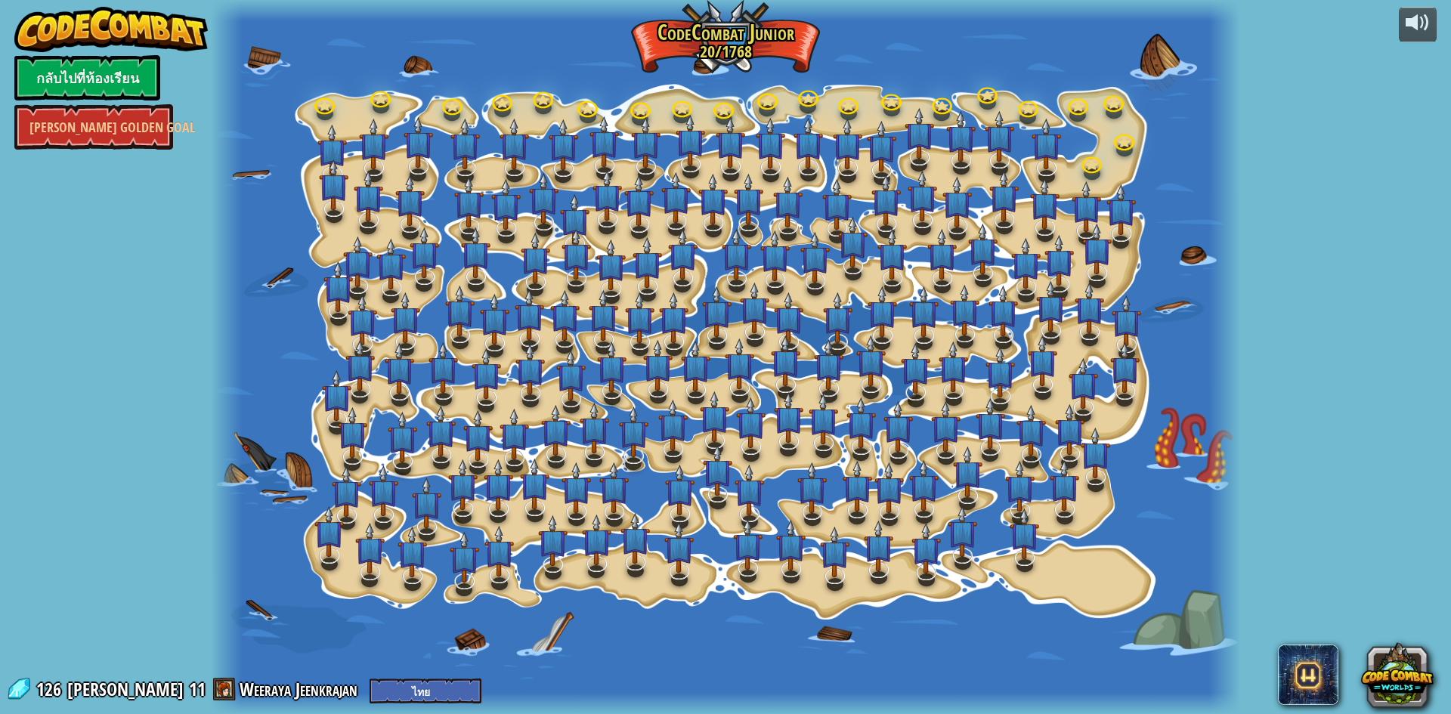
select select "th"
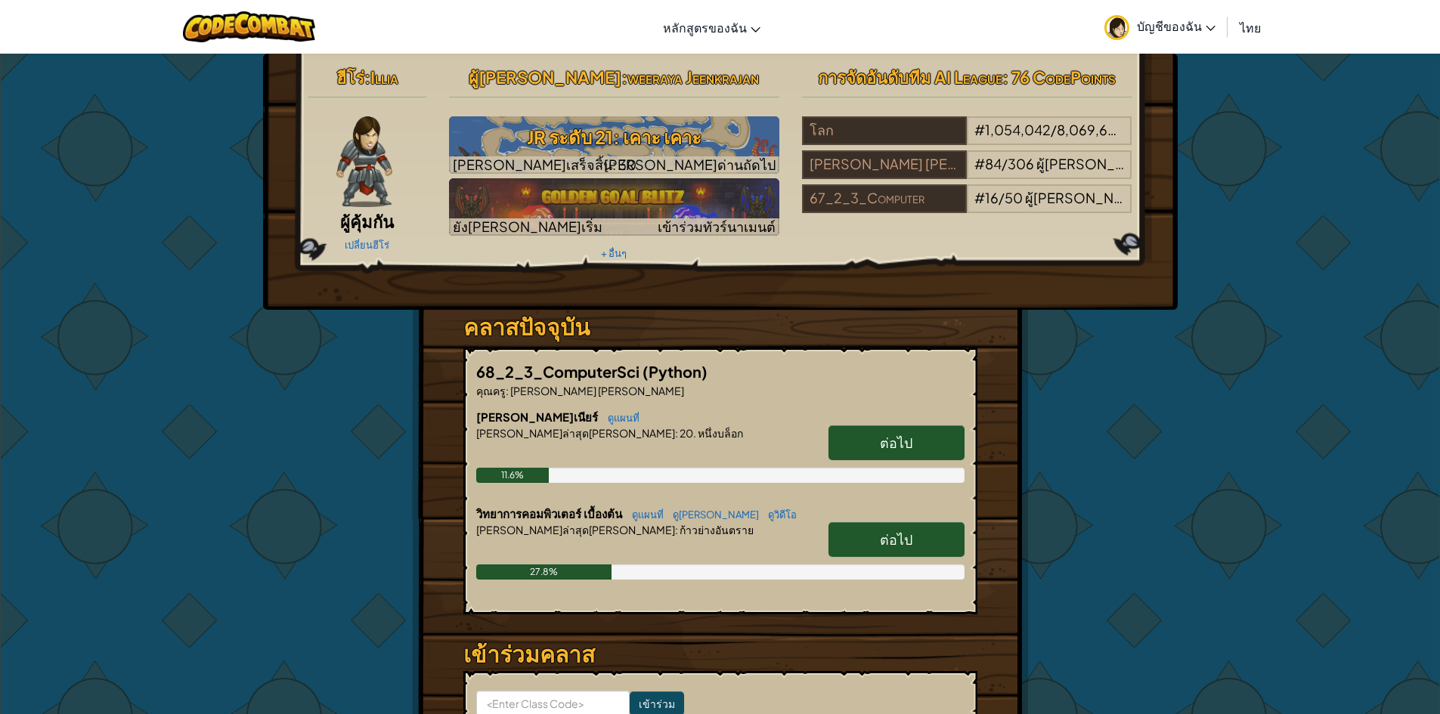
click at [911, 452] on link "ต่อไป" at bounding box center [897, 443] width 136 height 35
select select "th"
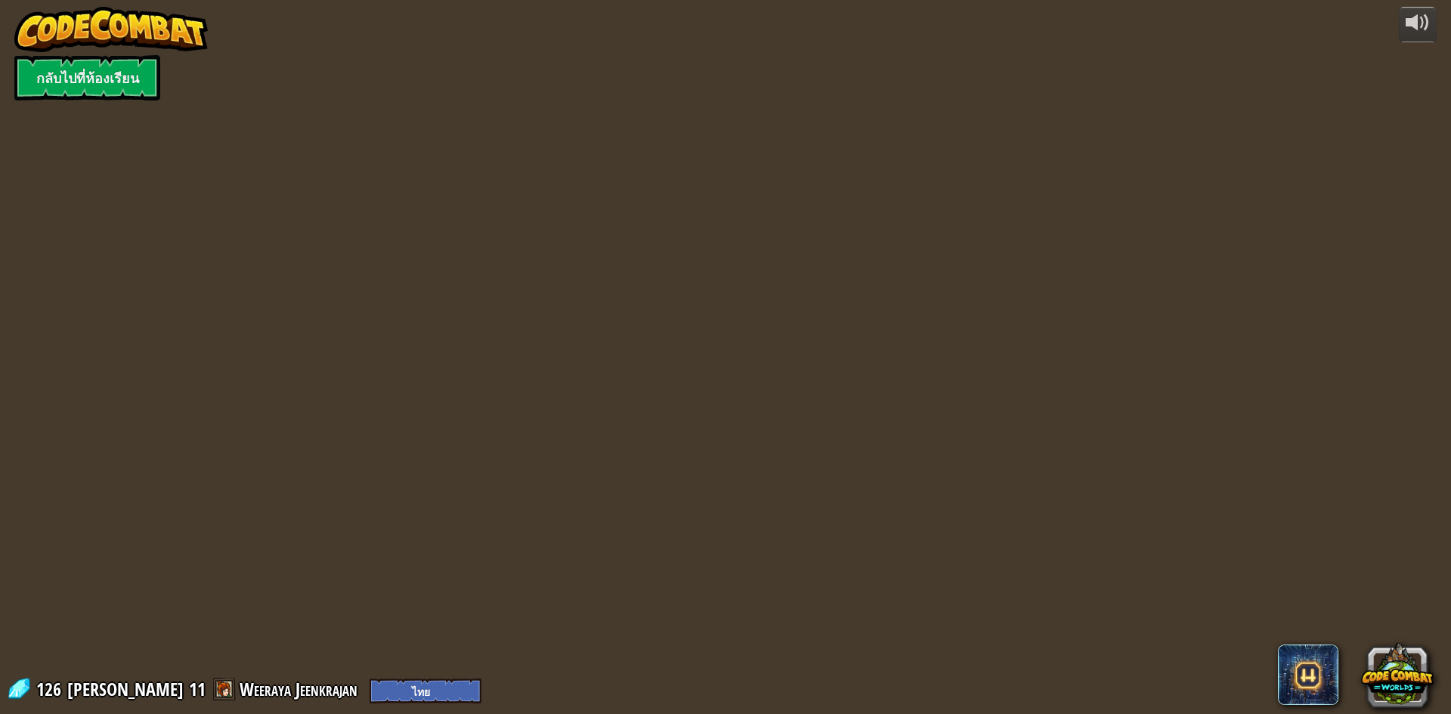
select select "th"
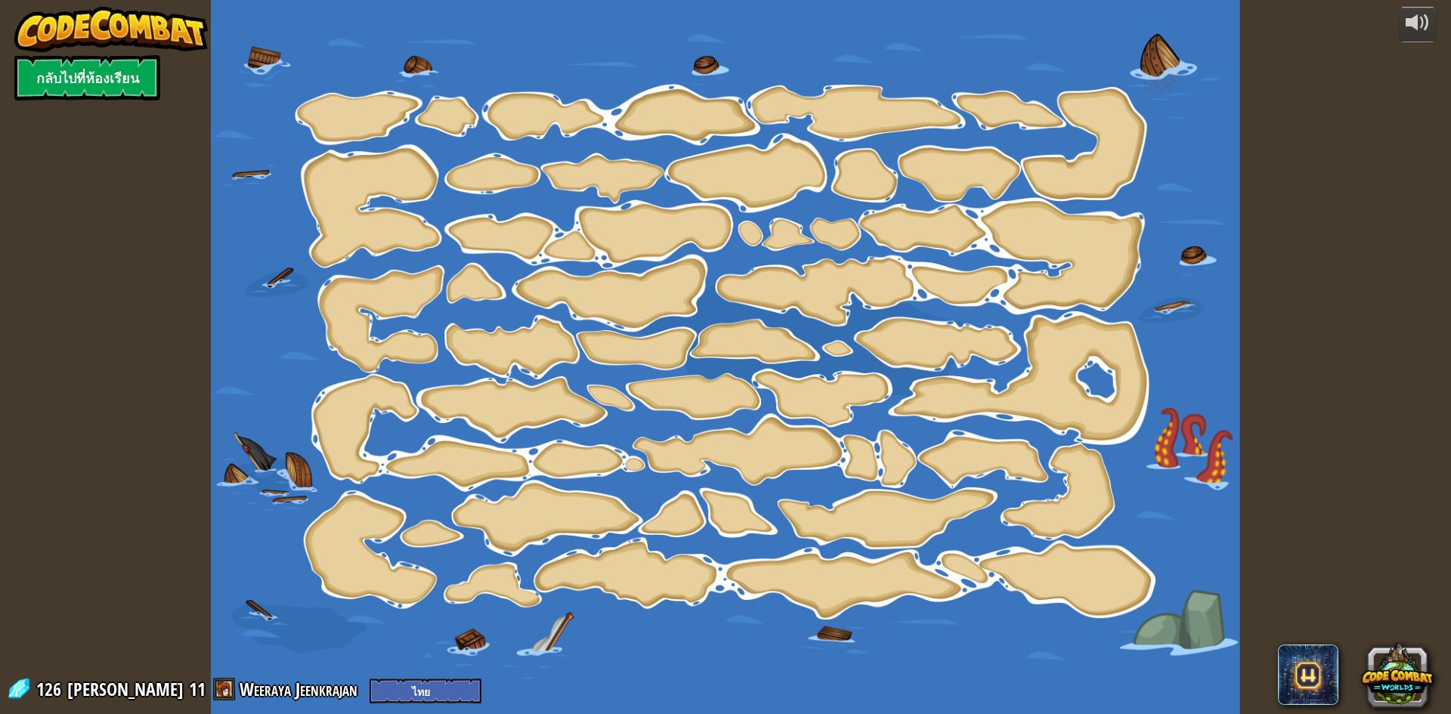
select select "th"
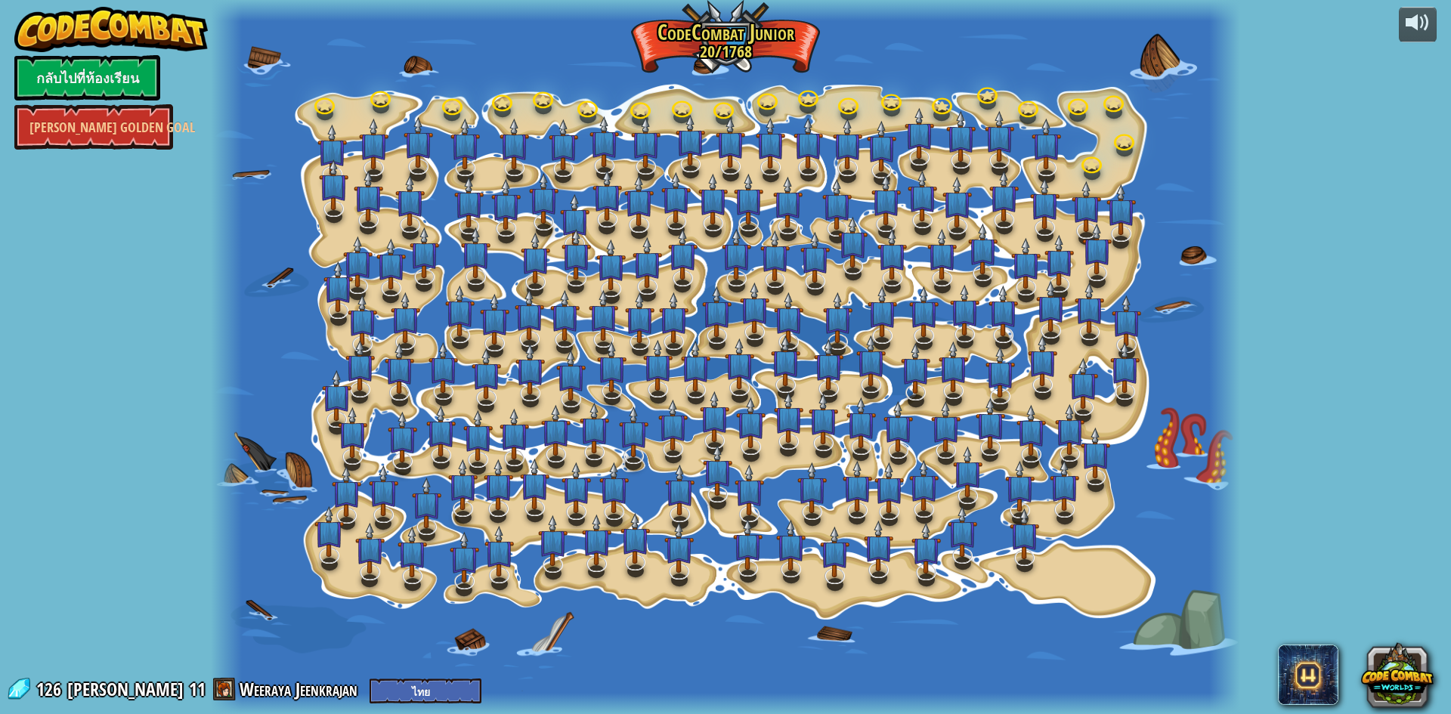
select select "th"
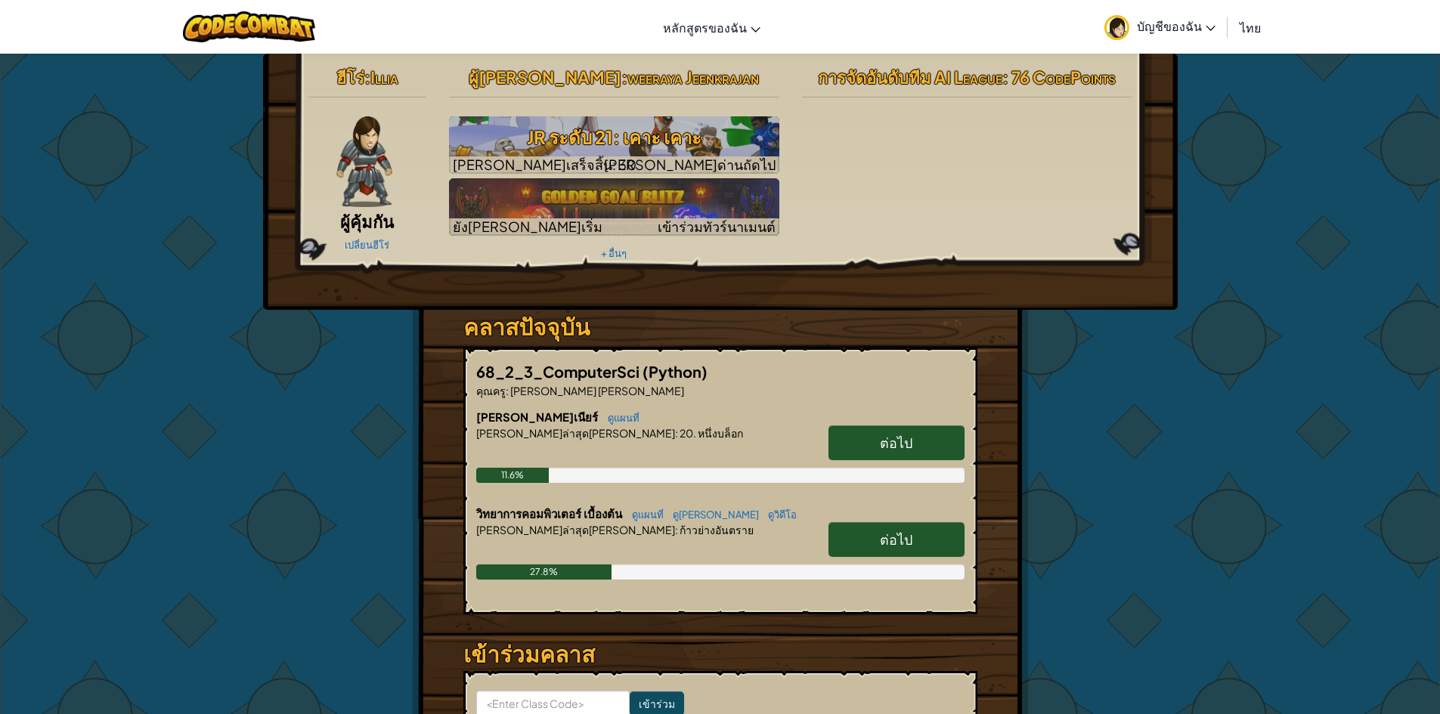
click at [893, 539] on span "ต่อไป" at bounding box center [896, 539] width 33 height 17
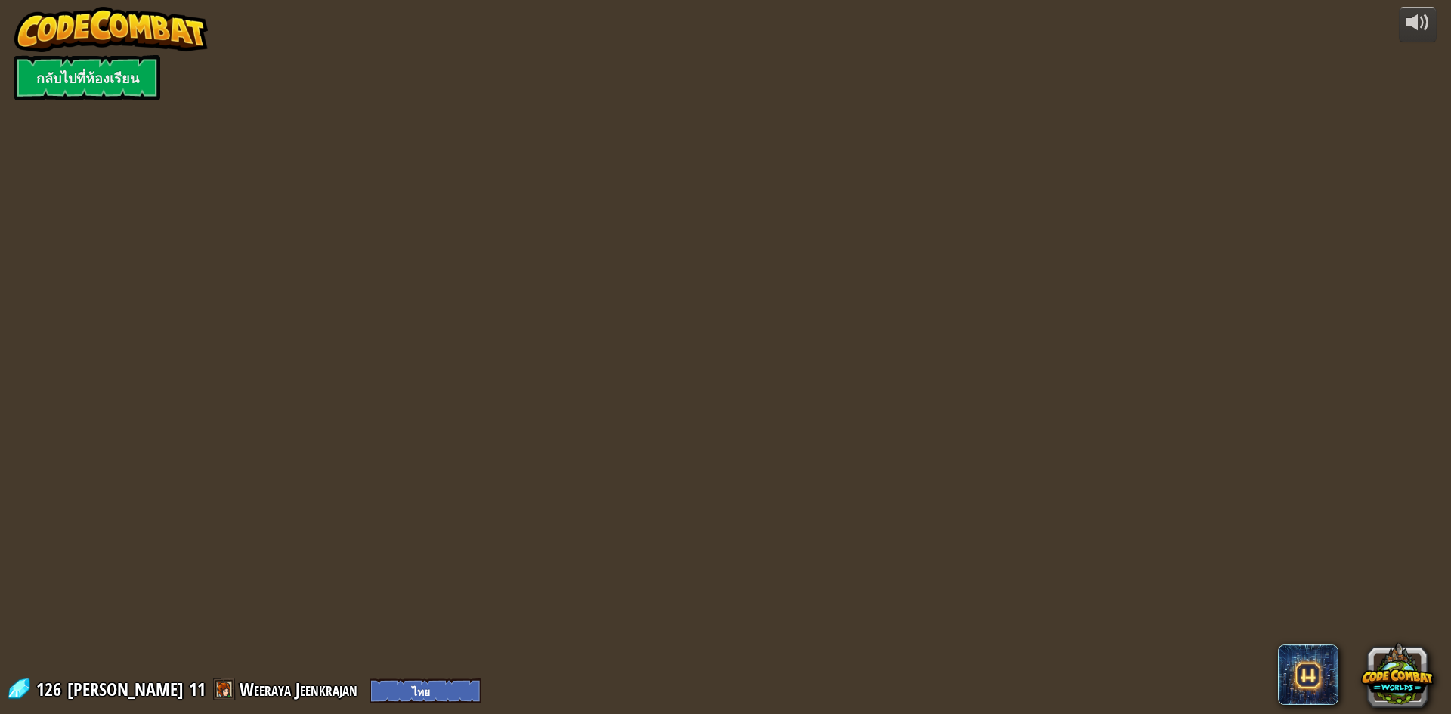
select select "th"
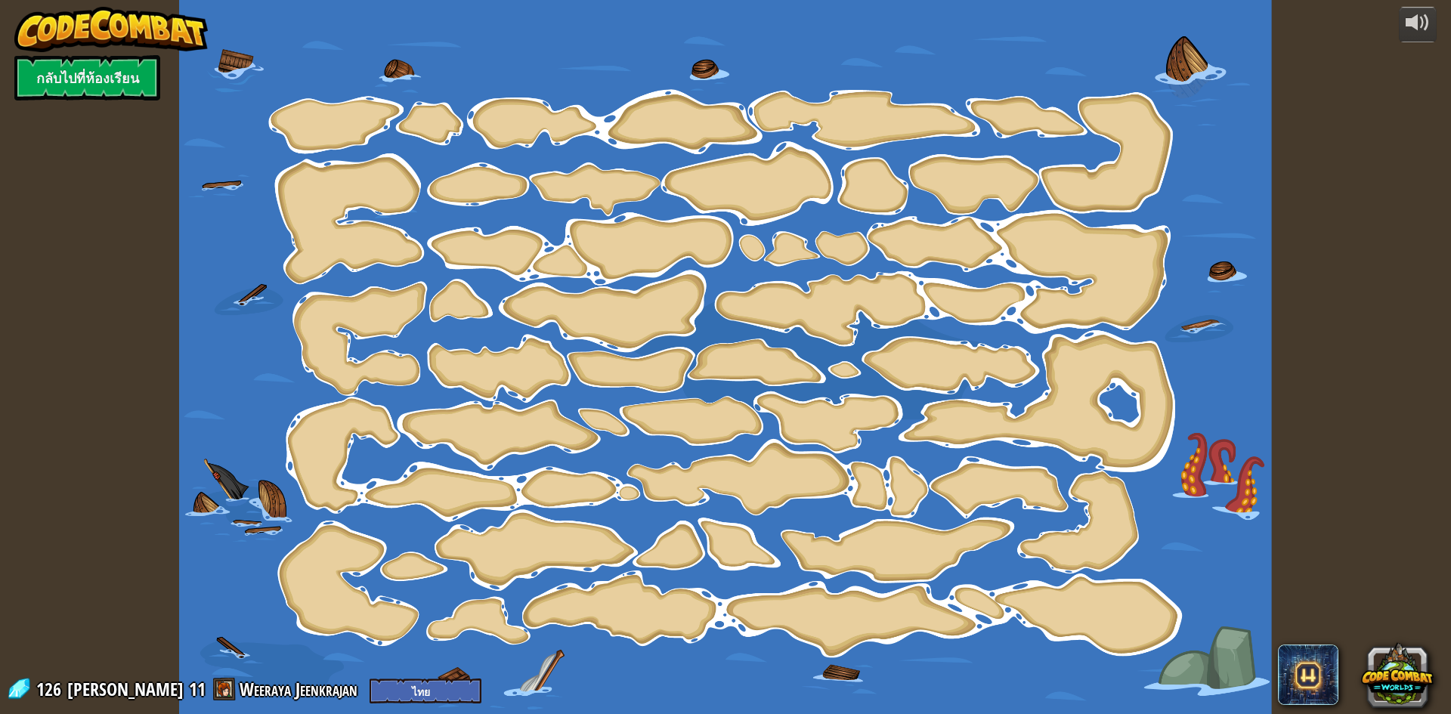
select select "th"
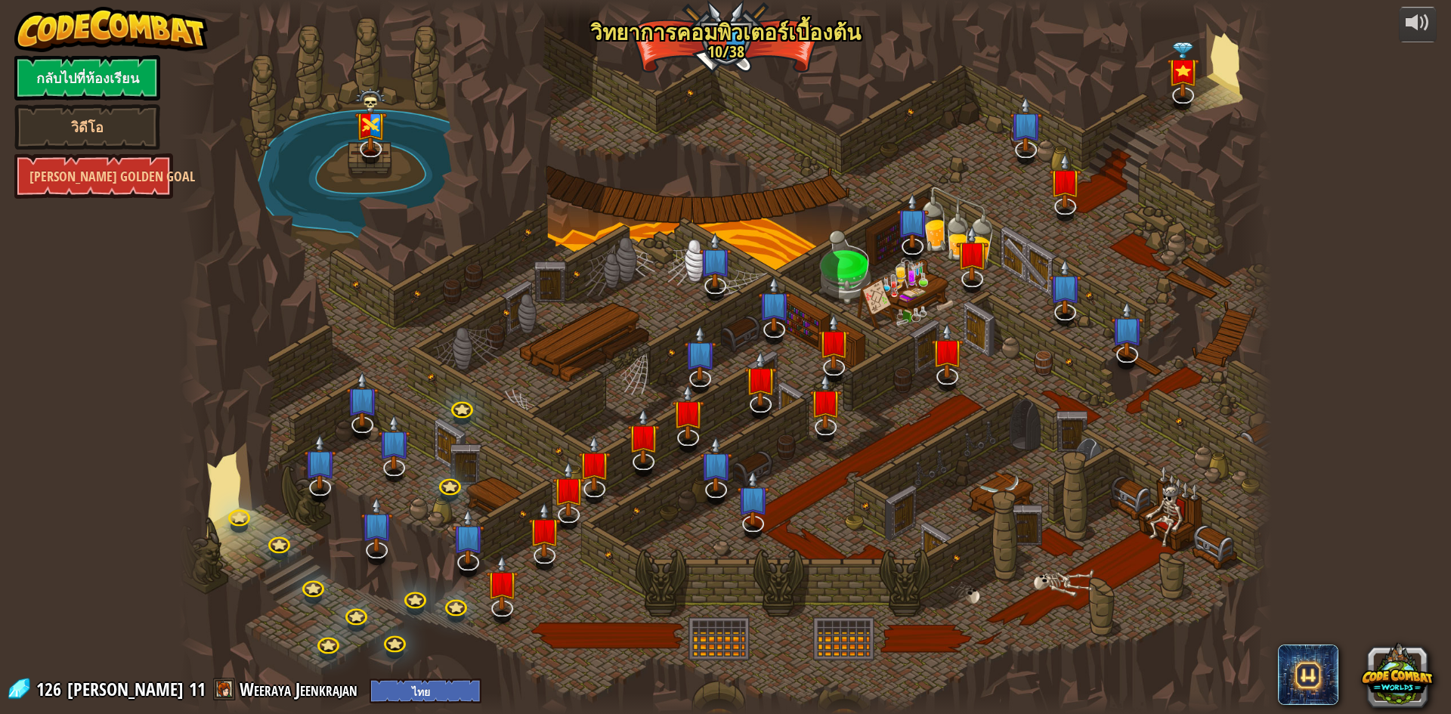
select select "th"
